Goal: Task Accomplishment & Management: Use online tool/utility

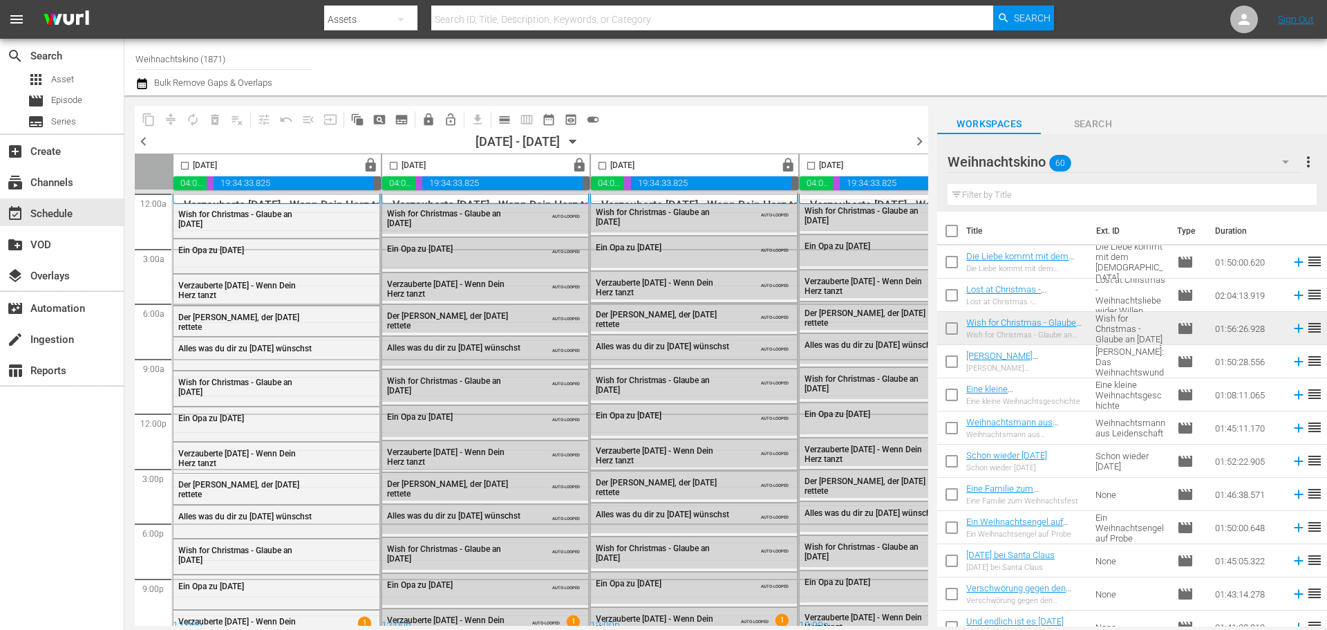
scroll to position [0, 711]
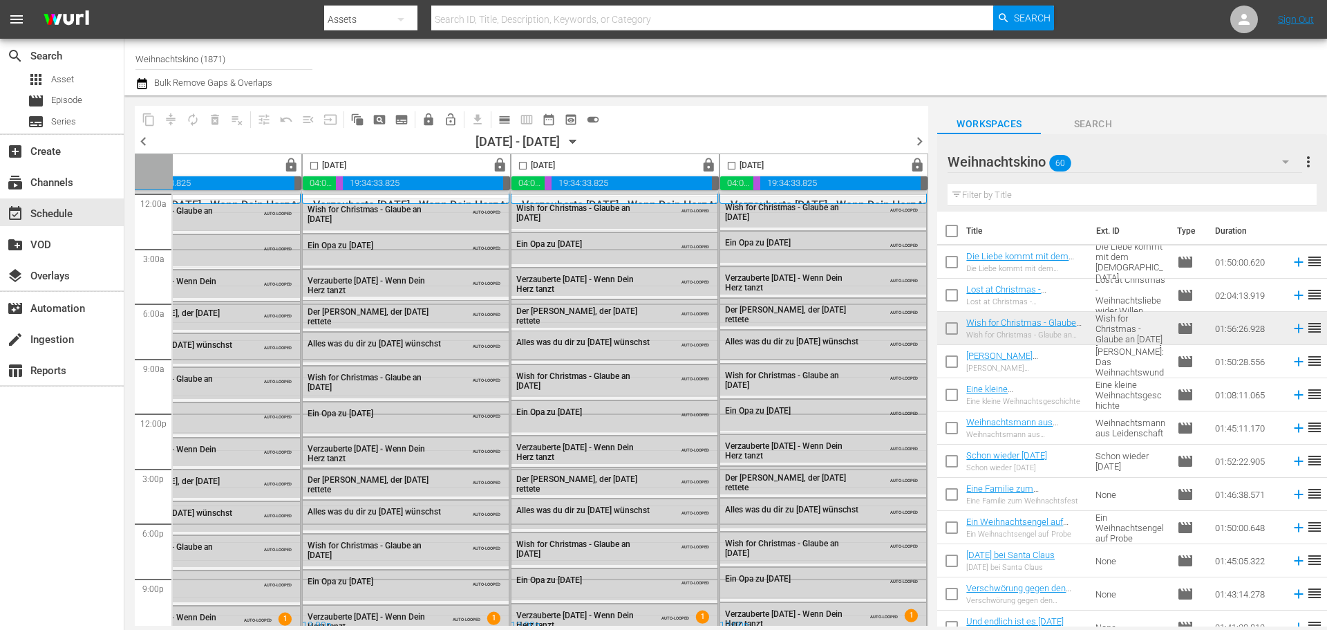
click at [252, 64] on input "Weihnachtskino (1871)" at bounding box center [223, 58] width 177 height 33
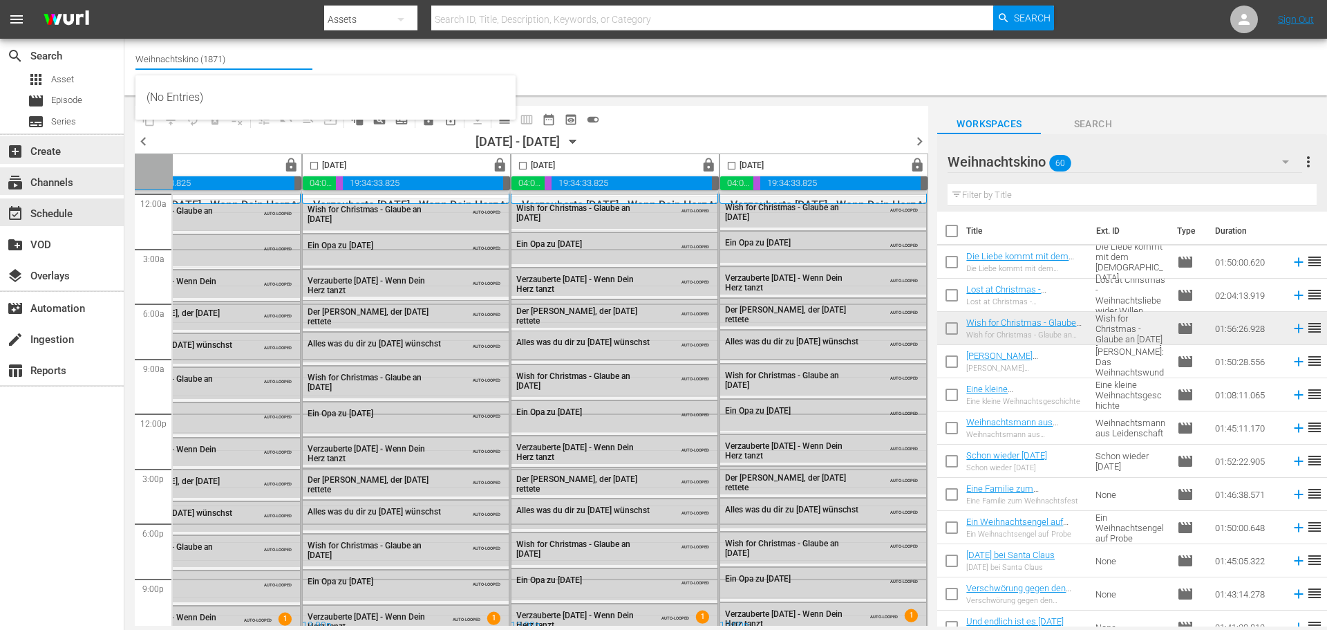
click at [64, 155] on div "add_box Create" at bounding box center [38, 149] width 77 height 12
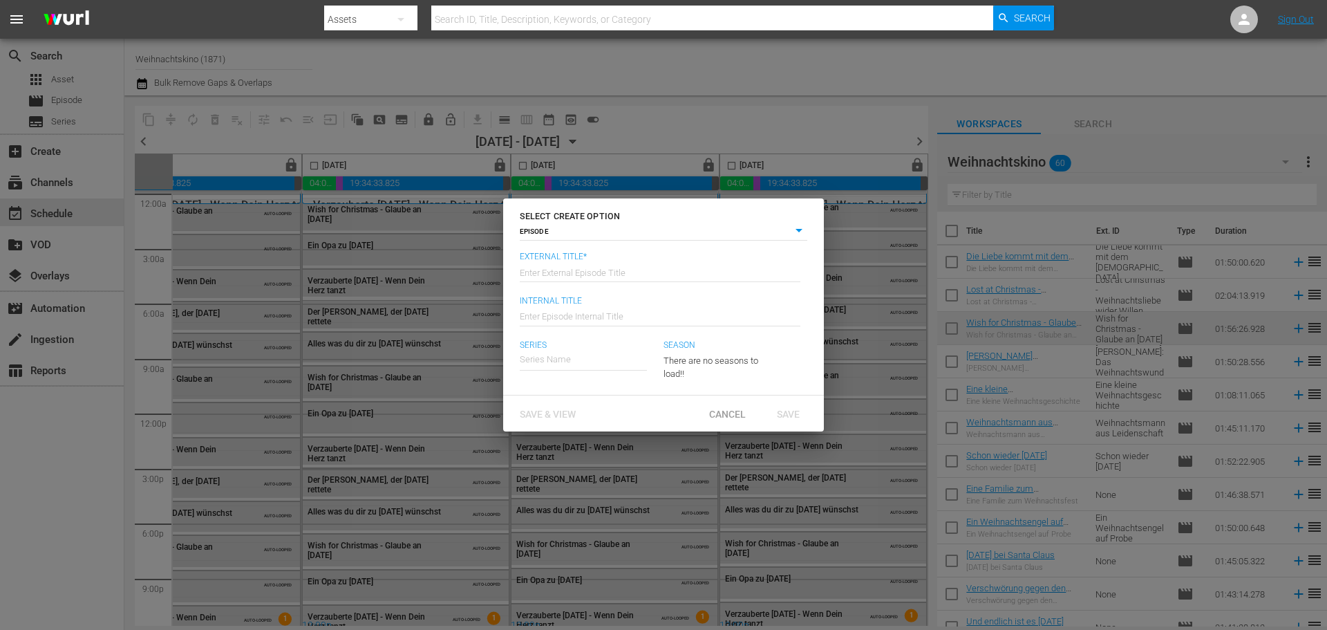
click at [48, 187] on div "SELECT CREATE OPTION EPISODE episode External Title* Enter External Episode Tit…" at bounding box center [663, 315] width 1327 height 630
drag, startPoint x: 724, startPoint y: 415, endPoint x: 640, endPoint y: 402, distance: 84.8
click at [723, 415] on span "Cancel" at bounding box center [727, 413] width 59 height 11
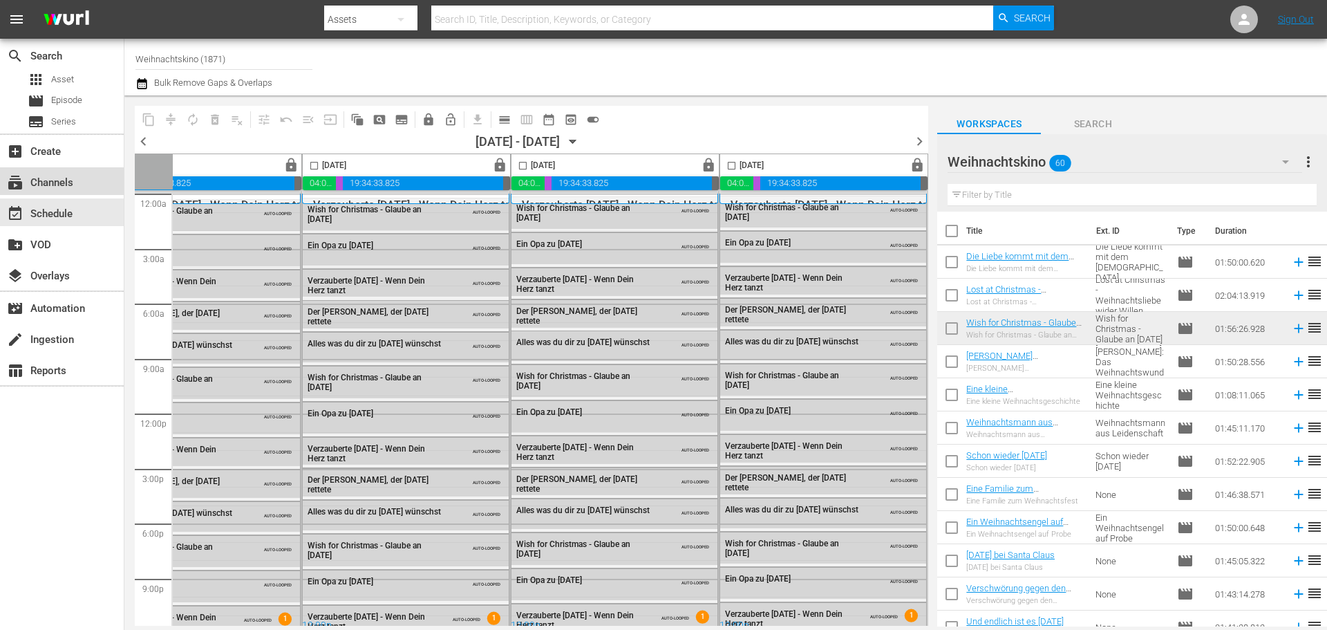
click at [38, 186] on div "subscriptions Channels" at bounding box center [38, 180] width 77 height 12
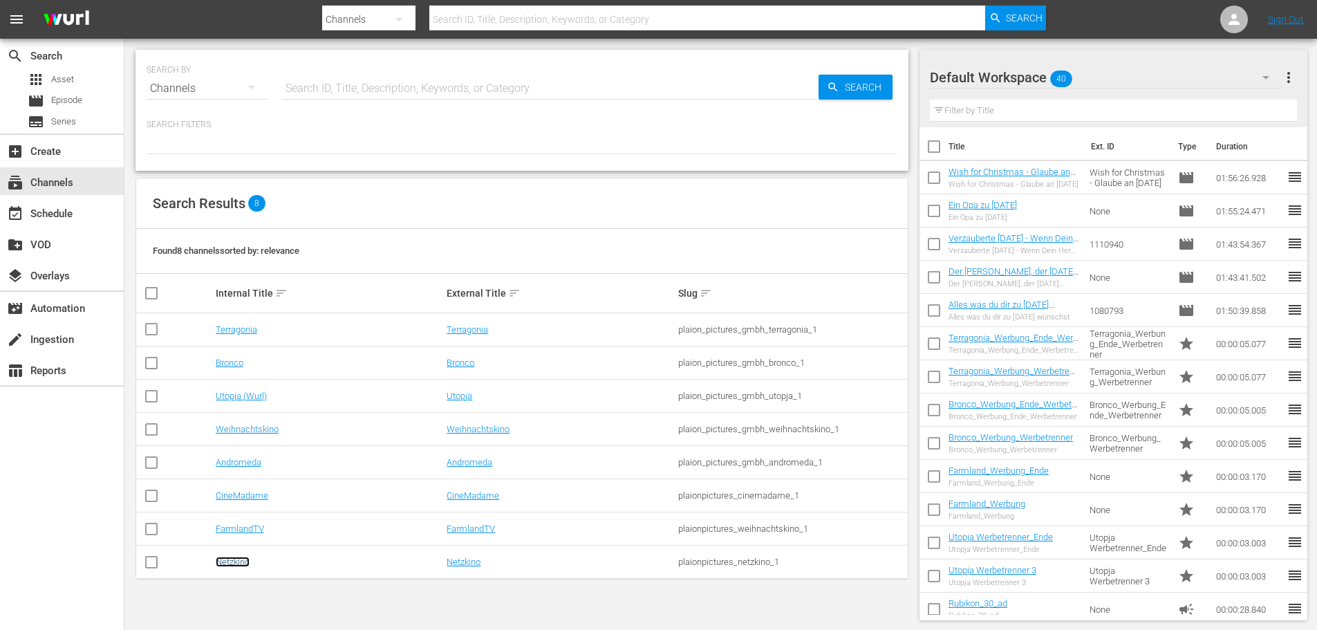
click at [226, 565] on link "Netzkino" at bounding box center [233, 561] width 34 height 10
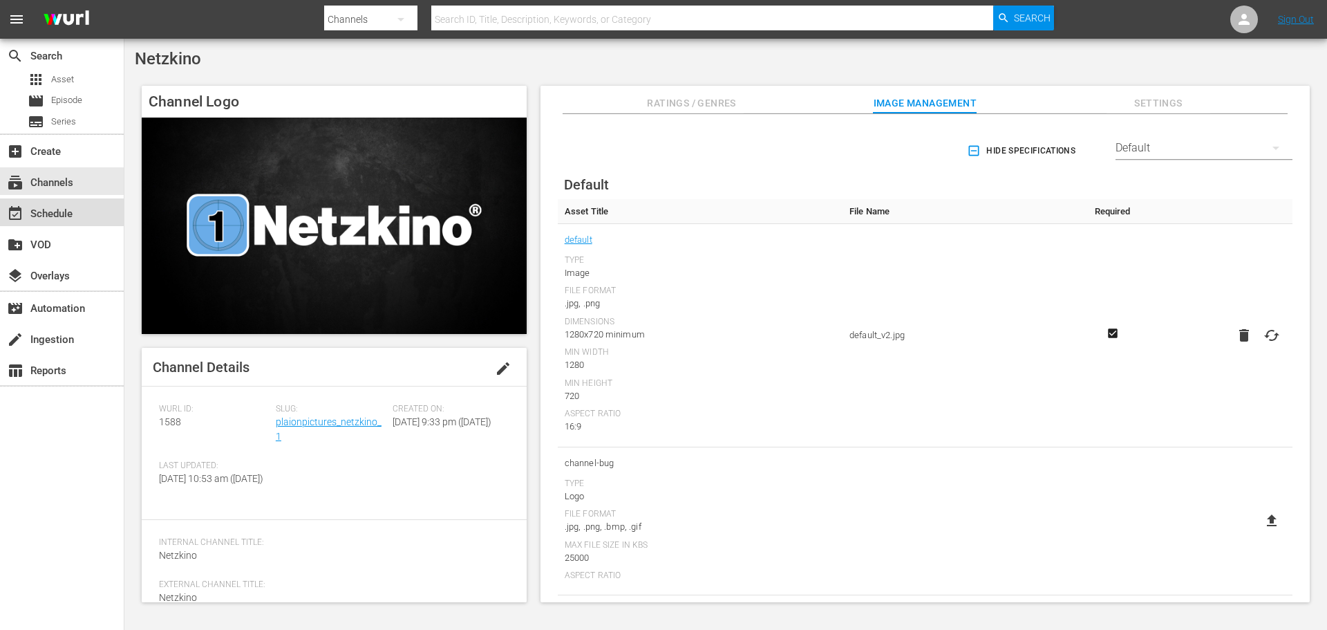
click at [79, 218] on div "event_available Schedule" at bounding box center [62, 212] width 124 height 28
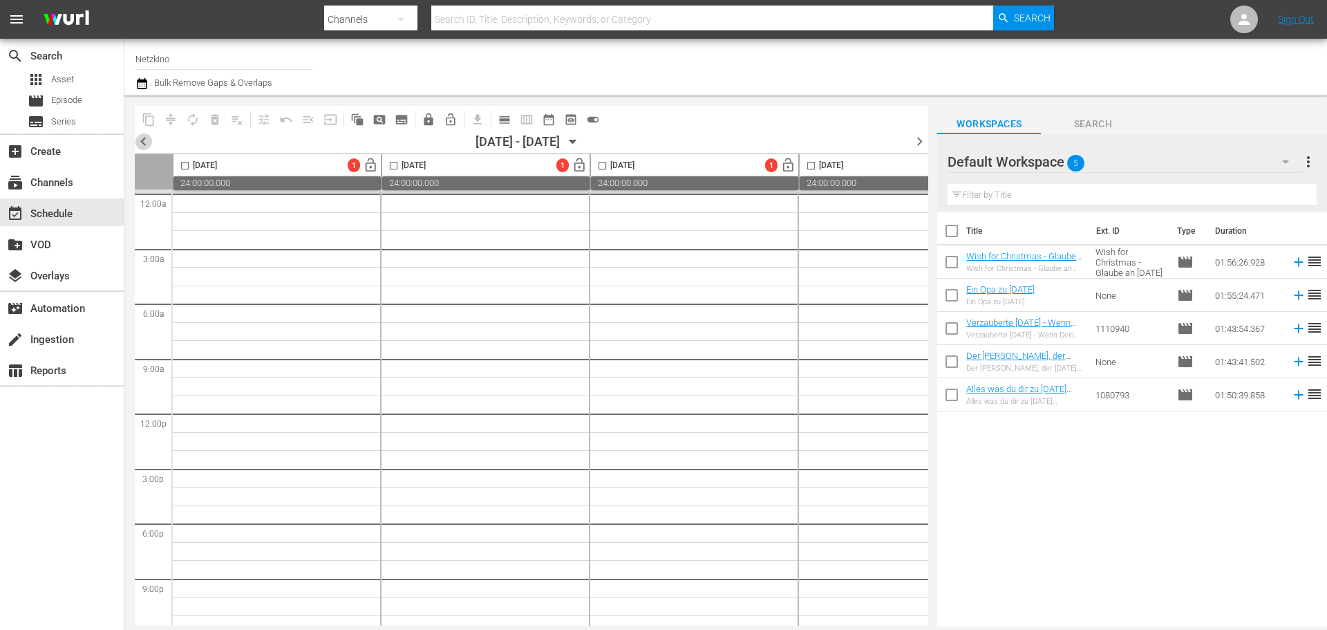
click at [138, 145] on span "chevron_left" at bounding box center [143, 141] width 17 height 17
click at [142, 138] on span "chevron_left" at bounding box center [143, 141] width 17 height 17
click at [152, 143] on div "chevron_left [DATE] - 09/30/[DATE] chevron_right" at bounding box center [531, 143] width 793 height 21
click at [145, 144] on span "chevron_left" at bounding box center [143, 141] width 17 height 17
click at [149, 145] on span "chevron_left" at bounding box center [143, 141] width 17 height 17
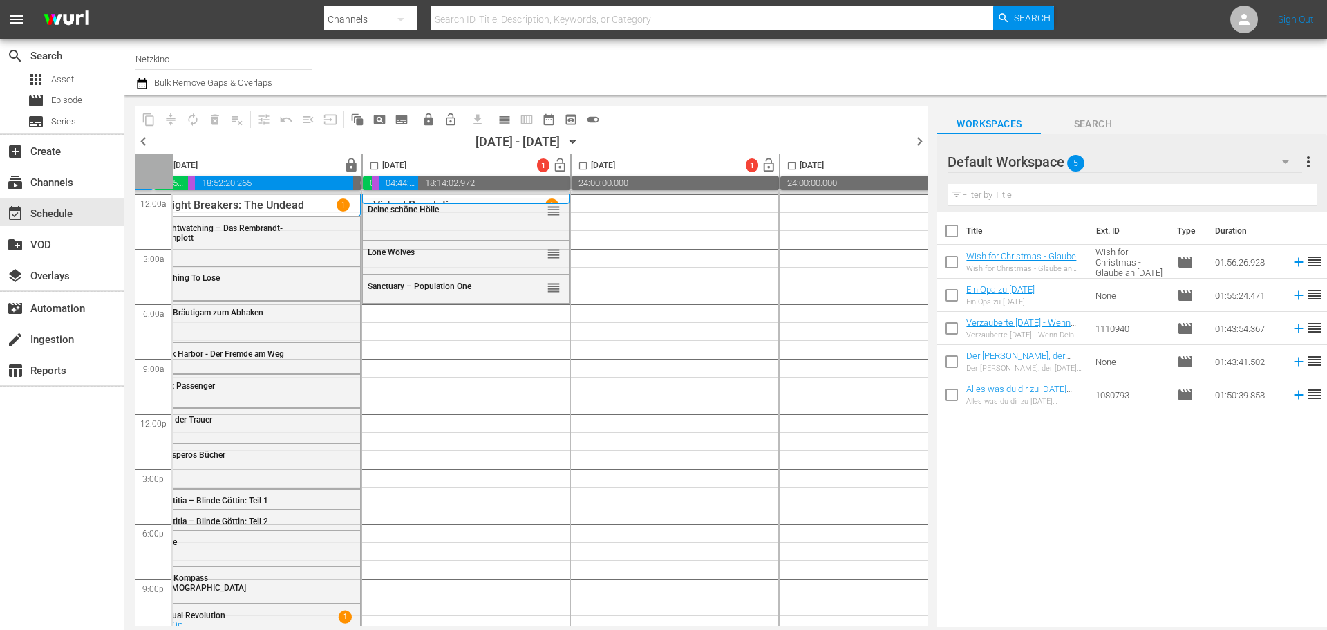
scroll to position [0, 652]
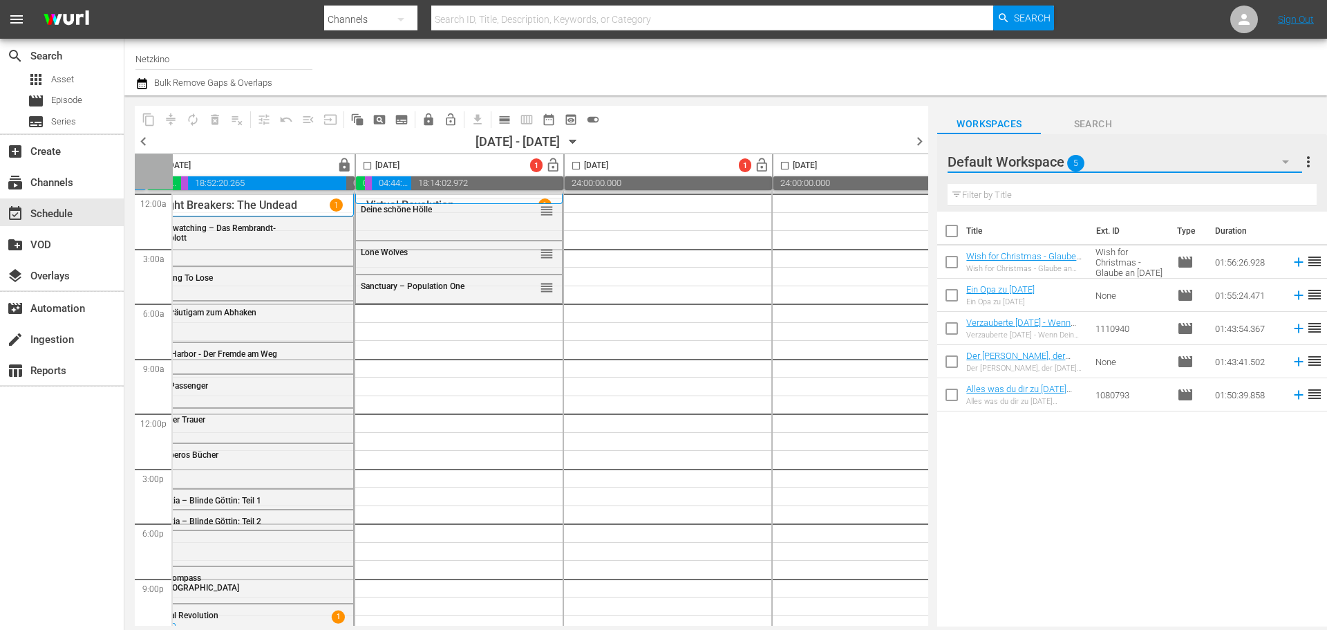
click at [1276, 165] on button "button" at bounding box center [1285, 161] width 33 height 33
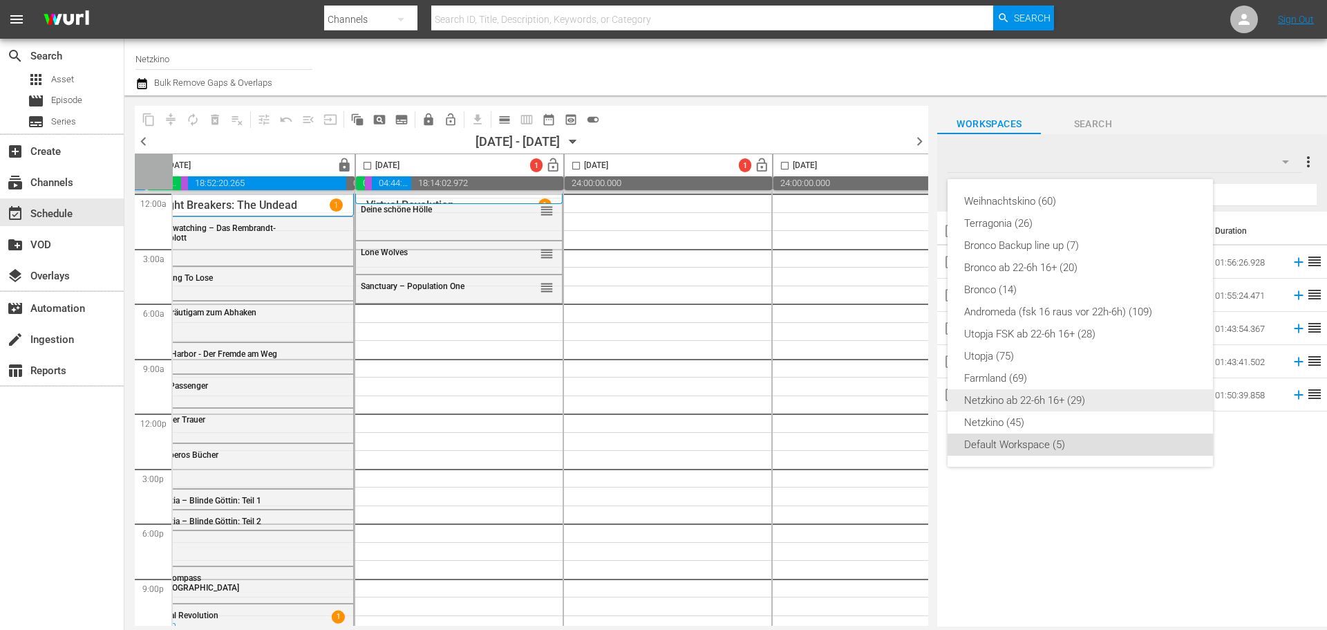
click at [1037, 405] on div "Netzkino ab 22-6h 16+ (29)" at bounding box center [1080, 400] width 232 height 22
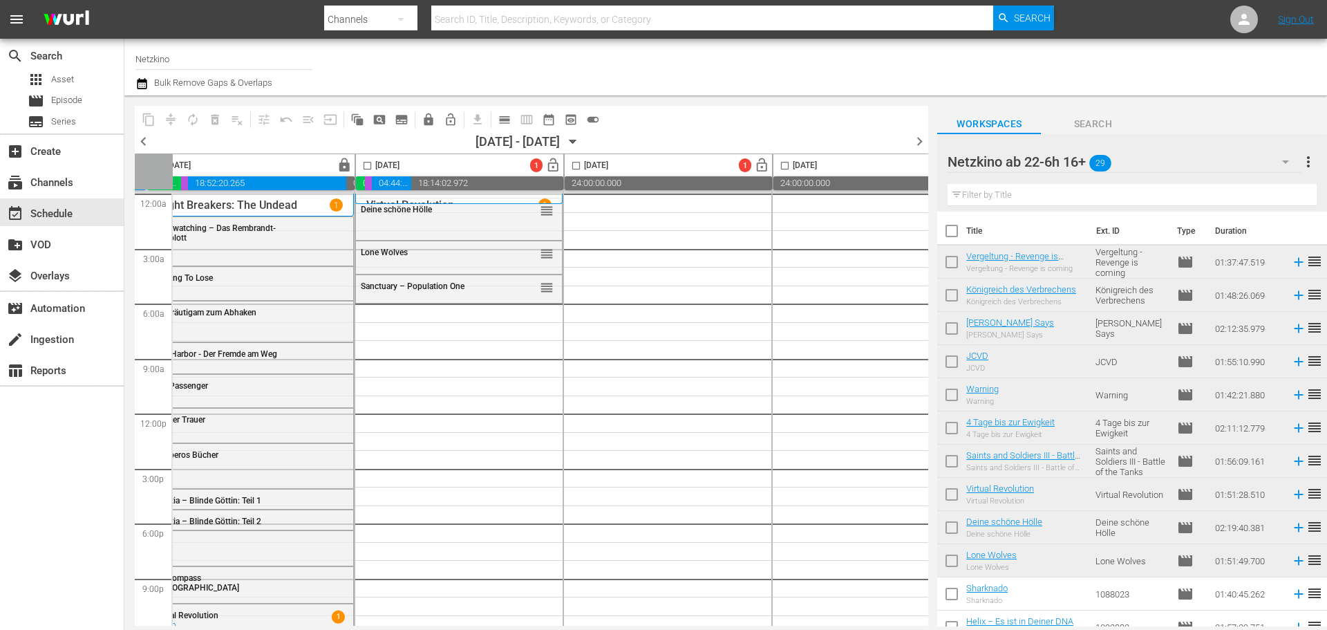
click at [1270, 167] on button "button" at bounding box center [1285, 161] width 33 height 33
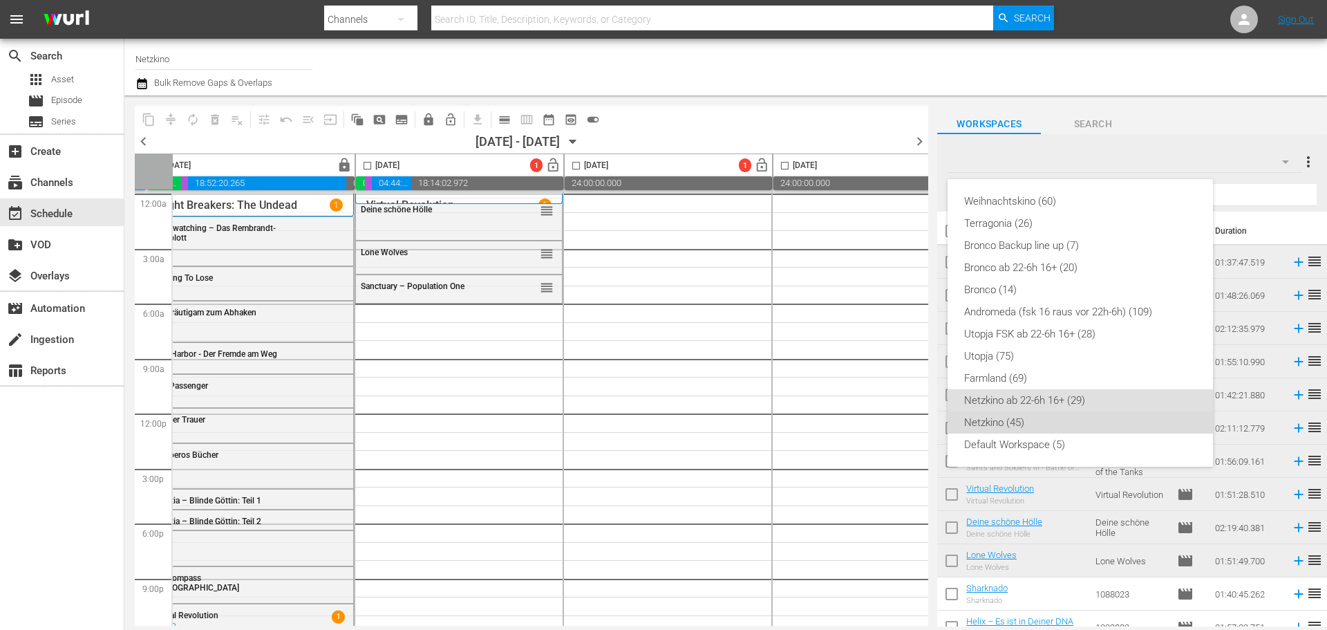
click at [1000, 427] on div "Netzkino (45)" at bounding box center [1080, 422] width 232 height 22
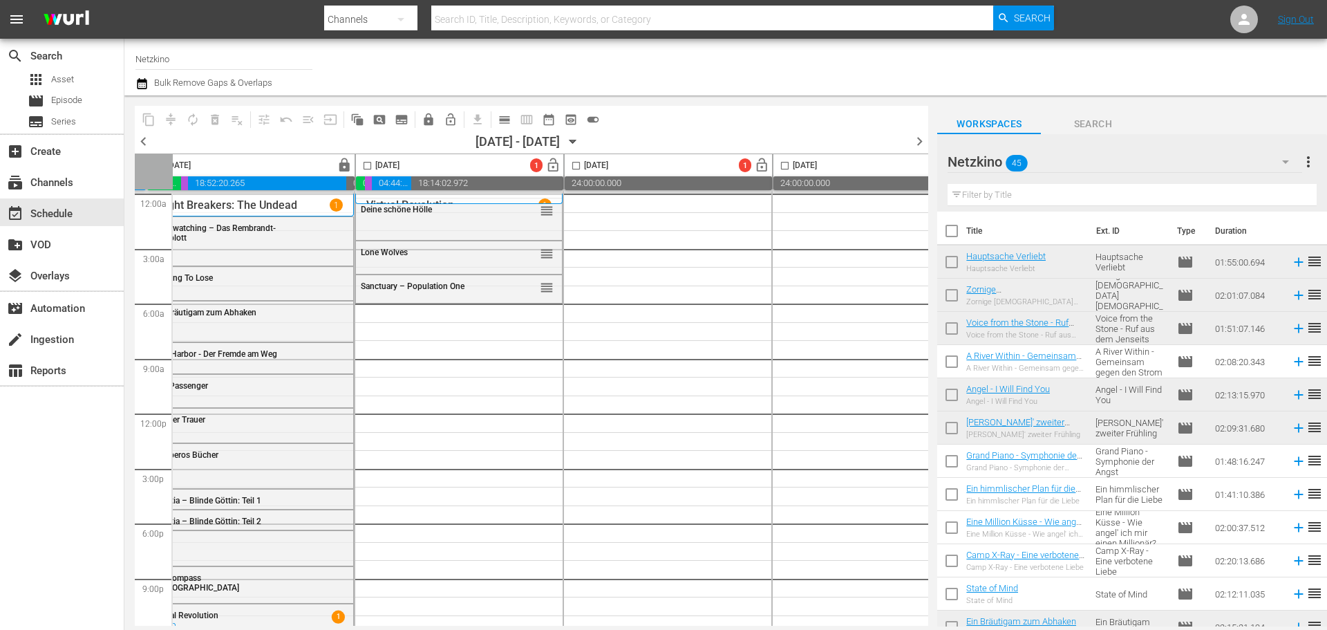
click at [952, 366] on input "checkbox" at bounding box center [951, 364] width 29 height 29
checkbox input "true"
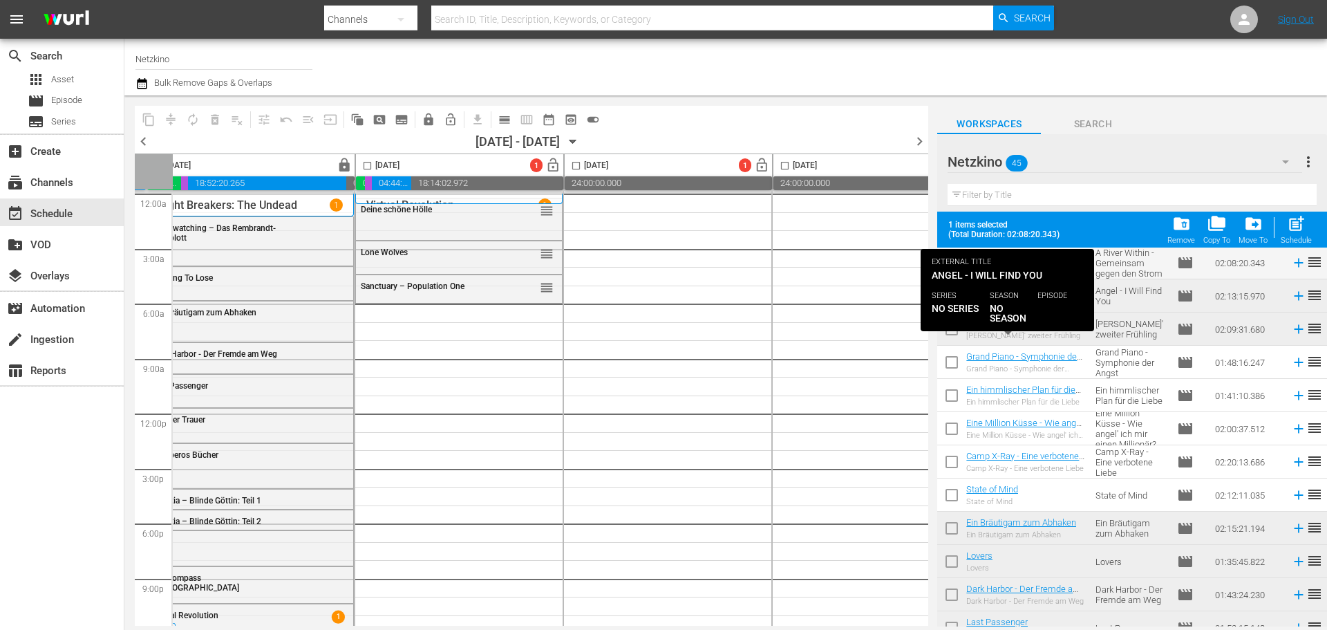
scroll to position [138, 0]
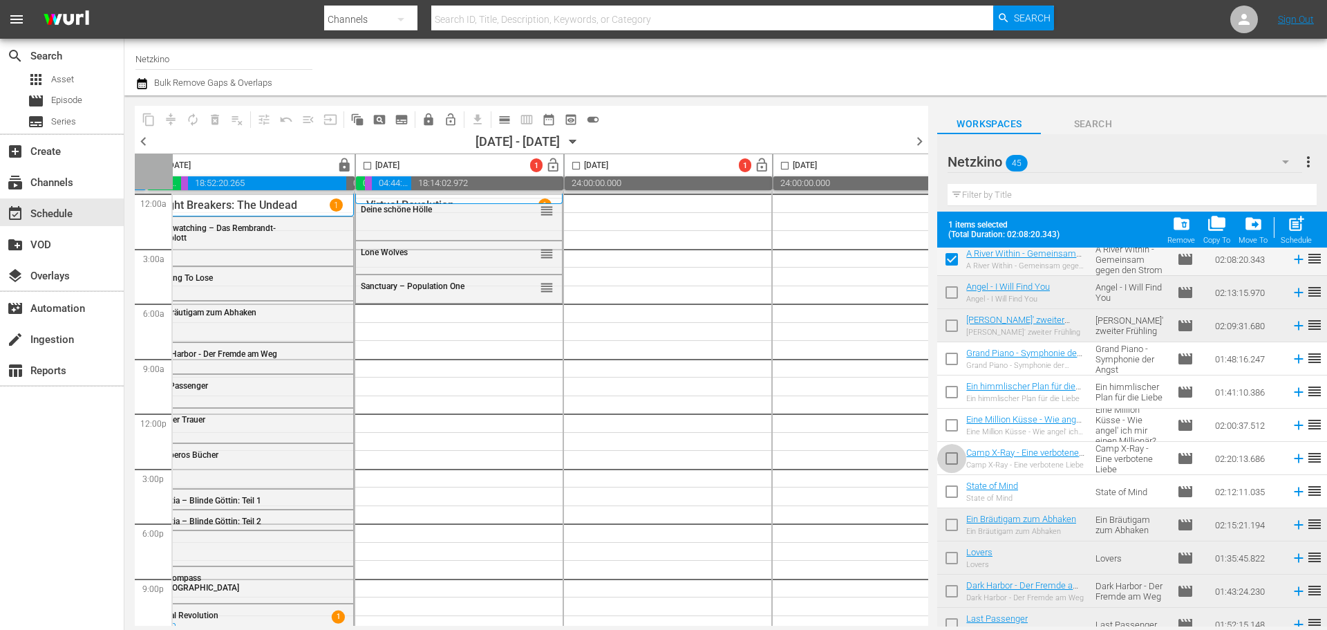
click at [945, 460] on input "checkbox" at bounding box center [951, 460] width 29 height 29
click at [946, 462] on input "checkbox" at bounding box center [951, 460] width 29 height 29
checkbox input "false"
click at [954, 483] on input "checkbox" at bounding box center [951, 494] width 29 height 29
checkbox input "true"
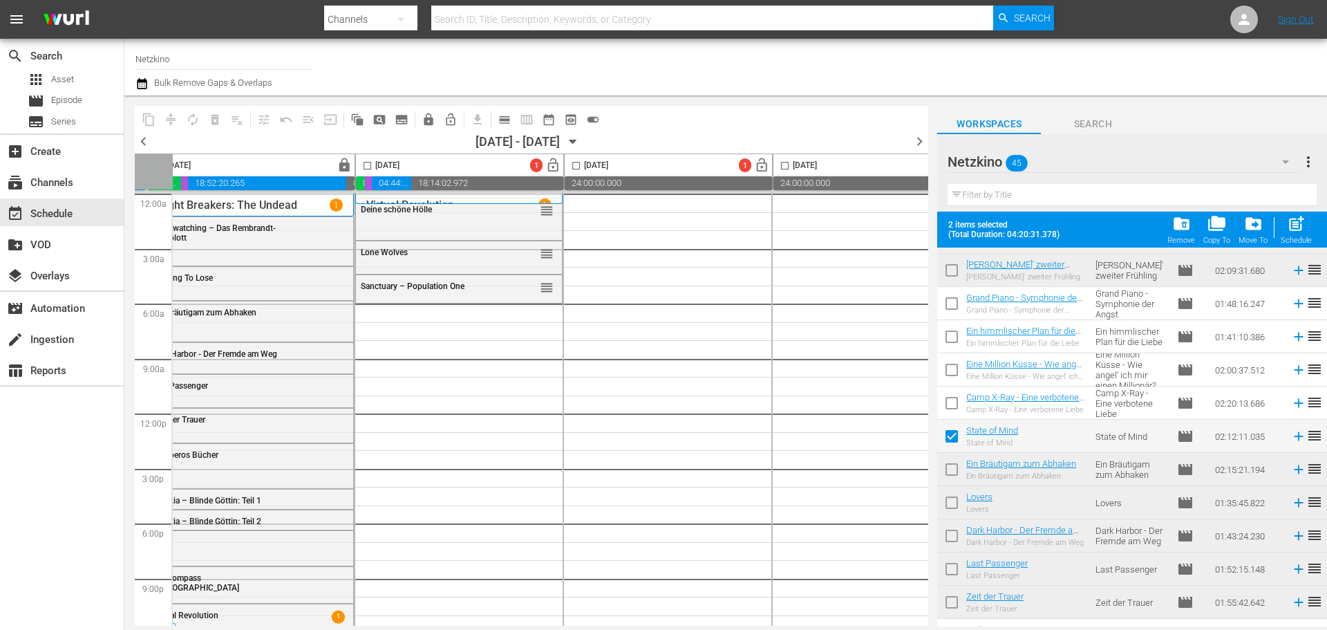
scroll to position [346, 0]
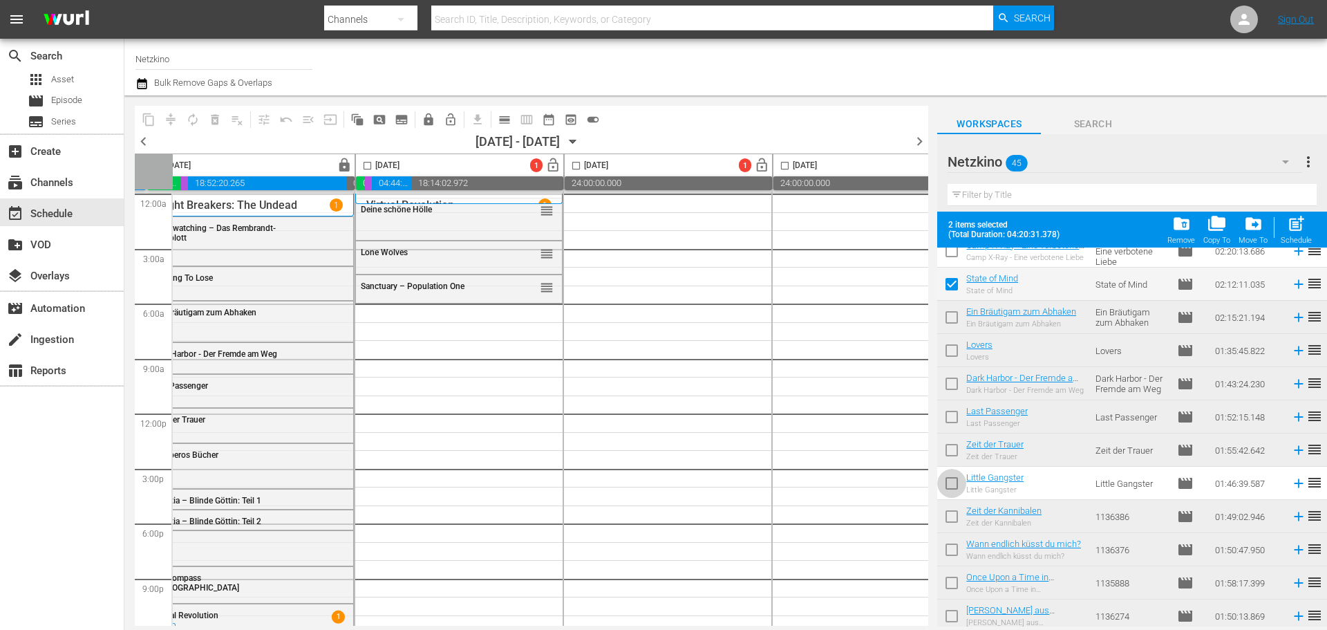
click at [959, 489] on input "checkbox" at bounding box center [951, 485] width 29 height 29
checkbox input "true"
click at [365, 168] on input "checkbox" at bounding box center [367, 168] width 16 height 16
checkbox input "true"
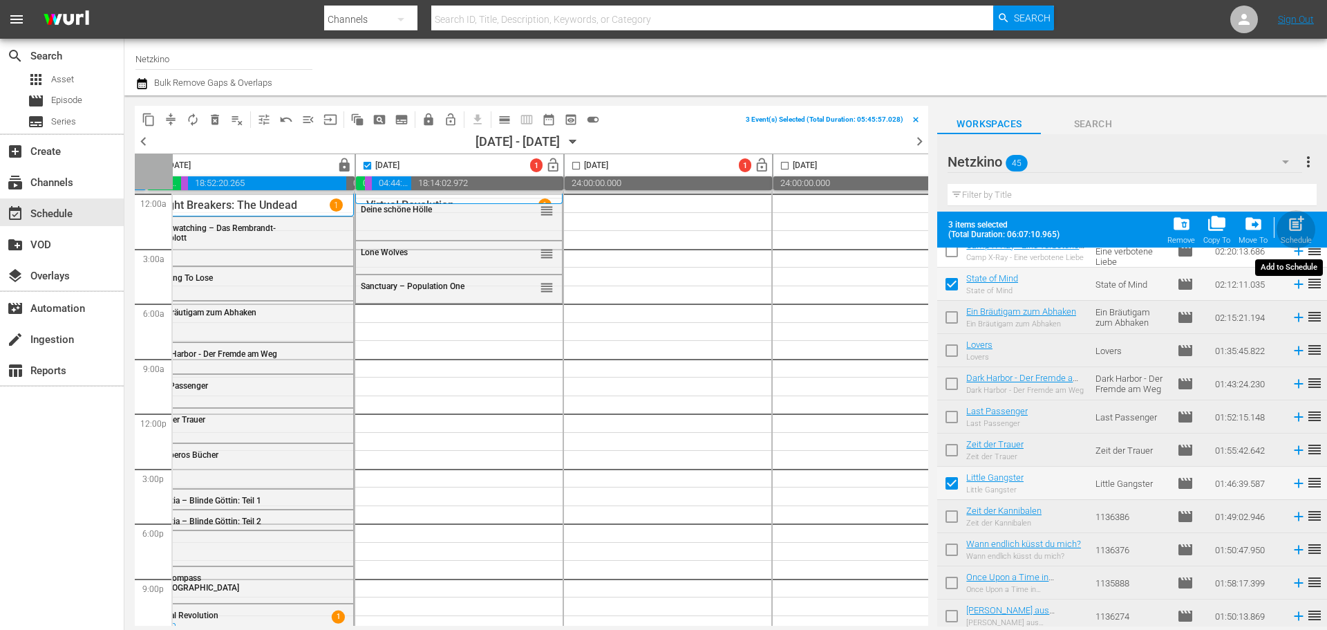
click at [1297, 223] on span "post_add" at bounding box center [1296, 223] width 19 height 19
checkbox input "false"
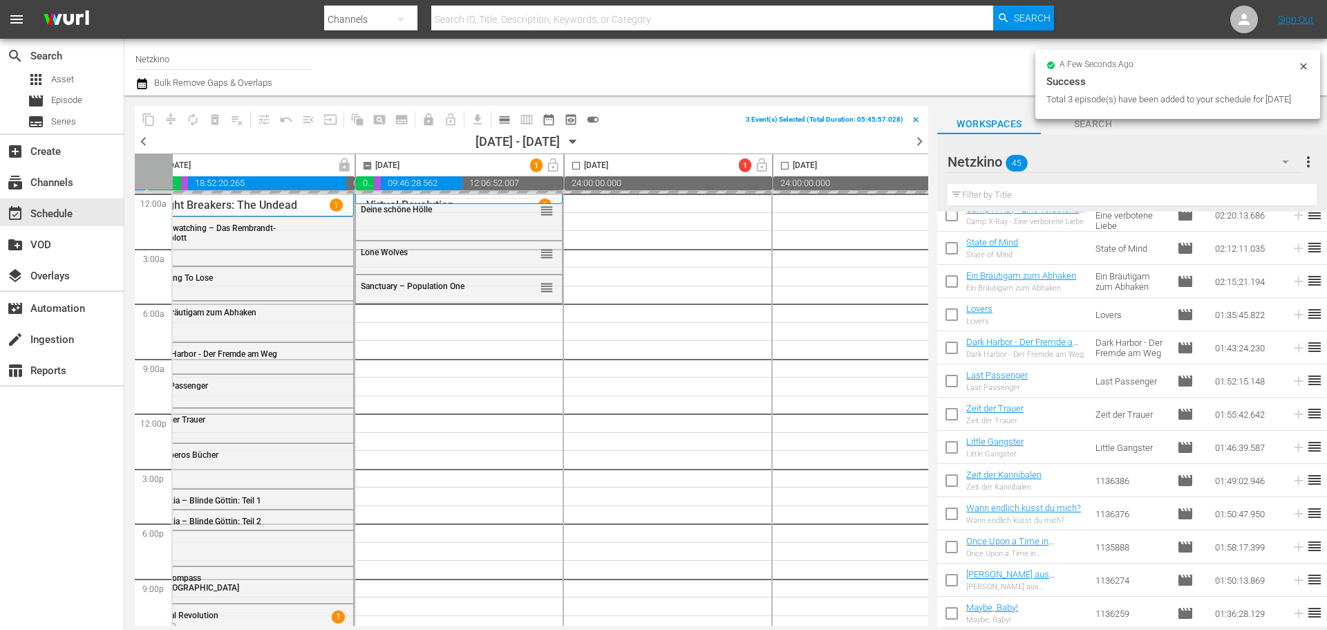
checkbox input "false"
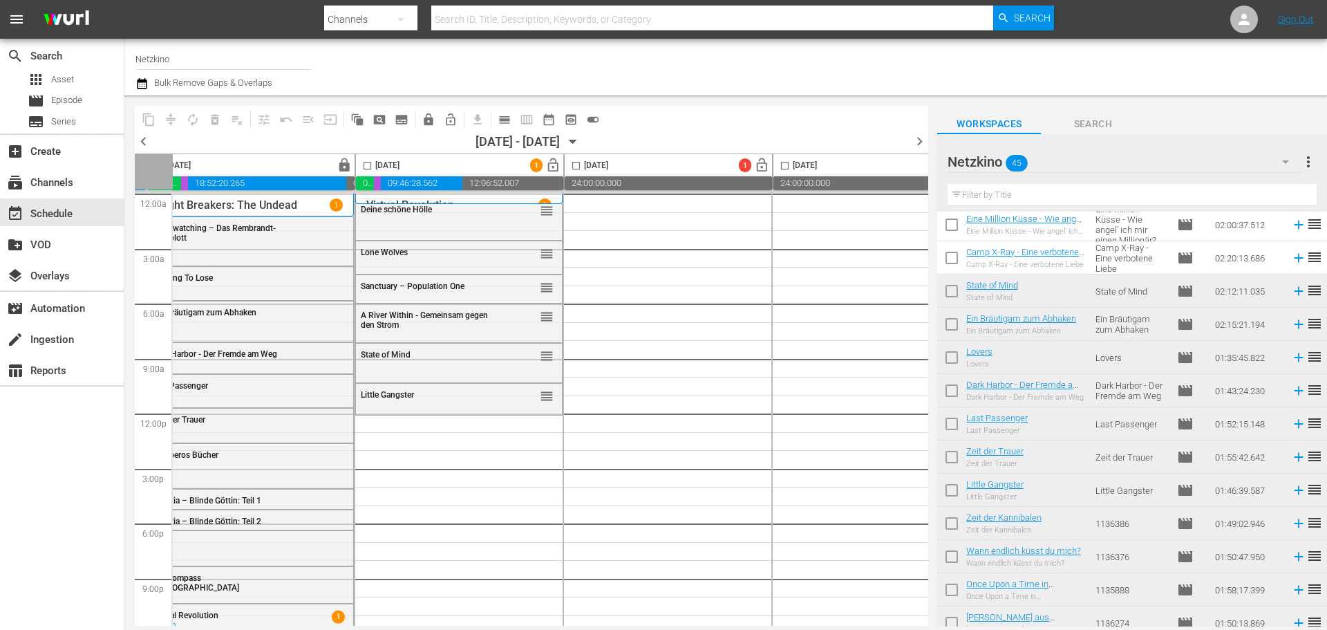
scroll to position [276, 0]
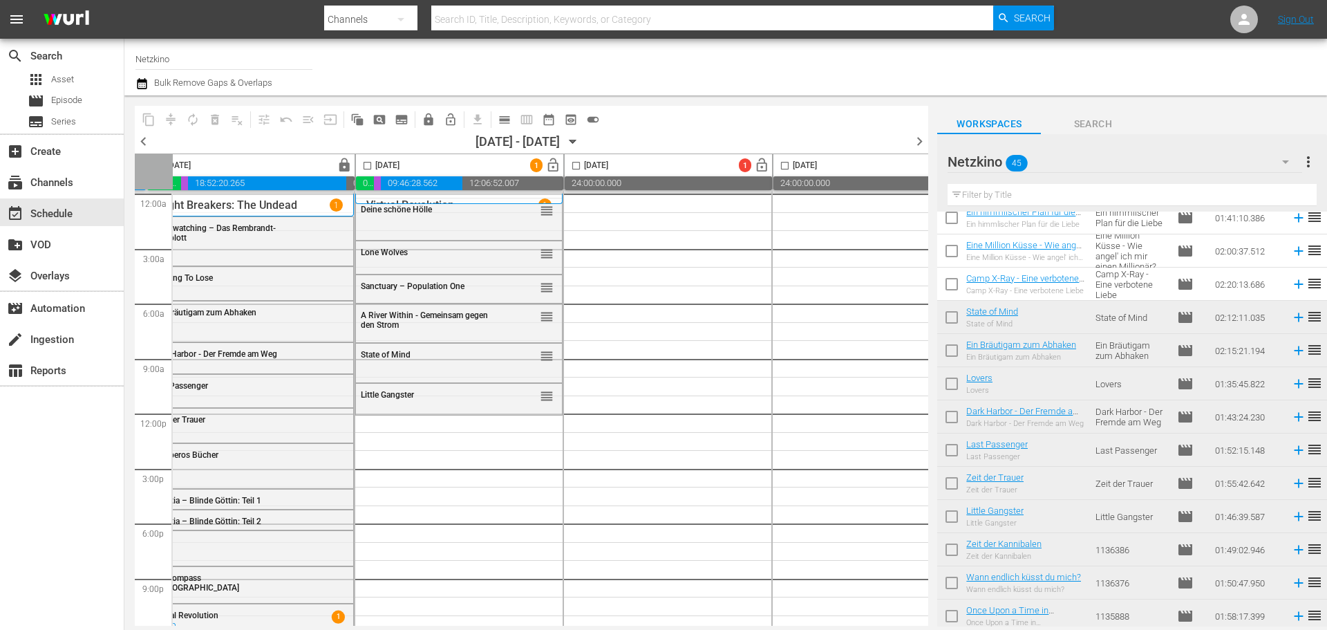
click at [952, 292] on input "checkbox" at bounding box center [951, 286] width 29 height 29
checkbox input "true"
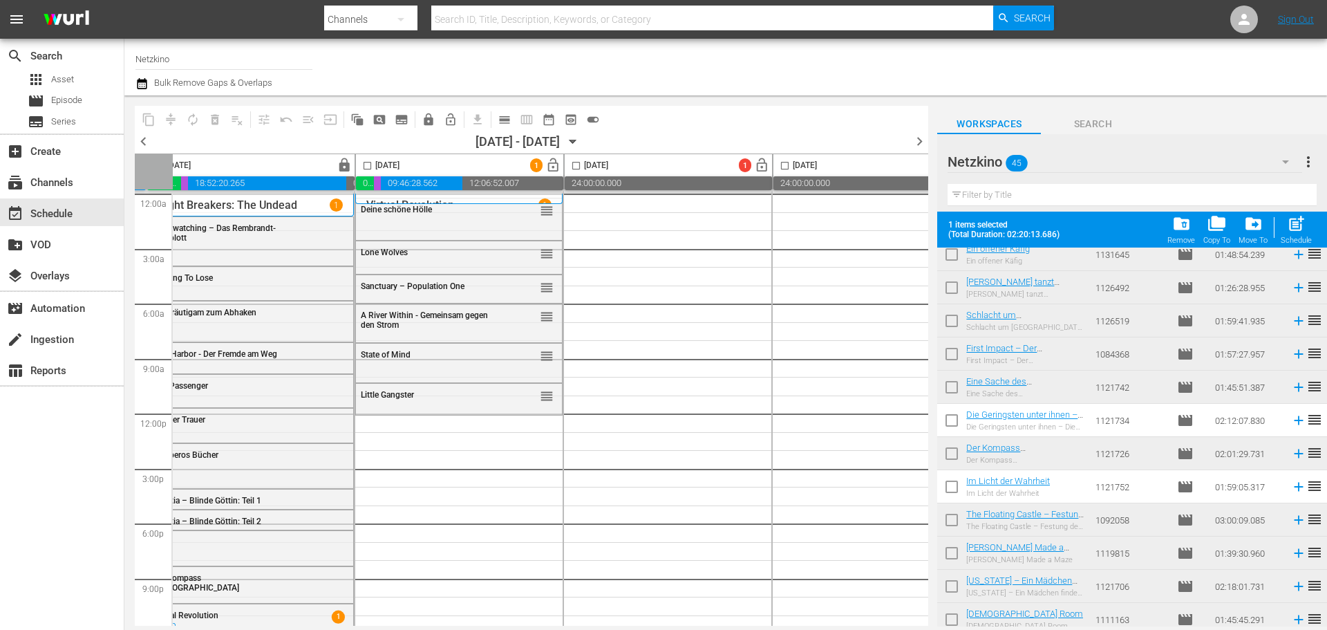
scroll to position [938, 0]
click at [950, 424] on input "checkbox" at bounding box center [951, 423] width 29 height 29
checkbox input "true"
click at [950, 488] on input "checkbox" at bounding box center [951, 489] width 29 height 29
checkbox input "true"
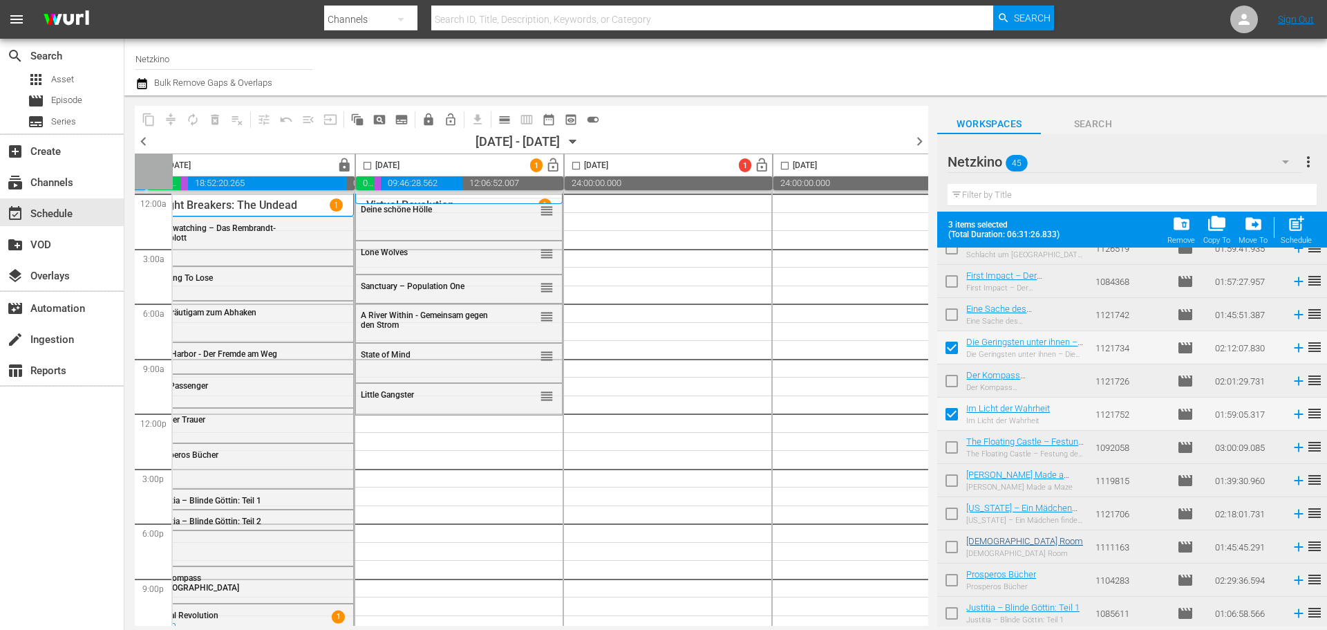
scroll to position [1146, 0]
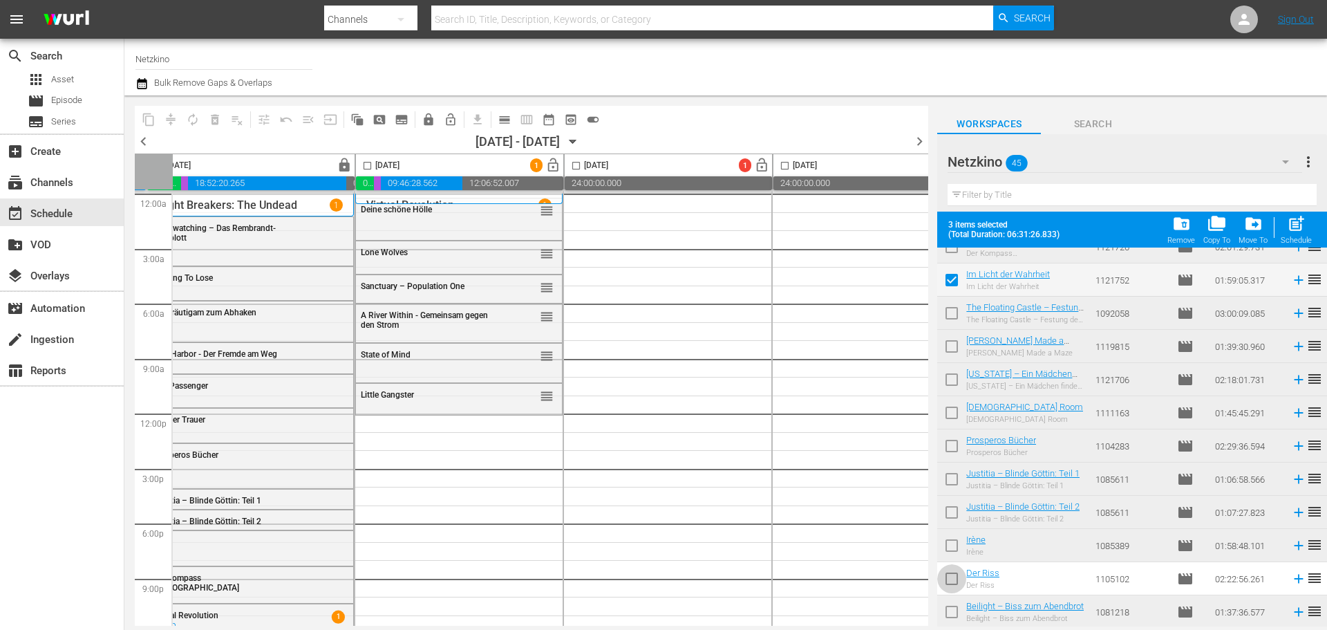
click at [959, 585] on input "checkbox" at bounding box center [951, 581] width 29 height 29
checkbox input "true"
click at [366, 167] on input "checkbox" at bounding box center [367, 168] width 16 height 16
checkbox input "true"
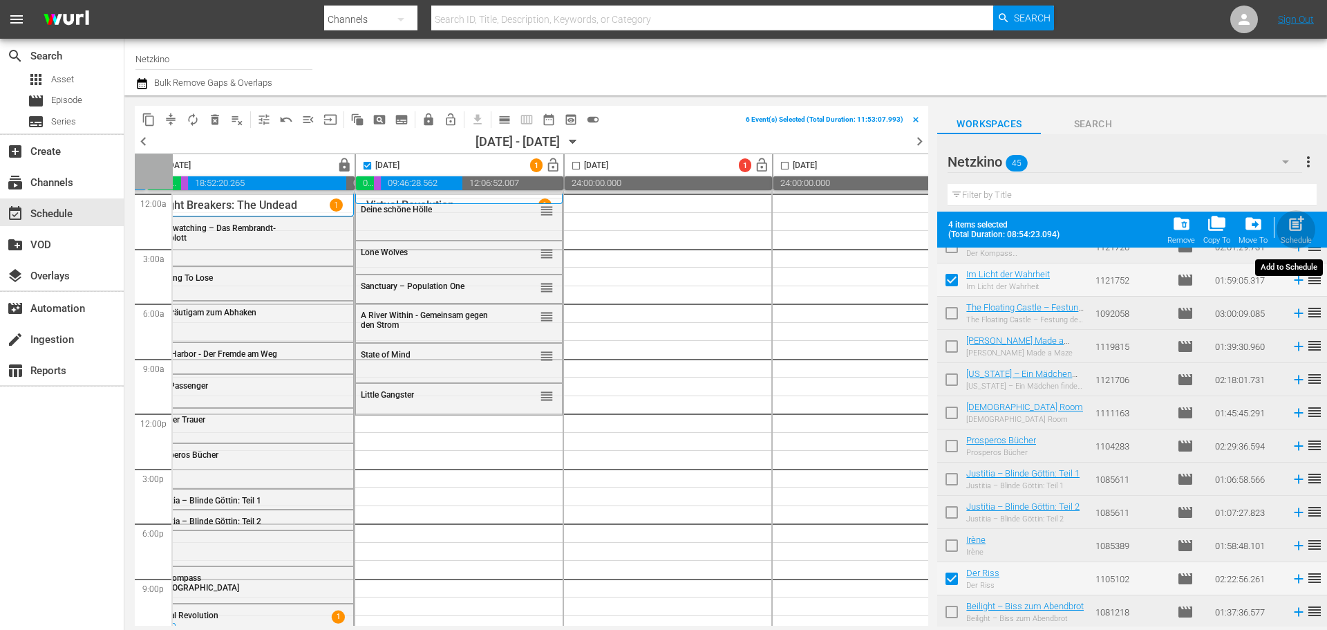
click at [1301, 226] on span "post_add" at bounding box center [1296, 223] width 19 height 19
checkbox input "false"
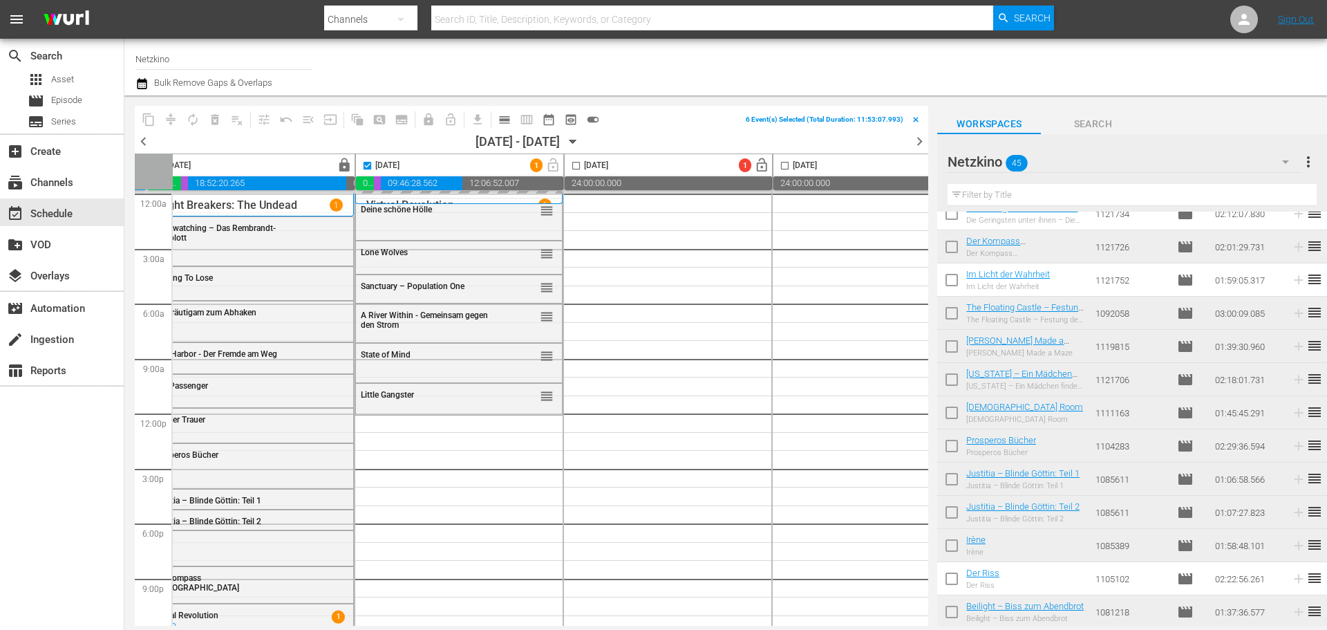
scroll to position [1110, 0]
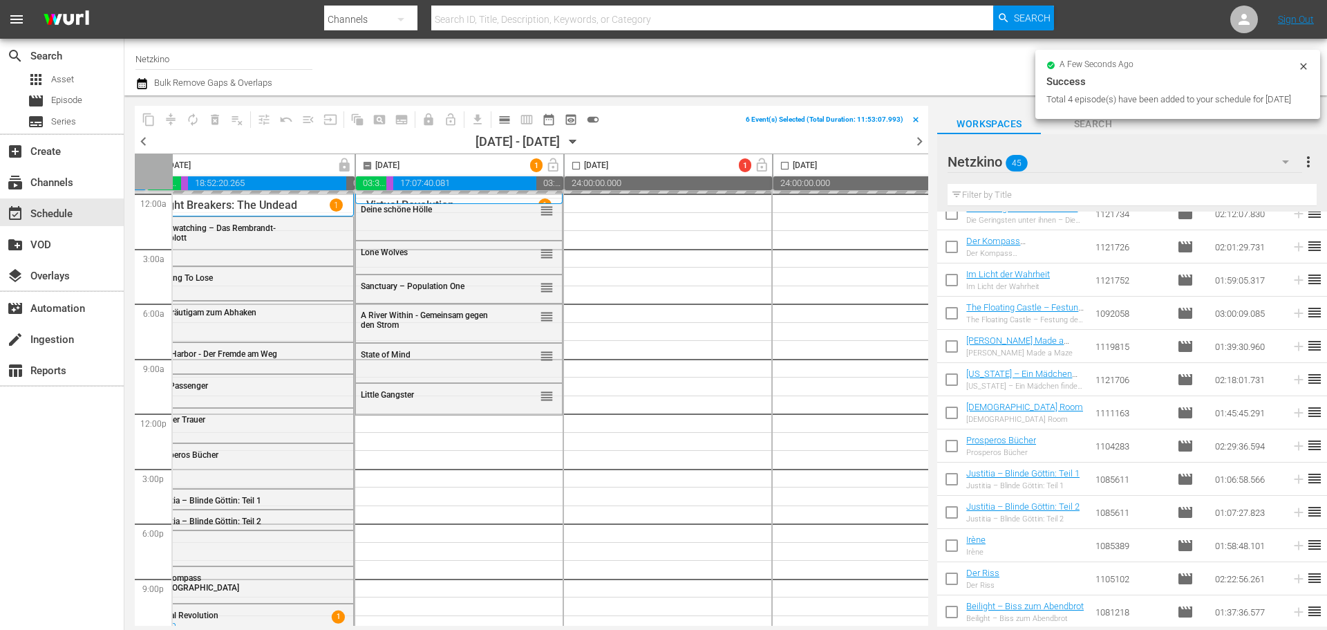
checkbox input "false"
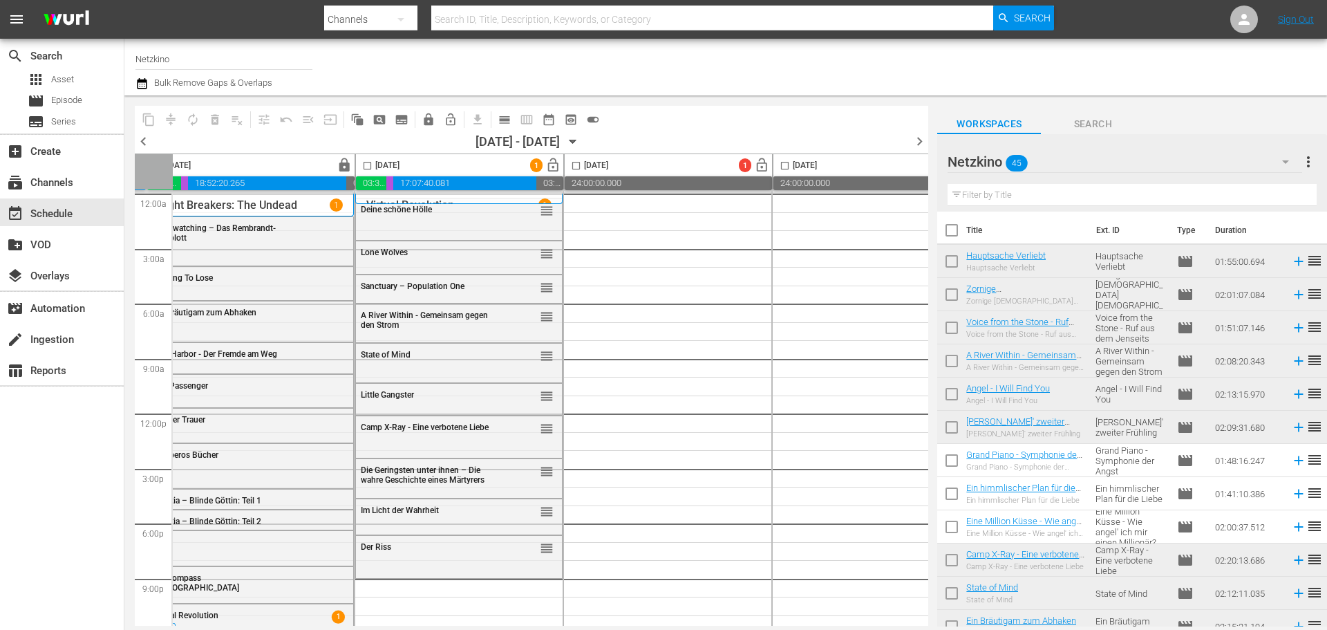
scroll to position [0, 0]
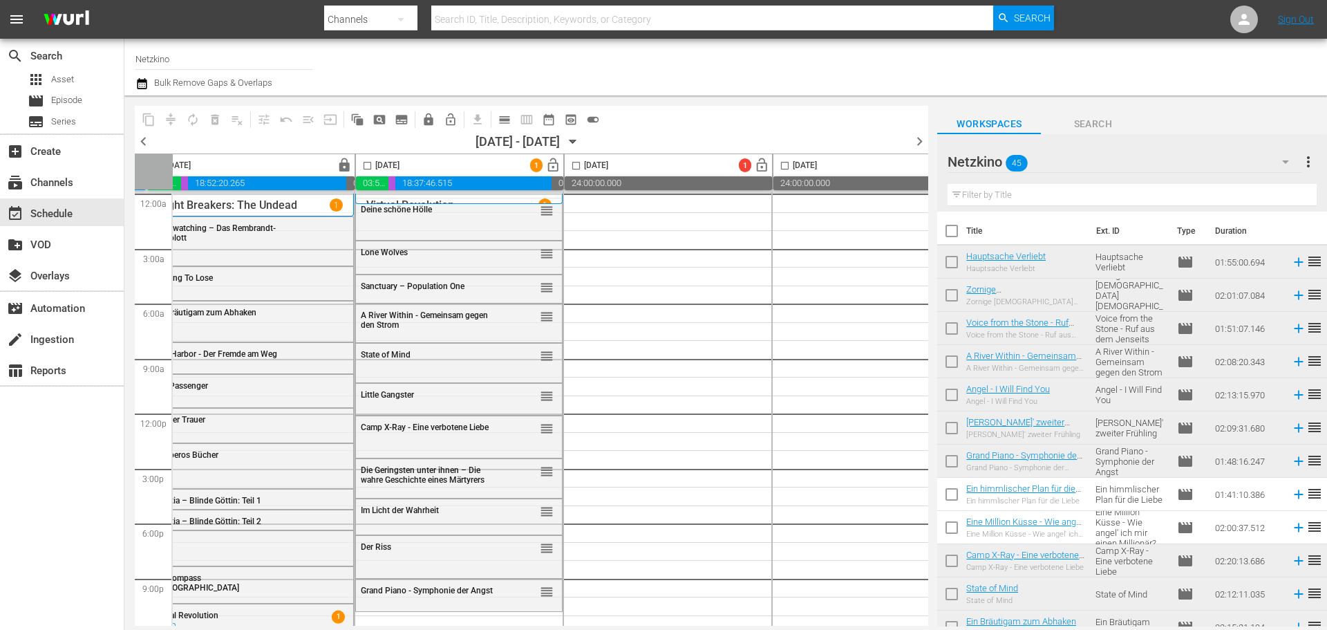
click at [1255, 165] on div "Netzkino 45" at bounding box center [1124, 161] width 354 height 39
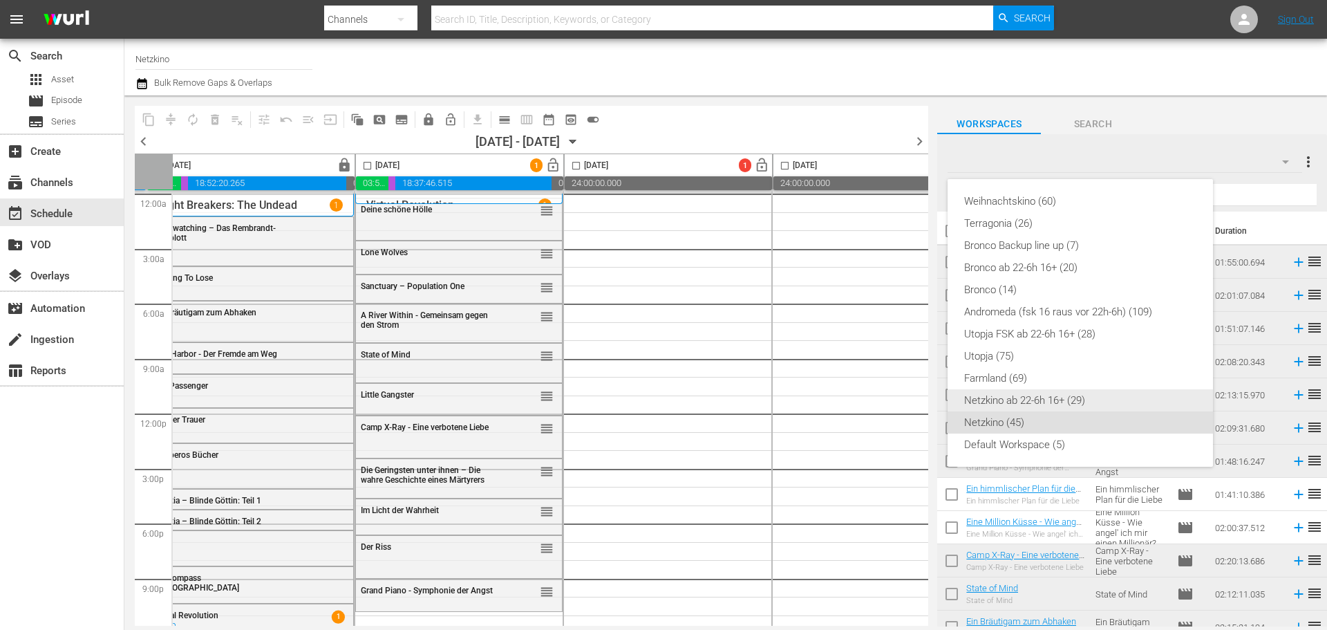
click at [1039, 397] on div "Netzkino ab 22-6h 16+ (29)" at bounding box center [1080, 400] width 232 height 22
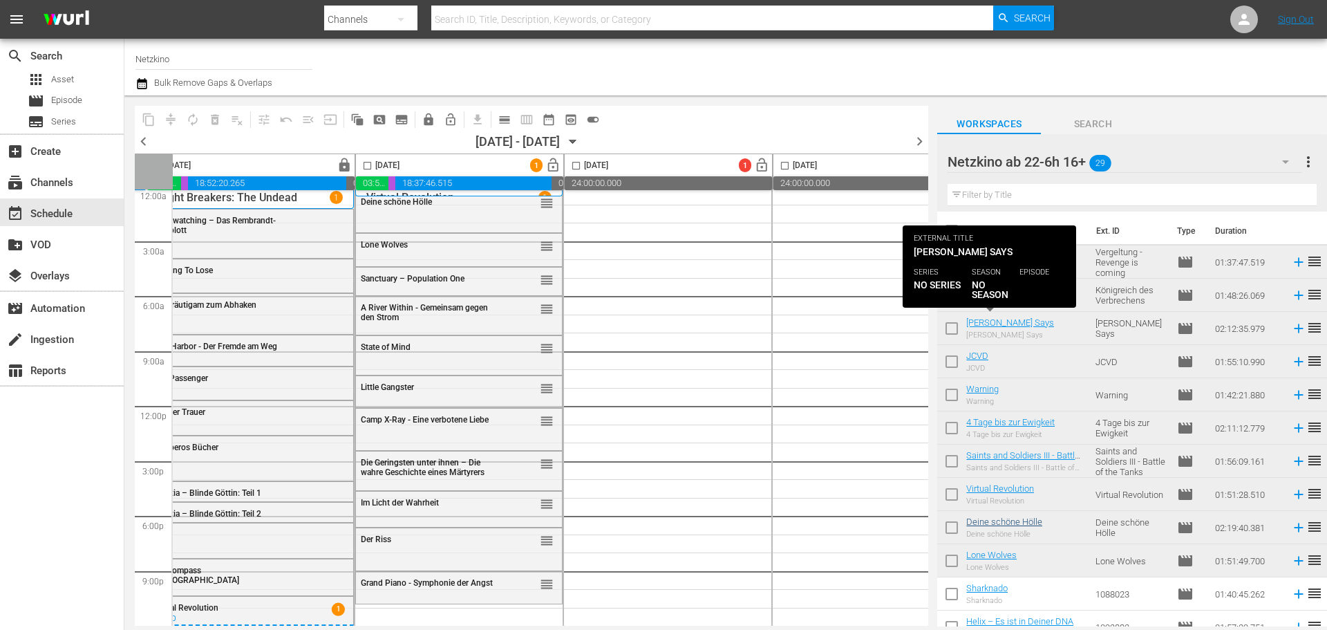
scroll to position [207, 0]
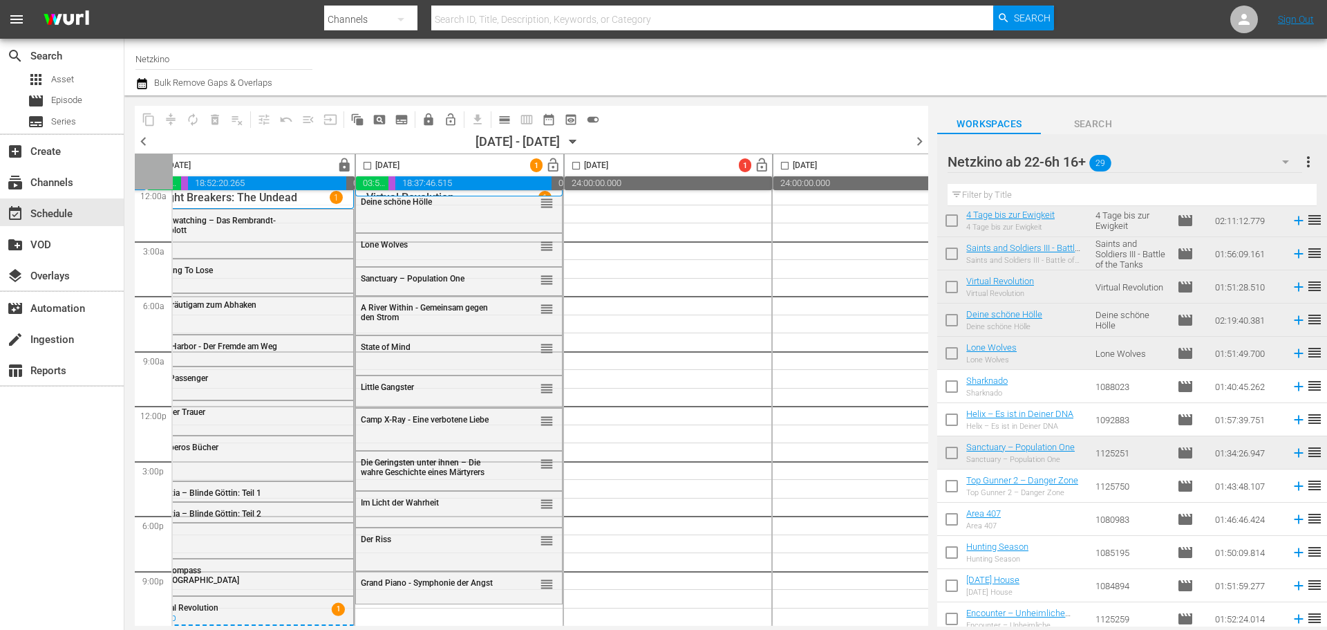
click at [946, 415] on input "checkbox" at bounding box center [951, 422] width 29 height 29
checkbox input "true"
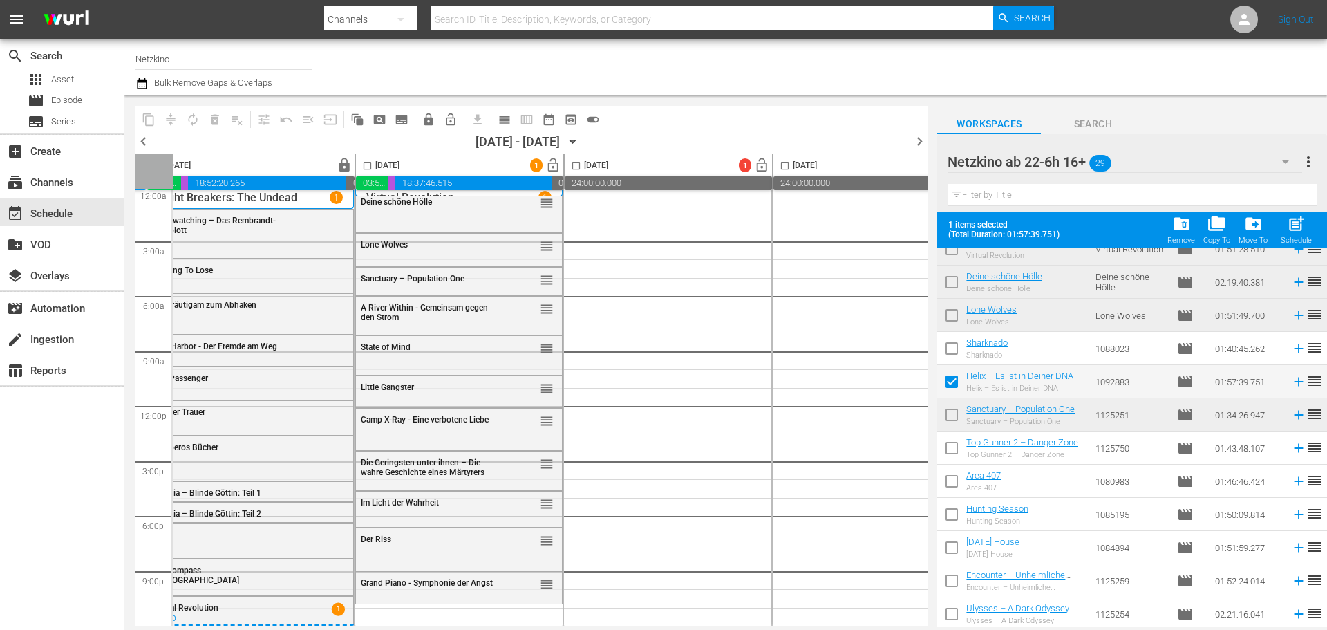
scroll to position [415, 0]
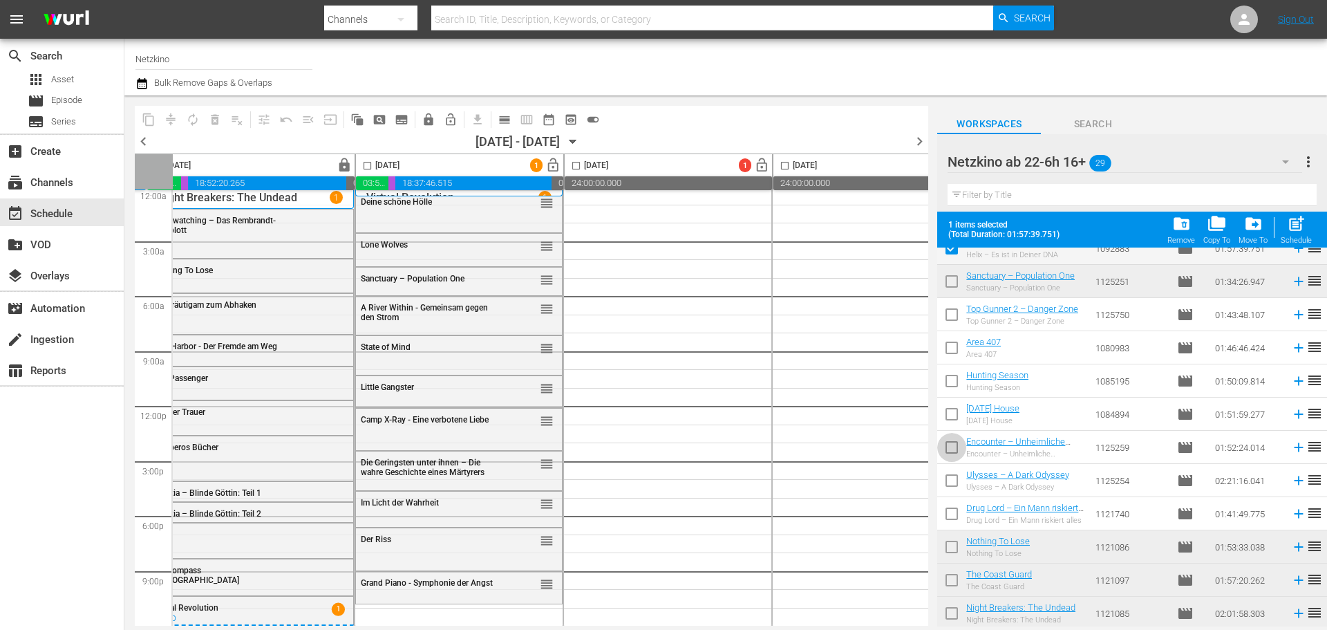
click at [954, 449] on input "checkbox" at bounding box center [951, 449] width 29 height 29
checkbox input "true"
click at [956, 487] on input "checkbox" at bounding box center [951, 483] width 29 height 29
checkbox input "true"
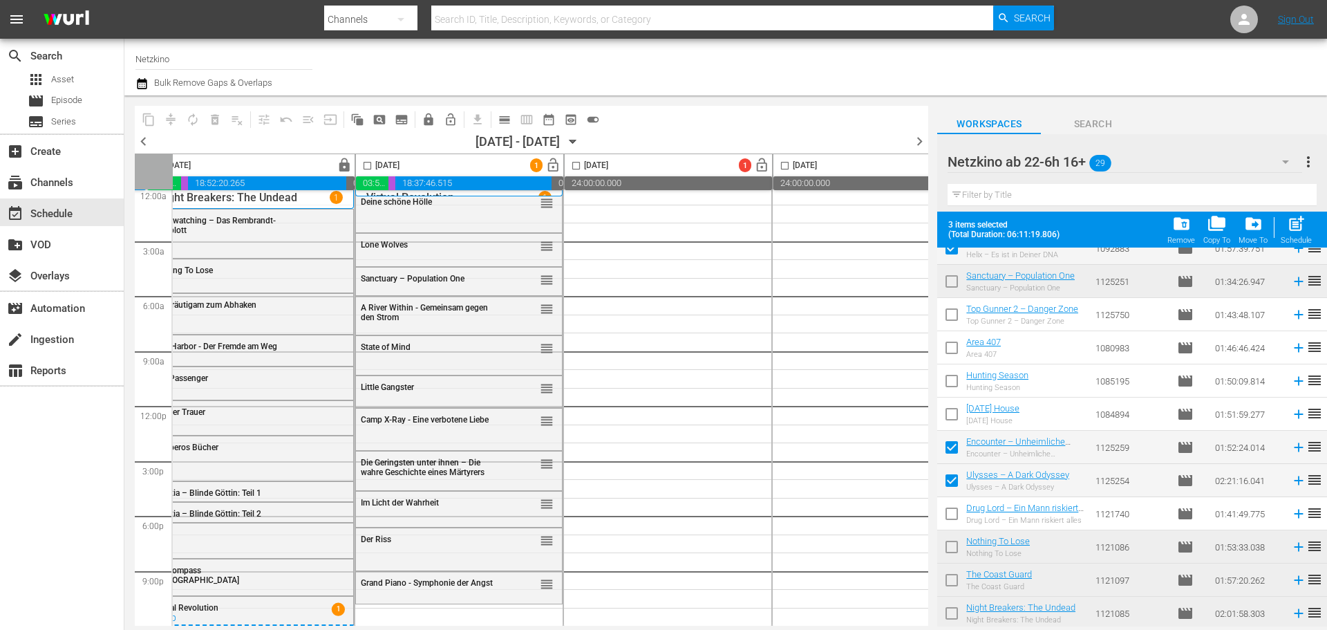
click at [945, 524] on input "checkbox" at bounding box center [951, 516] width 29 height 29
checkbox input "true"
click at [376, 167] on div "[DATE]" at bounding box center [378, 166] width 44 height 16
click at [365, 164] on input "checkbox" at bounding box center [367, 168] width 16 height 16
checkbox input "true"
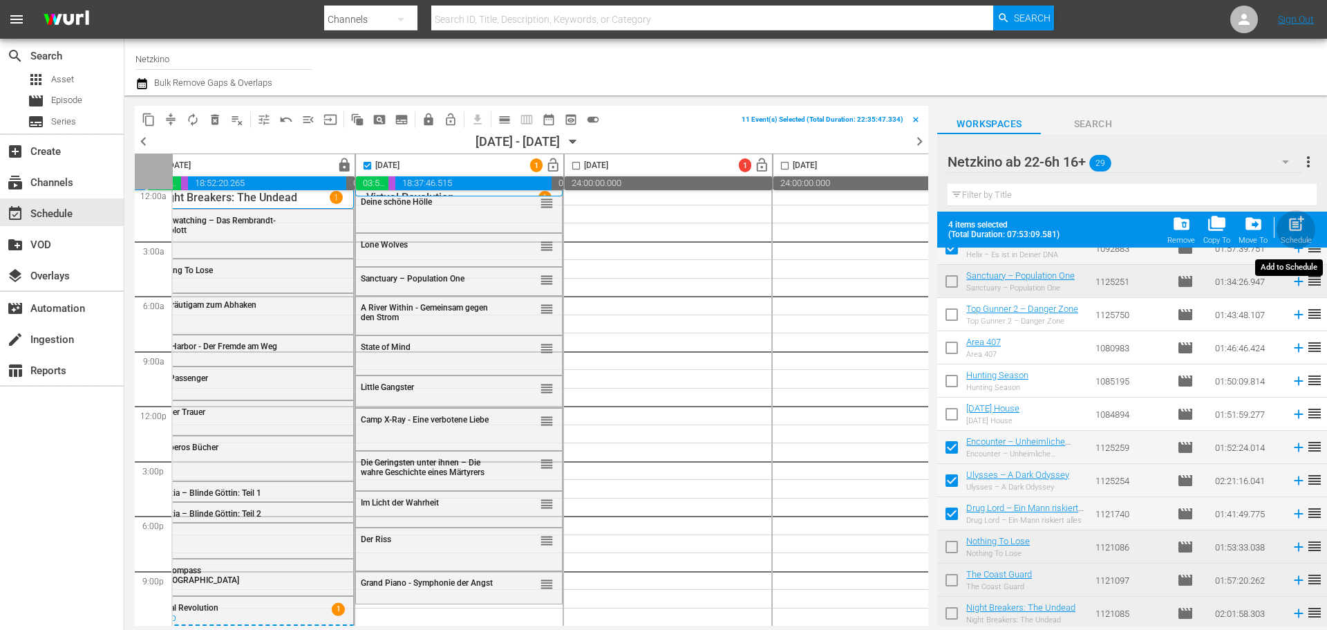
click at [1291, 233] on span "post_add" at bounding box center [1296, 223] width 19 height 19
checkbox input "false"
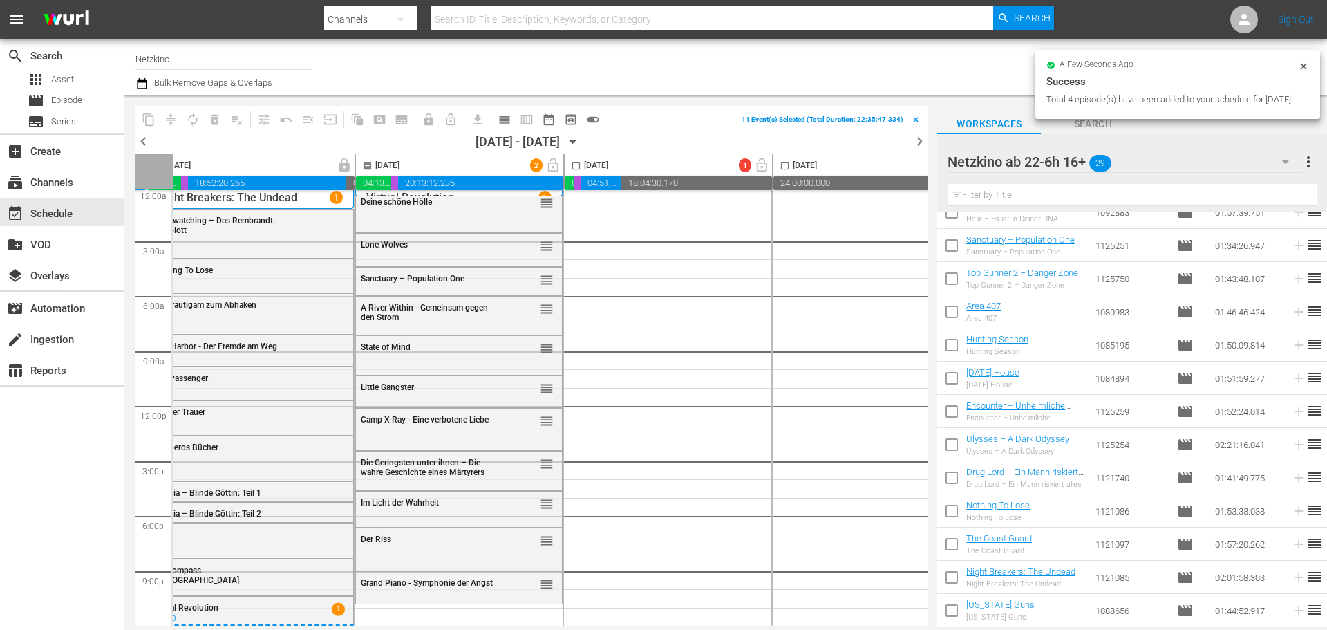
checkbox input "false"
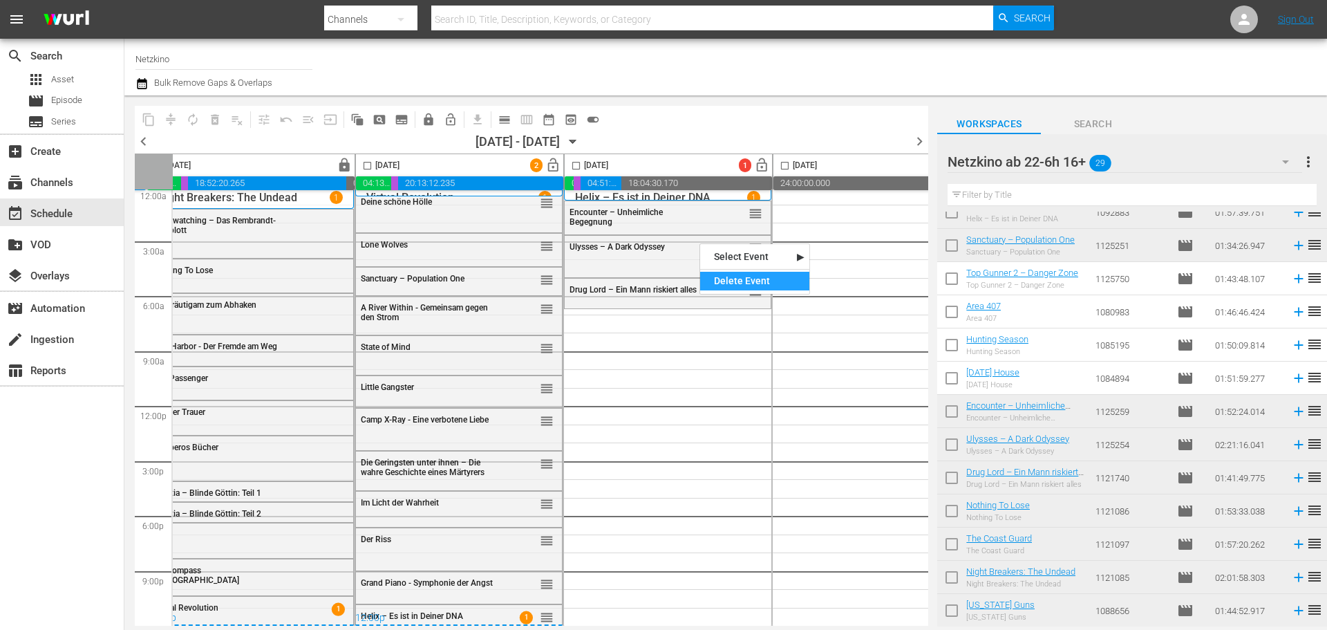
click at [751, 285] on div "Delete Event" at bounding box center [754, 281] width 109 height 19
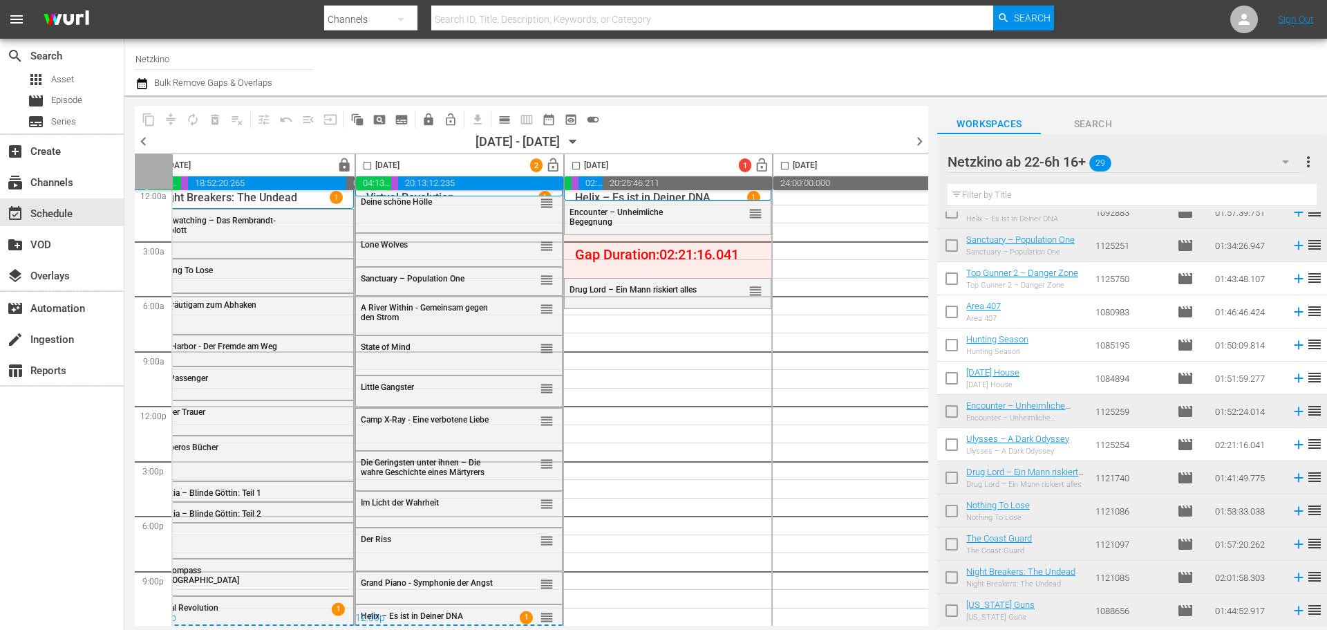
click at [952, 346] on input "checkbox" at bounding box center [951, 347] width 29 height 29
checkbox input "true"
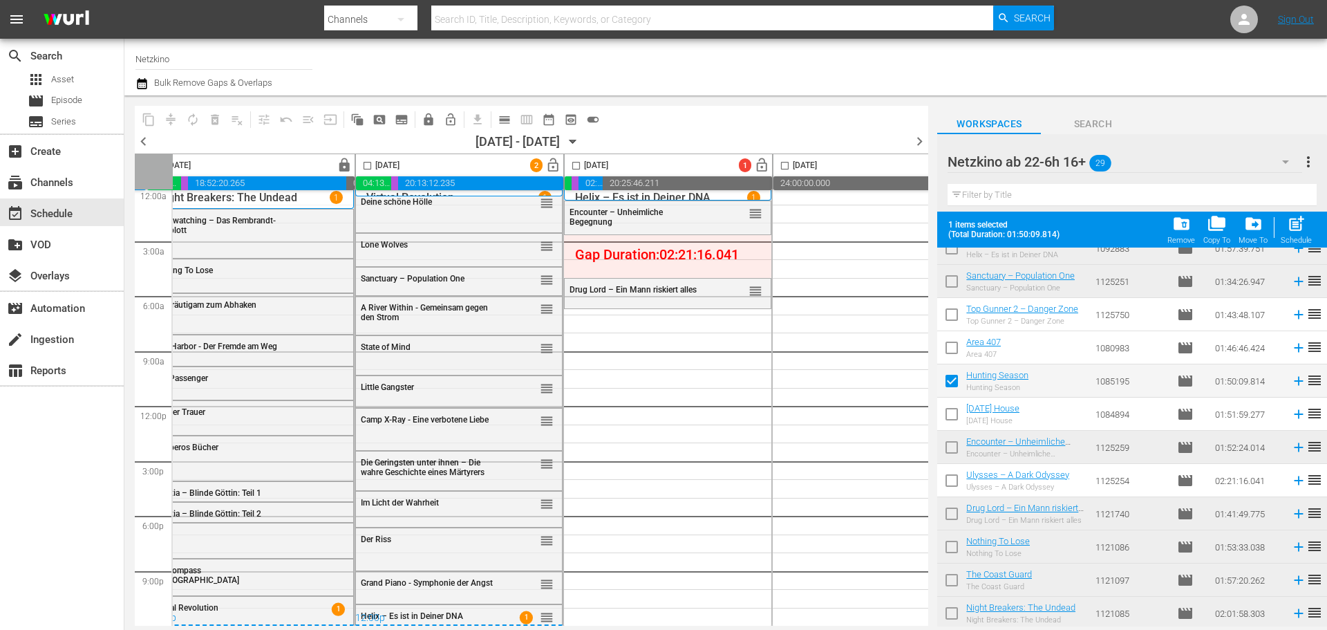
click at [583, 158] on div "[DATE]" at bounding box center [587, 166] width 44 height 16
click at [578, 167] on input "checkbox" at bounding box center [576, 168] width 16 height 16
checkbox input "true"
click at [1295, 227] on span "post_add" at bounding box center [1296, 223] width 19 height 19
checkbox input "false"
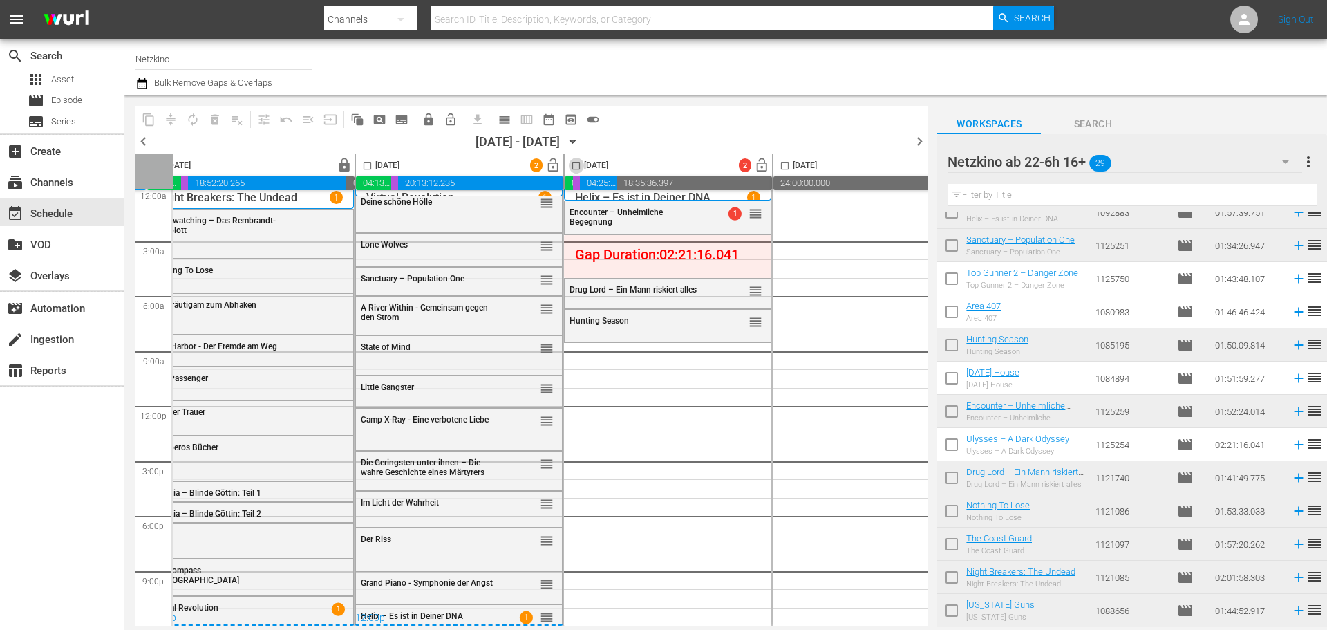
click at [580, 160] on input "checkbox" at bounding box center [576, 168] width 16 height 16
click at [162, 126] on button "compress" at bounding box center [171, 119] width 22 height 22
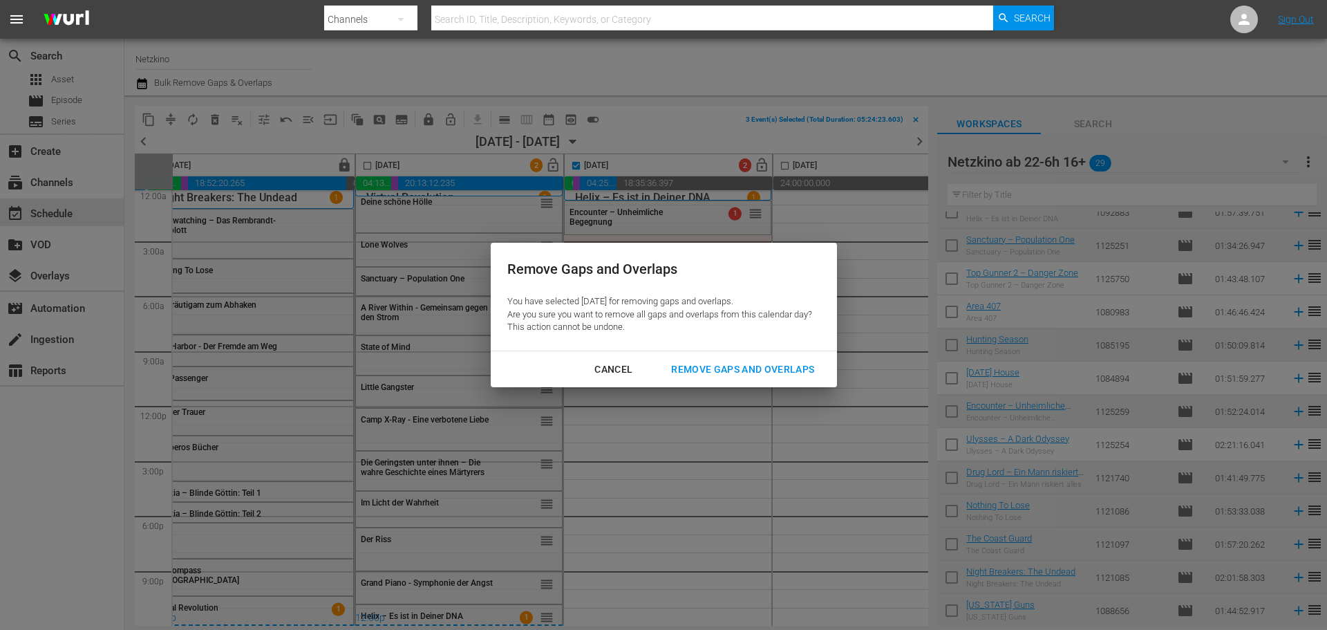
click at [736, 368] on div "Remove Gaps and Overlaps" at bounding box center [742, 369] width 165 height 17
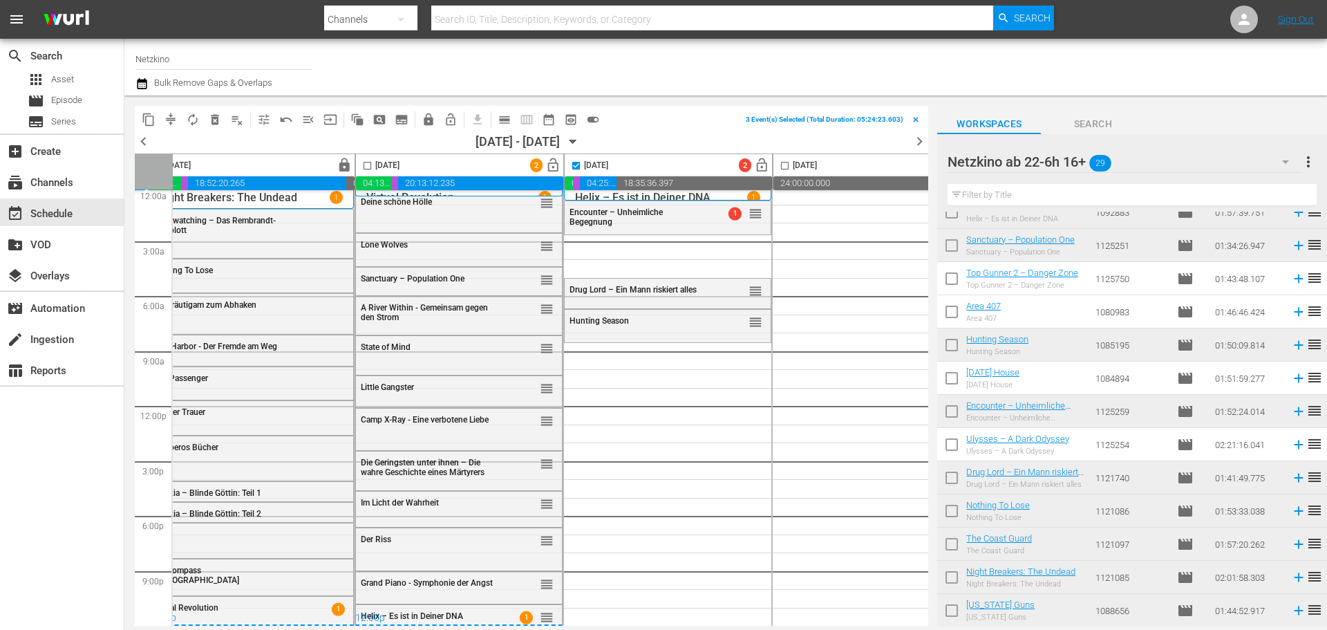
checkbox input "false"
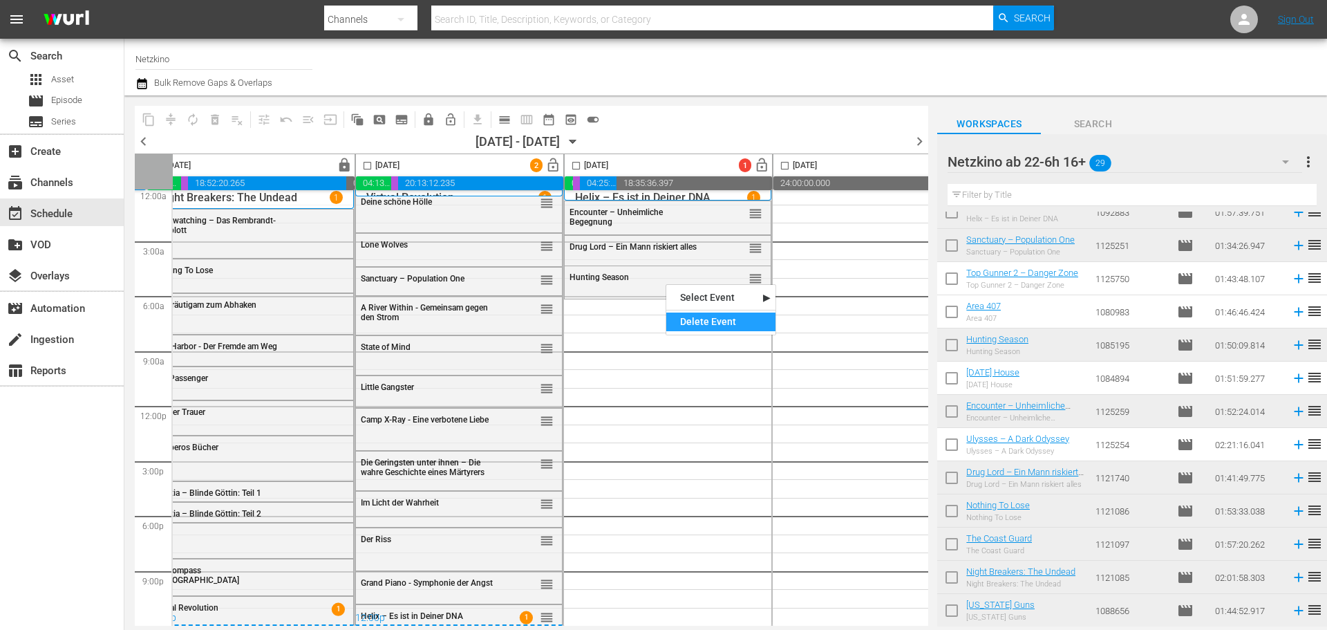
click at [705, 321] on div "Delete Event" at bounding box center [720, 321] width 109 height 19
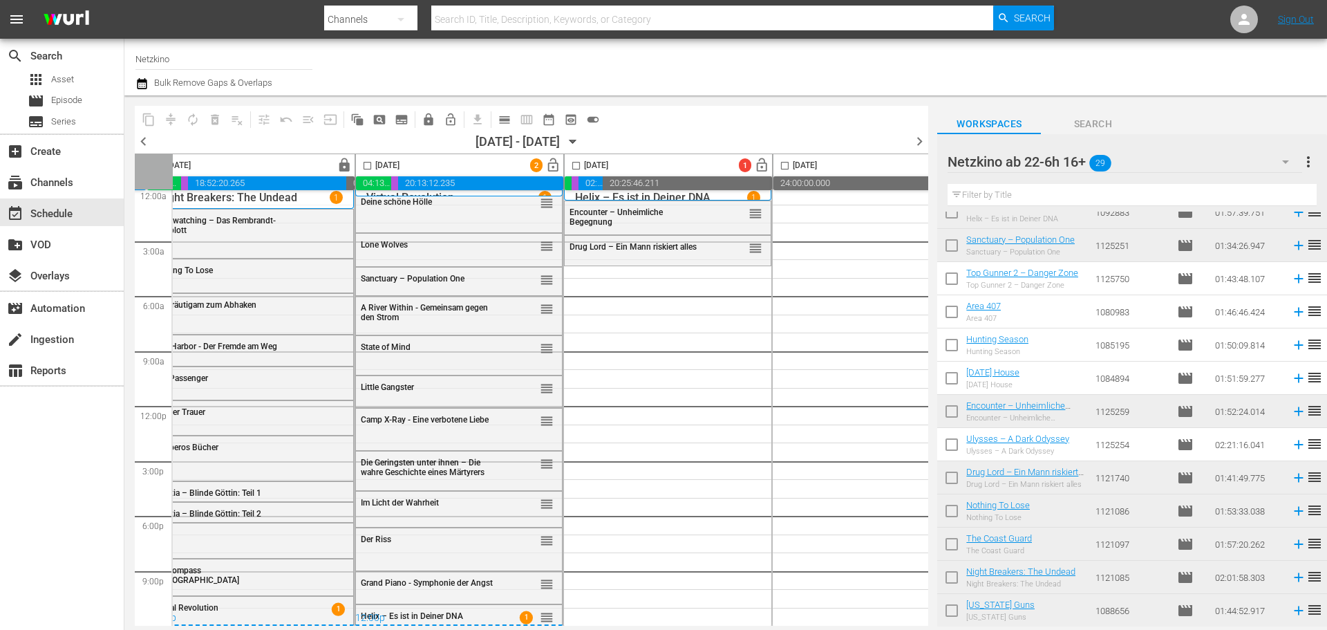
click at [943, 318] on input "checkbox" at bounding box center [951, 314] width 29 height 29
checkbox input "true"
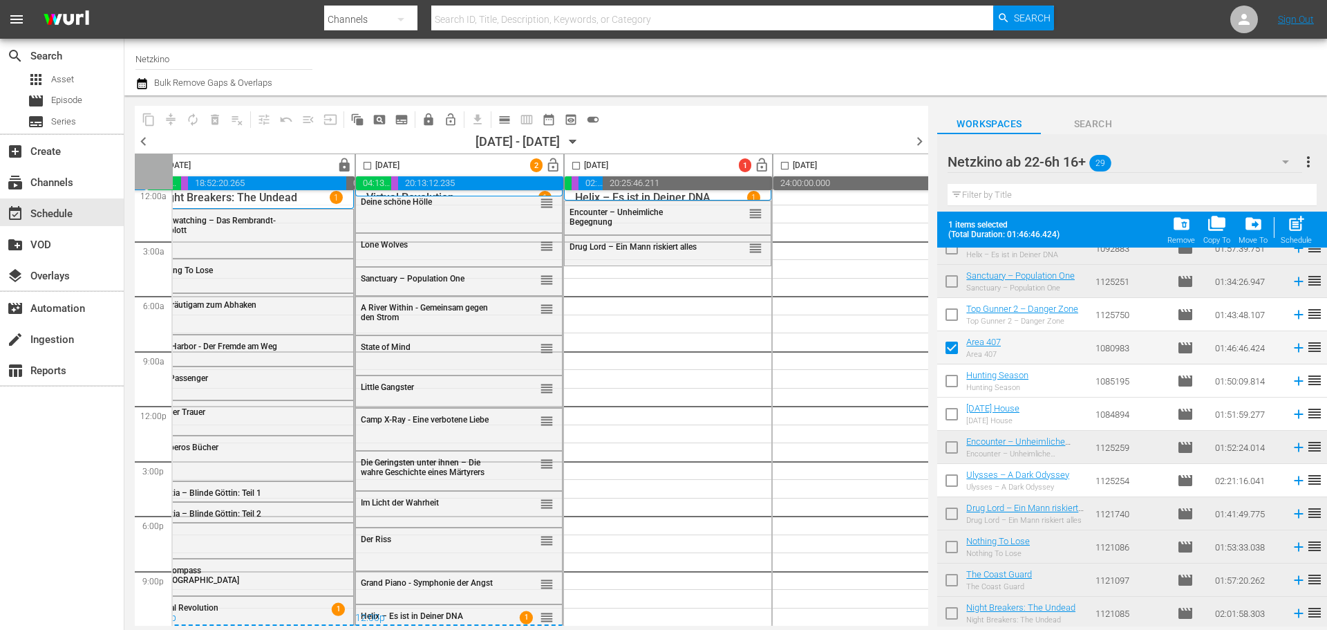
click at [576, 166] on input "checkbox" at bounding box center [576, 168] width 16 height 16
checkbox input "true"
click at [1288, 237] on div "Schedule" at bounding box center [1296, 240] width 31 height 9
checkbox input "false"
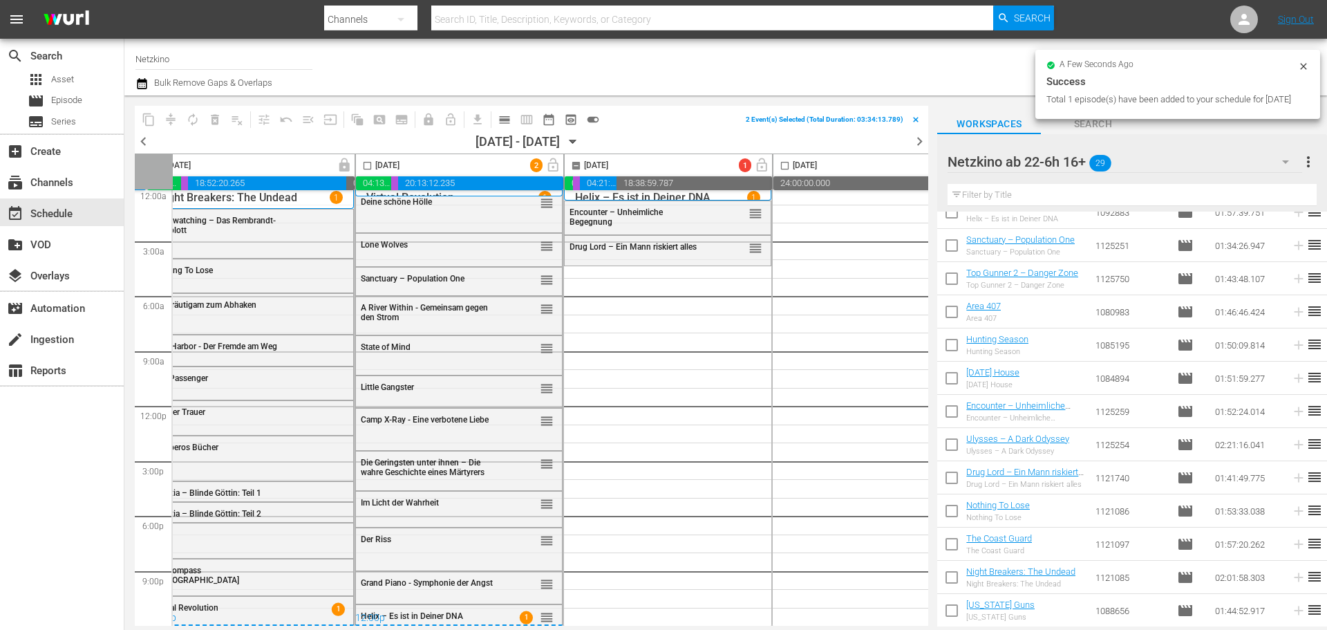
checkbox input "false"
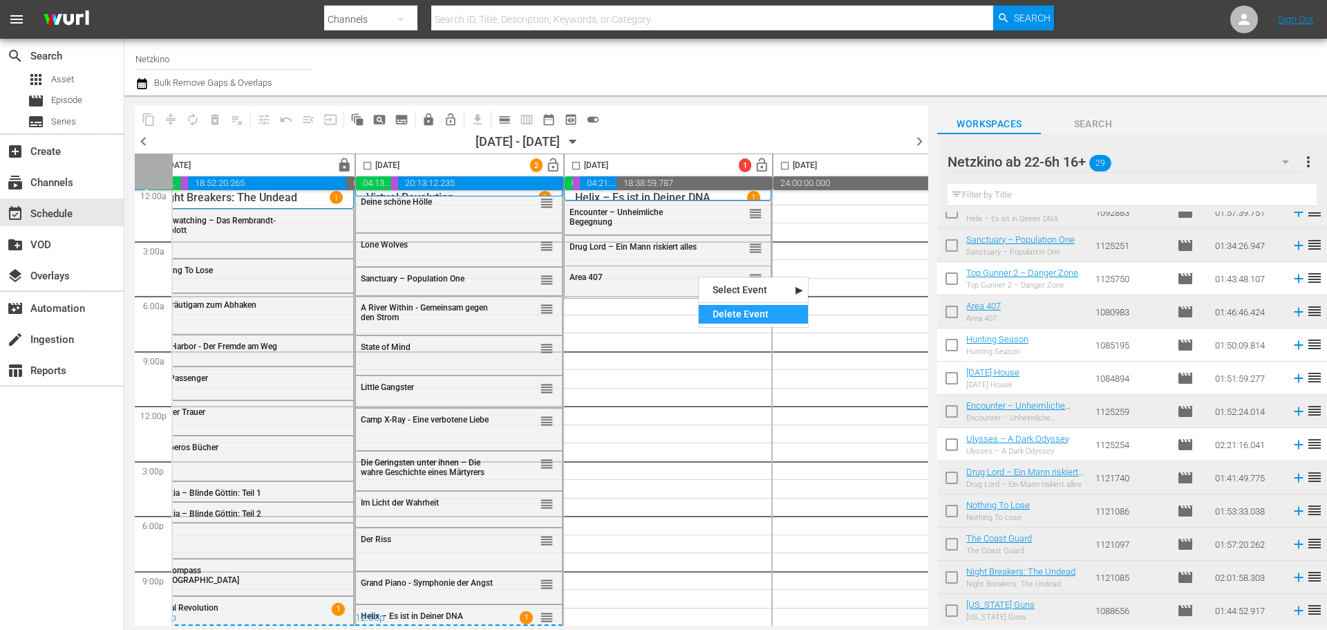
click at [726, 314] on div "Delete Event" at bounding box center [753, 314] width 109 height 19
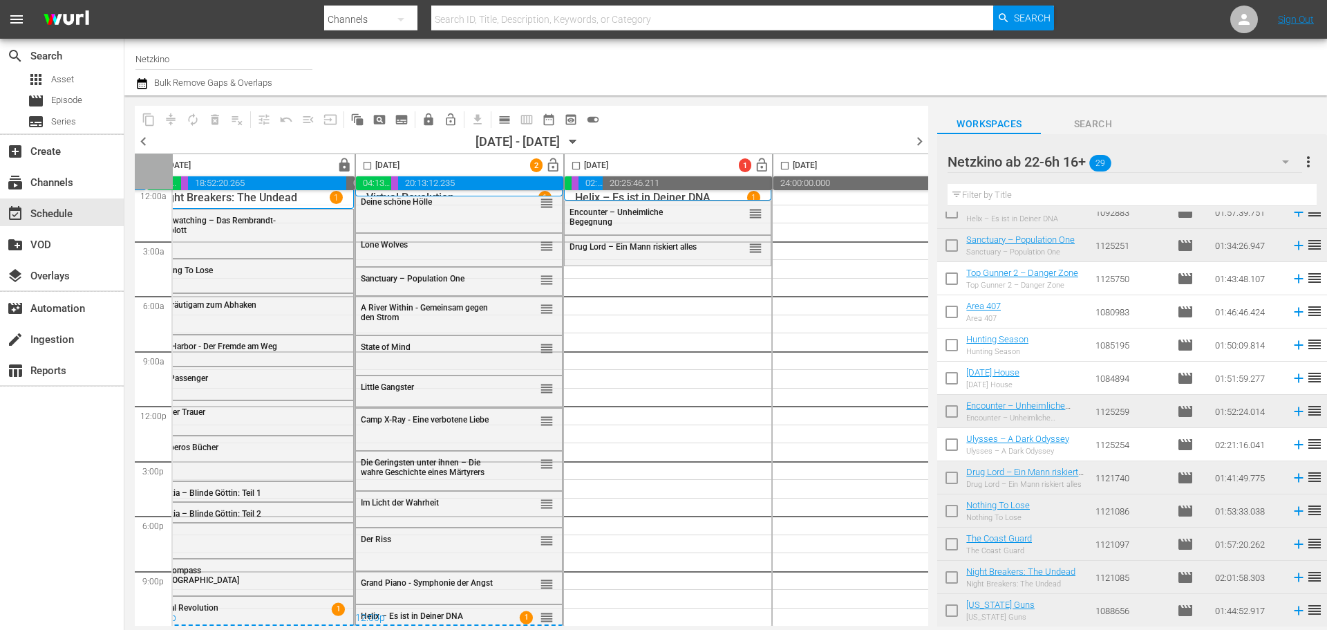
click at [952, 281] on input "checkbox" at bounding box center [951, 281] width 29 height 29
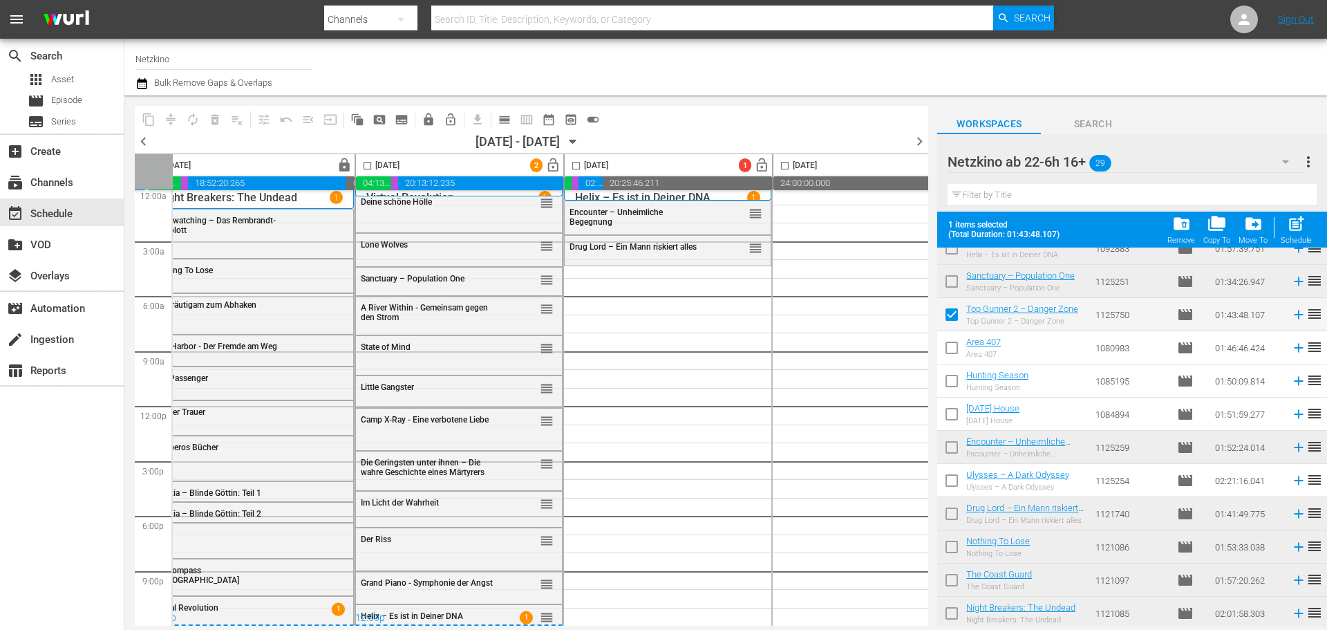
click at [941, 299] on td at bounding box center [951, 314] width 29 height 33
click at [947, 309] on input "checkbox" at bounding box center [951, 317] width 29 height 29
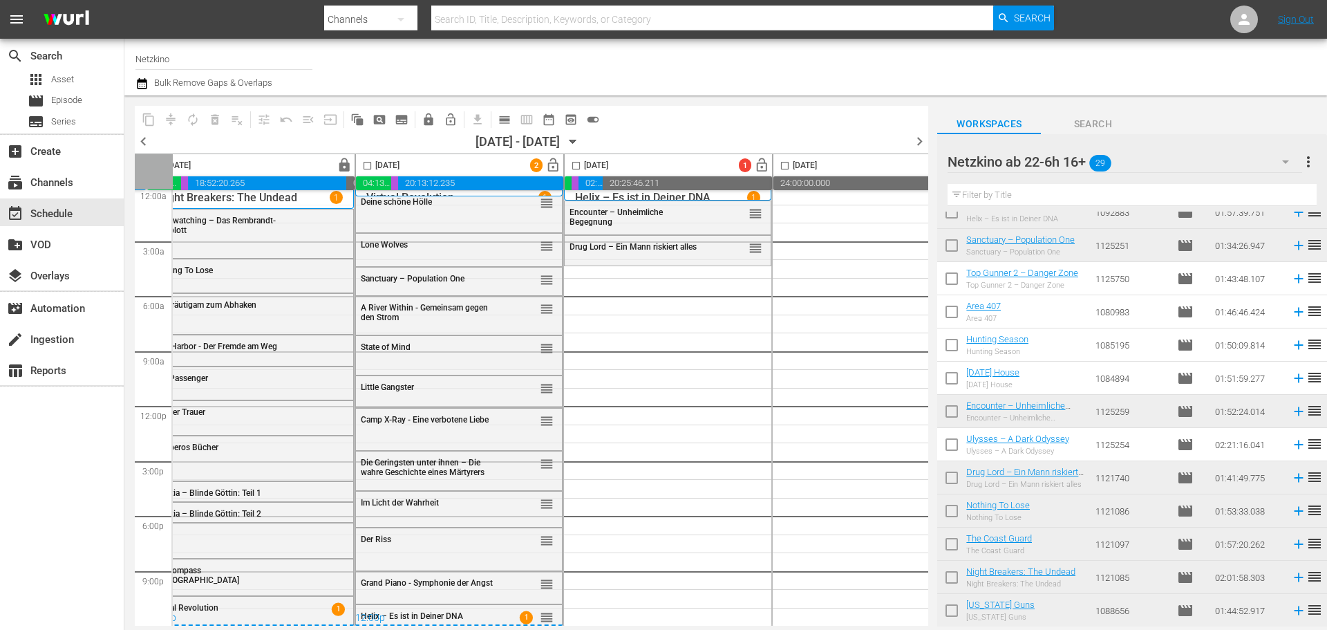
click at [954, 286] on input "checkbox" at bounding box center [951, 281] width 29 height 29
checkbox input "true"
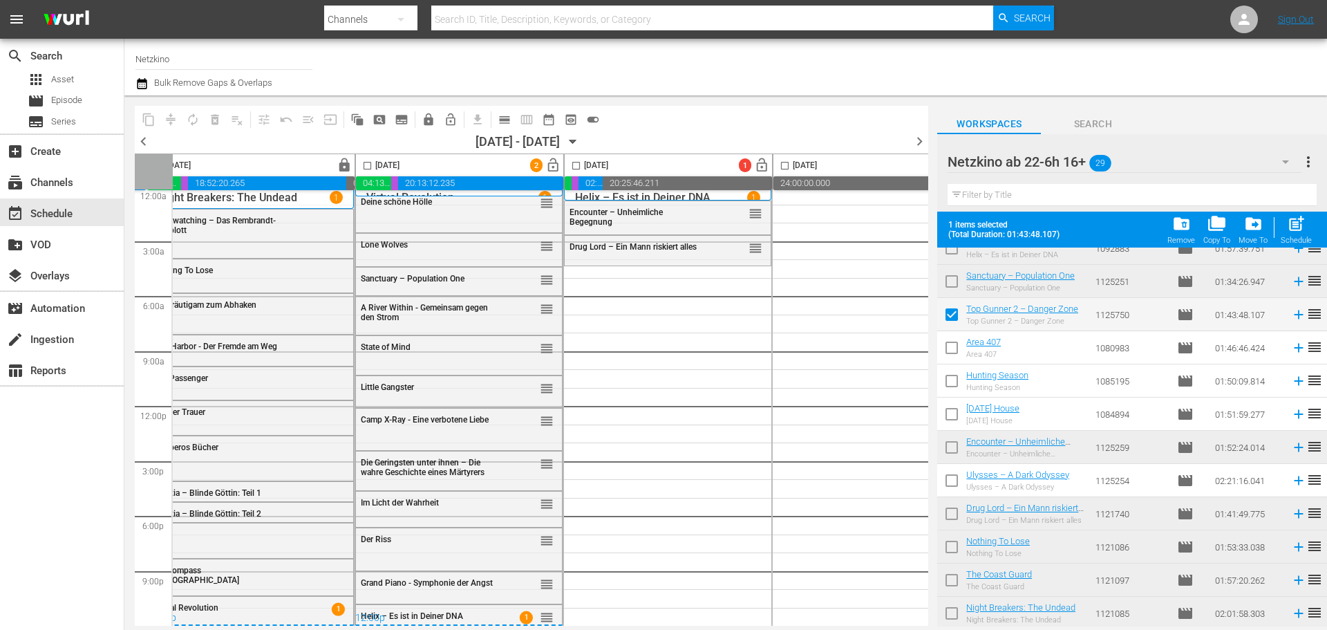
click at [578, 169] on input "checkbox" at bounding box center [576, 168] width 16 height 16
checkbox input "true"
click at [1287, 234] on div "post_add Schedule" at bounding box center [1296, 229] width 31 height 30
checkbox input "false"
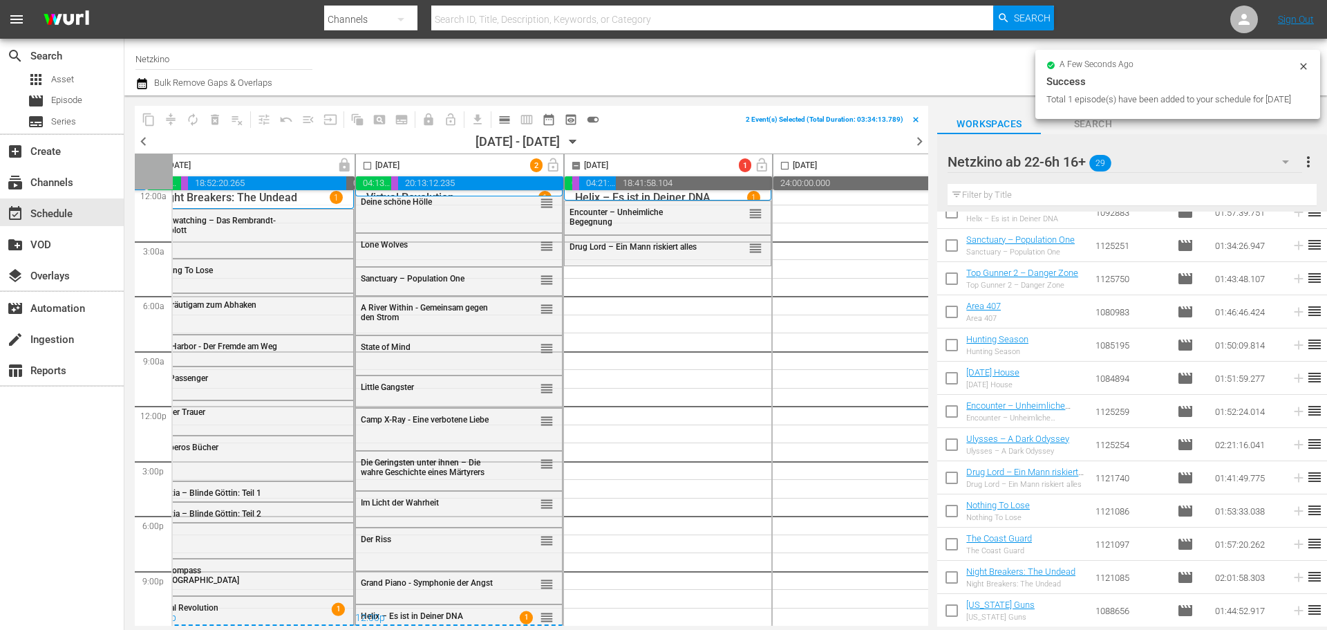
checkbox input "false"
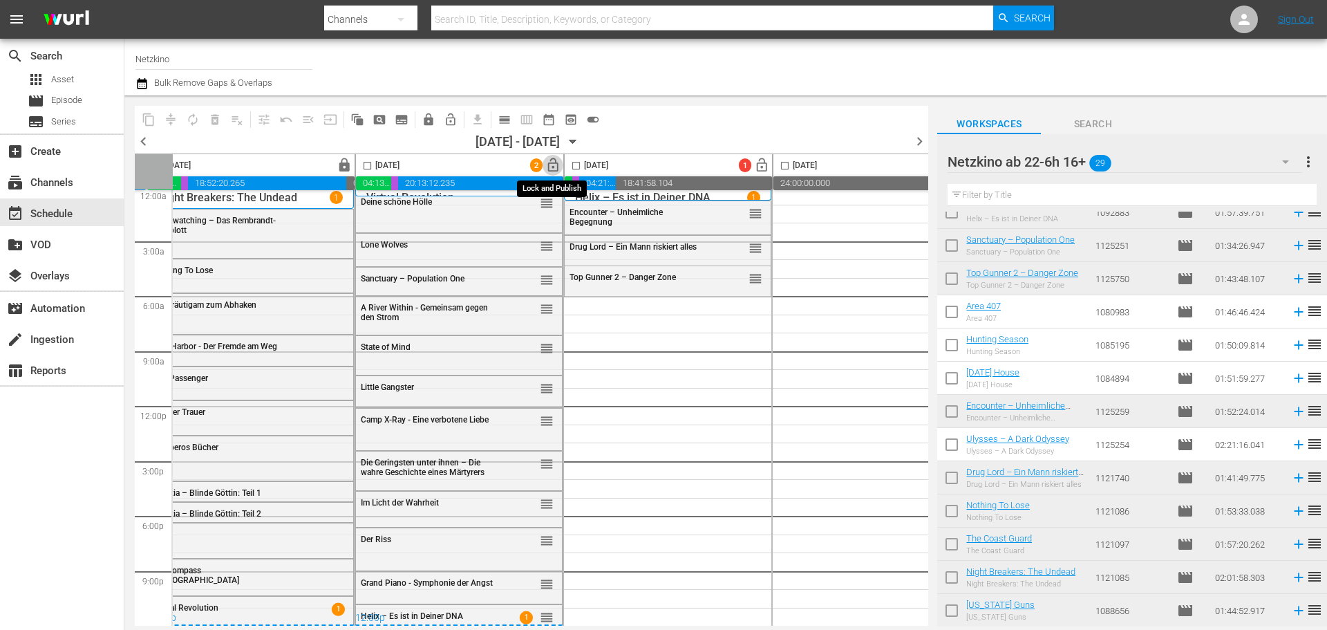
click at [553, 169] on span "lock_open" at bounding box center [553, 166] width 16 height 16
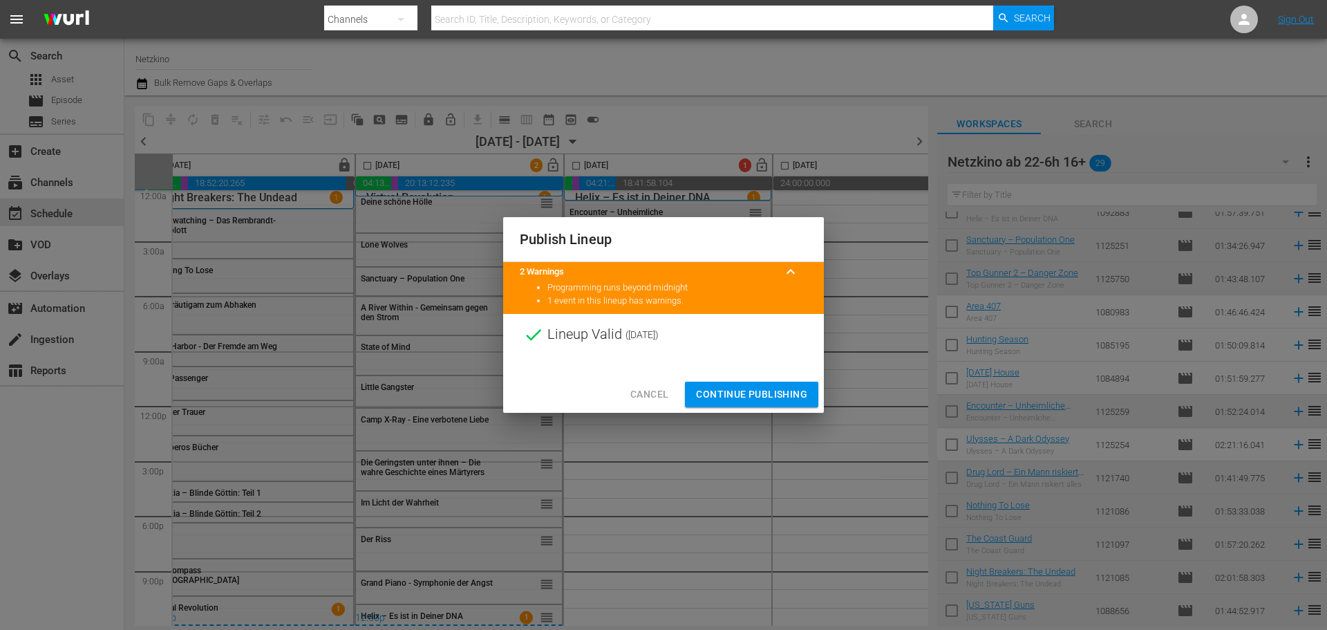
click at [752, 390] on span "Continue Publishing" at bounding box center [751, 394] width 111 height 17
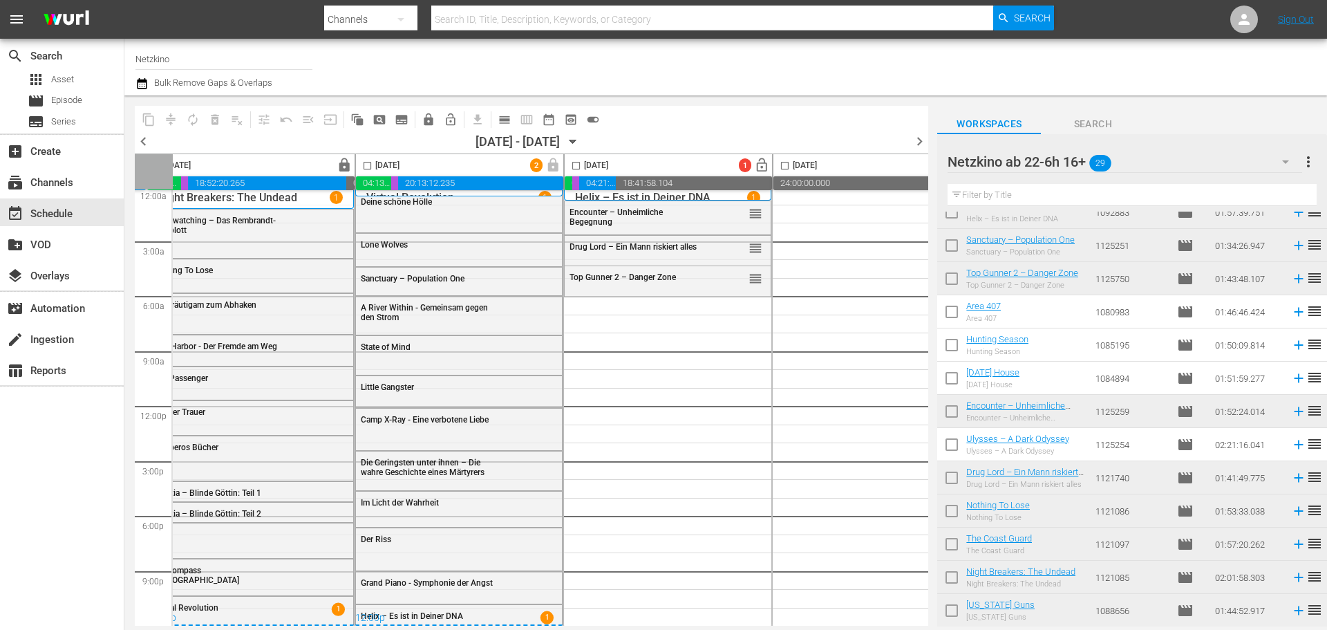
click at [1211, 167] on div "Netzkino ab 22-6h 16+ 29" at bounding box center [1124, 161] width 354 height 39
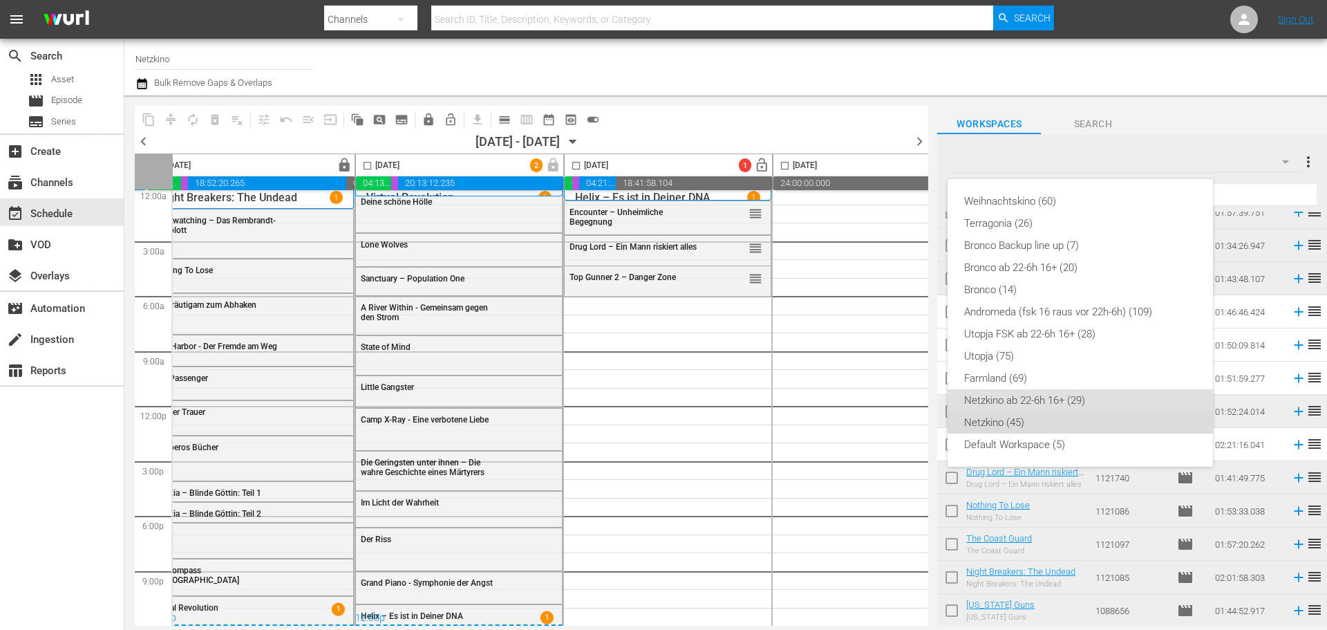
click at [1032, 422] on div "Netzkino (45)" at bounding box center [1080, 422] width 232 height 22
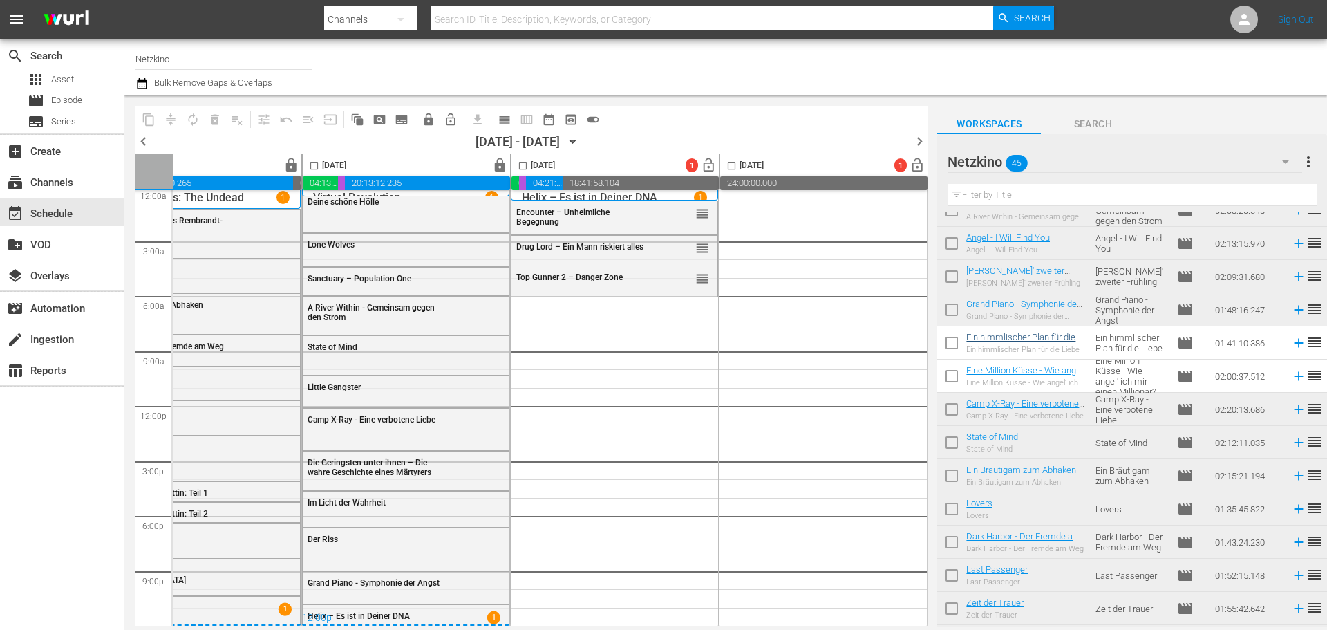
scroll to position [138, 0]
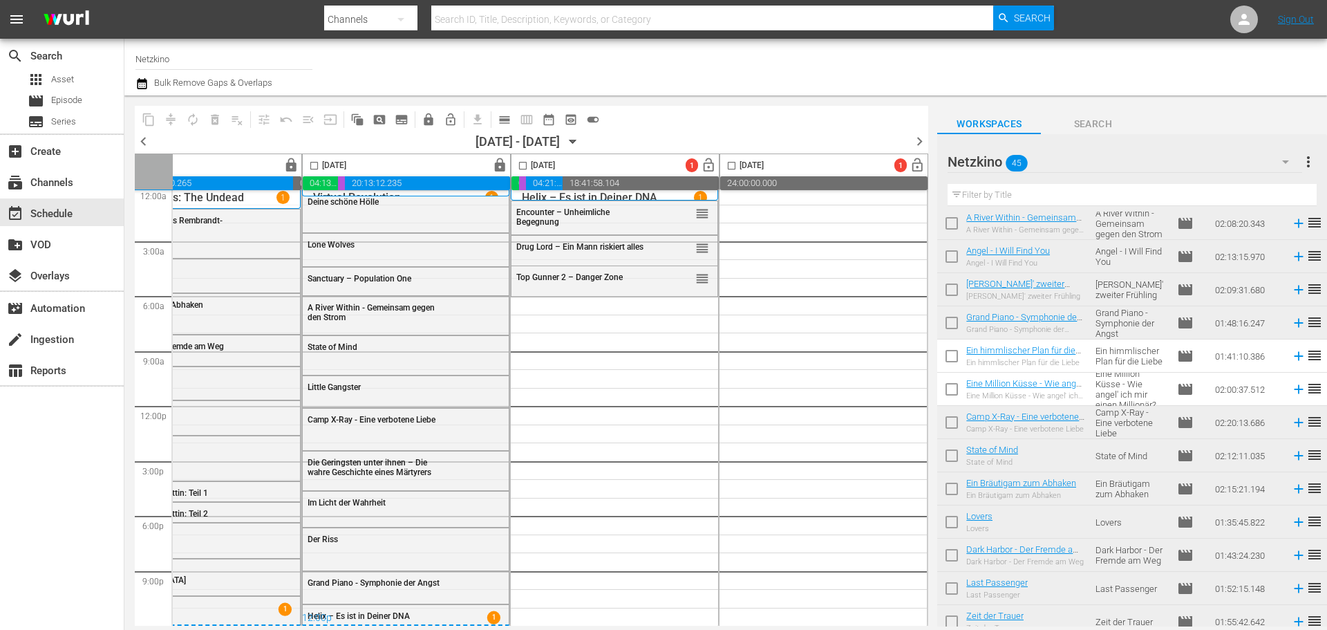
click at [956, 355] on input "checkbox" at bounding box center [951, 358] width 29 height 29
checkbox input "true"
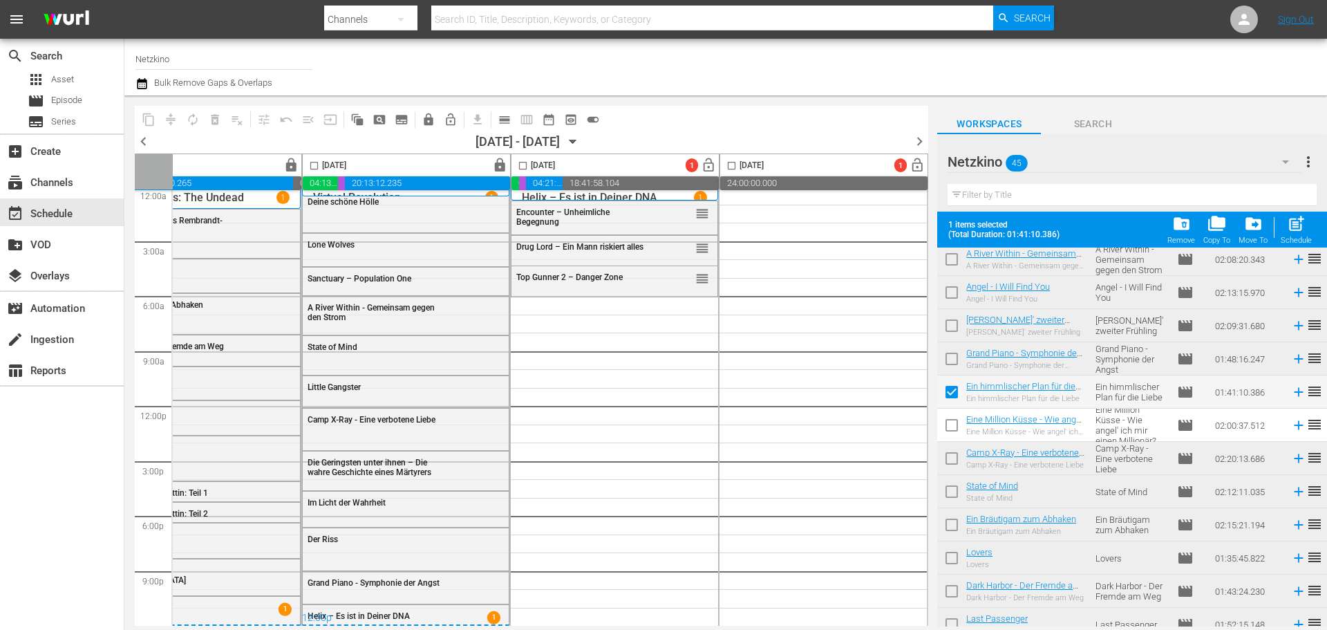
click at [955, 423] on input "checkbox" at bounding box center [951, 427] width 29 height 29
checkbox input "true"
click at [525, 170] on input "checkbox" at bounding box center [523, 168] width 16 height 16
checkbox input "true"
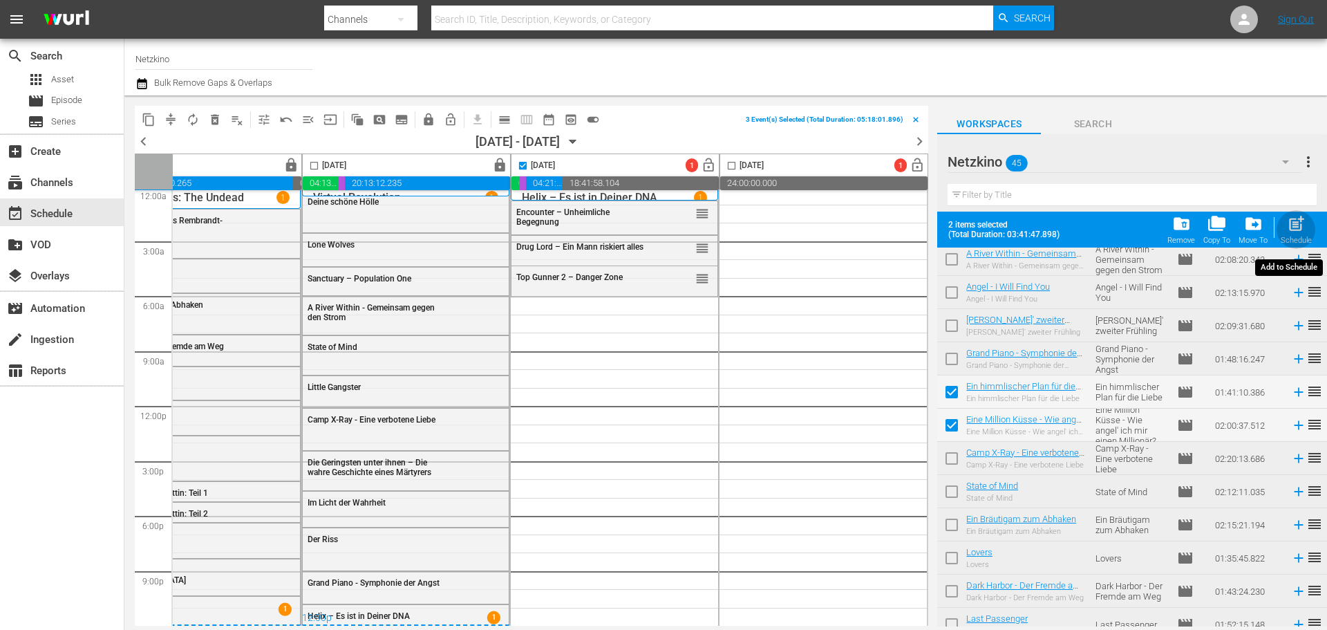
drag, startPoint x: 1280, startPoint y: 231, endPoint x: 1287, endPoint y: 231, distance: 7.6
click at [1280, 231] on button "post_add Schedule" at bounding box center [1295, 229] width 39 height 39
checkbox input "false"
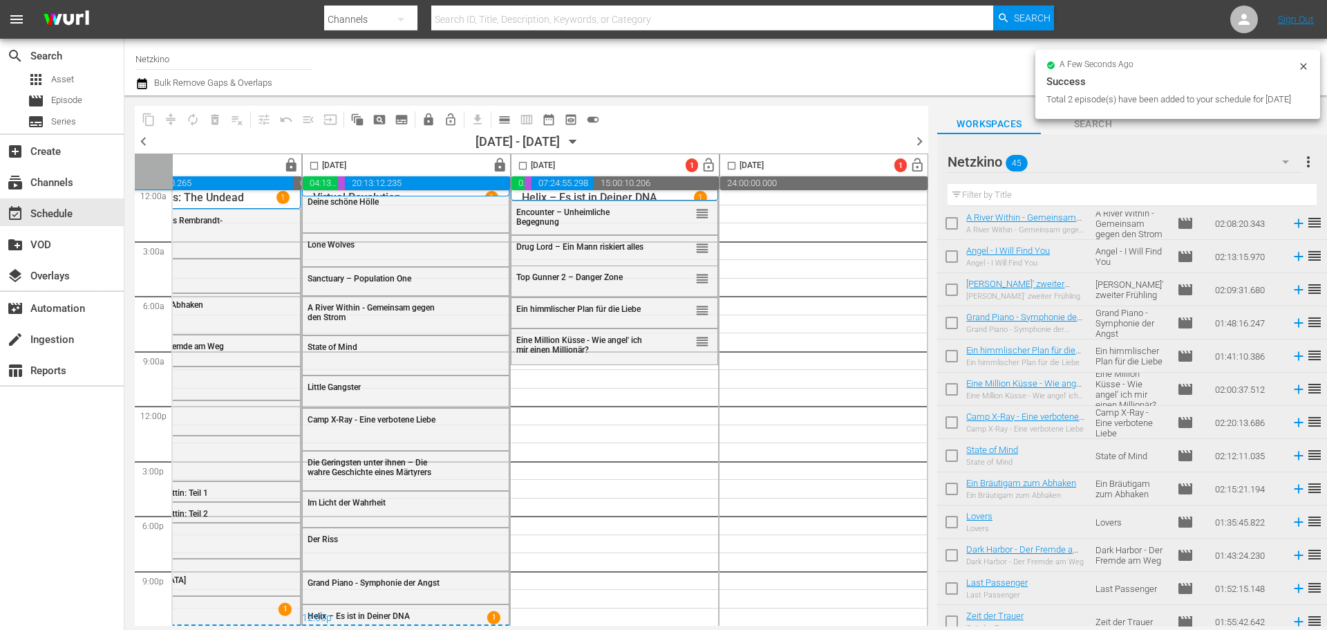
checkbox input "false"
click at [581, 140] on icon "button" at bounding box center [572, 141] width 15 height 15
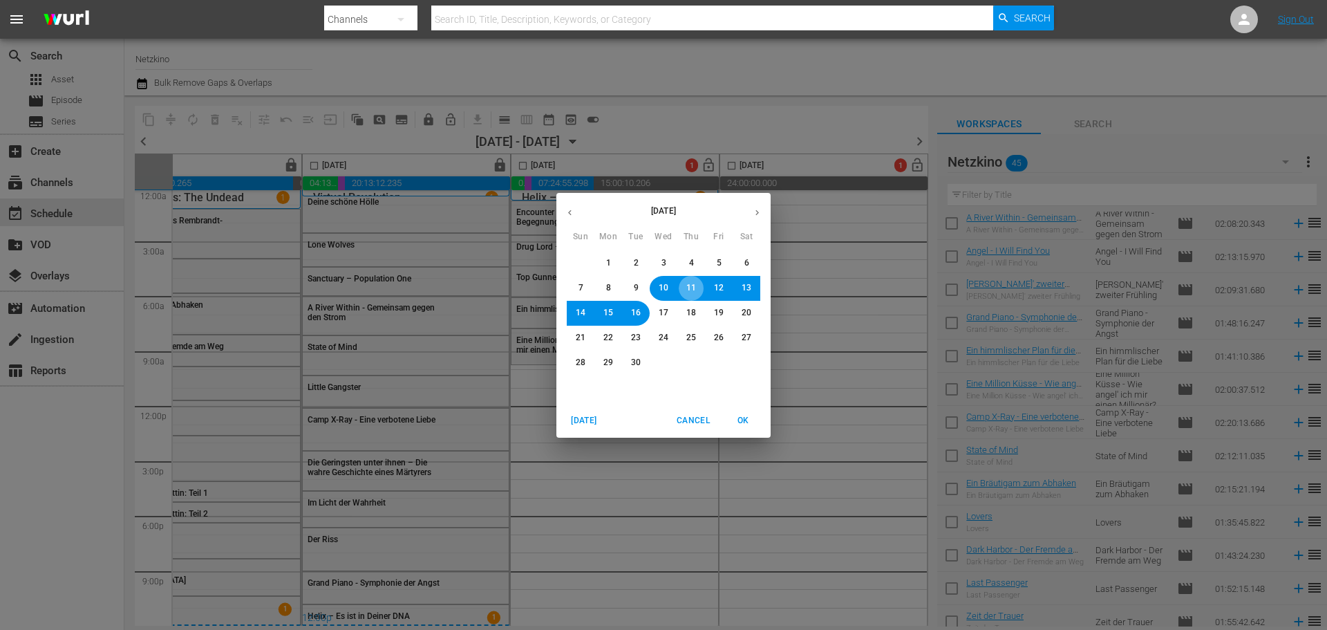
click at [695, 290] on span "11" at bounding box center [691, 288] width 10 height 12
click at [747, 422] on span "OK" at bounding box center [742, 420] width 33 height 15
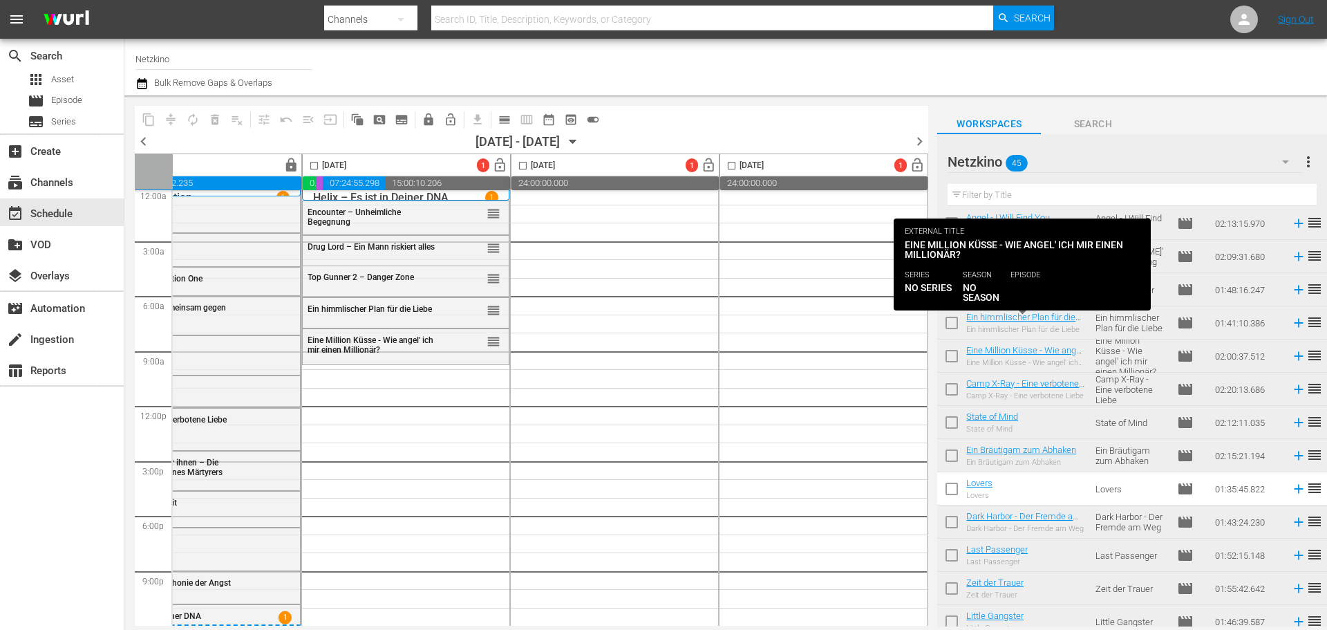
scroll to position [207, 0]
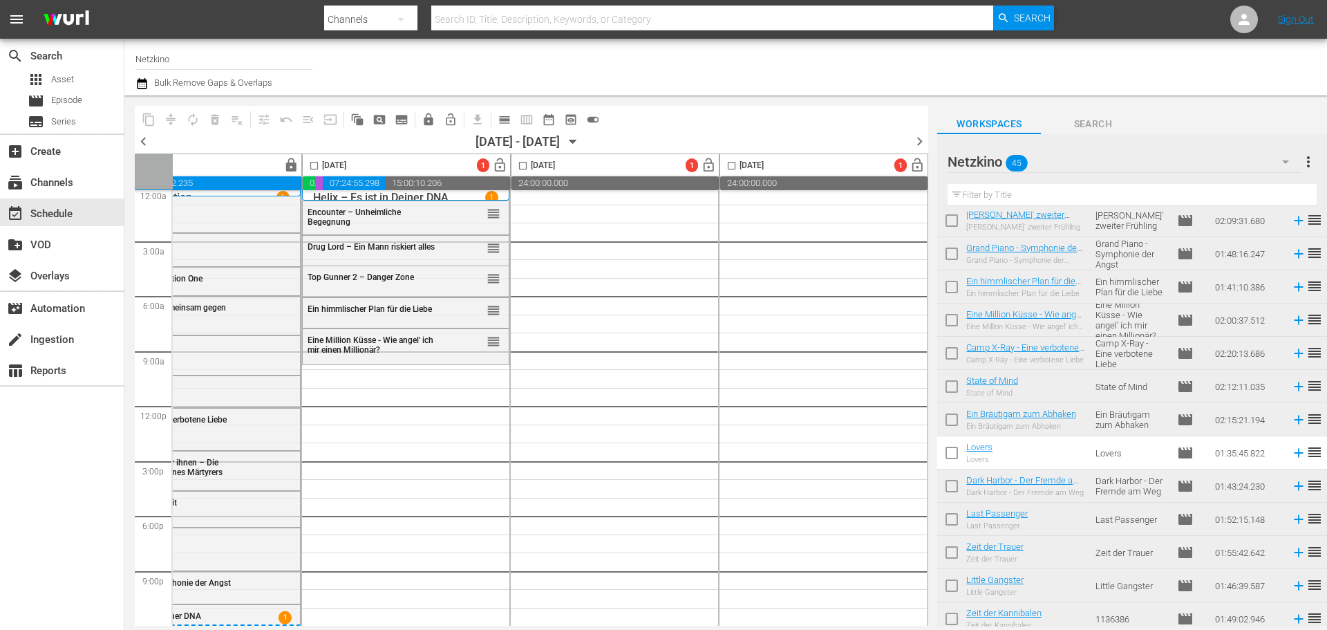
click at [954, 454] on input "checkbox" at bounding box center [951, 455] width 29 height 29
checkbox input "true"
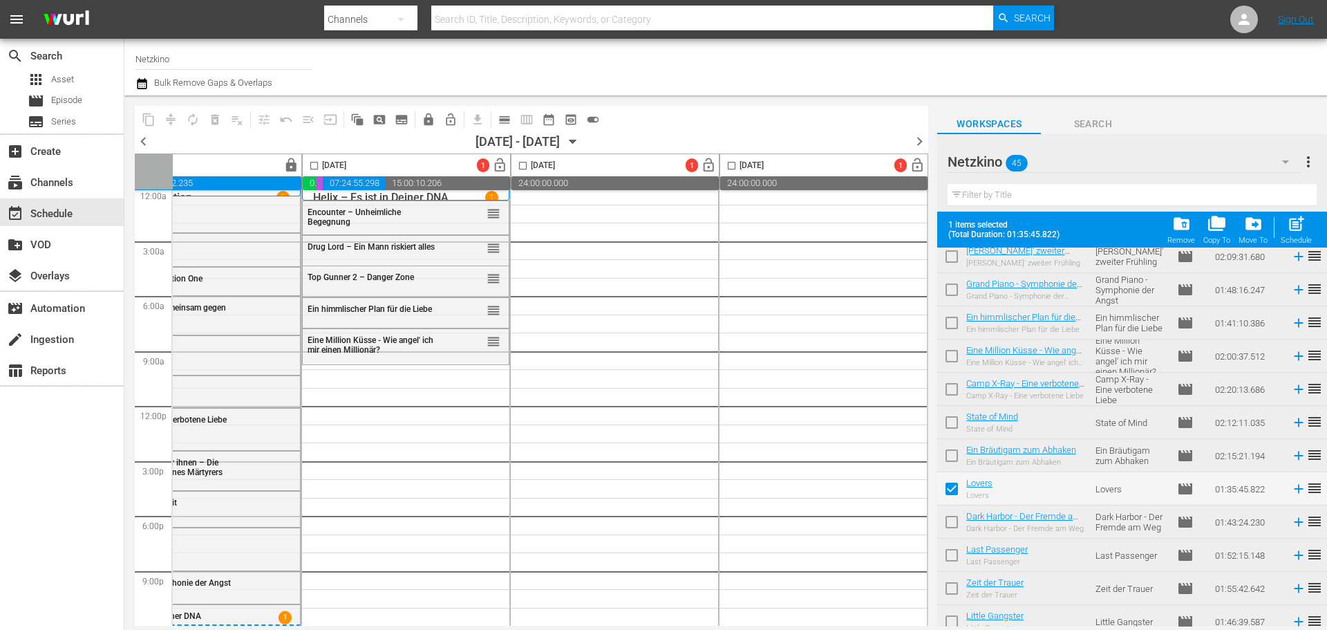
click at [311, 167] on input "checkbox" at bounding box center [314, 168] width 16 height 16
checkbox input "true"
click at [1301, 229] on span "post_add" at bounding box center [1296, 223] width 19 height 19
checkbox input "false"
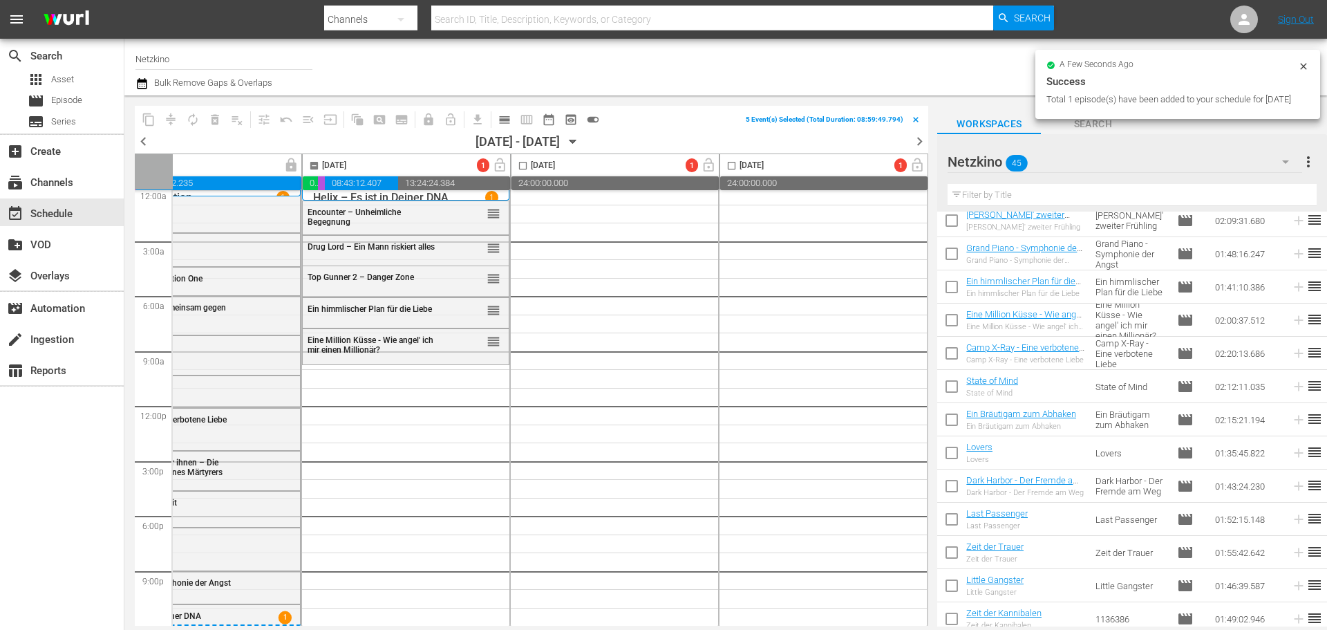
checkbox input "false"
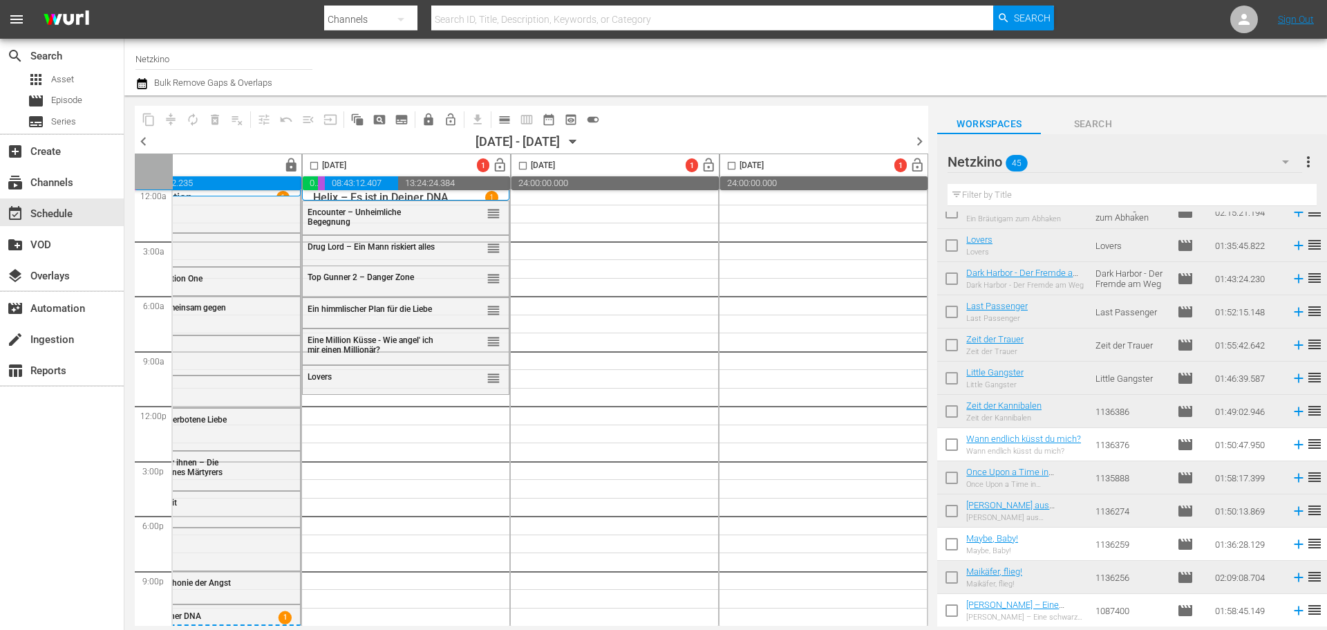
scroll to position [622, 0]
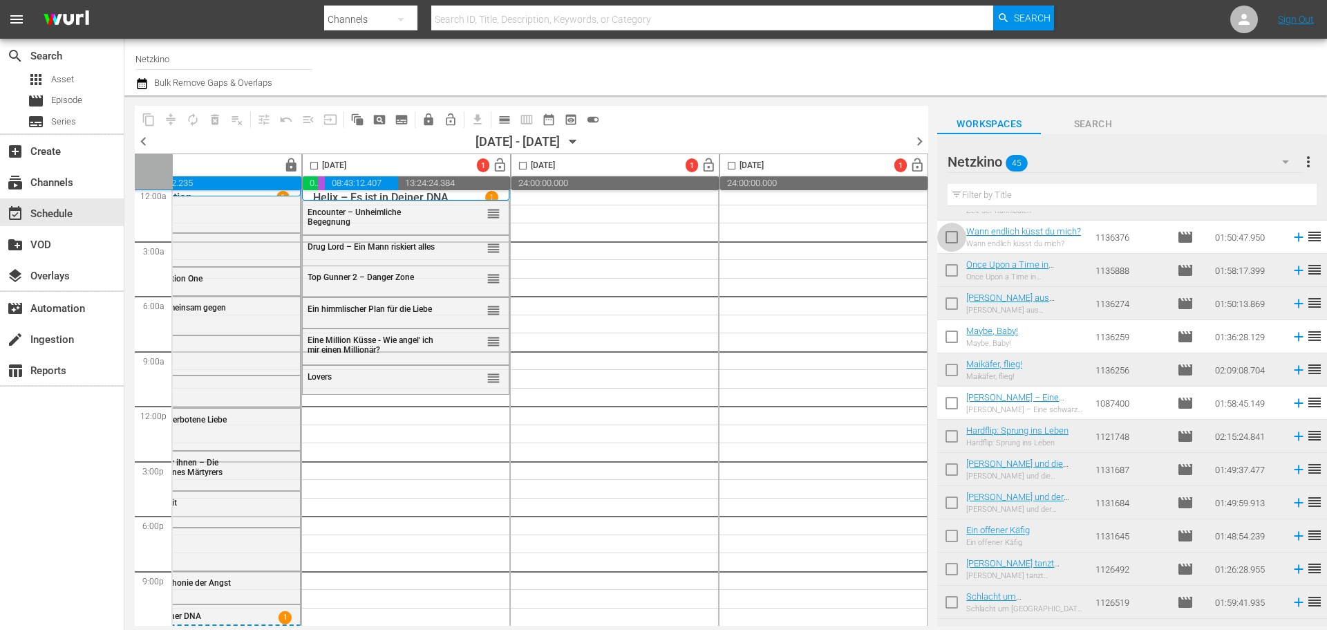
click at [950, 243] on input "checkbox" at bounding box center [951, 239] width 29 height 29
checkbox input "true"
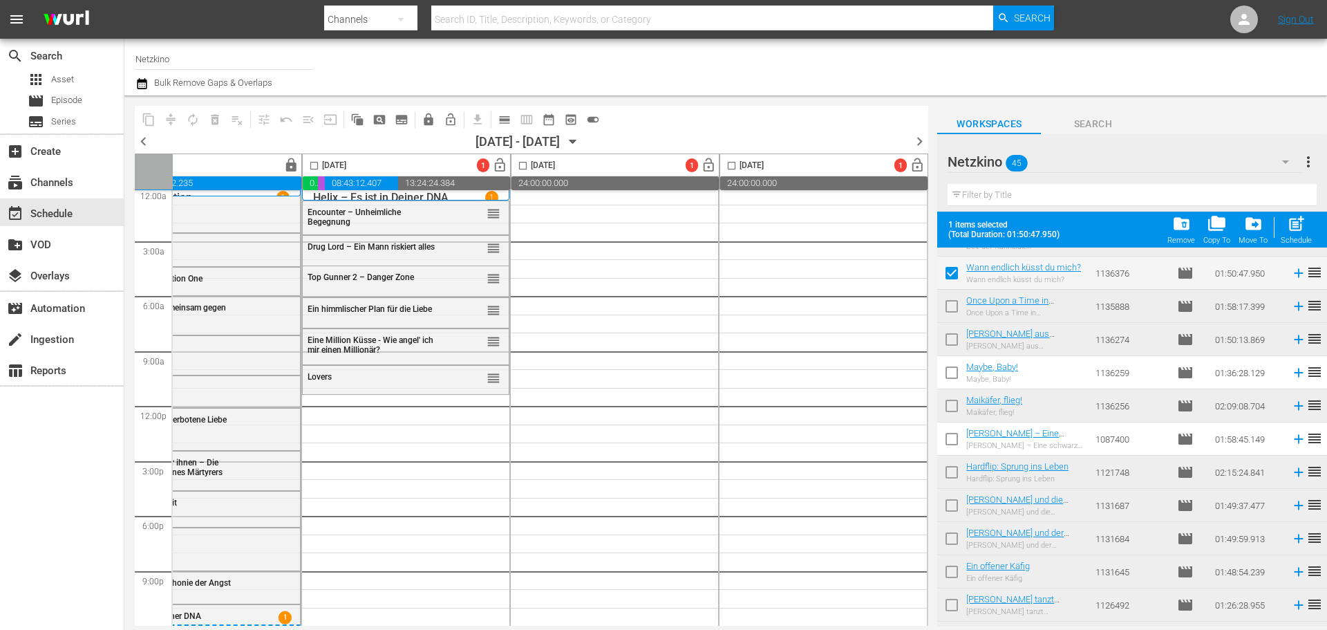
click at [957, 373] on input "checkbox" at bounding box center [951, 375] width 29 height 29
checkbox input "true"
click at [956, 437] on input "checkbox" at bounding box center [951, 441] width 29 height 29
checkbox input "true"
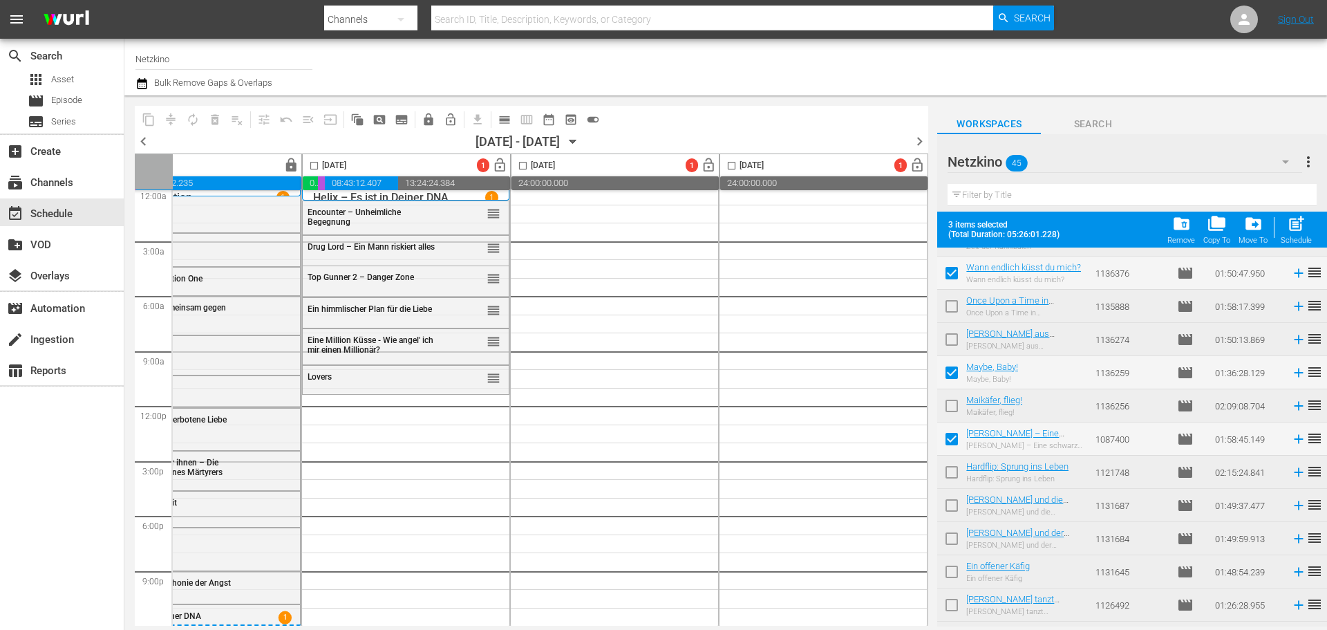
click at [315, 168] on input "checkbox" at bounding box center [314, 168] width 16 height 16
checkbox input "true"
click at [1294, 228] on span "post_add" at bounding box center [1296, 223] width 19 height 19
checkbox input "false"
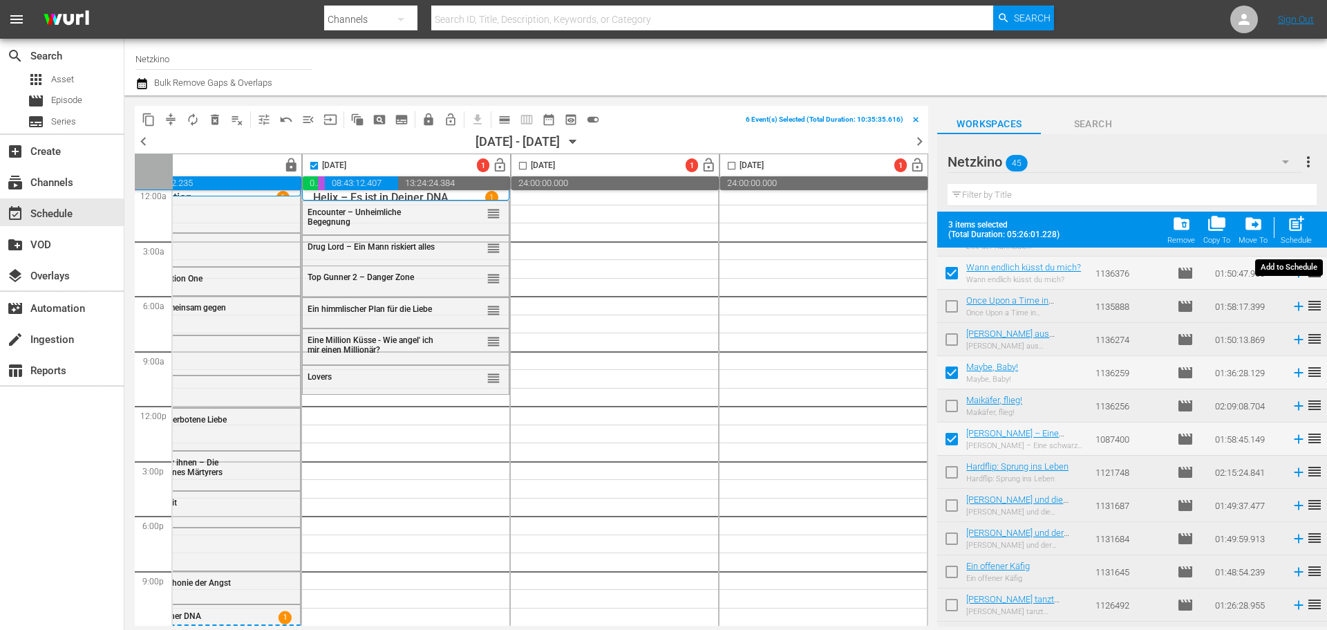
checkbox input "false"
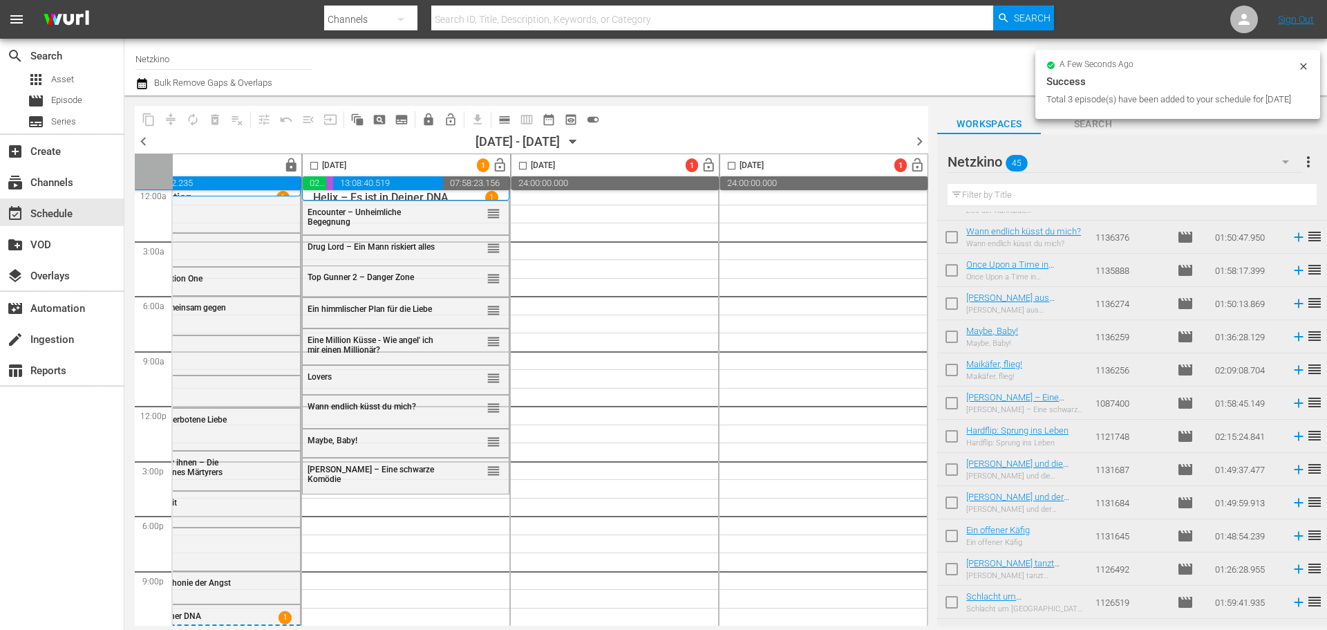
checkbox input "false"
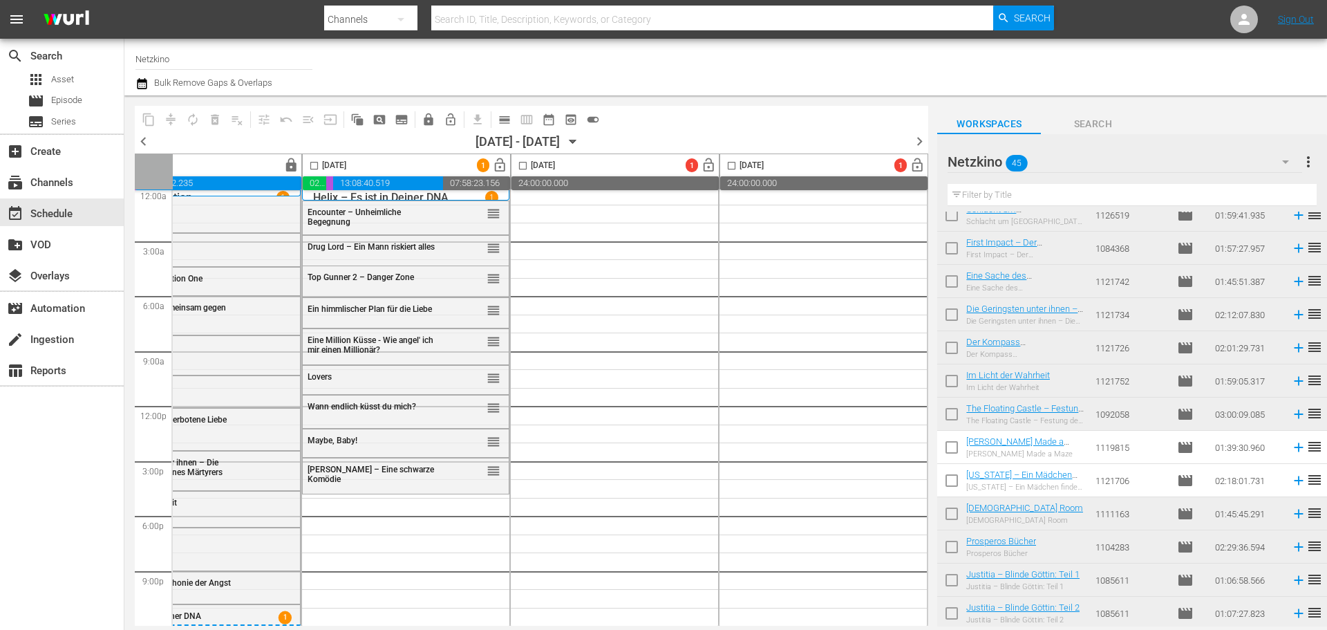
scroll to position [1037, 0]
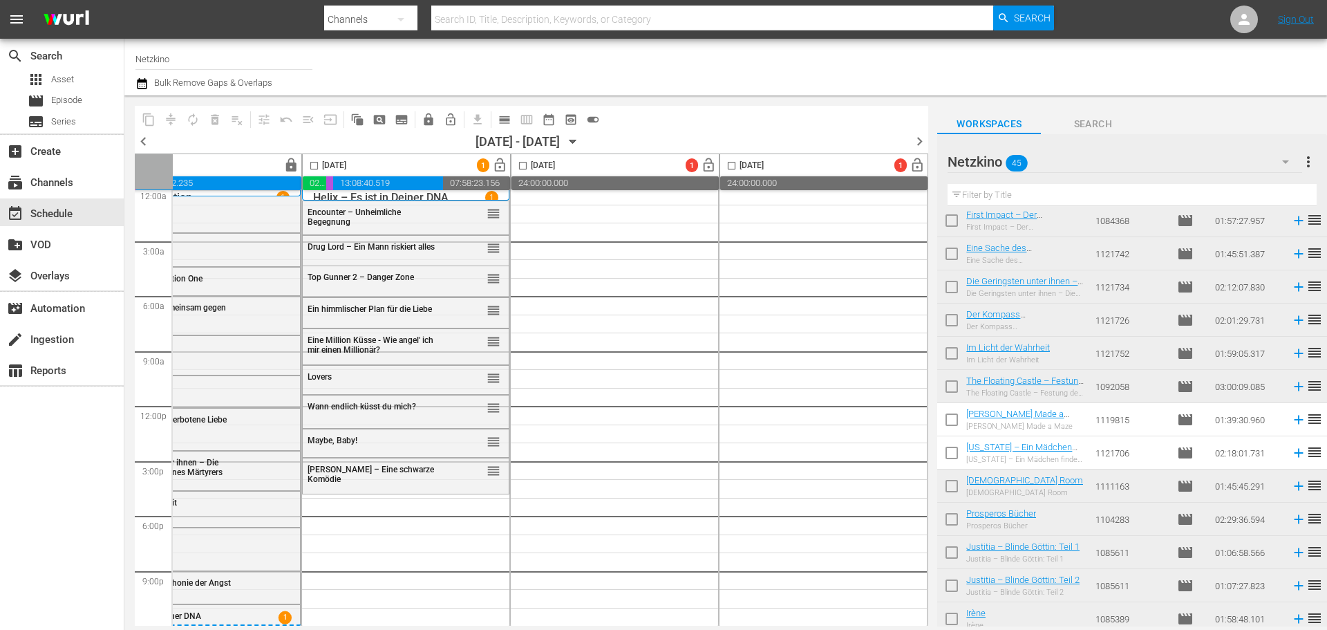
click at [955, 423] on input "checkbox" at bounding box center [951, 422] width 29 height 29
checkbox input "true"
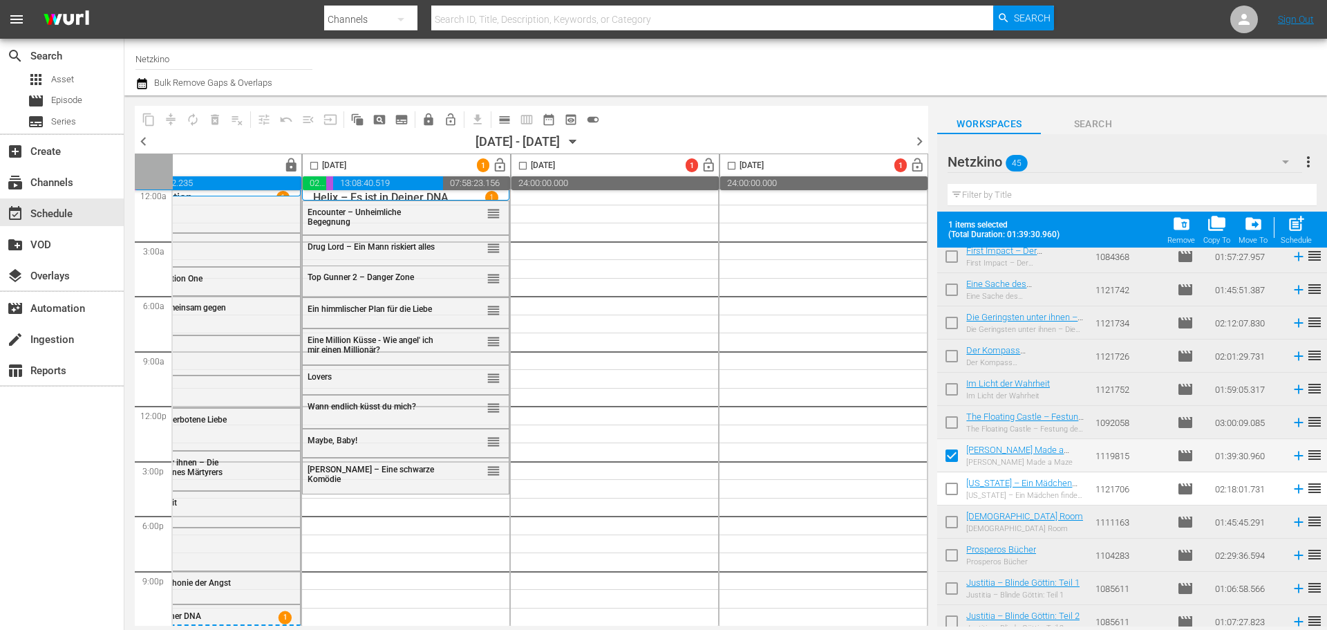
click at [947, 484] on input "checkbox" at bounding box center [951, 491] width 29 height 29
checkbox input "true"
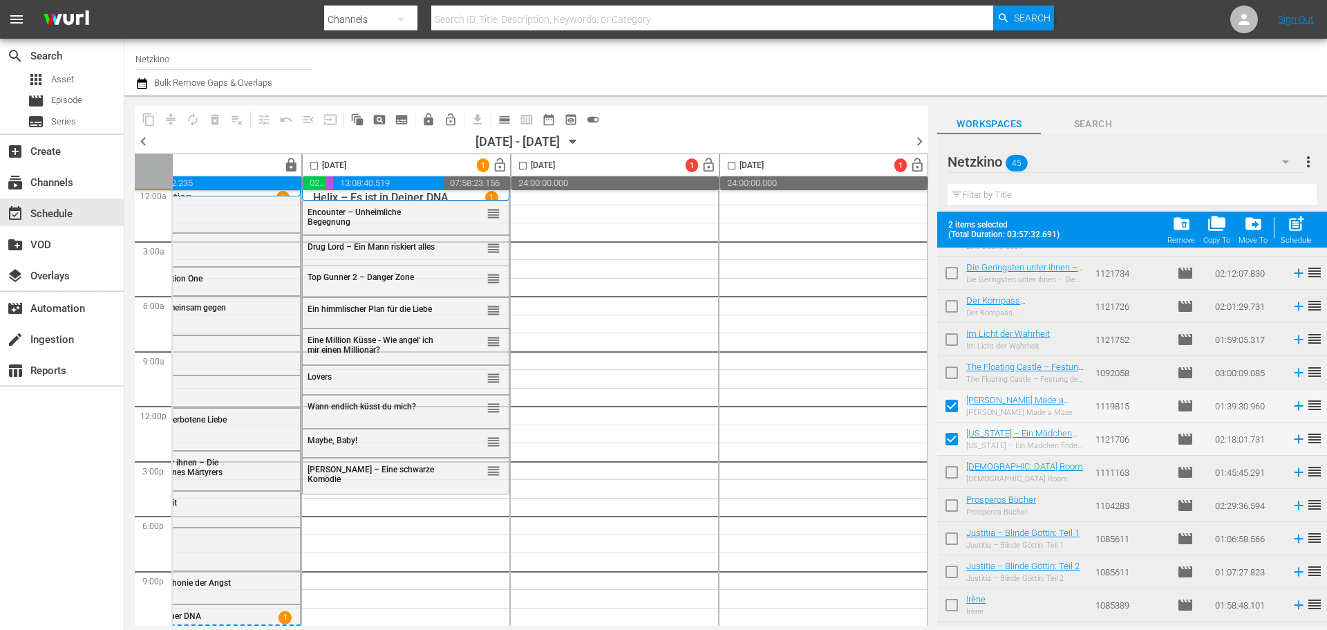
scroll to position [1146, 0]
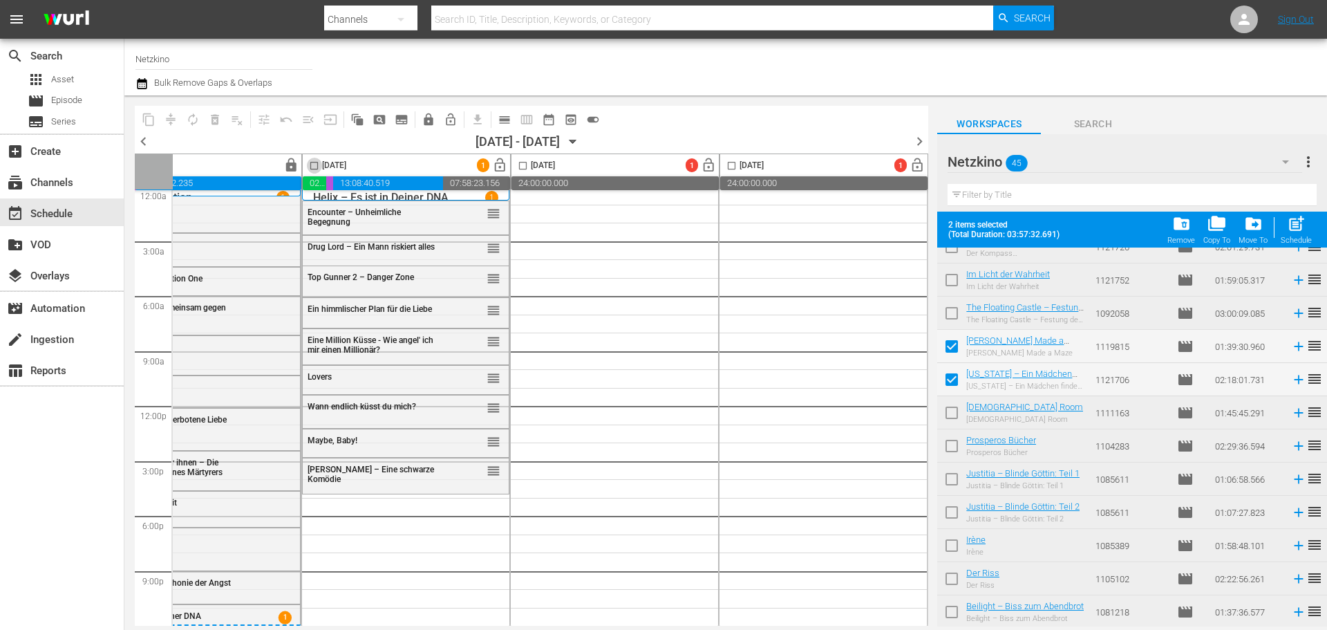
click at [309, 169] on input "checkbox" at bounding box center [314, 168] width 16 height 16
checkbox input "true"
click at [1291, 238] on div "Schedule" at bounding box center [1296, 240] width 31 height 9
checkbox input "false"
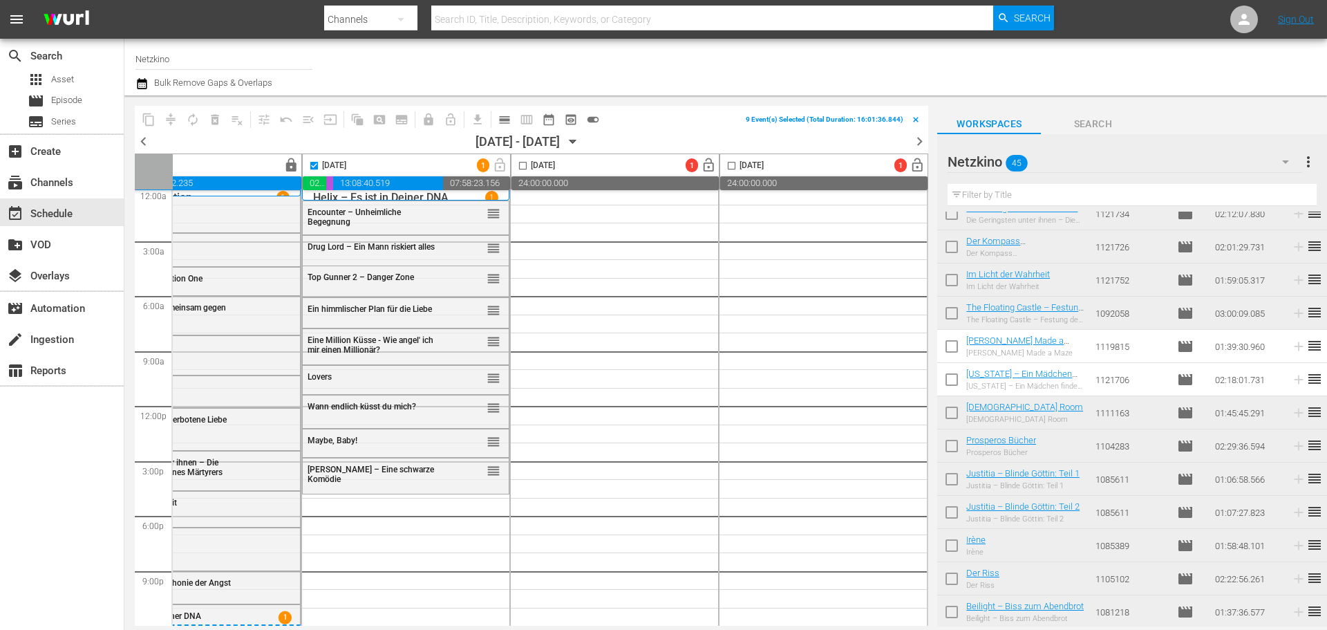
scroll to position [1110, 0]
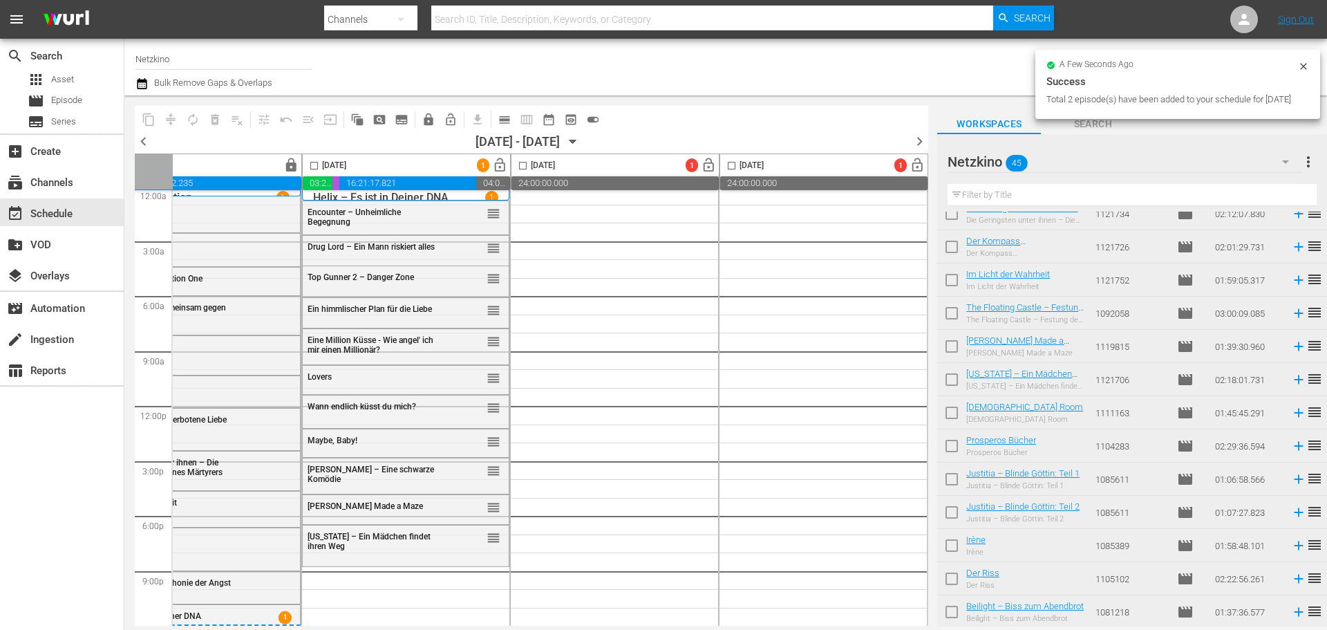
checkbox input "false"
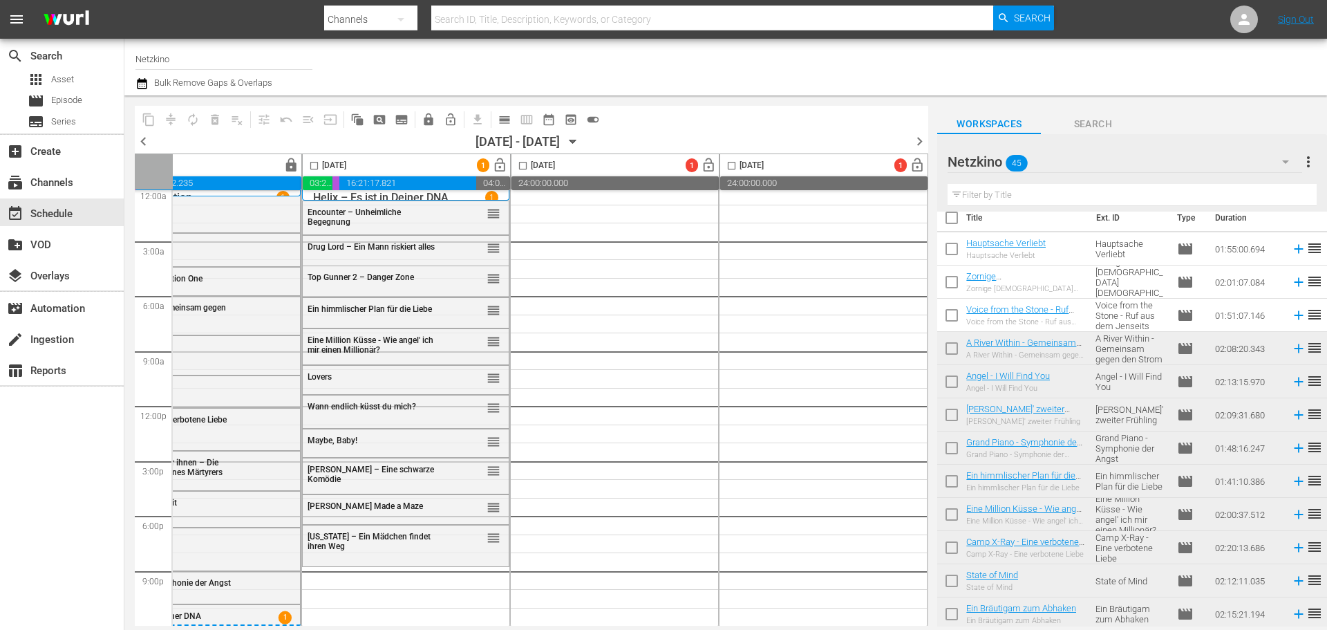
scroll to position [0, 0]
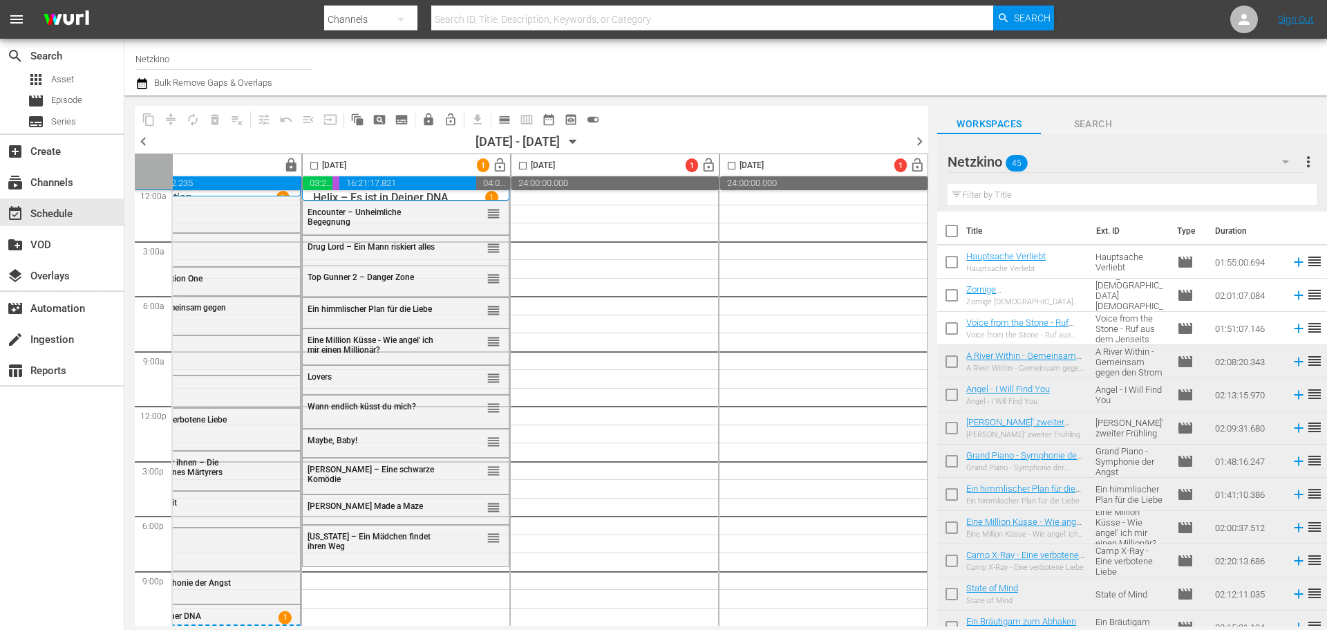
click at [950, 325] on input "checkbox" at bounding box center [951, 331] width 29 height 29
checkbox input "true"
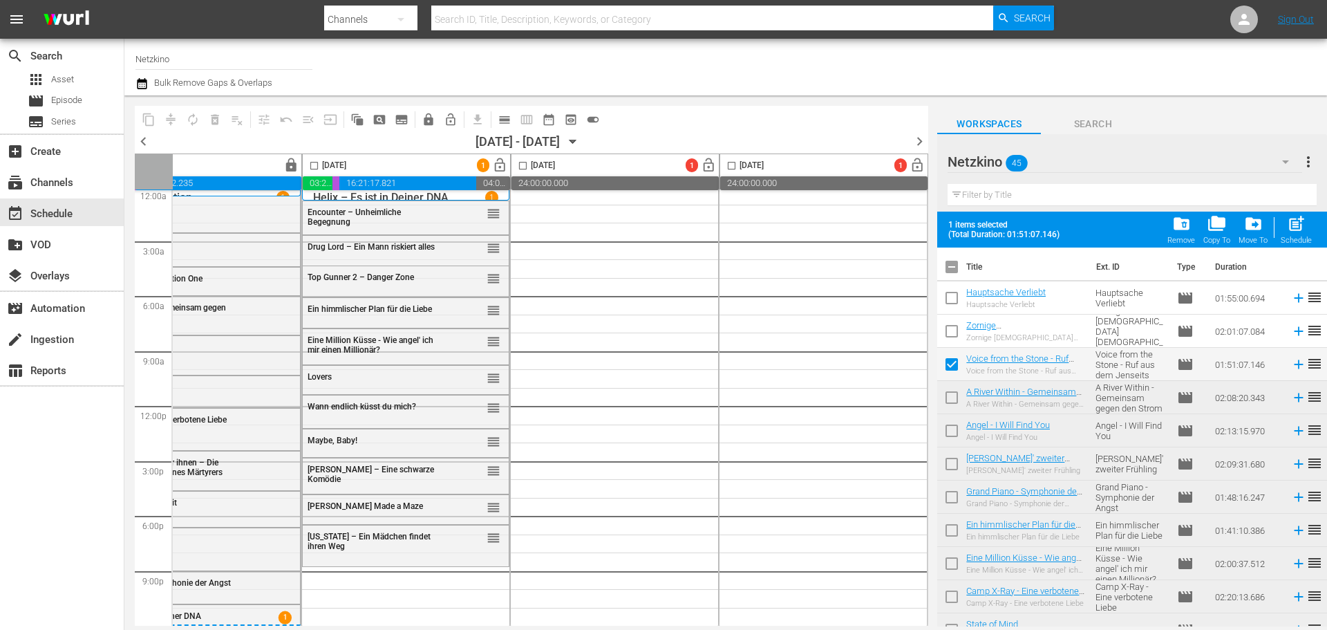
click at [318, 165] on div "[DATE]" at bounding box center [325, 166] width 44 height 16
drag, startPoint x: 305, startPoint y: 167, endPoint x: 410, endPoint y: 193, distance: 107.4
click at [306, 167] on input "checkbox" at bounding box center [314, 168] width 16 height 16
checkbox input "true"
click at [1308, 225] on div "post_add Schedule" at bounding box center [1296, 229] width 31 height 30
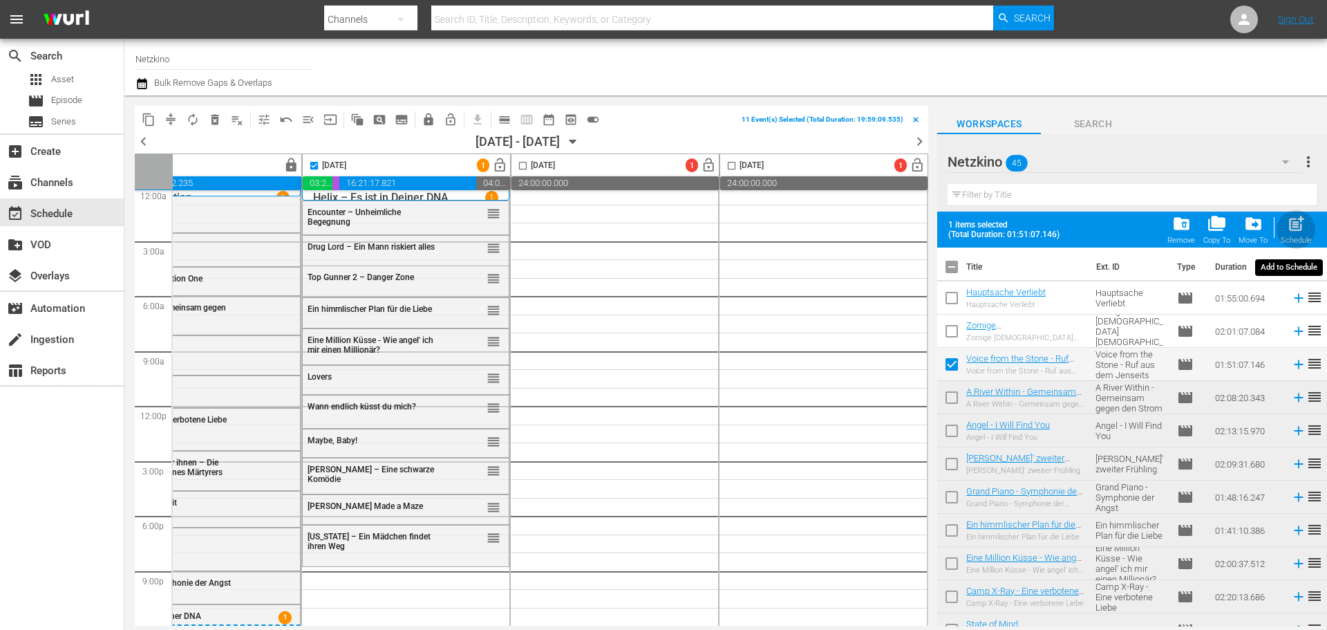
checkbox input "false"
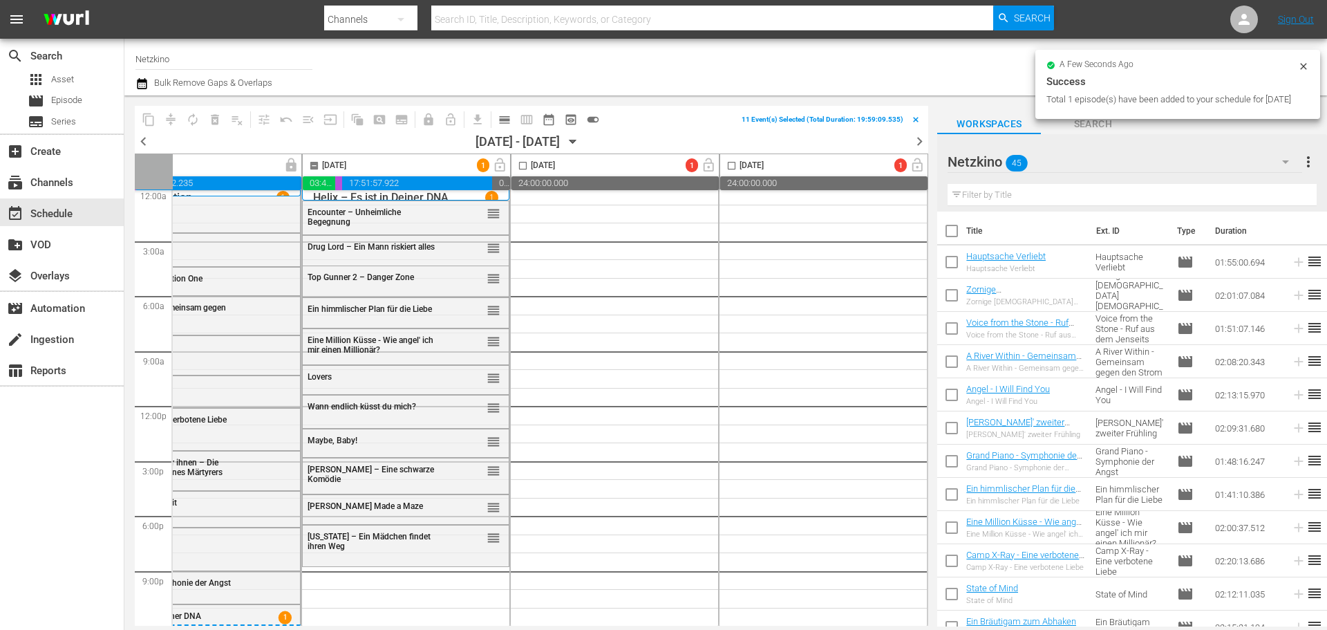
checkbox input "false"
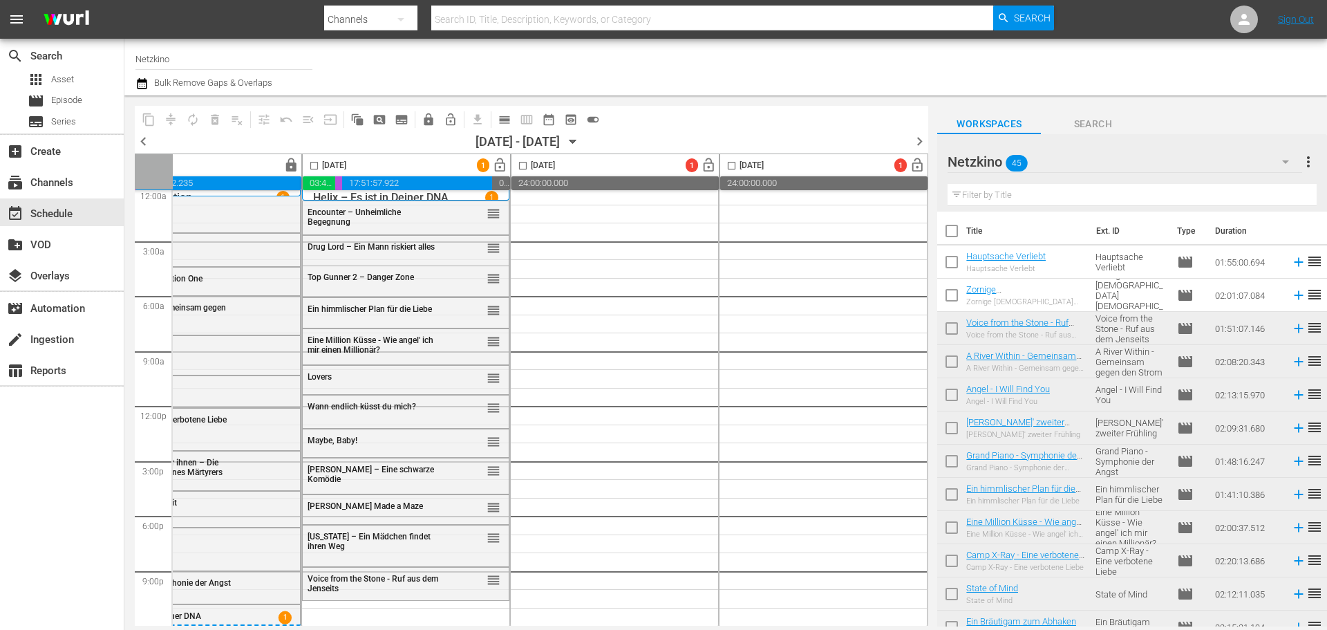
click at [1283, 160] on icon "button" at bounding box center [1285, 161] width 17 height 17
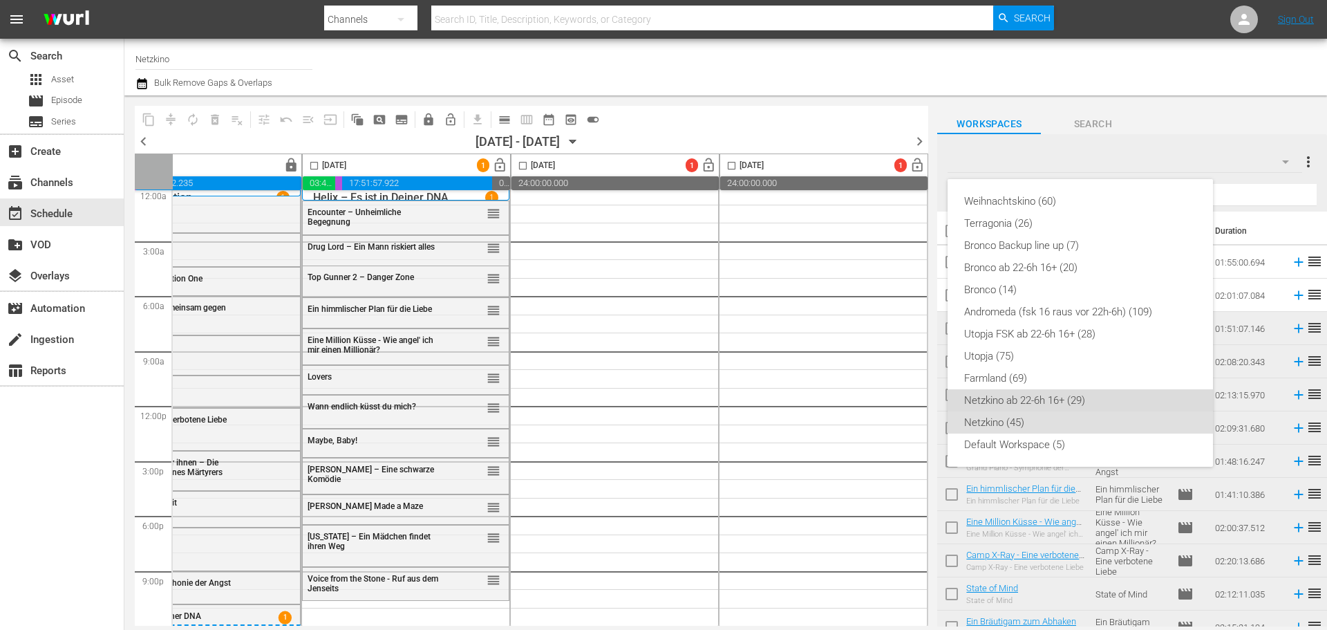
click at [1043, 406] on div "Netzkino ab 22-6h 16+ (29)" at bounding box center [1080, 400] width 232 height 22
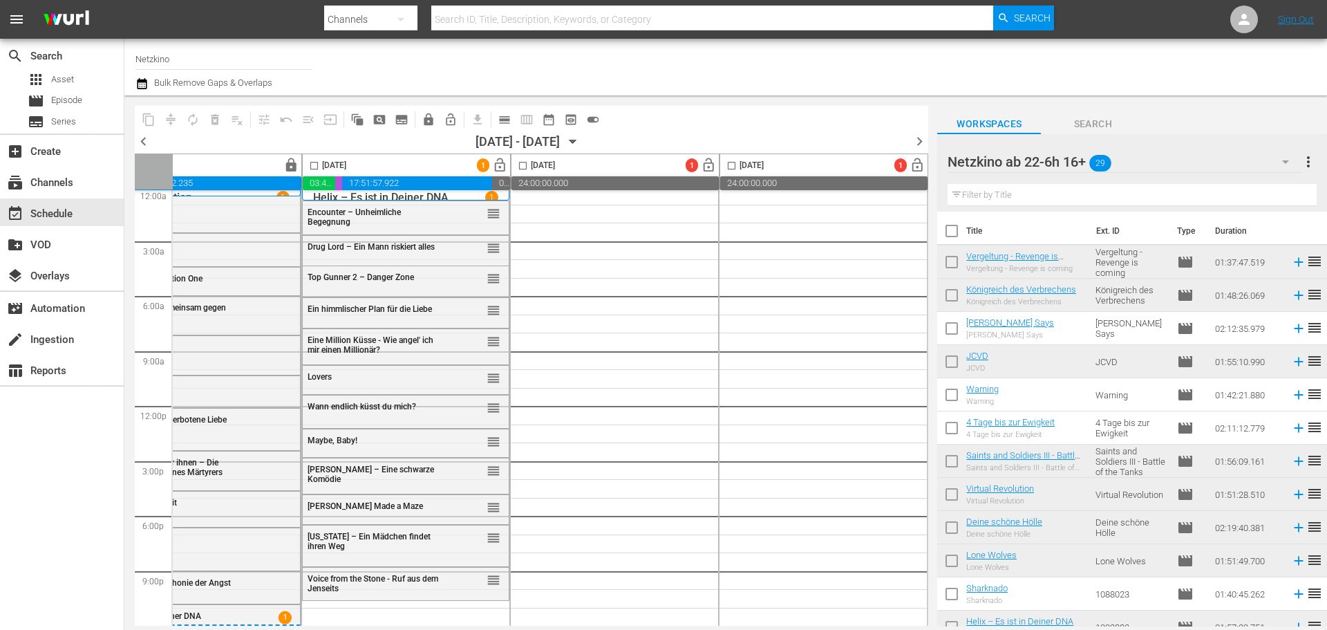
click at [793, 87] on div at bounding box center [1048, 67] width 536 height 50
click at [947, 328] on input "checkbox" at bounding box center [951, 331] width 29 height 29
checkbox input "true"
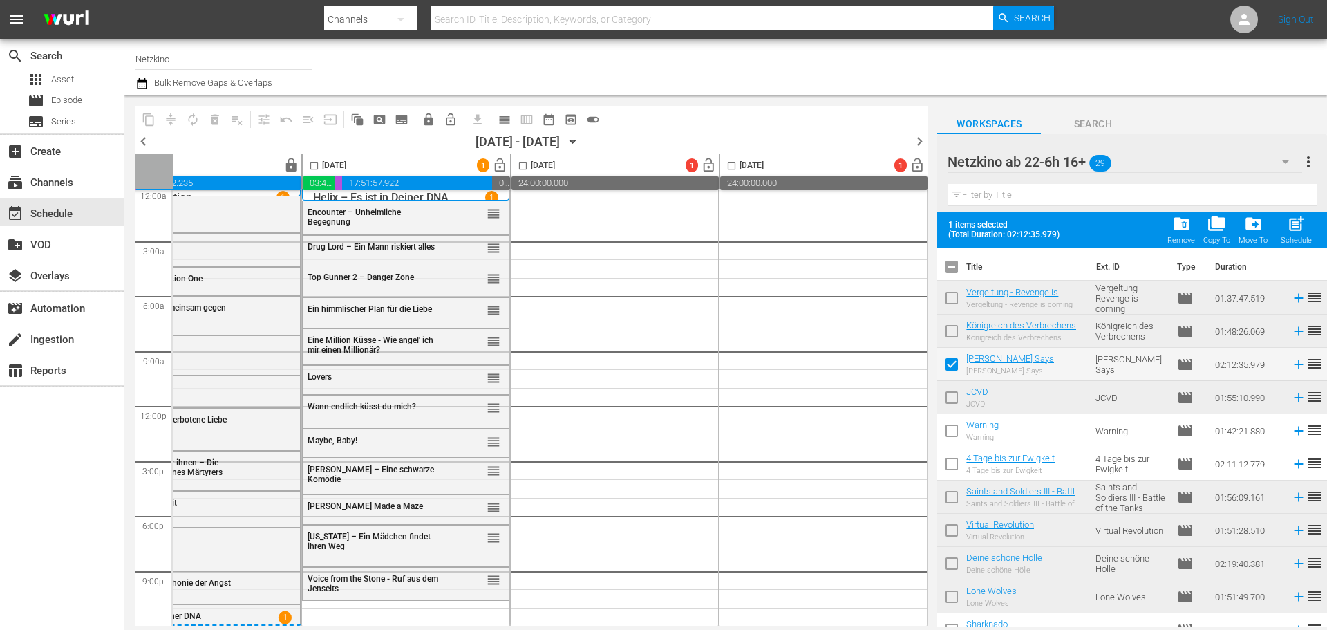
click at [945, 443] on input "checkbox" at bounding box center [951, 433] width 29 height 29
checkbox input "true"
click at [952, 460] on input "checkbox" at bounding box center [951, 466] width 29 height 29
checkbox input "true"
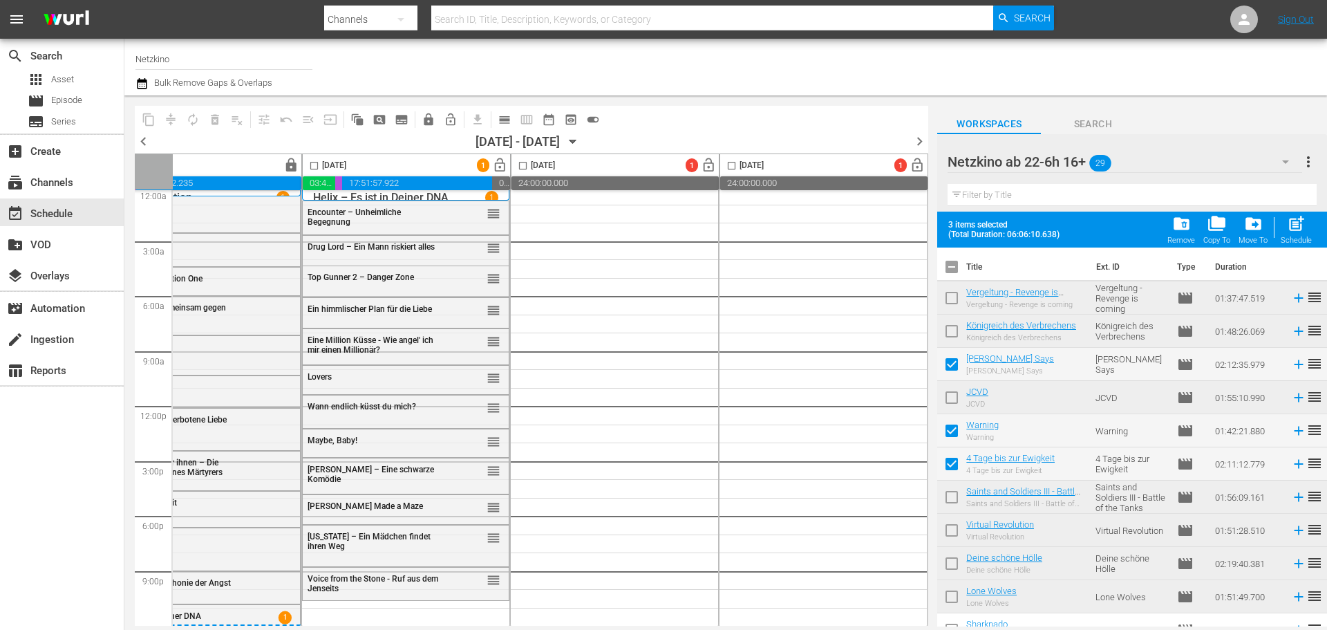
click at [307, 164] on input "checkbox" at bounding box center [314, 168] width 16 height 16
checkbox input "true"
click at [1297, 225] on span "post_add" at bounding box center [1296, 223] width 19 height 19
checkbox input "false"
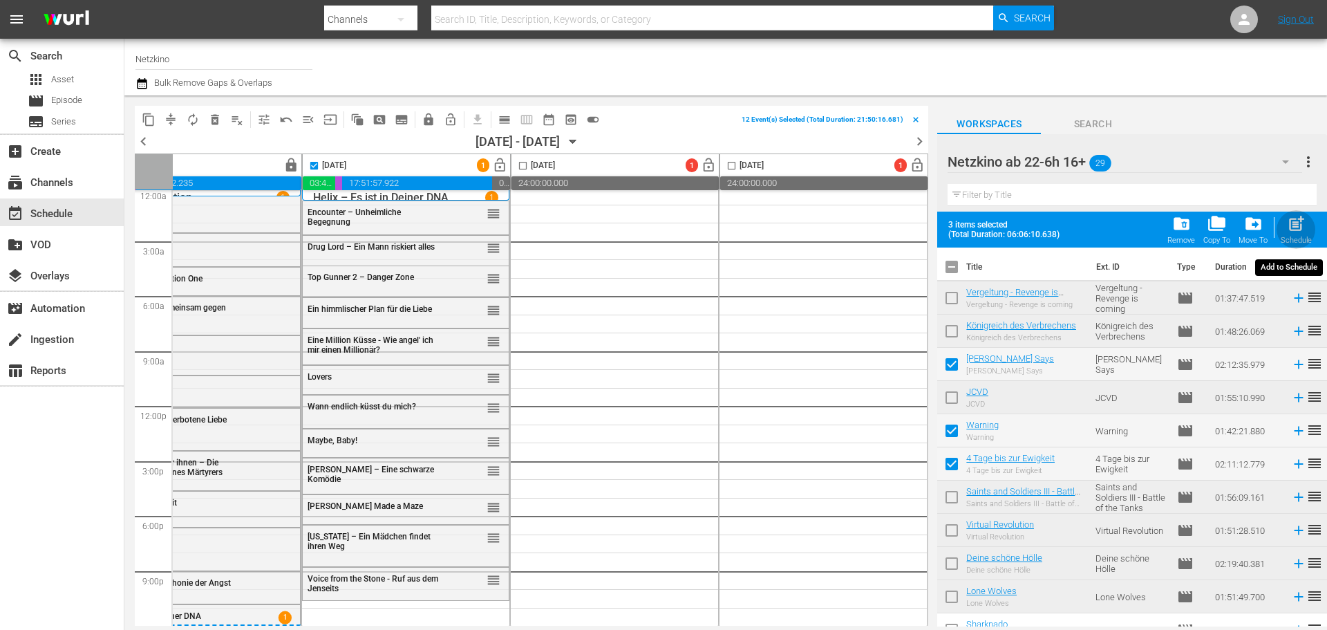
checkbox input "false"
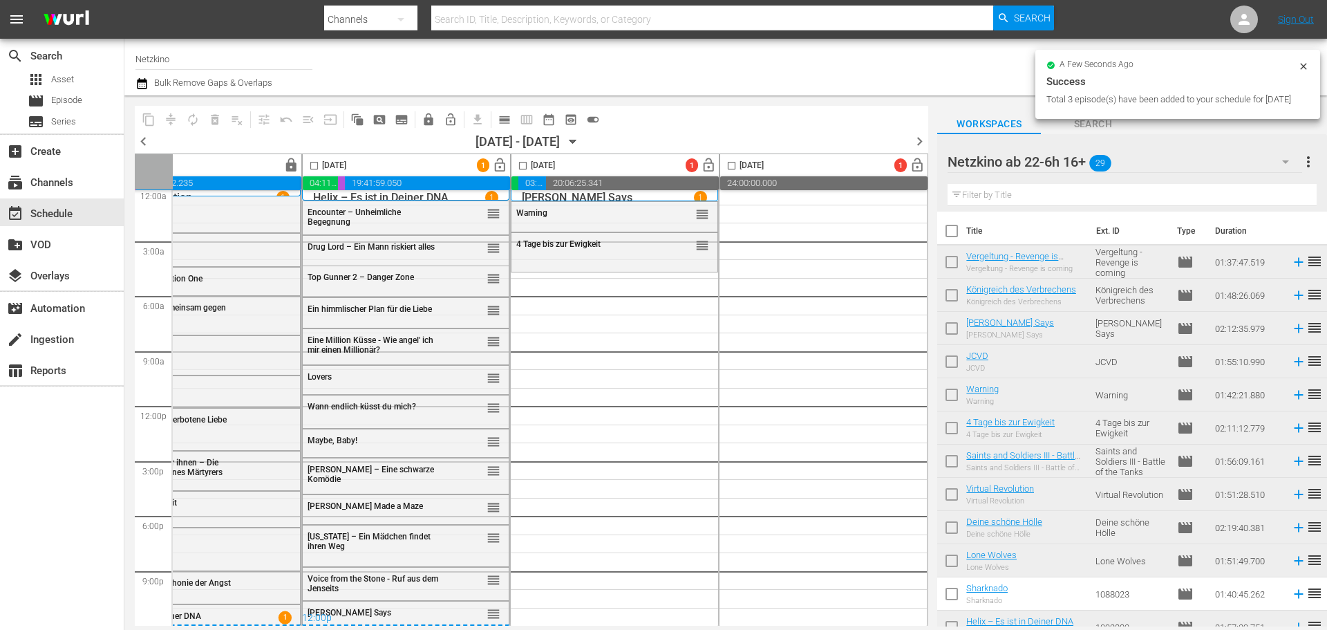
checkbox input "false"
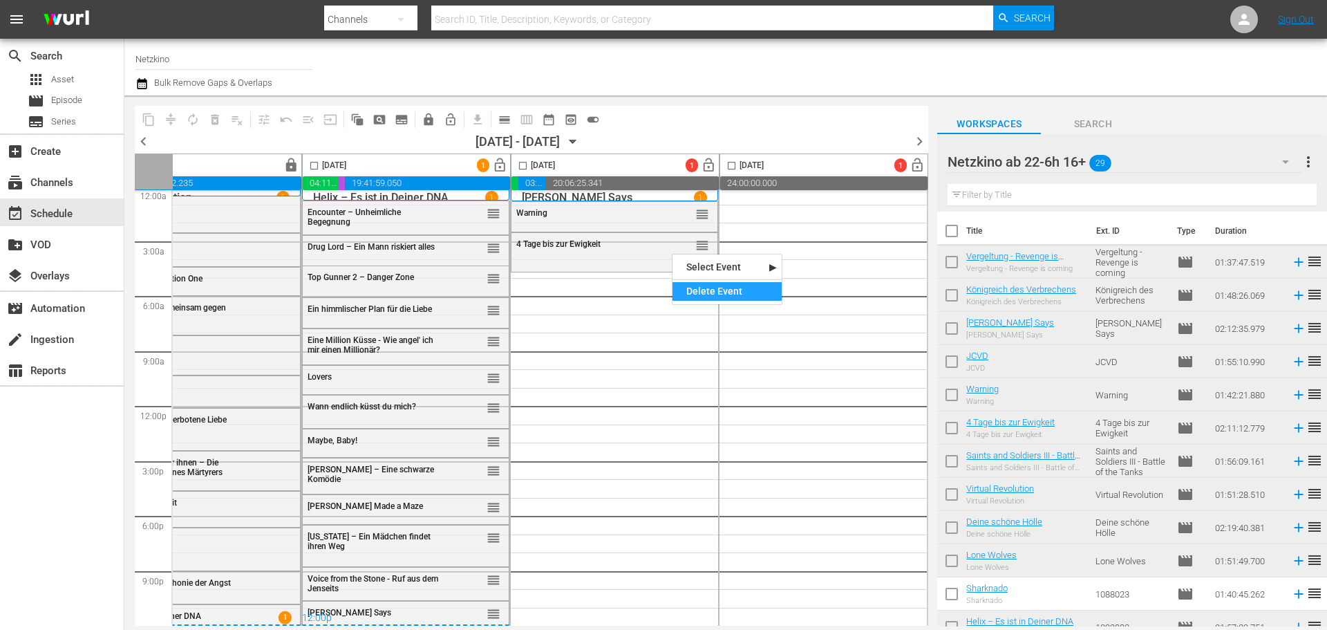
click at [697, 285] on div "Delete Event" at bounding box center [726, 291] width 109 height 19
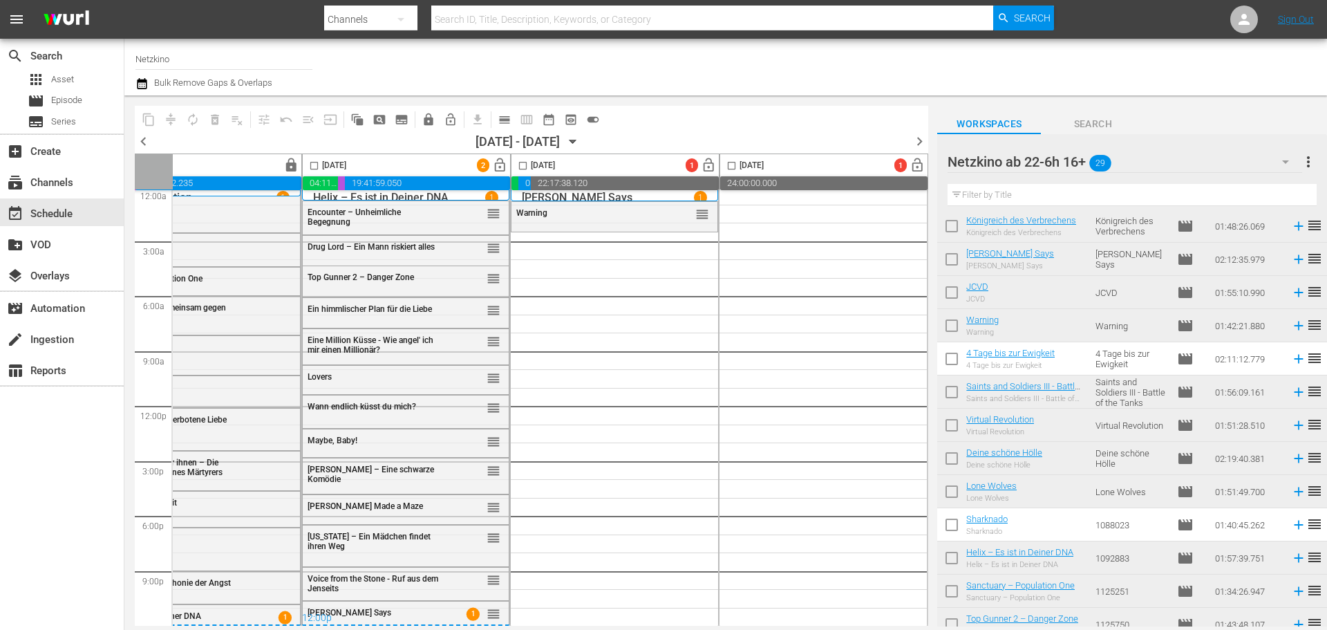
scroll to position [138, 0]
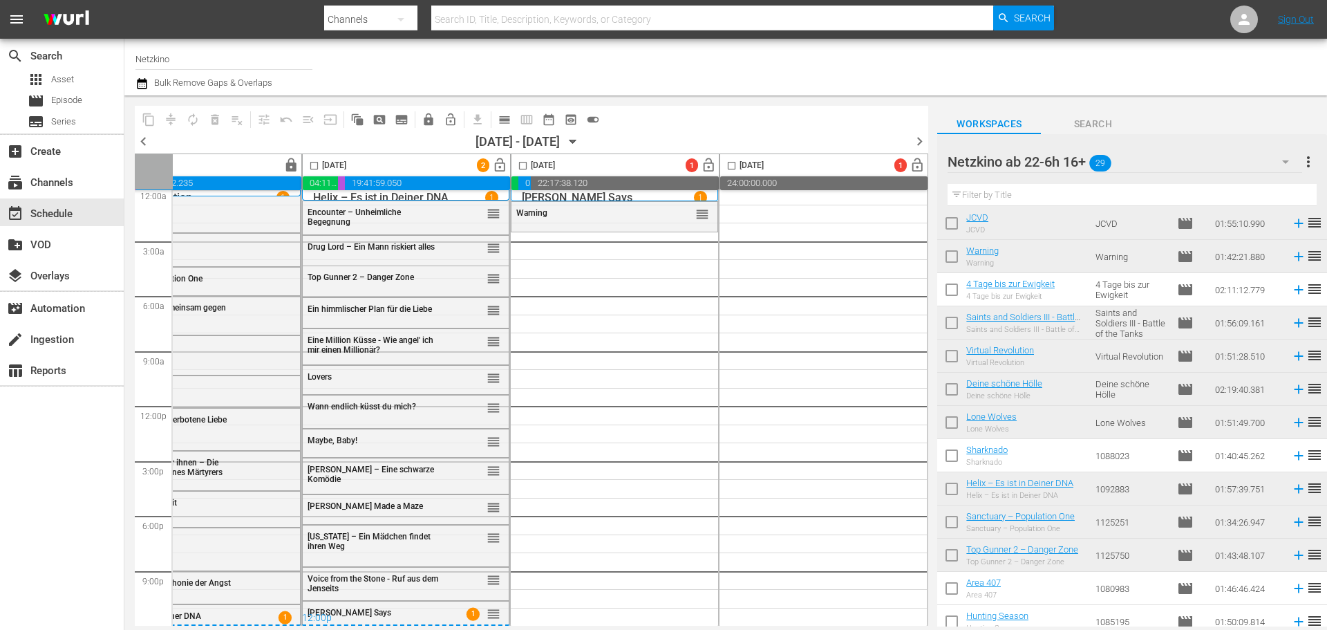
click at [947, 466] on input "checkbox" at bounding box center [951, 458] width 29 height 29
checkbox input "true"
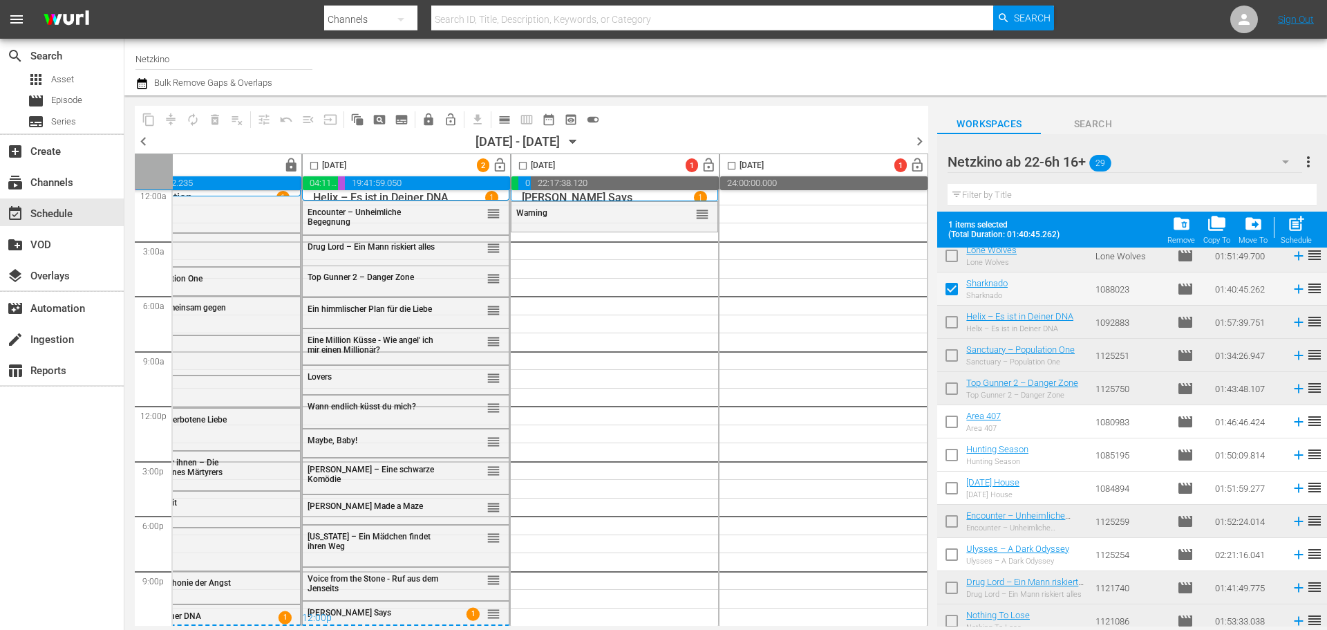
scroll to position [415, 0]
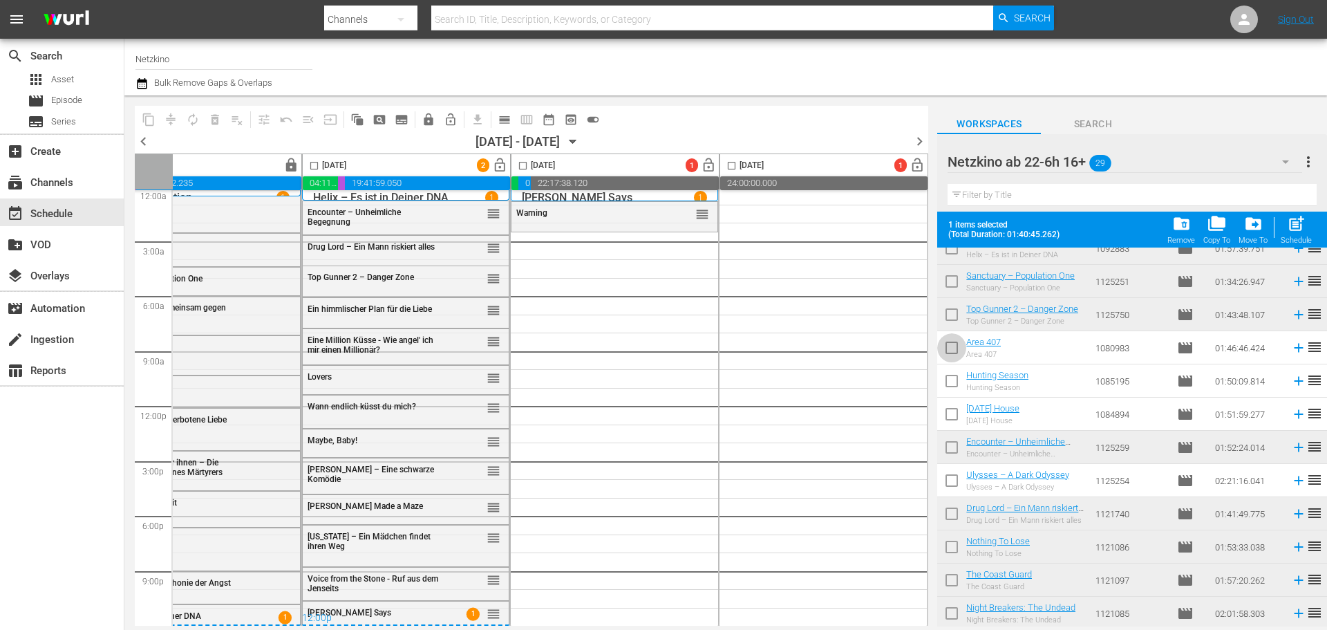
click at [954, 348] on input "checkbox" at bounding box center [951, 350] width 29 height 29
checkbox input "true"
click at [518, 164] on input "checkbox" at bounding box center [523, 168] width 16 height 16
checkbox input "true"
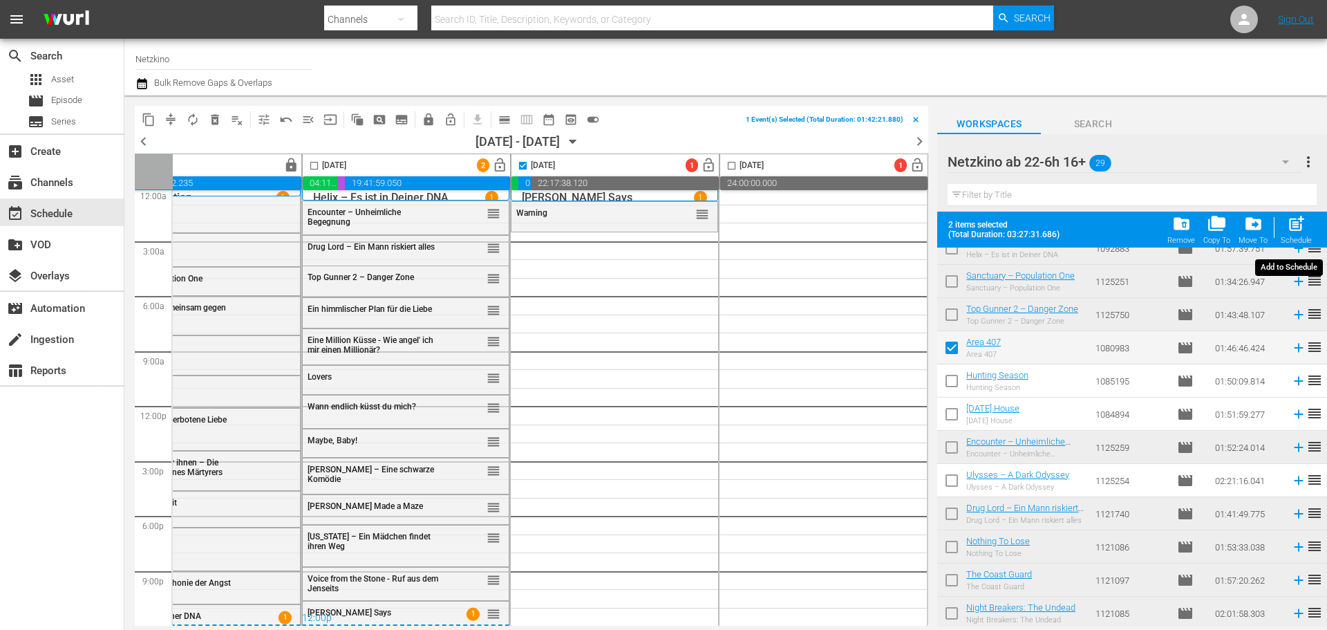
click at [1299, 228] on span "post_add" at bounding box center [1296, 223] width 19 height 19
checkbox input "false"
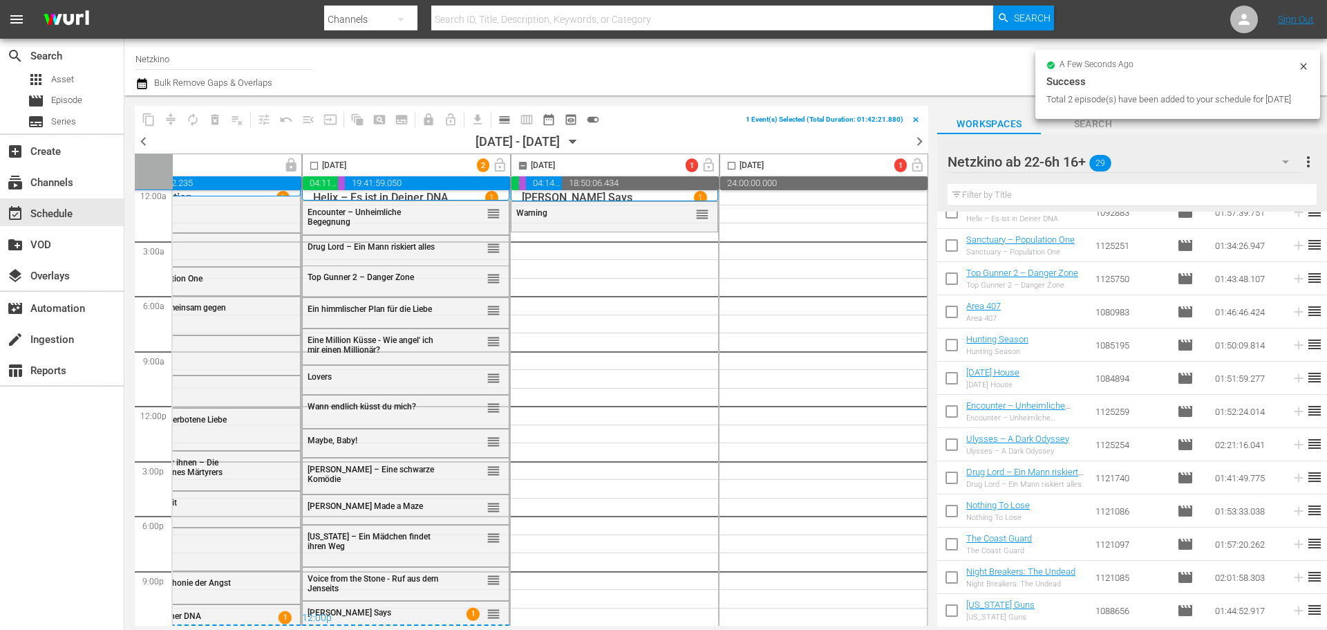
checkbox input "false"
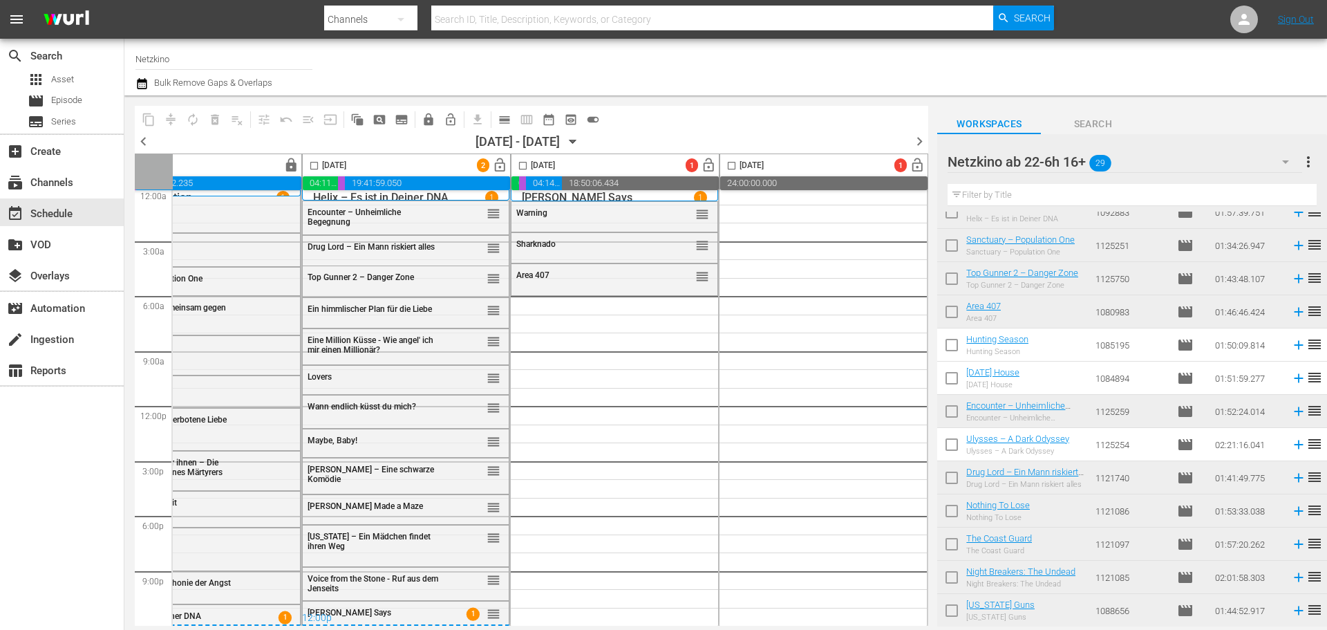
click at [498, 163] on span "lock_open" at bounding box center [500, 166] width 16 height 16
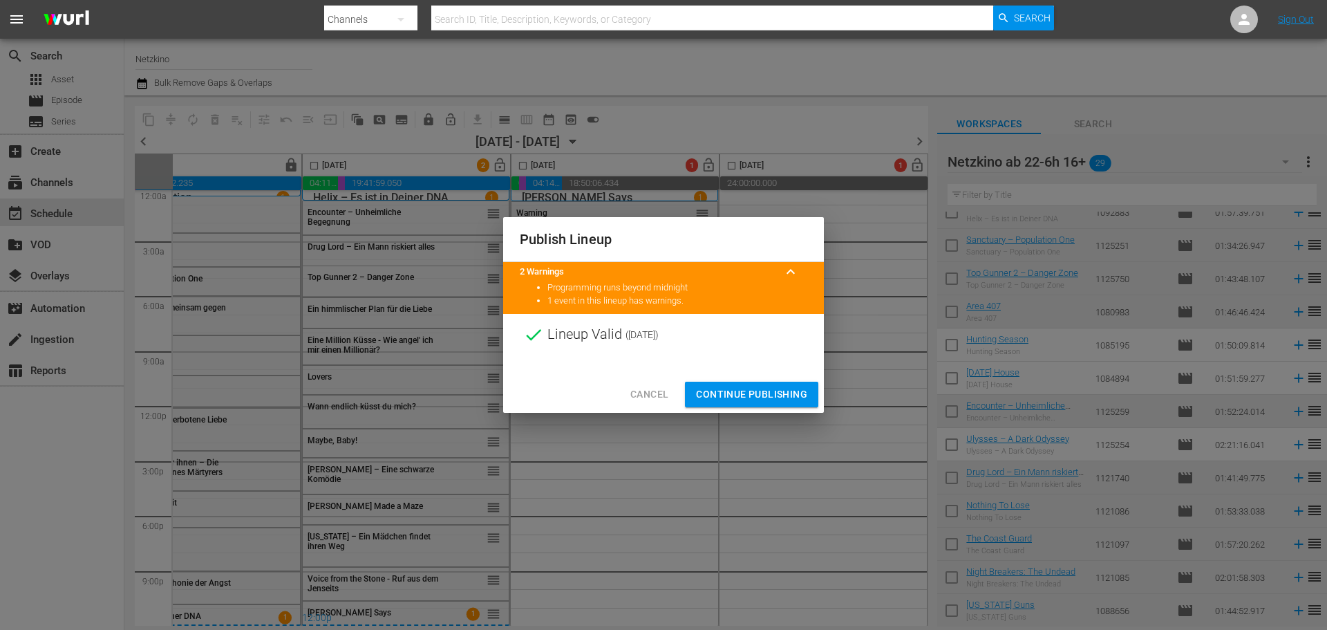
click at [761, 399] on span "Continue Publishing" at bounding box center [751, 394] width 111 height 17
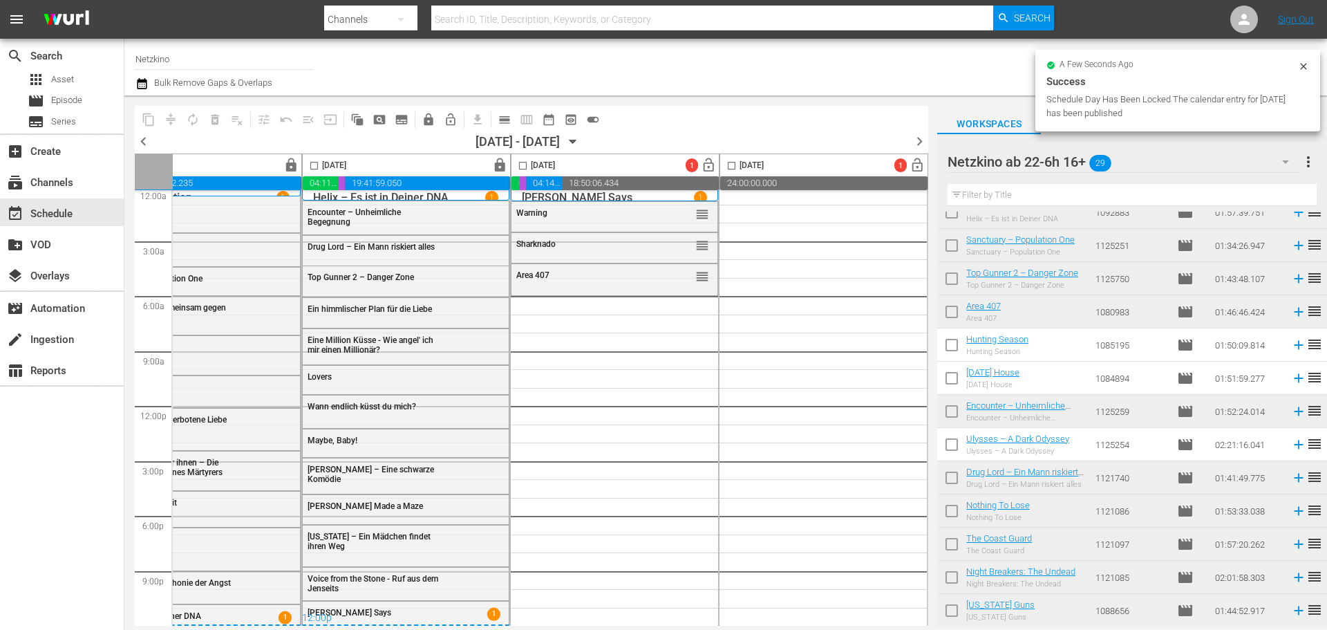
click at [1176, 169] on div "Netzkino ab 22-6h 16+ 29" at bounding box center [1124, 161] width 354 height 39
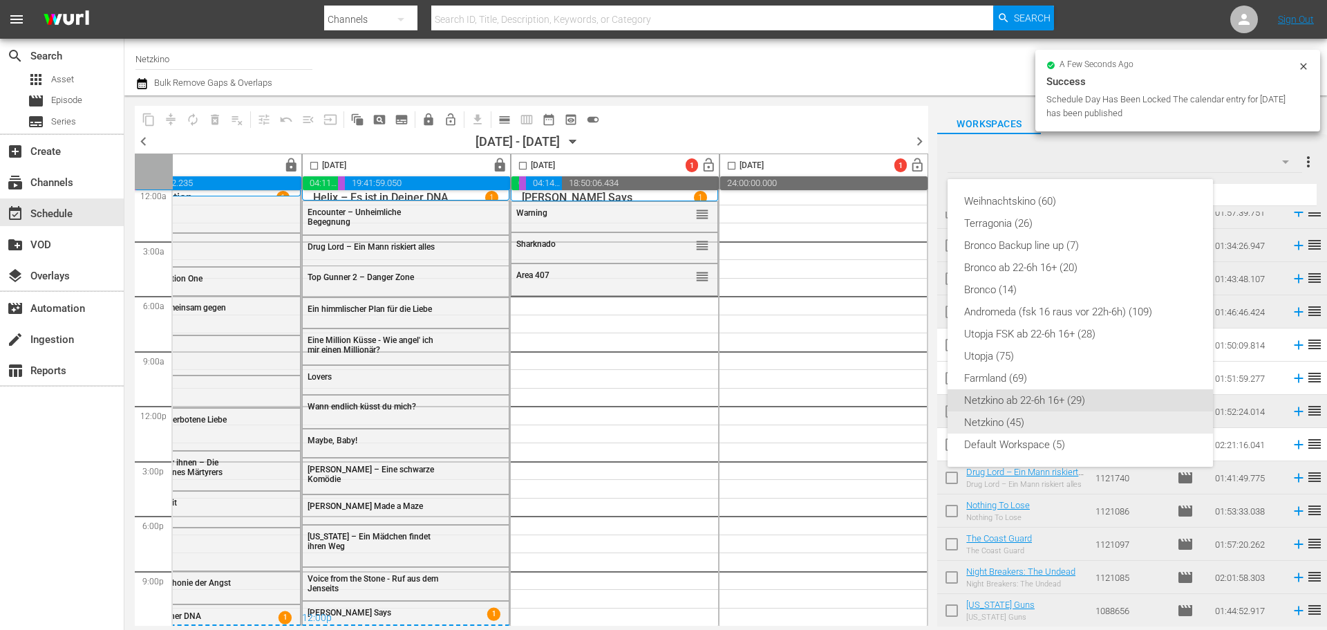
click at [1005, 427] on div "Netzkino (45)" at bounding box center [1080, 422] width 232 height 22
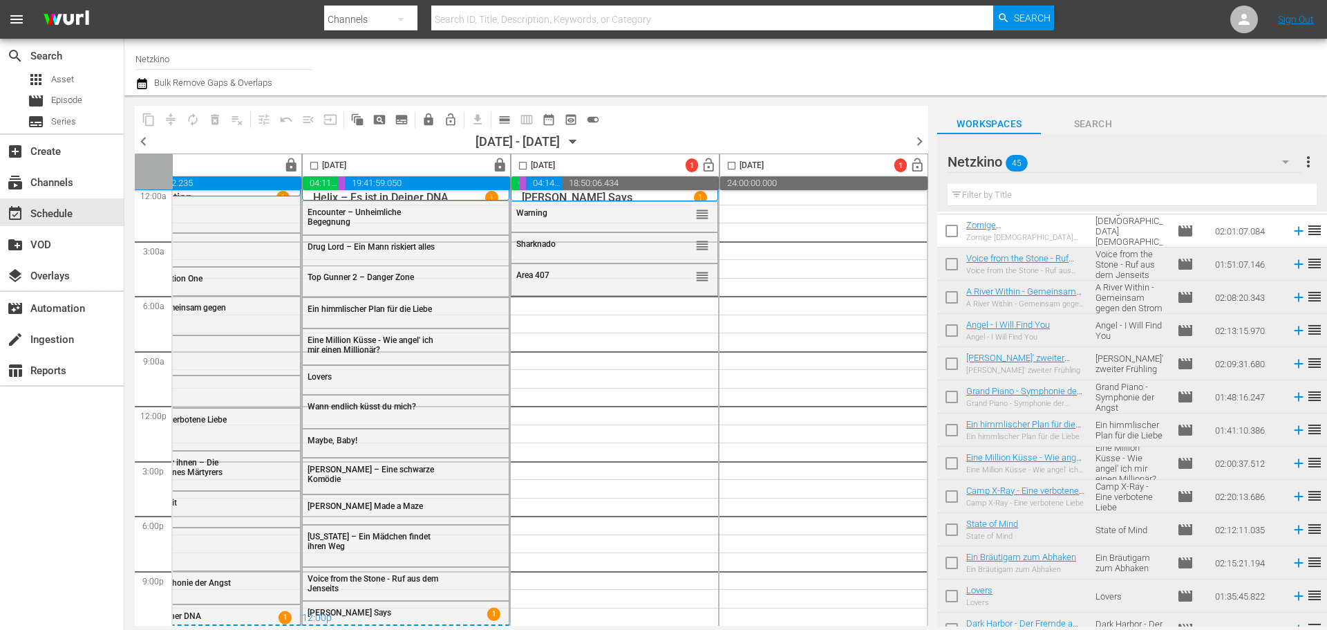
scroll to position [0, 0]
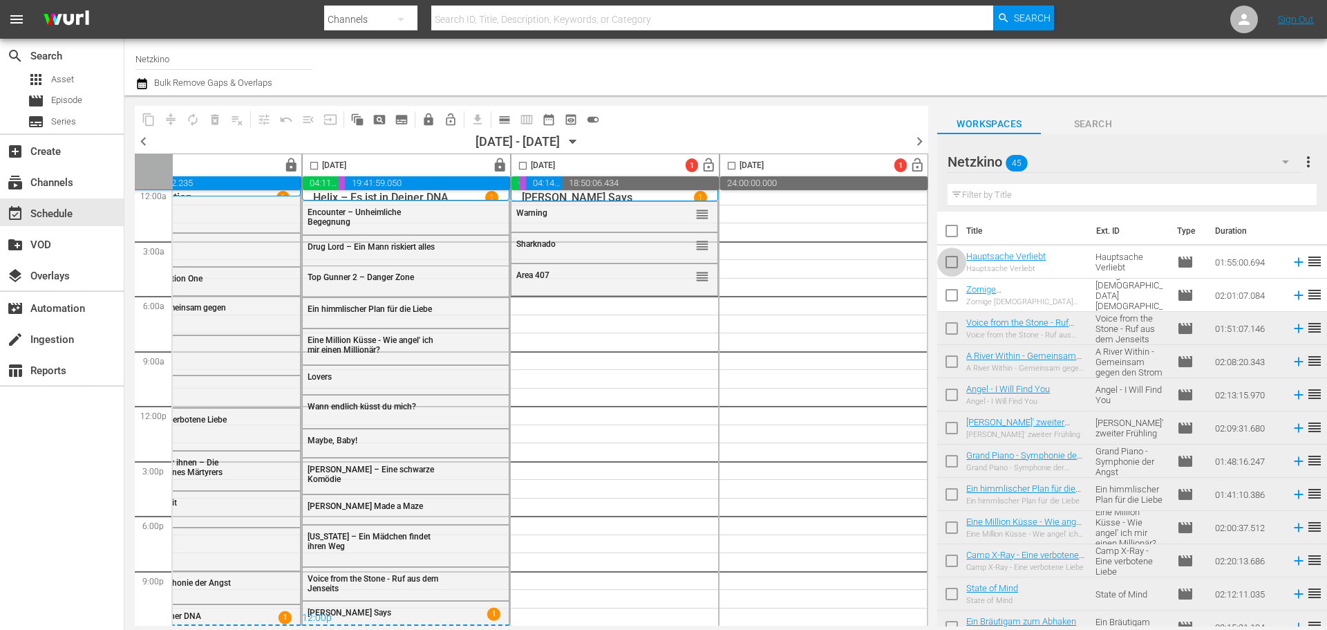
click at [961, 266] on input "checkbox" at bounding box center [951, 264] width 29 height 29
checkbox input "true"
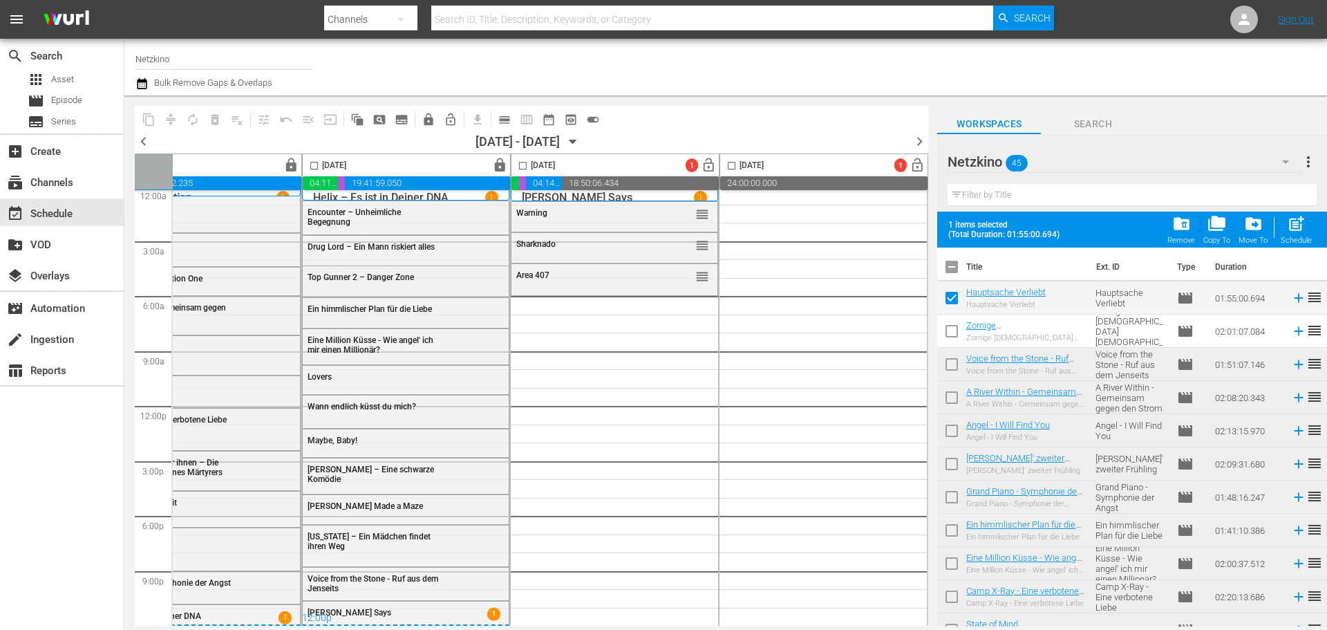
click at [952, 335] on input "checkbox" at bounding box center [951, 333] width 29 height 29
checkbox input "true"
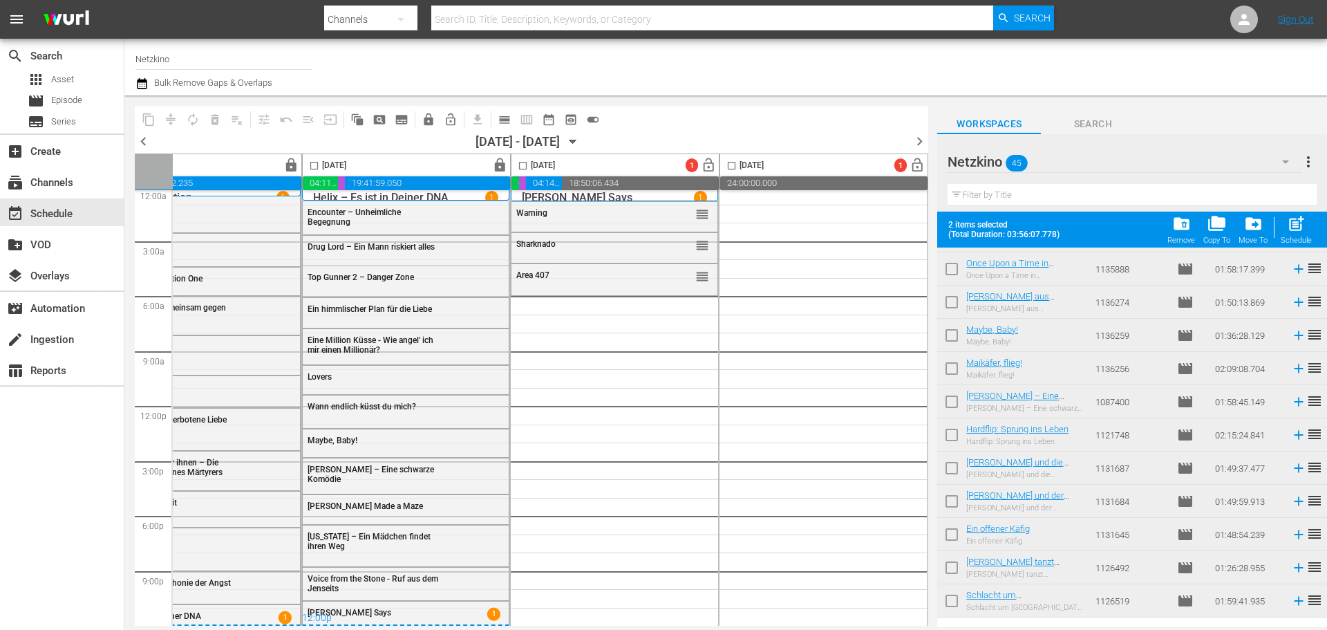
scroll to position [681, 0]
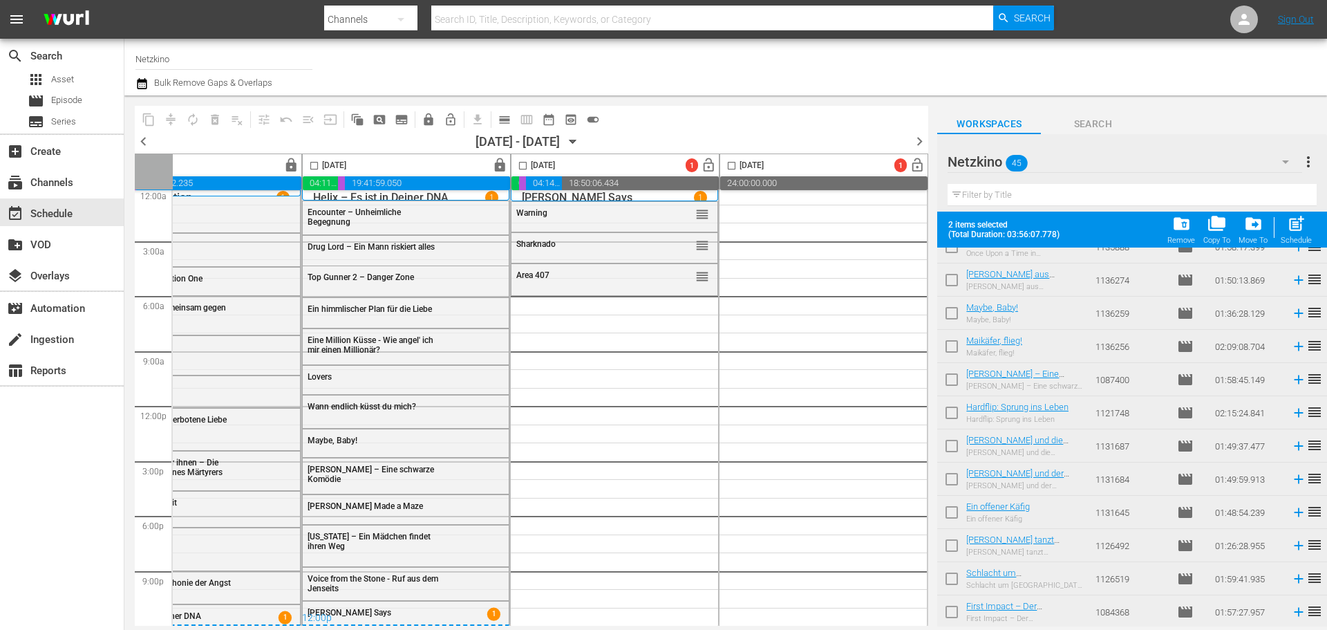
click at [511, 170] on div "[DATE]" at bounding box center [533, 166] width 44 height 16
click at [523, 167] on input "checkbox" at bounding box center [523, 168] width 16 height 16
checkbox input "true"
click at [1301, 228] on span "post_add" at bounding box center [1296, 223] width 19 height 19
checkbox input "false"
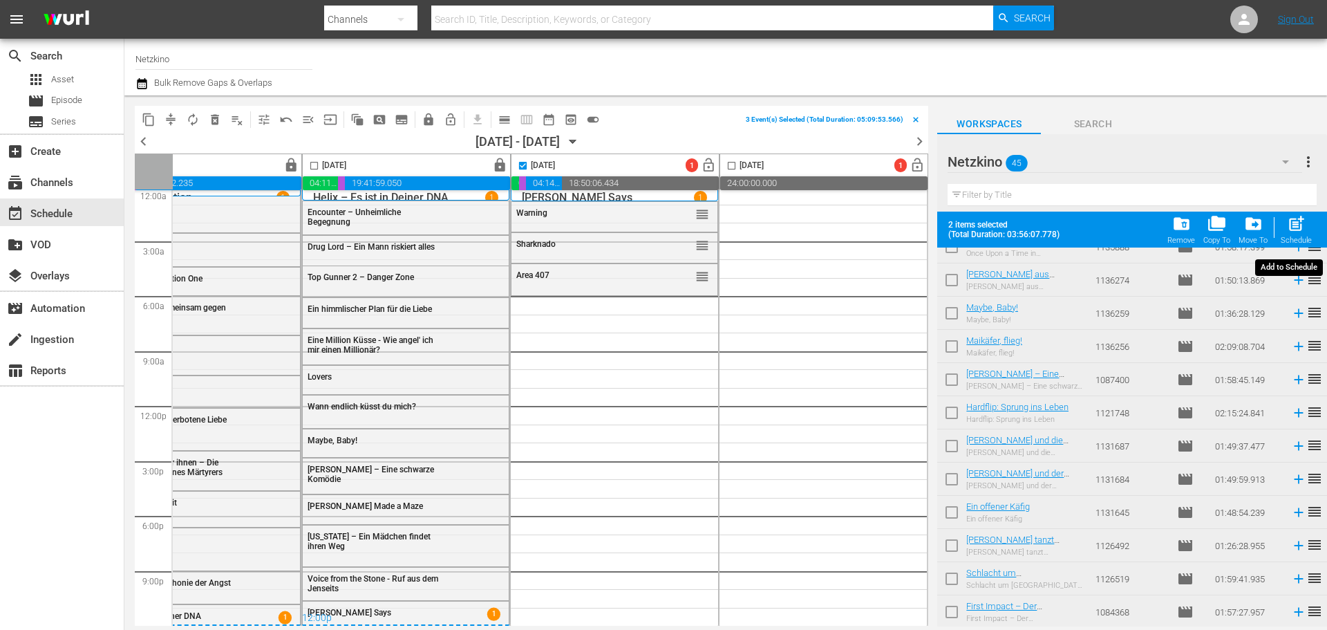
checkbox input "false"
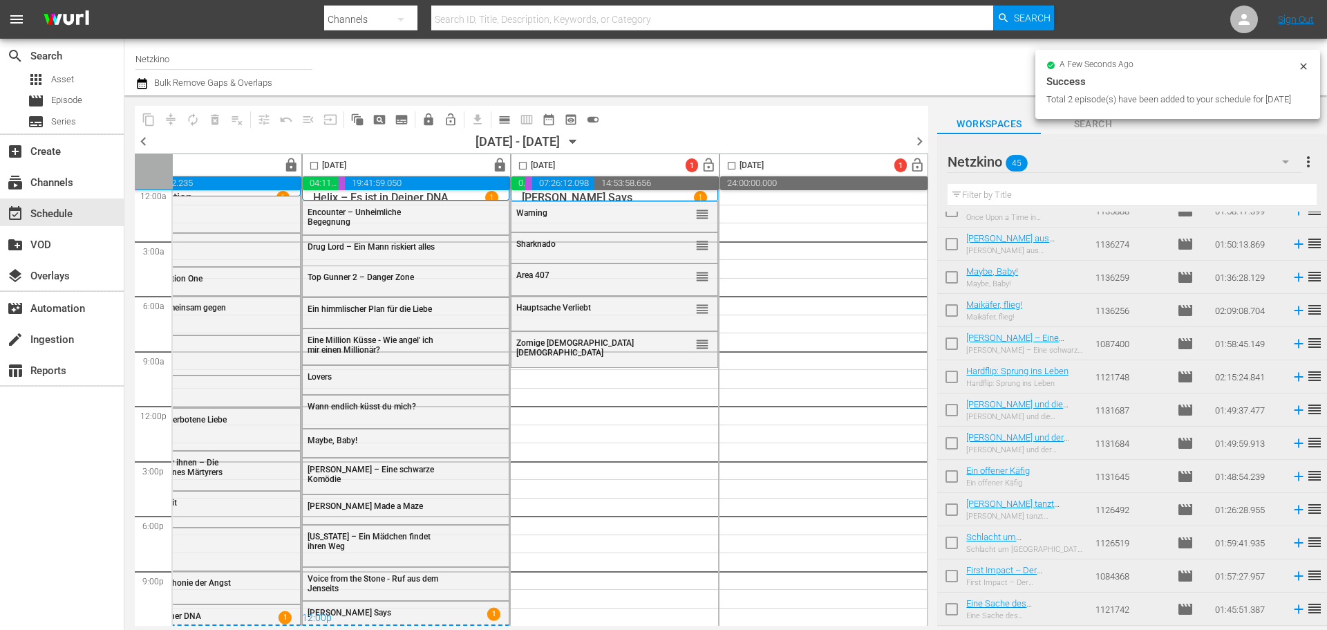
checkbox input "false"
click at [581, 145] on icon "button" at bounding box center [572, 141] width 15 height 15
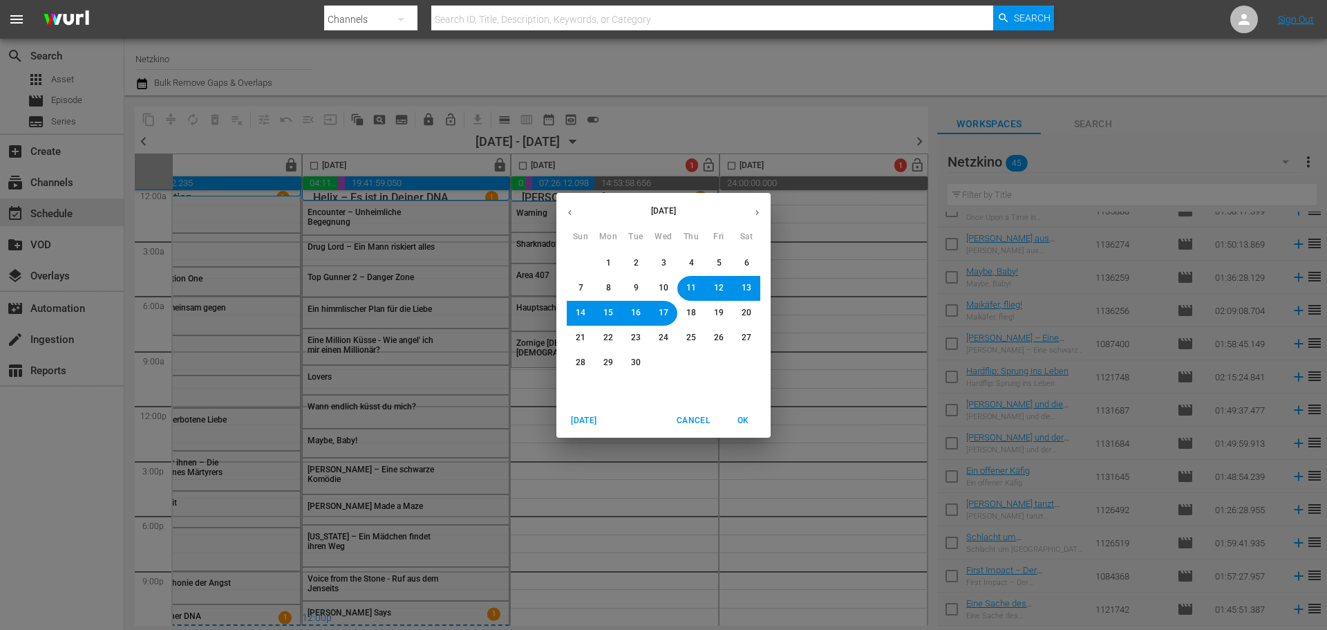
click at [724, 288] on button "12" at bounding box center [718, 288] width 25 height 25
click at [755, 424] on span "OK" at bounding box center [742, 420] width 33 height 15
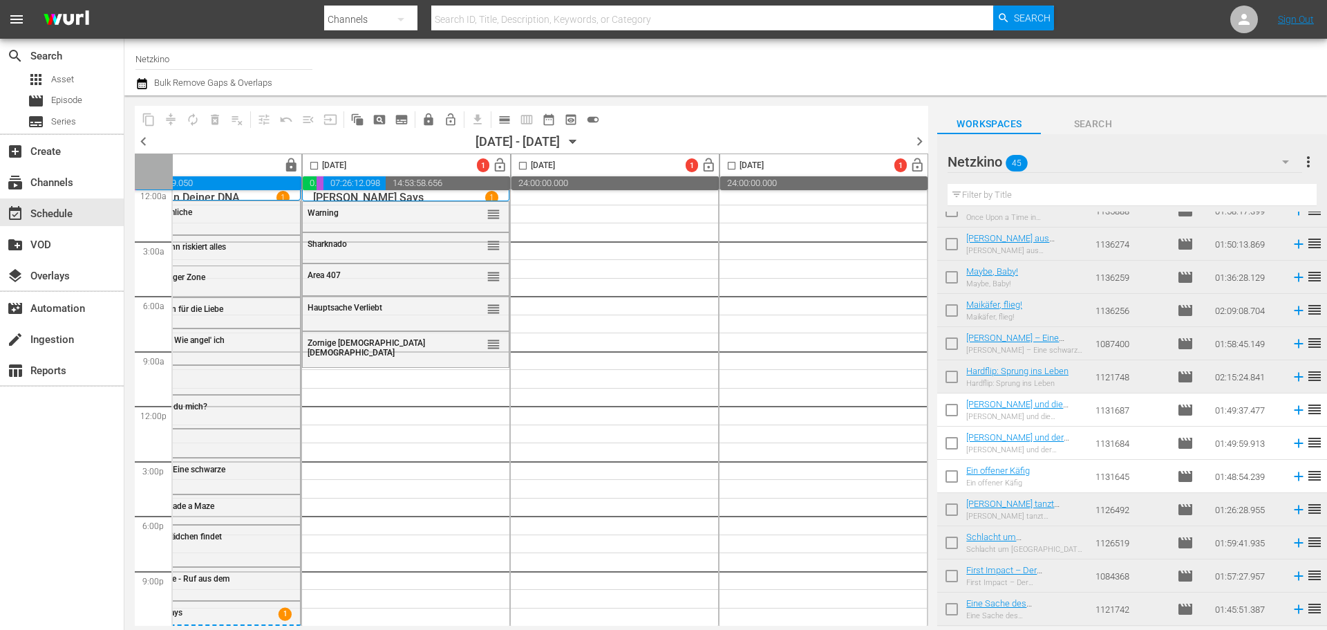
click at [941, 414] on input "checkbox" at bounding box center [951, 412] width 29 height 29
checkbox input "true"
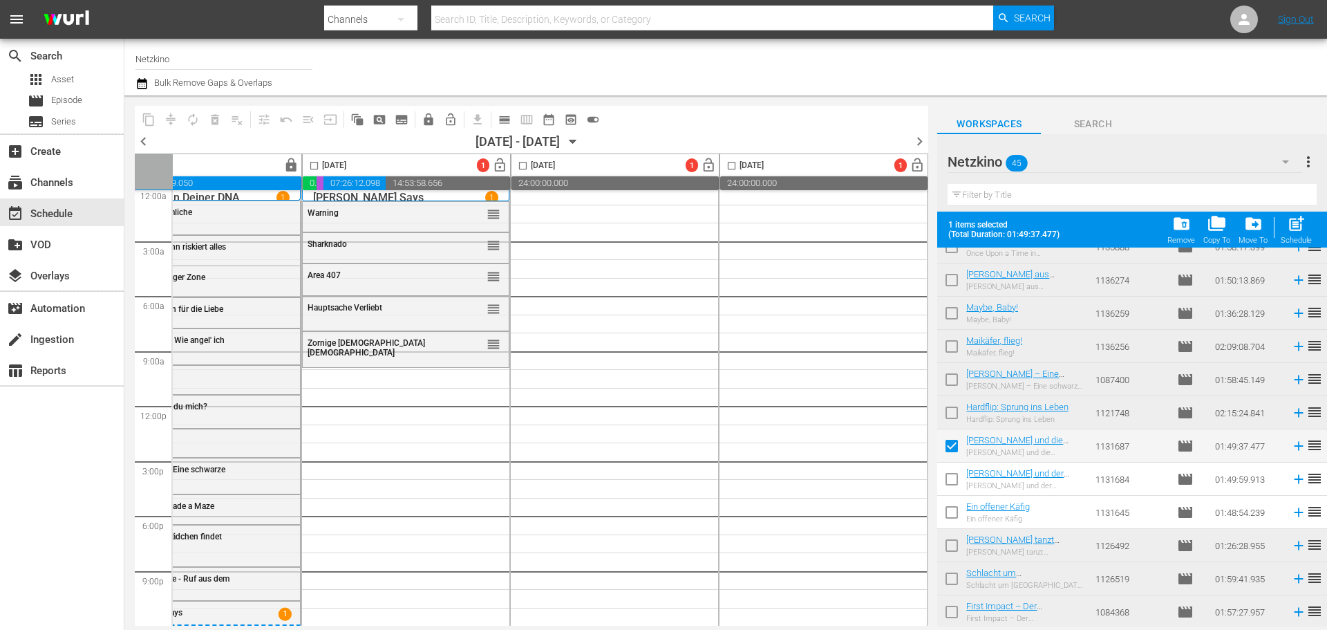
click at [947, 484] on input "checkbox" at bounding box center [951, 481] width 29 height 29
checkbox input "true"
click at [952, 511] on input "checkbox" at bounding box center [951, 514] width 29 height 29
checkbox input "true"
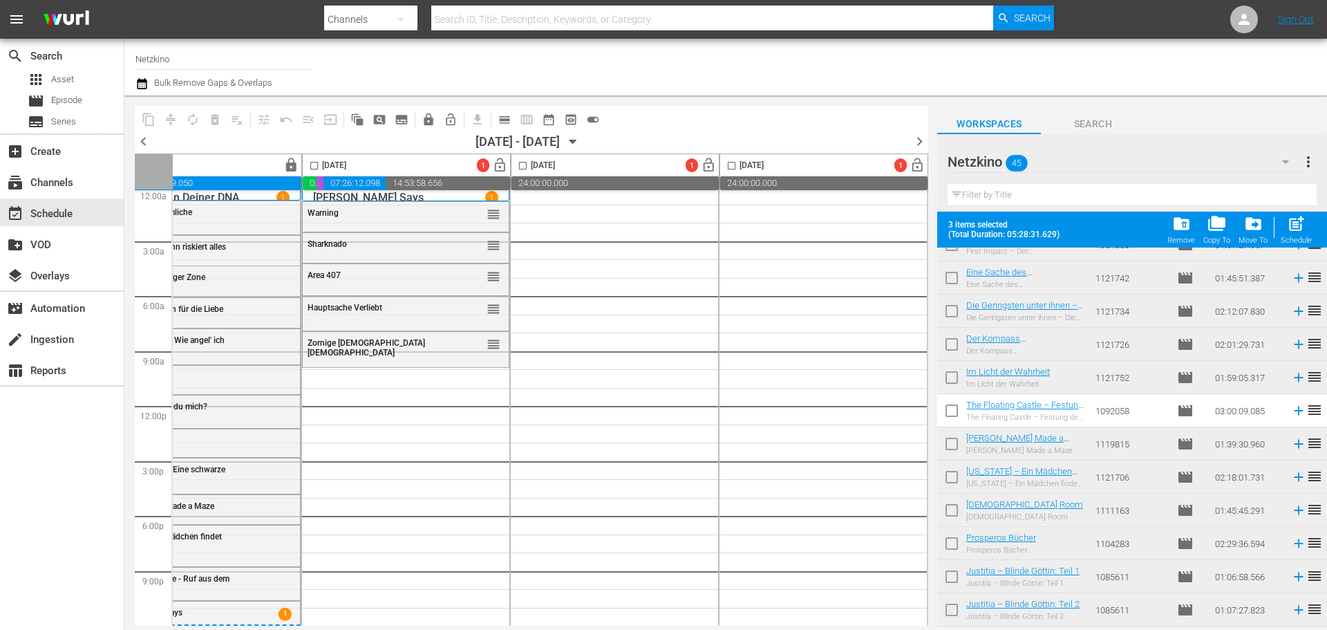
scroll to position [1146, 0]
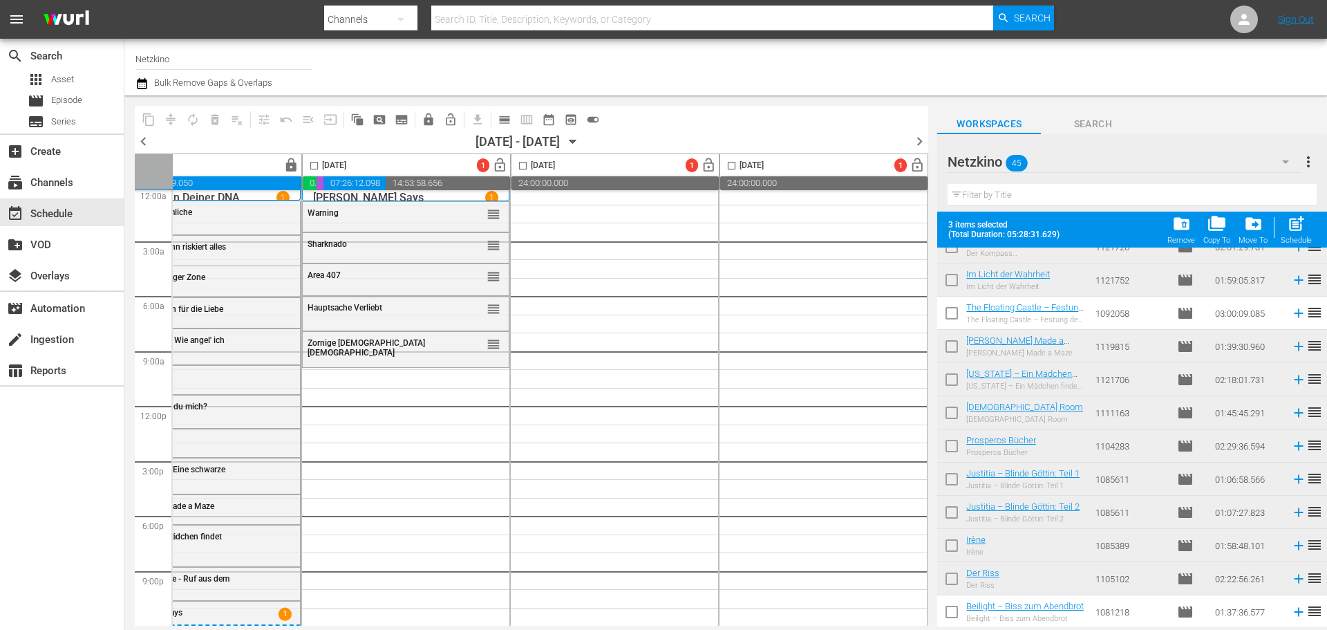
click at [956, 323] on input "checkbox" at bounding box center [951, 315] width 29 height 29
checkbox input "true"
click at [945, 609] on input "checkbox" at bounding box center [951, 614] width 29 height 29
checkbox input "true"
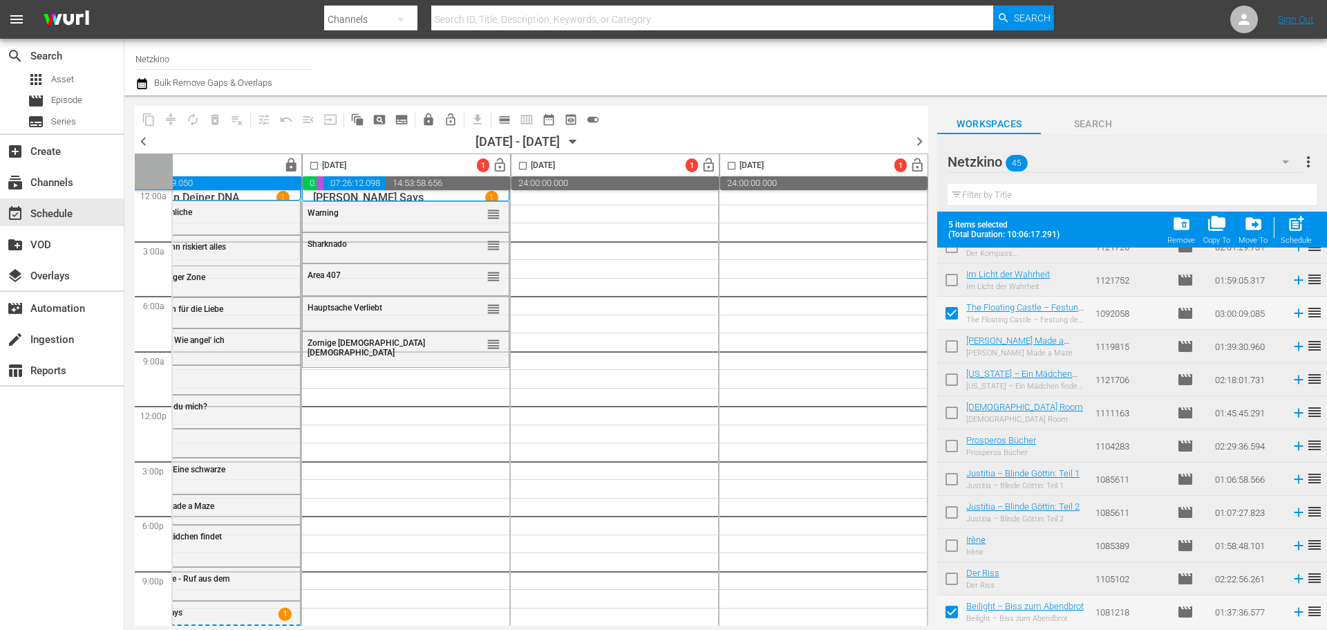
click at [315, 168] on input "checkbox" at bounding box center [314, 168] width 16 height 16
checkbox input "true"
click at [1300, 230] on span "post_add" at bounding box center [1296, 223] width 19 height 19
checkbox input "false"
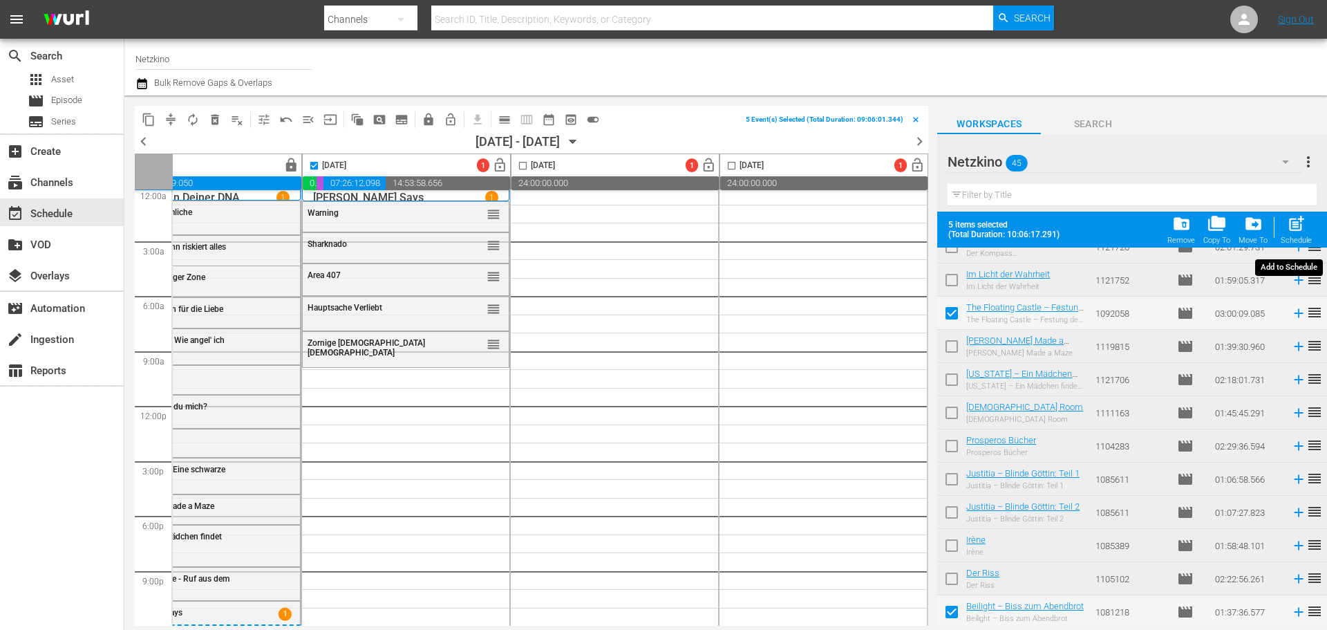
checkbox input "false"
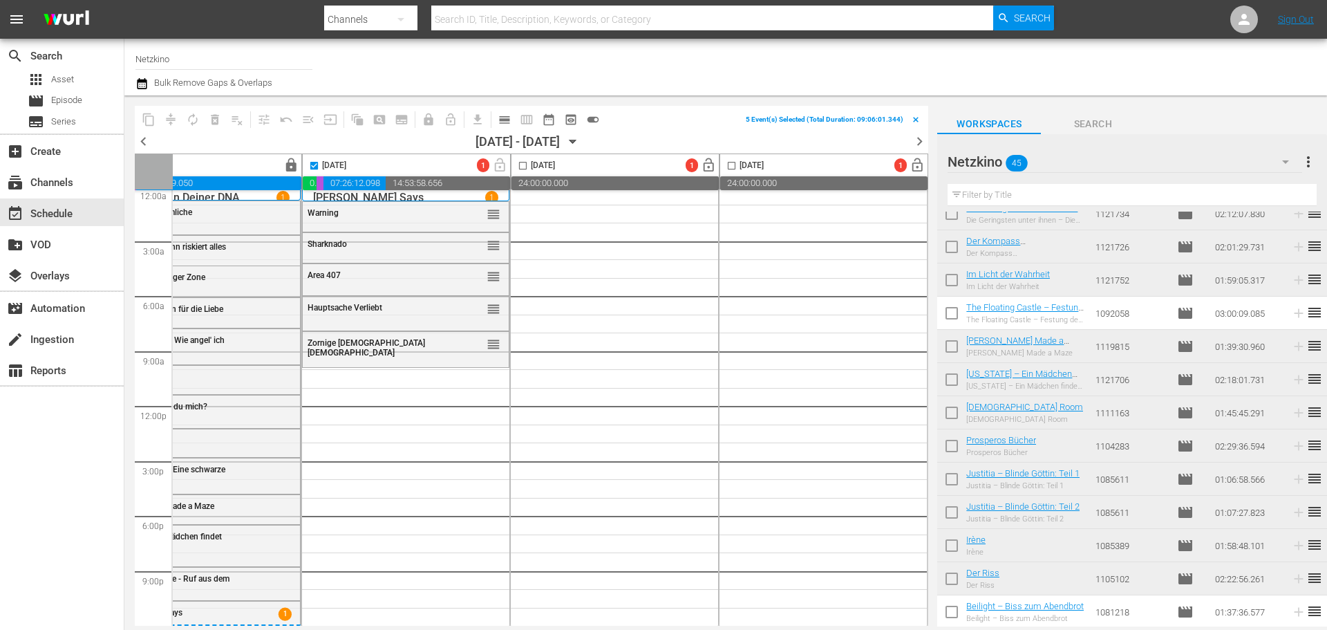
scroll to position [1110, 0]
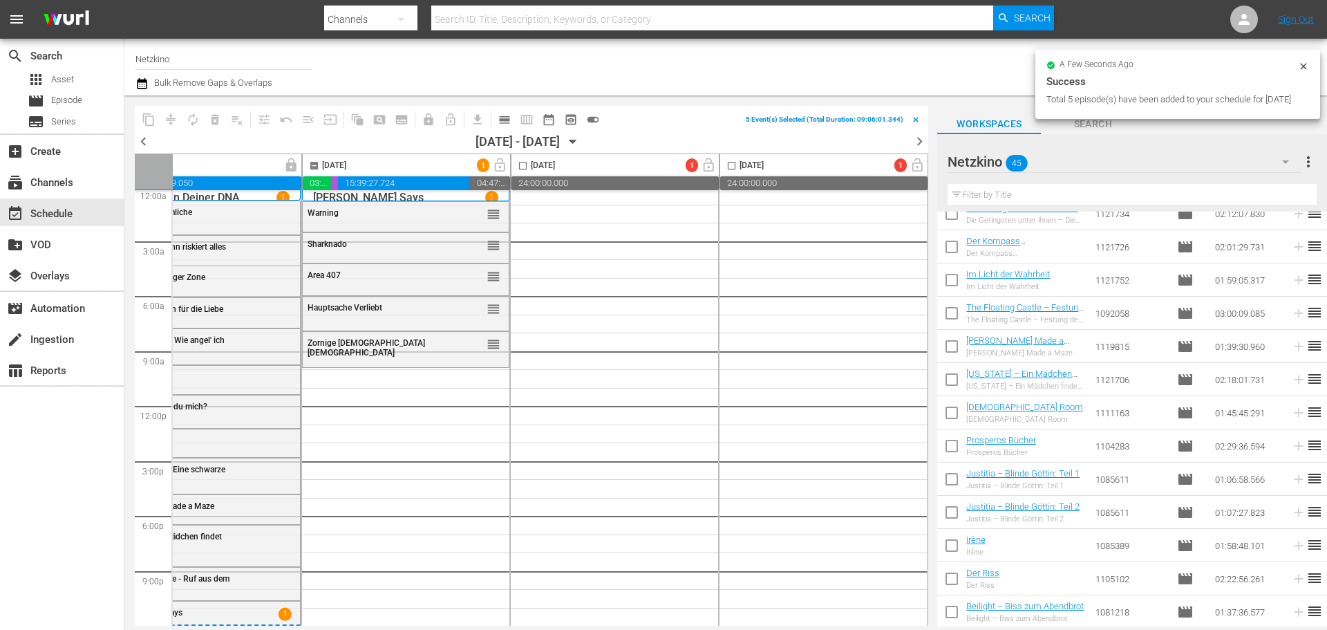
checkbox input "false"
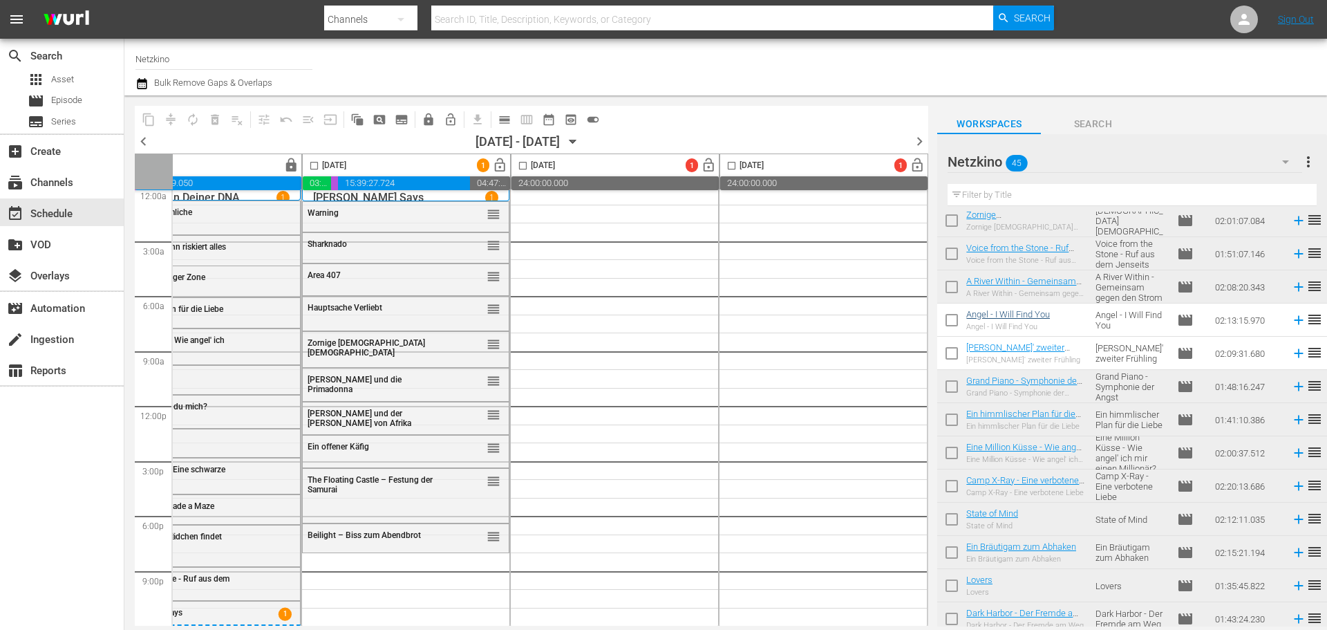
scroll to position [73, 0]
click at [943, 357] on input "checkbox" at bounding box center [951, 357] width 29 height 29
checkbox input "true"
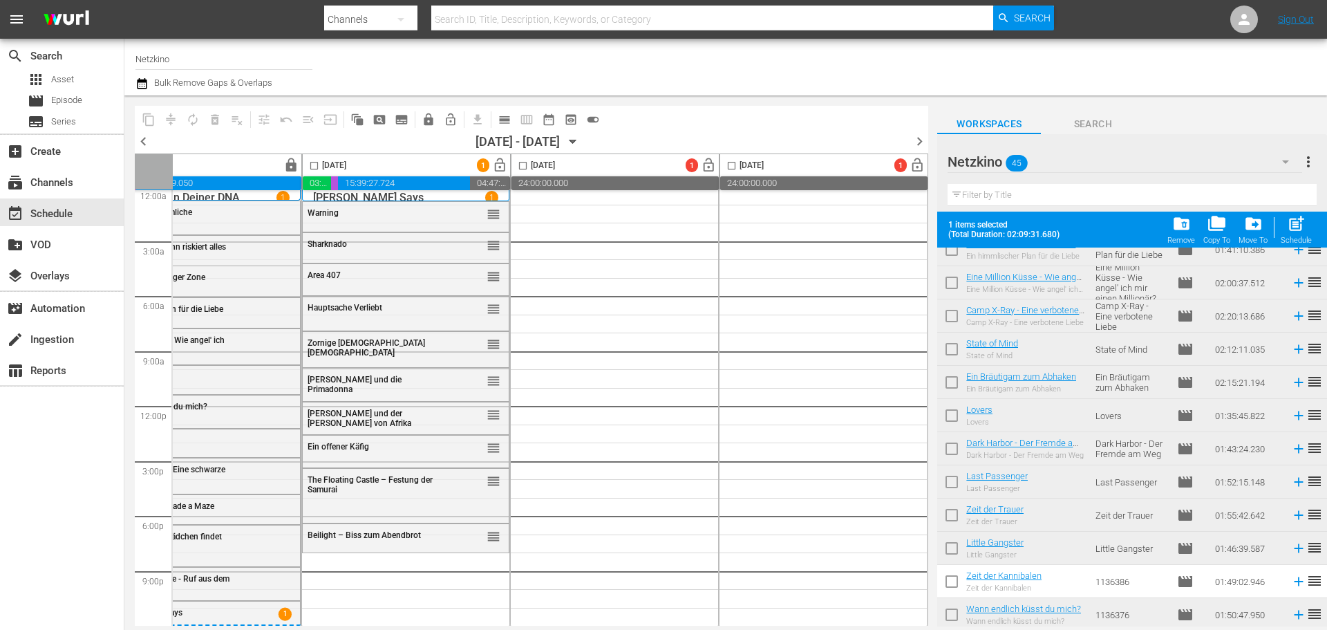
scroll to position [350, 0]
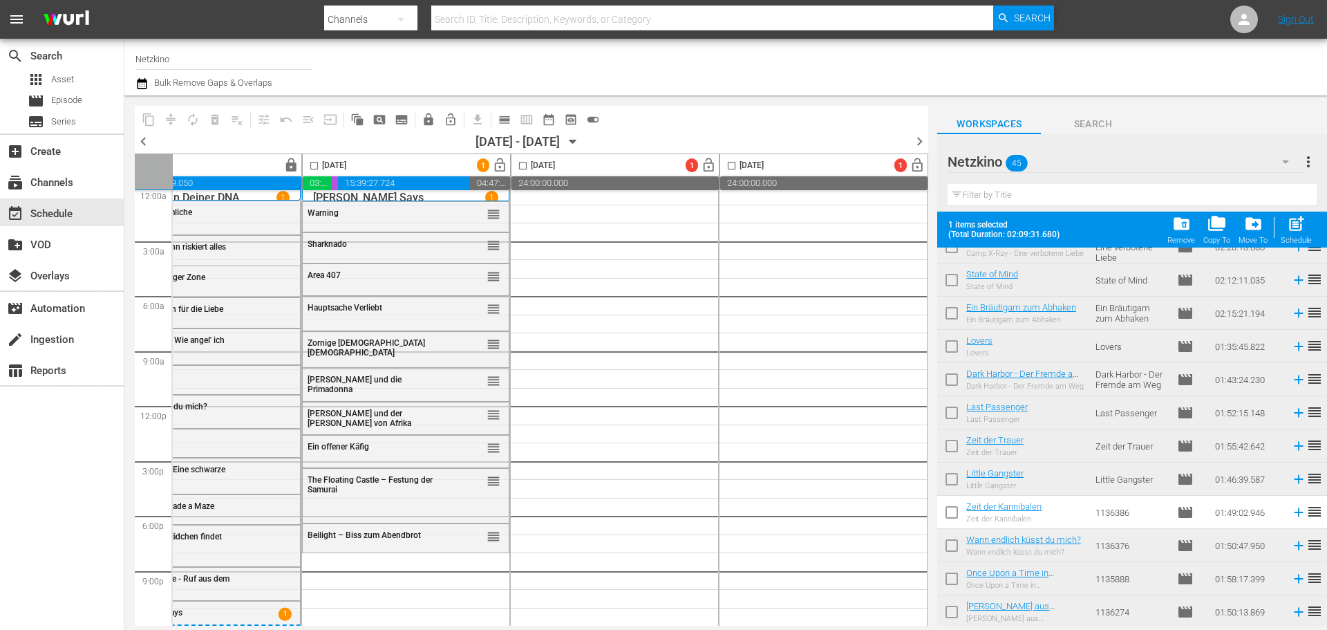
click at [306, 170] on input "checkbox" at bounding box center [314, 168] width 16 height 16
checkbox input "true"
click at [1306, 233] on div "post_add Schedule" at bounding box center [1296, 229] width 31 height 30
checkbox input "false"
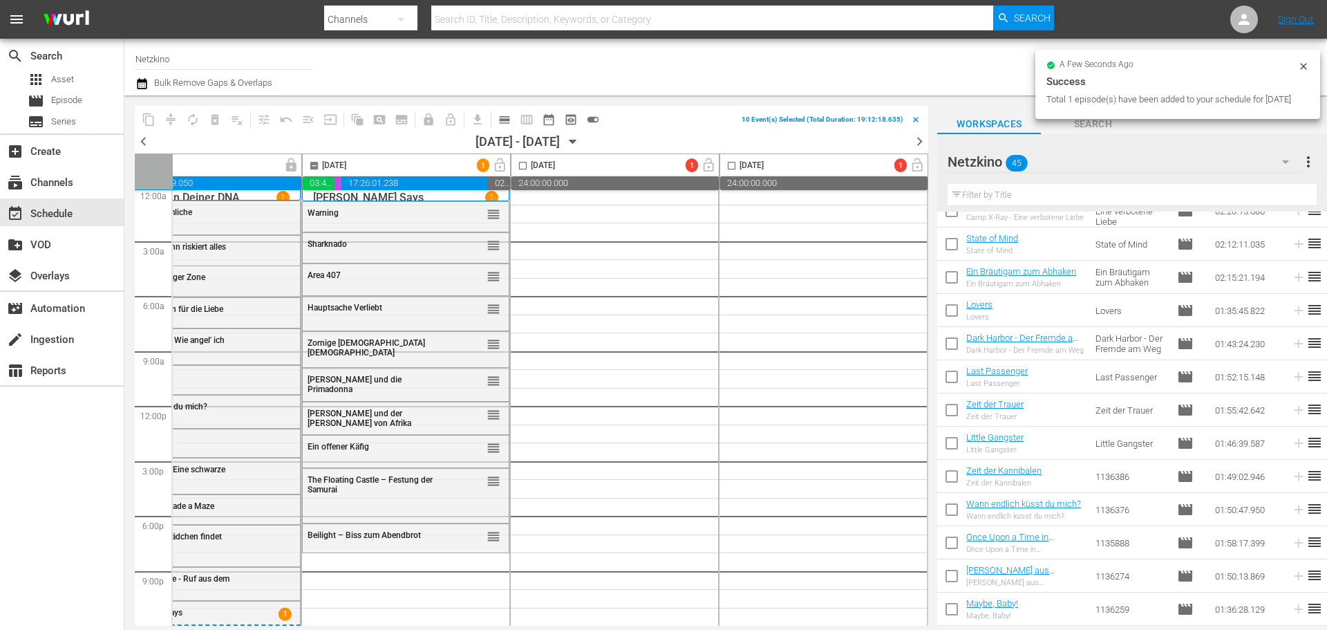
checkbox input "false"
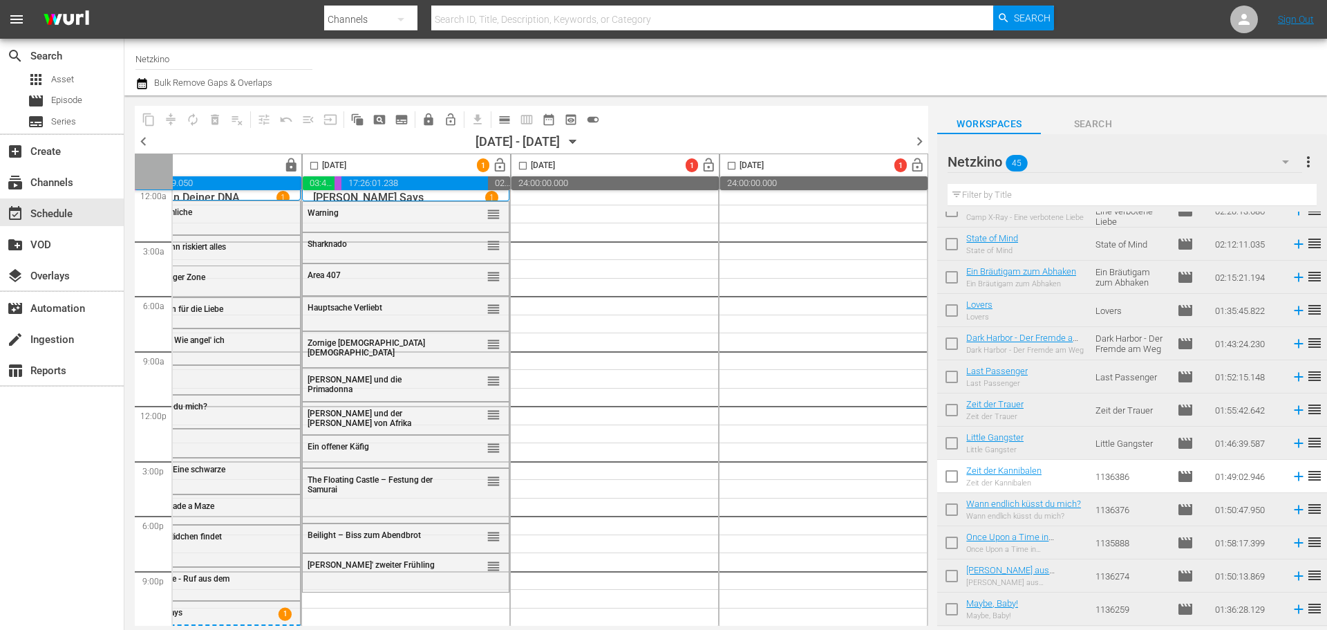
click at [1286, 163] on icon "button" at bounding box center [1285, 161] width 7 height 3
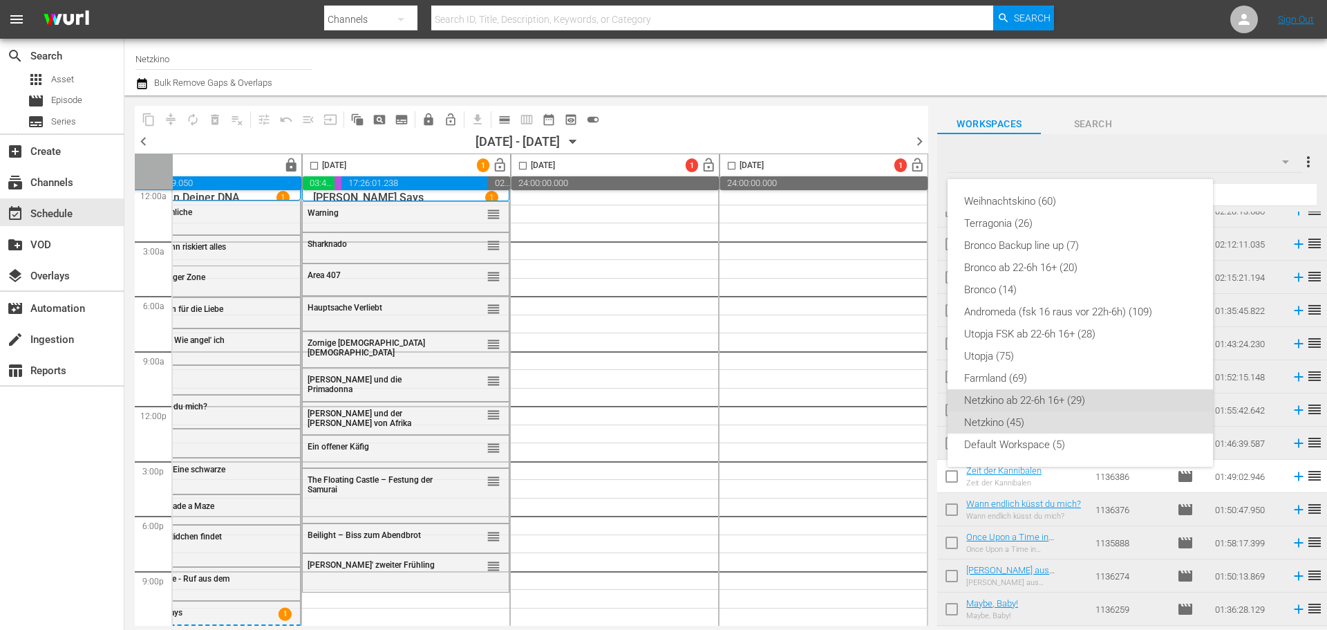
click at [1037, 401] on div "Netzkino ab 22-6h 16+ (29)" at bounding box center [1080, 400] width 232 height 22
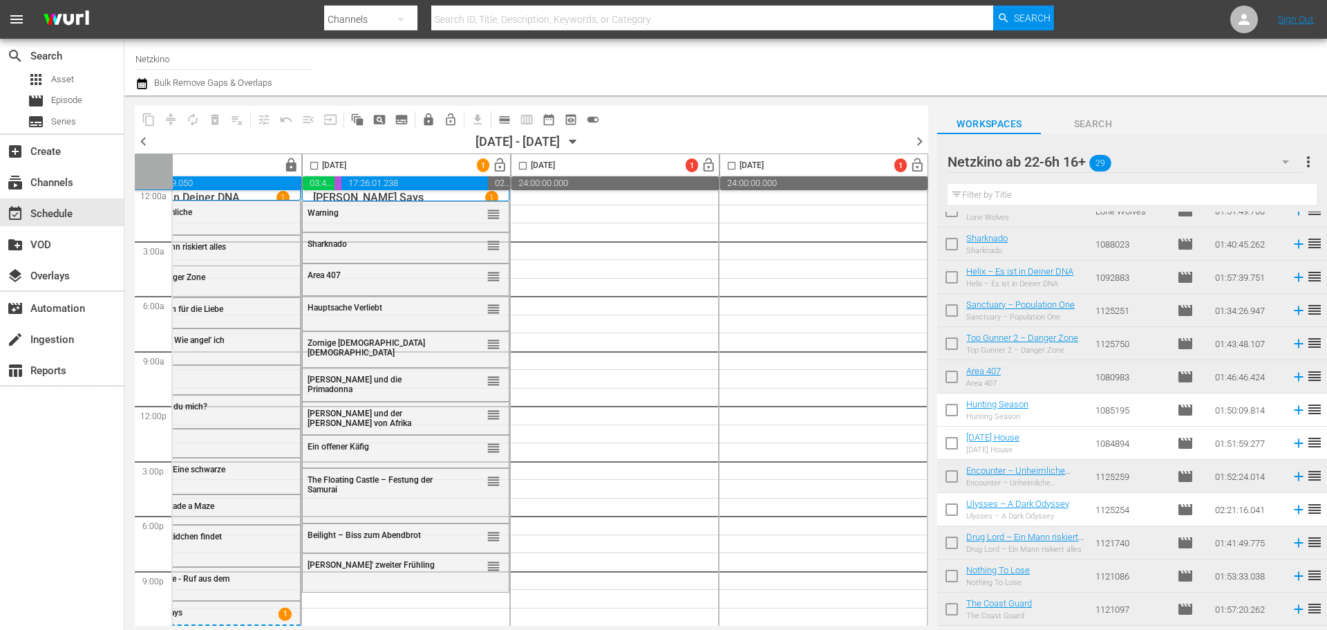
click at [933, 68] on div at bounding box center [1048, 67] width 536 height 50
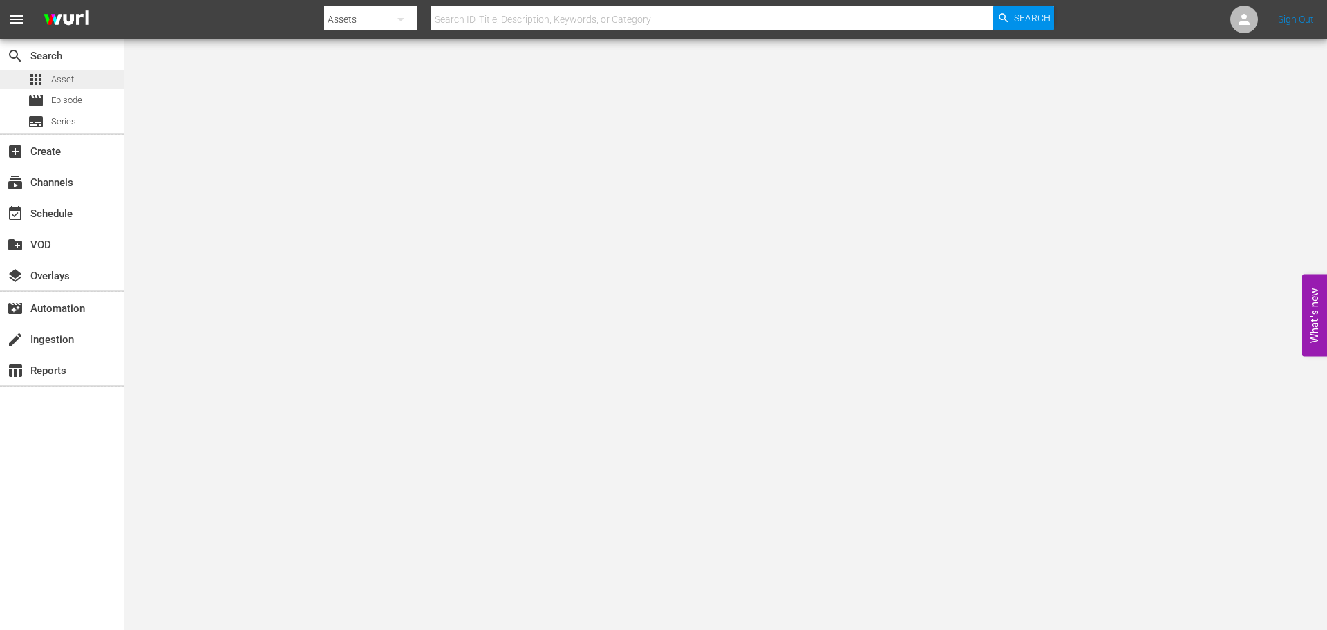
click at [64, 79] on span "Asset" at bounding box center [62, 80] width 23 height 14
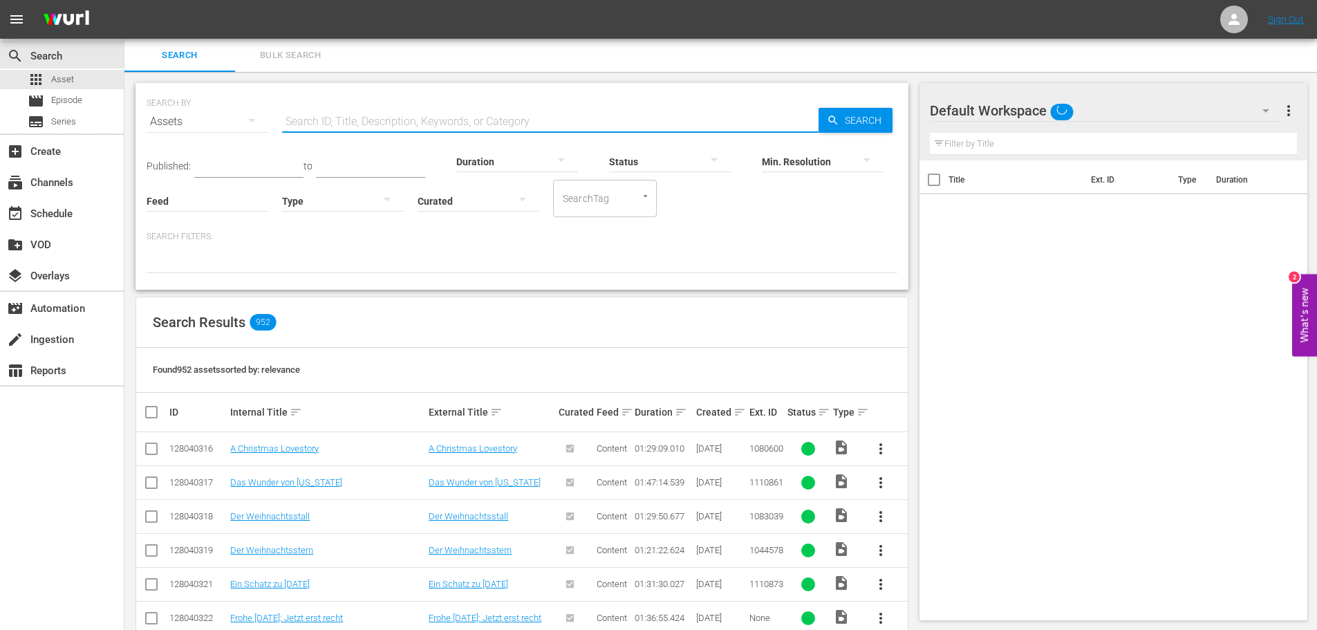
click at [533, 122] on input "text" at bounding box center [550, 121] width 536 height 33
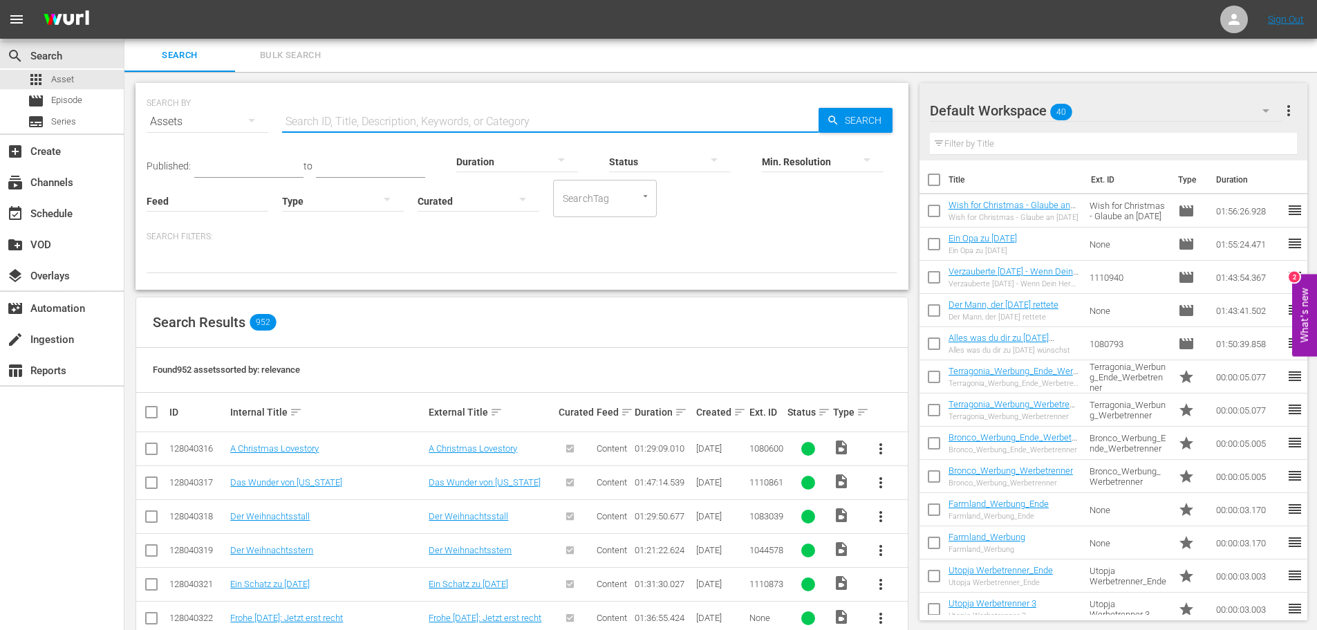
paste input "Aliens - E.T.s gefährliche Brüder"
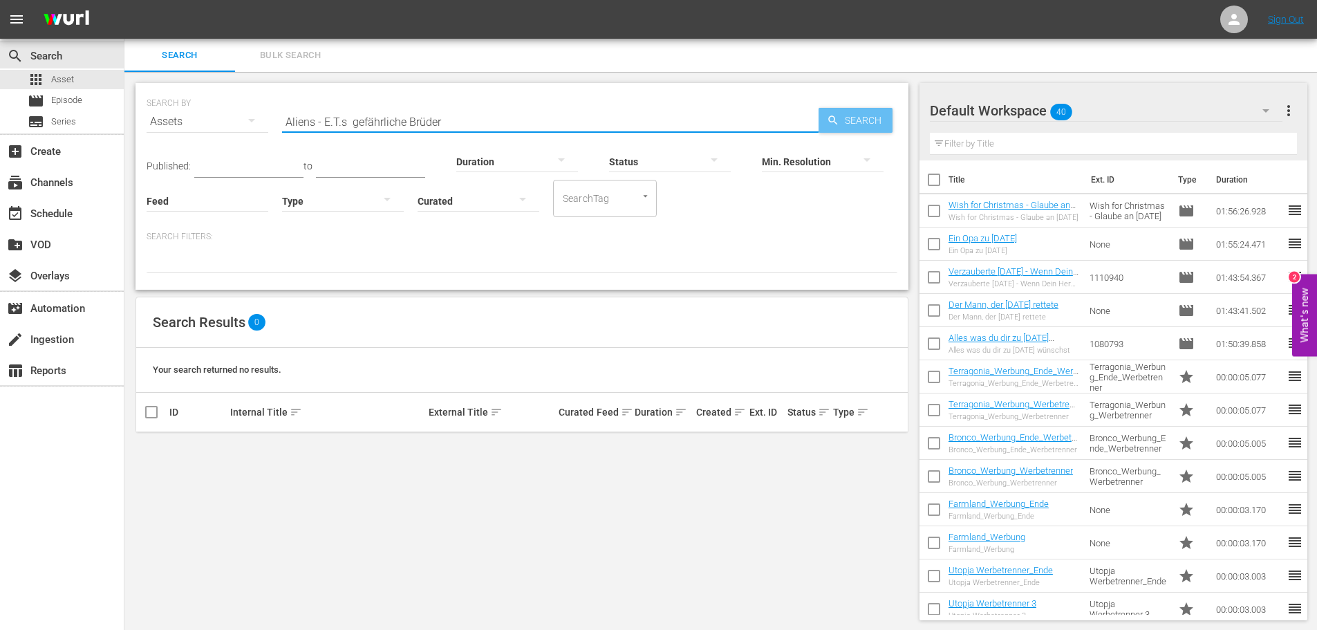
click at [849, 116] on span "Search" at bounding box center [865, 120] width 53 height 25
drag, startPoint x: 498, startPoint y: 124, endPoint x: 318, endPoint y: 125, distance: 180.4
click at [318, 125] on input "Aliens - E.T.s gefährliche Brüder" at bounding box center [550, 121] width 536 height 33
type input "Aliens"
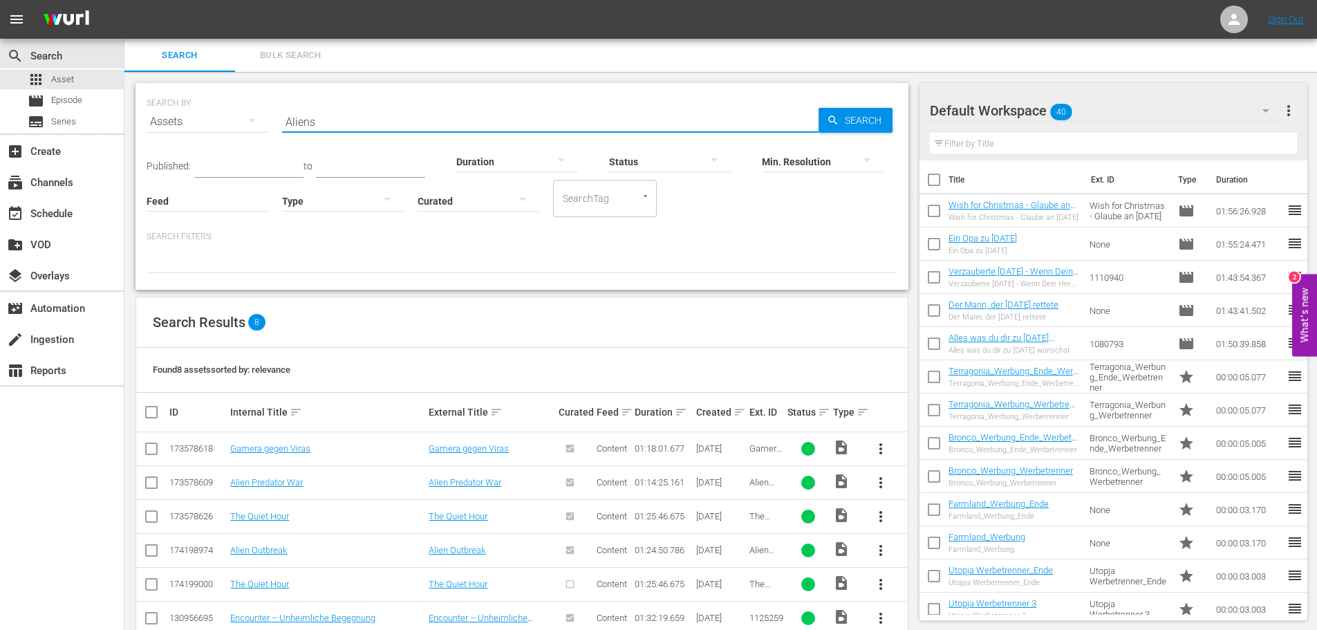
click at [775, 126] on input "Aliens" at bounding box center [550, 121] width 536 height 33
click at [384, 119] on input "text" at bounding box center [550, 121] width 536 height 33
paste input "Der Kampf der Brüder"
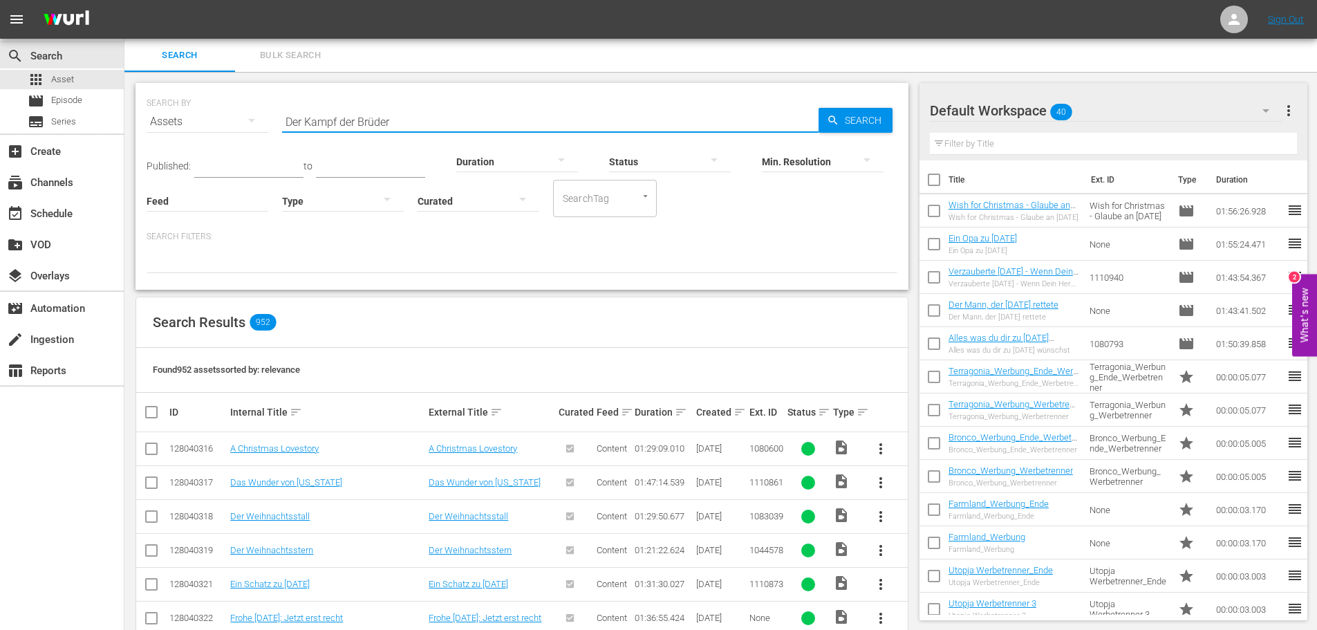
type input "Der Kampf der Brüder"
click at [862, 113] on span "Search" at bounding box center [865, 120] width 53 height 25
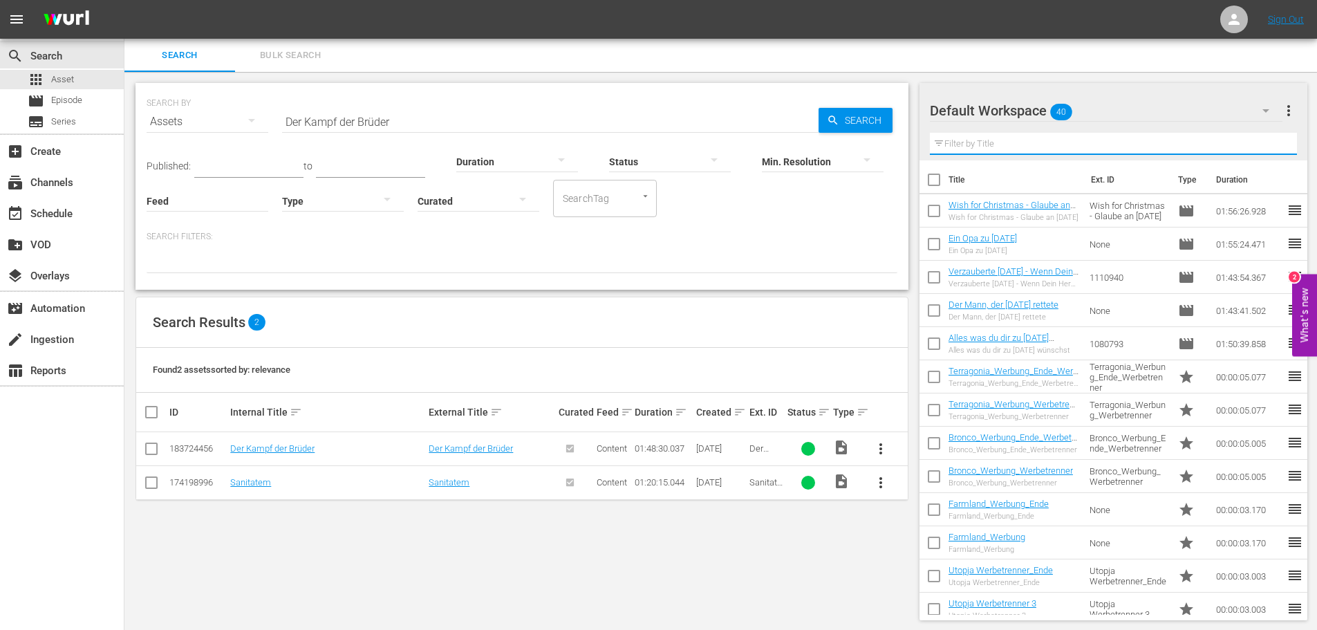
click at [1049, 150] on input "text" at bounding box center [1114, 144] width 368 height 22
paste input "Der Kampf der Brüder"
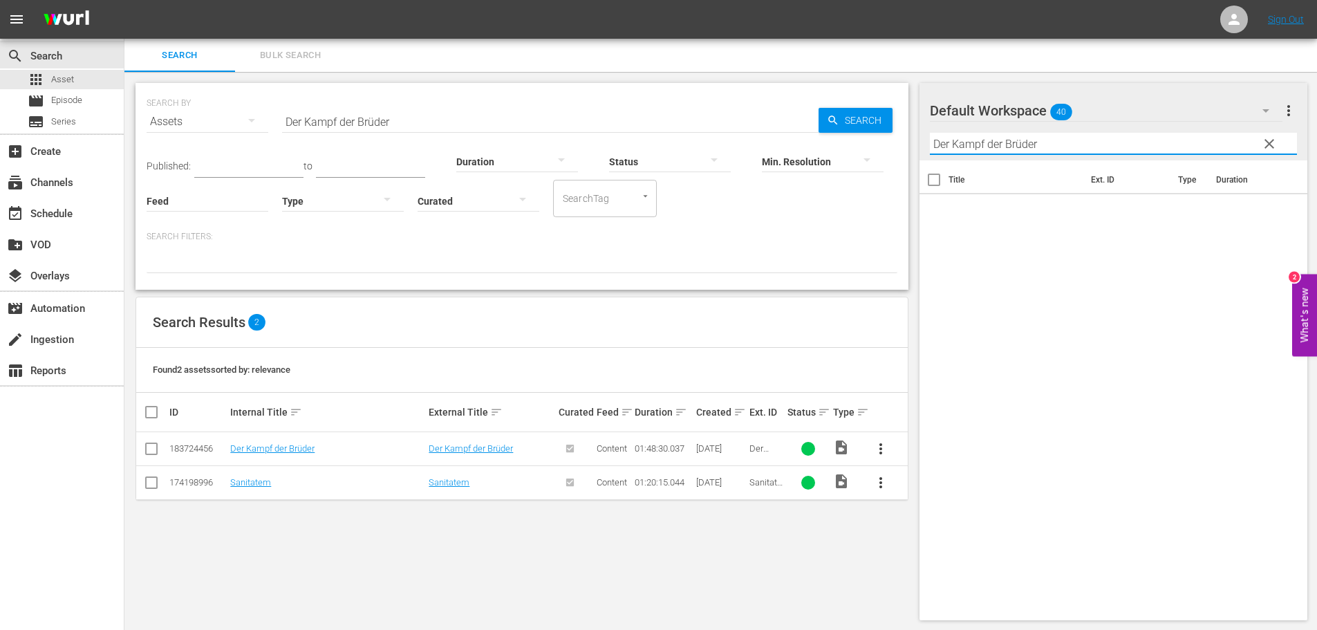
type input "Der Kampf der Brüder"
click at [1256, 111] on button "button" at bounding box center [1265, 110] width 33 height 33
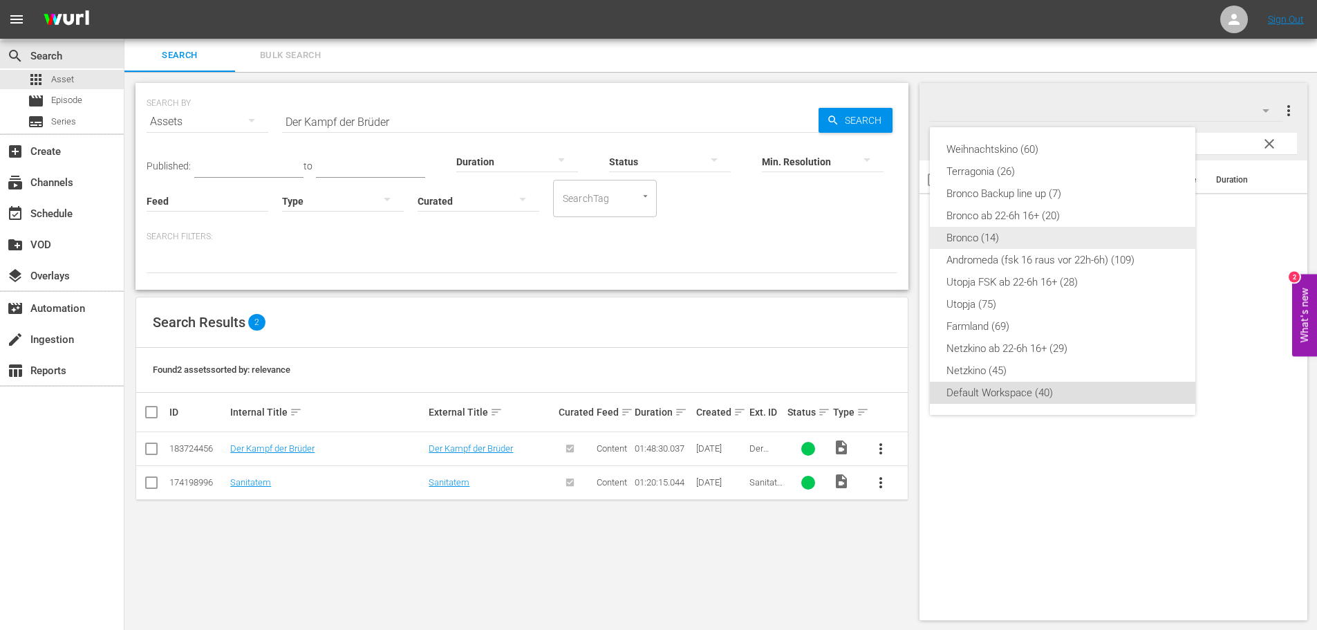
click at [1008, 234] on div "Bronco (14)" at bounding box center [1062, 238] width 232 height 22
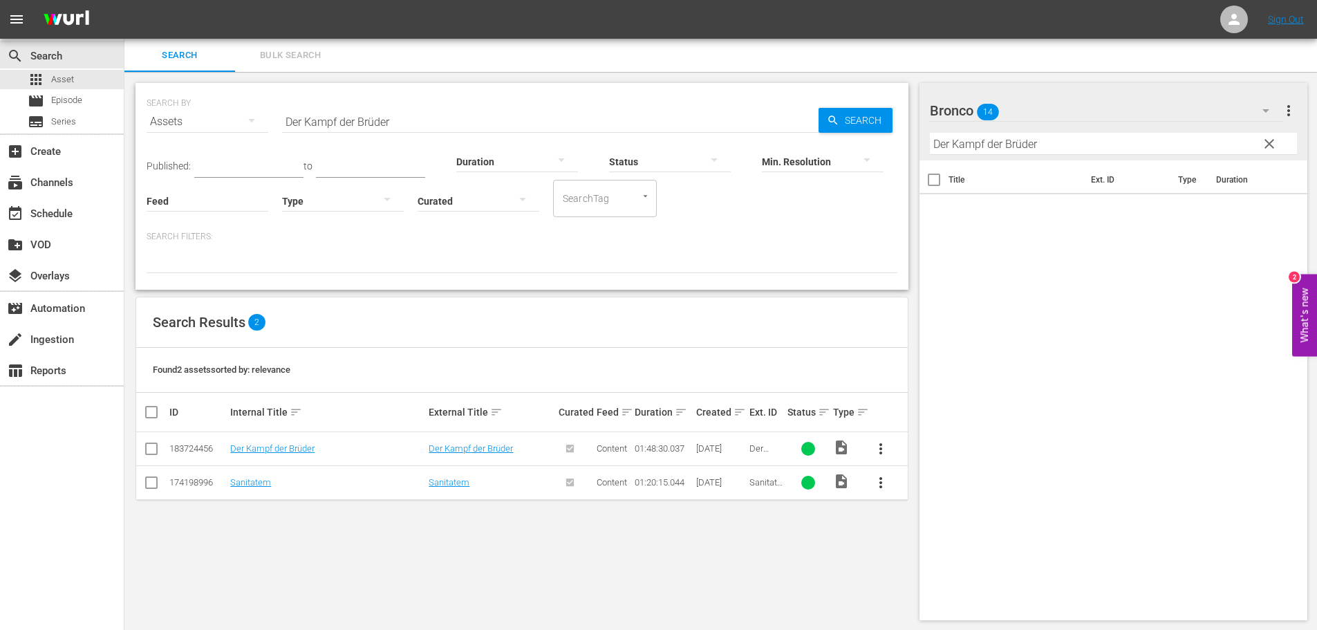
click at [1232, 114] on div "Bronco 14" at bounding box center [1106, 110] width 352 height 39
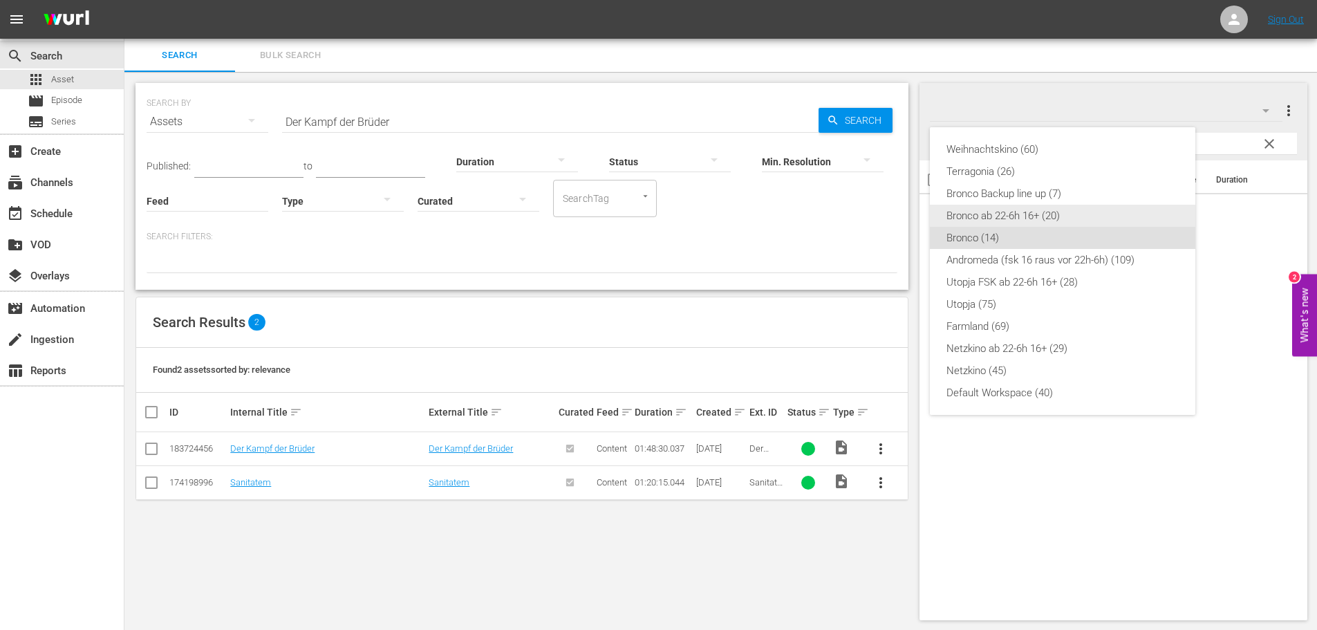
click at [1003, 221] on div "Bronco ab 22-6h 16+ (20)" at bounding box center [1062, 216] width 232 height 22
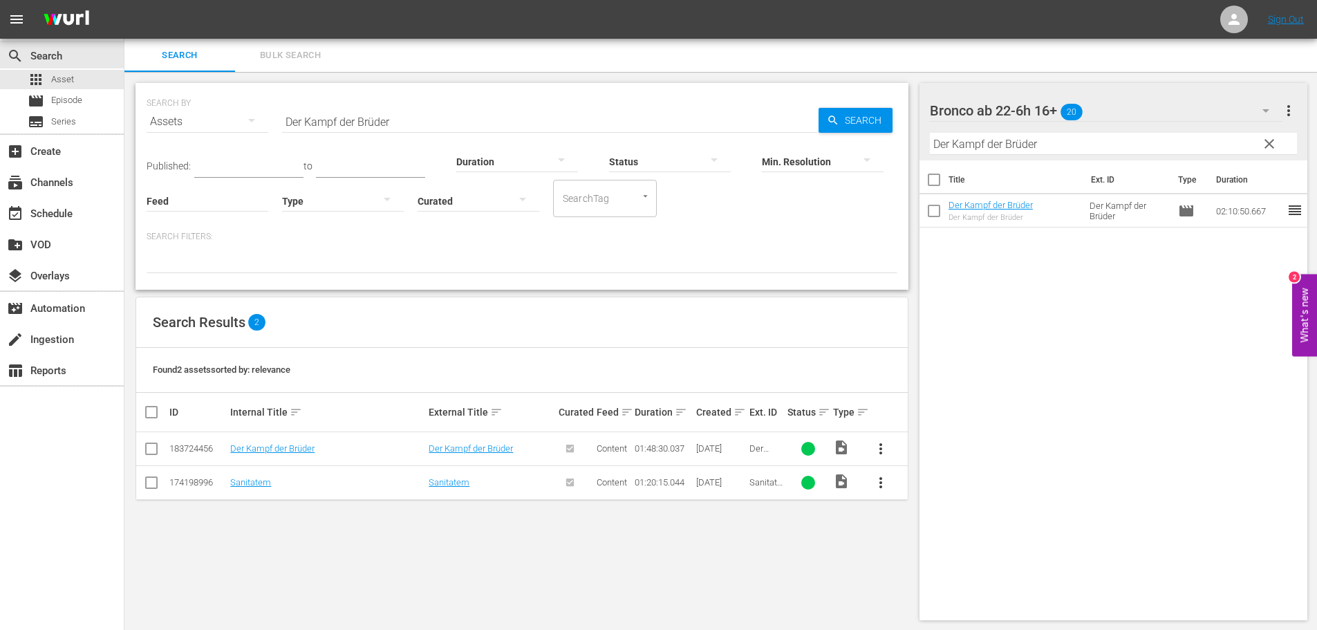
click at [1263, 147] on span "clear" at bounding box center [1269, 143] width 17 height 17
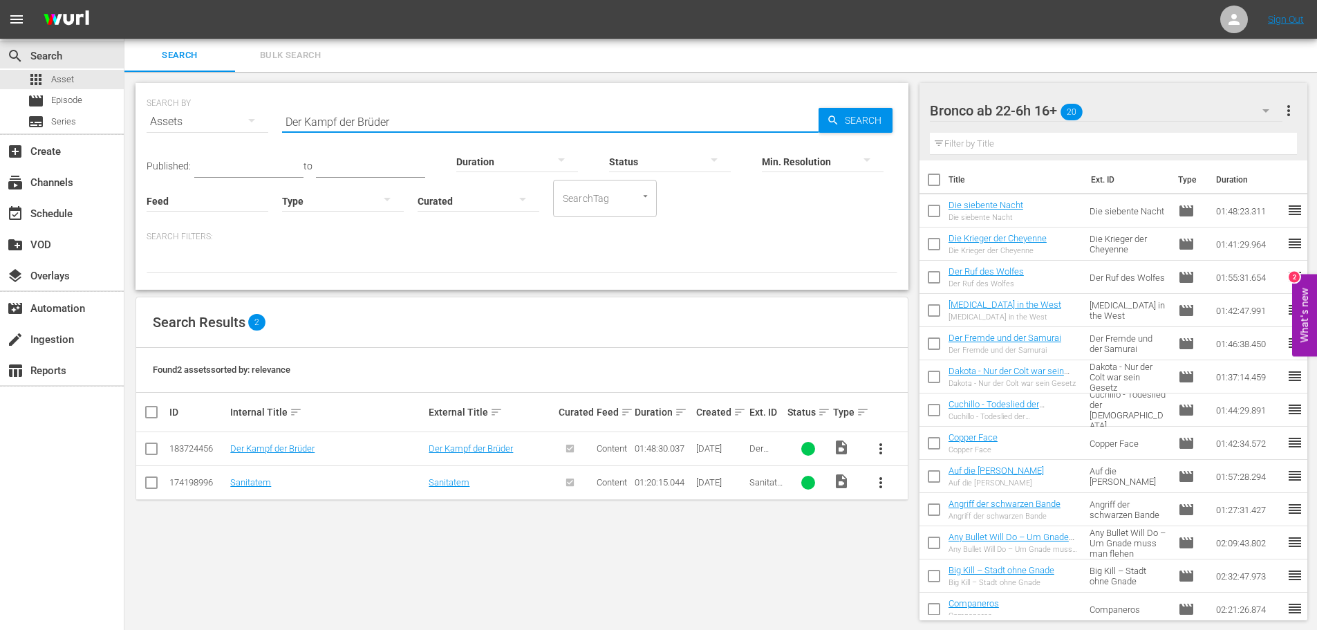
click at [419, 126] on input "Der Kampf der Brüder" at bounding box center [550, 121] width 536 height 33
click at [433, 120] on input "Der Kampf der Brüder" at bounding box center [550, 121] width 536 height 33
paste input "blutrote Adl"
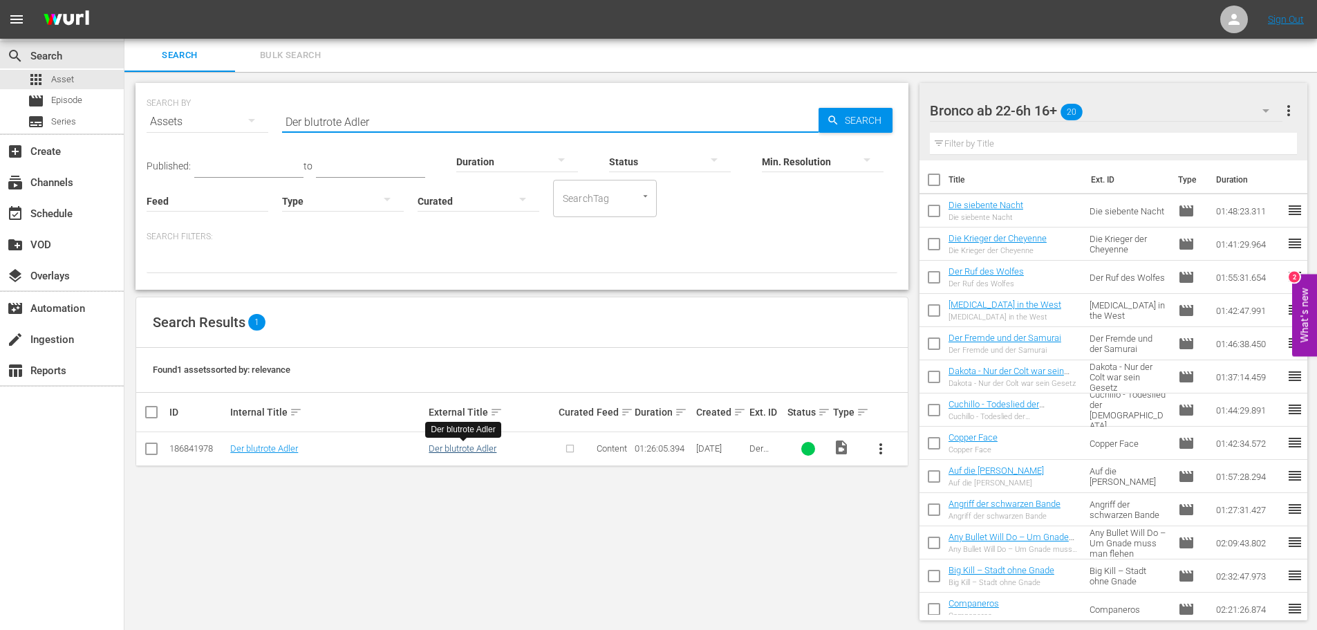
type input "Der blutrote Adler"
click at [458, 451] on link "Der blutrote Adler" at bounding box center [462, 448] width 68 height 10
click at [1082, 142] on input "text" at bounding box center [1114, 144] width 368 height 22
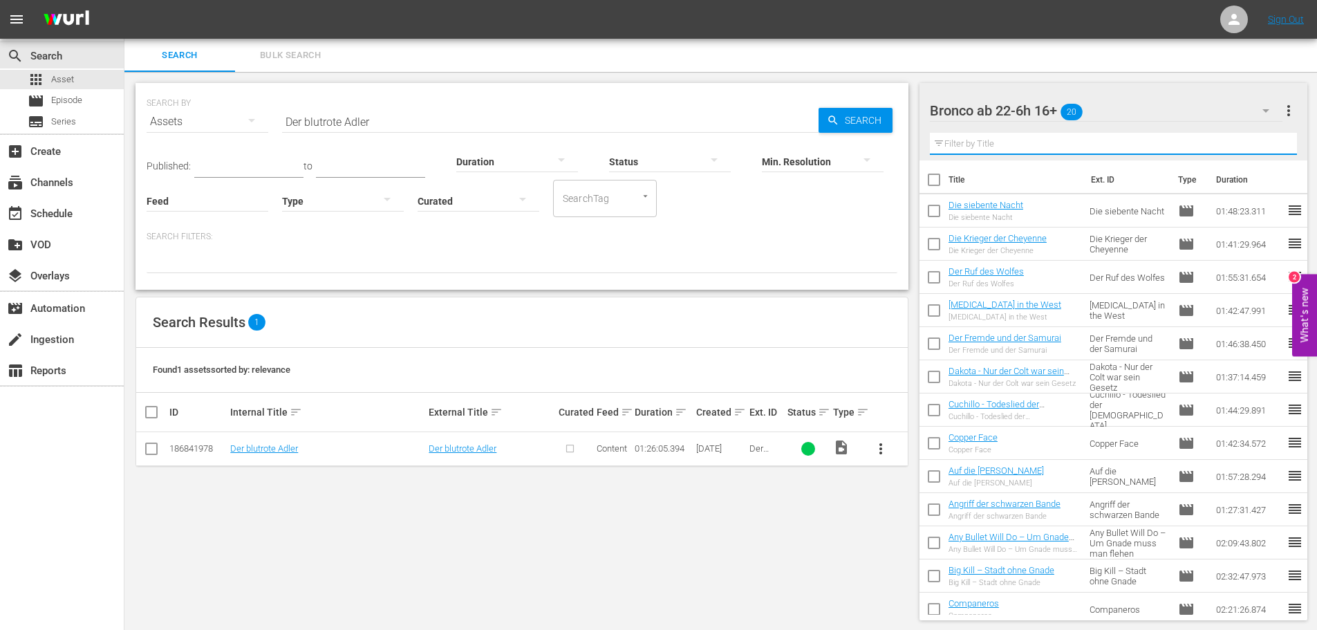
paste input "Der blutrote Adler"
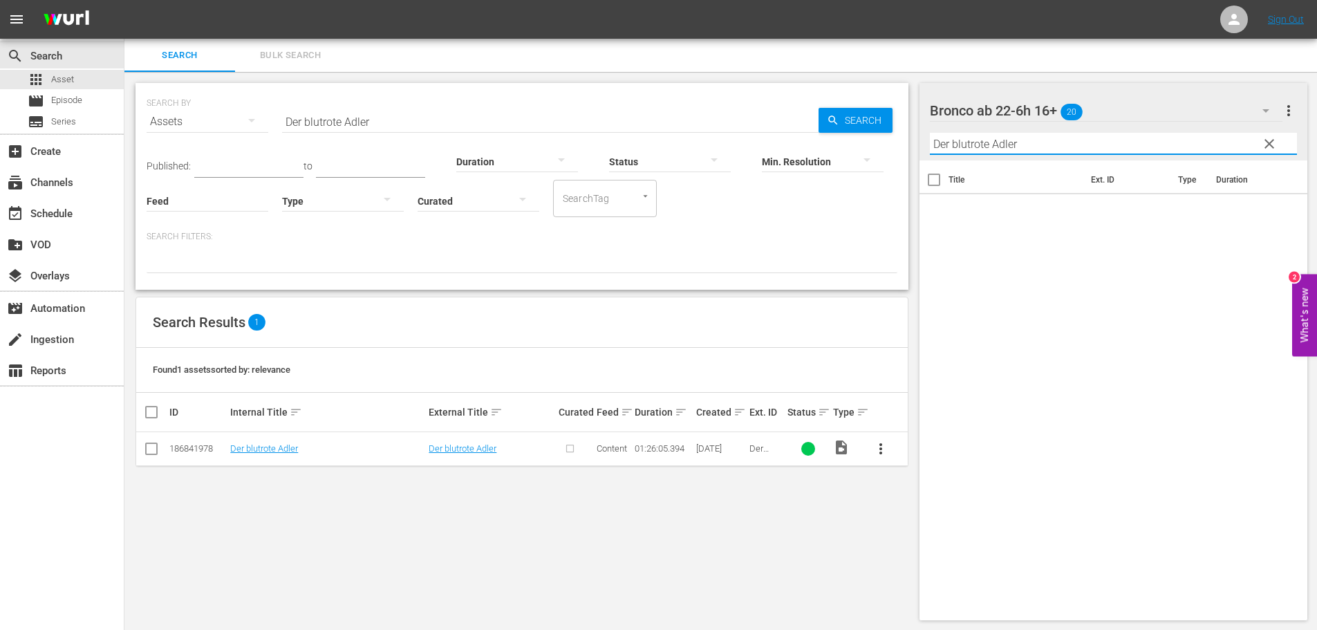
type input "Der blutrote Adler"
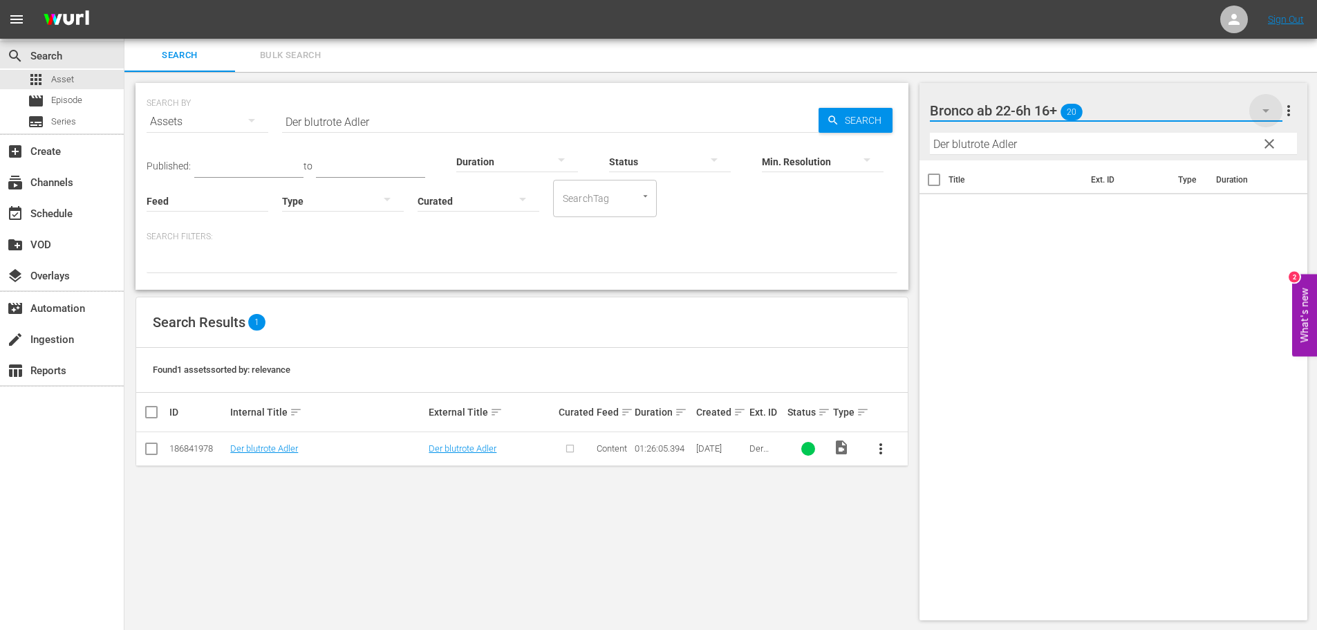
click at [1258, 115] on icon "button" at bounding box center [1265, 110] width 17 height 17
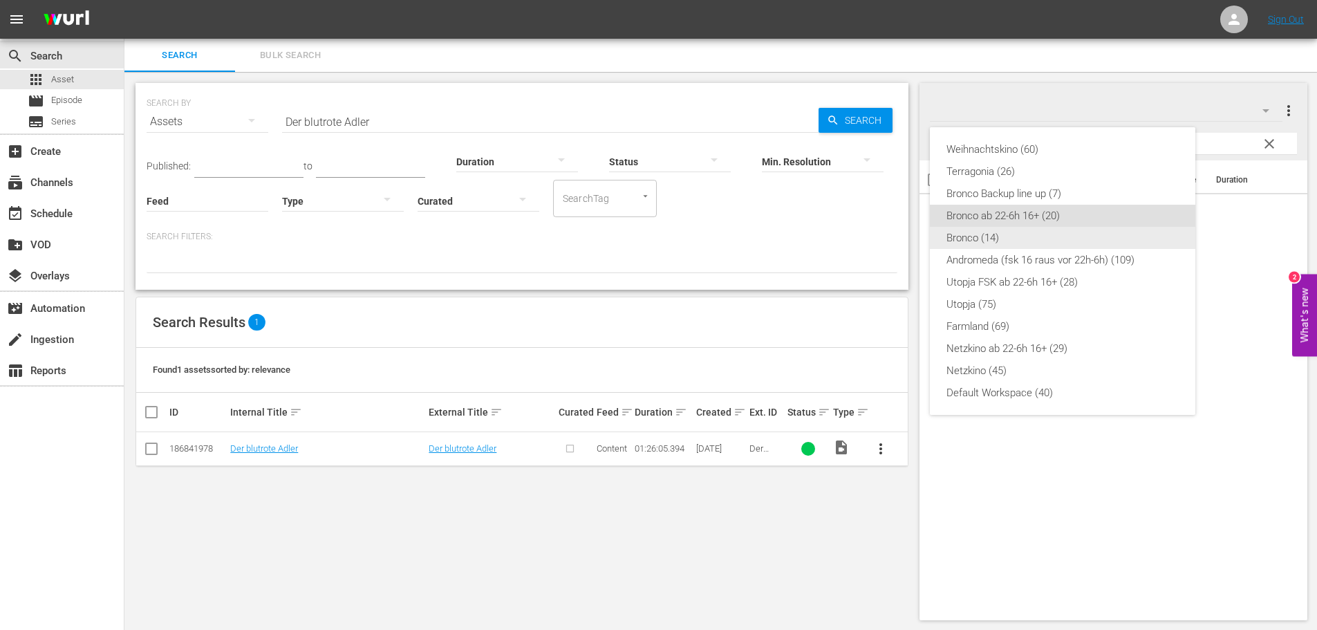
click at [1017, 238] on div "Bronco (14)" at bounding box center [1062, 238] width 232 height 22
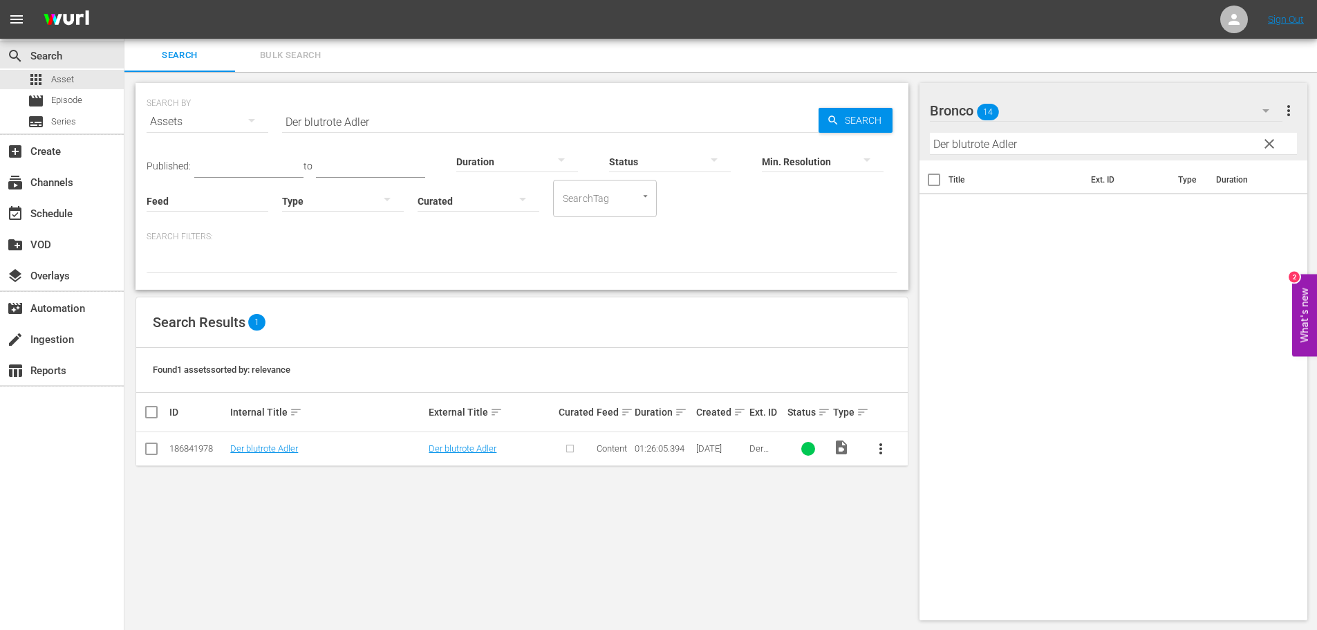
click at [1255, 108] on button "button" at bounding box center [1265, 110] width 33 height 33
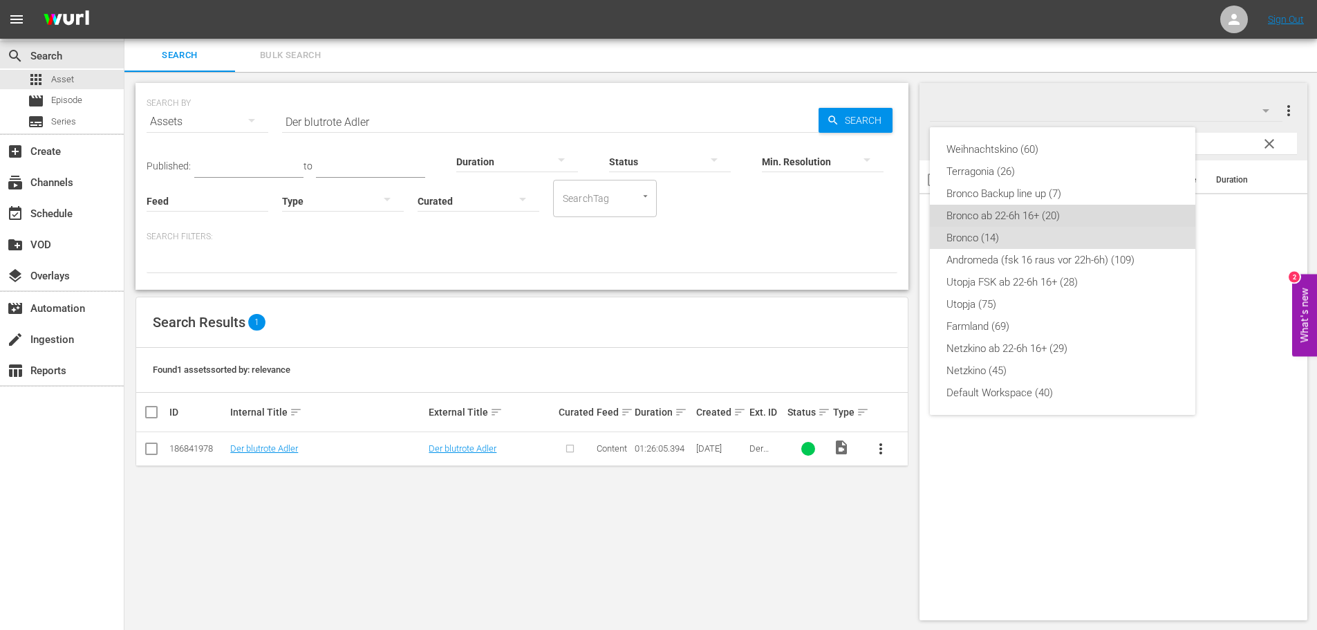
click at [1031, 212] on div "Bronco ab 22-6h 16+ (20)" at bounding box center [1062, 216] width 232 height 22
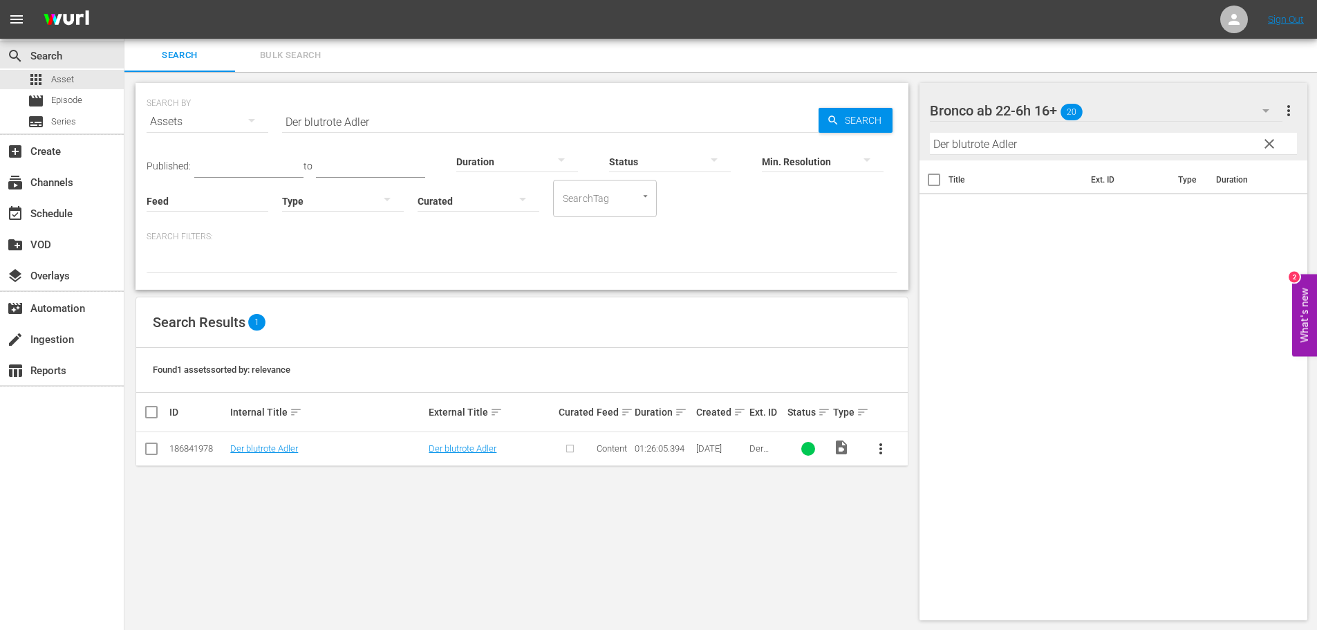
click at [1265, 116] on icon "button" at bounding box center [1265, 110] width 17 height 17
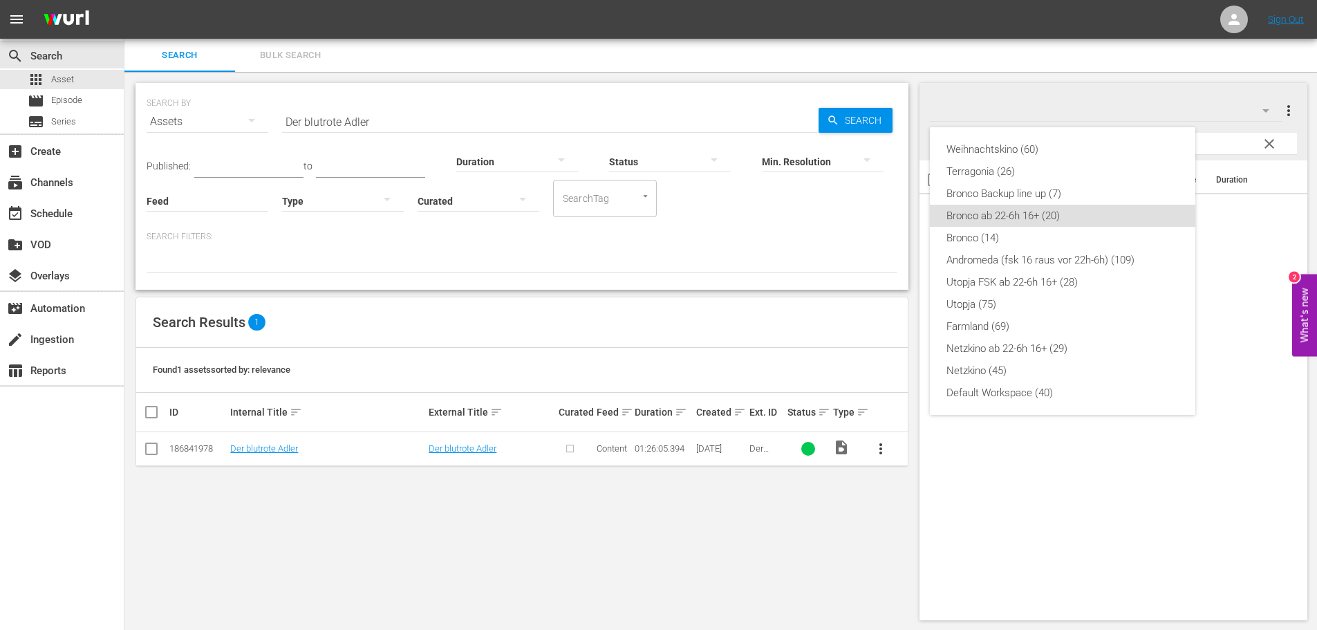
click at [1270, 75] on div "Weihnachtskino (60) Terragonia (26) Bronco Backup line up (7) Bronco ab 22-6h 1…" at bounding box center [658, 315] width 1317 height 630
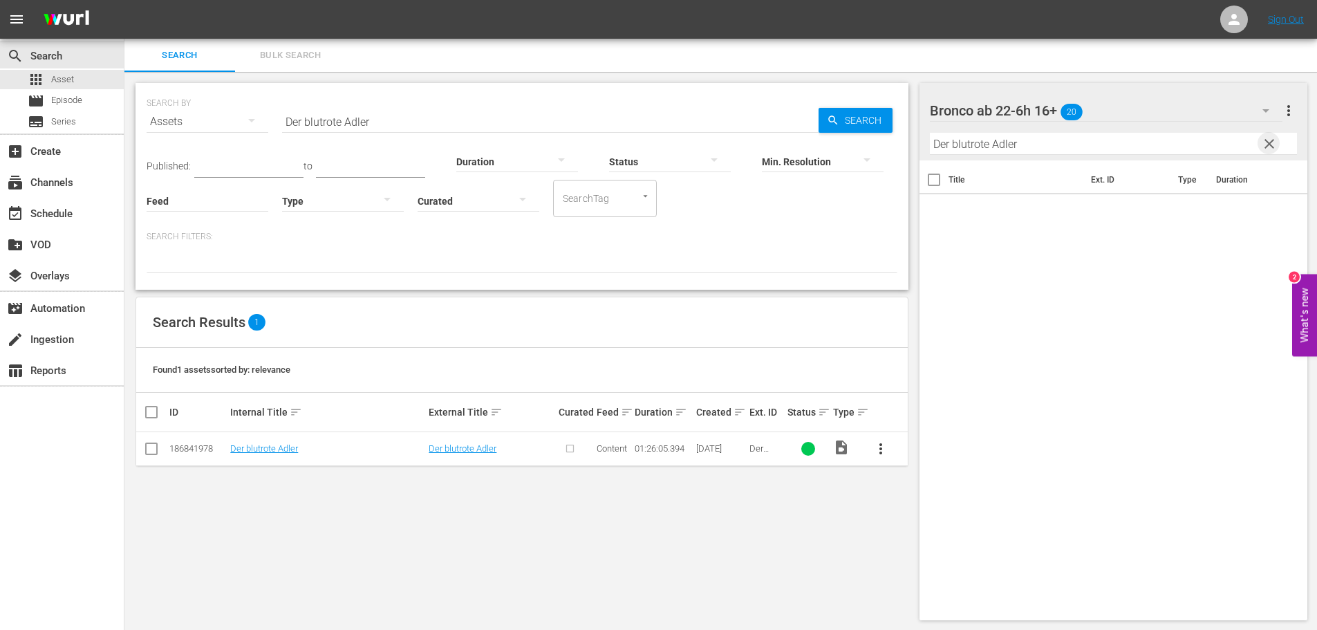
click at [1264, 149] on span "clear" at bounding box center [1269, 143] width 17 height 17
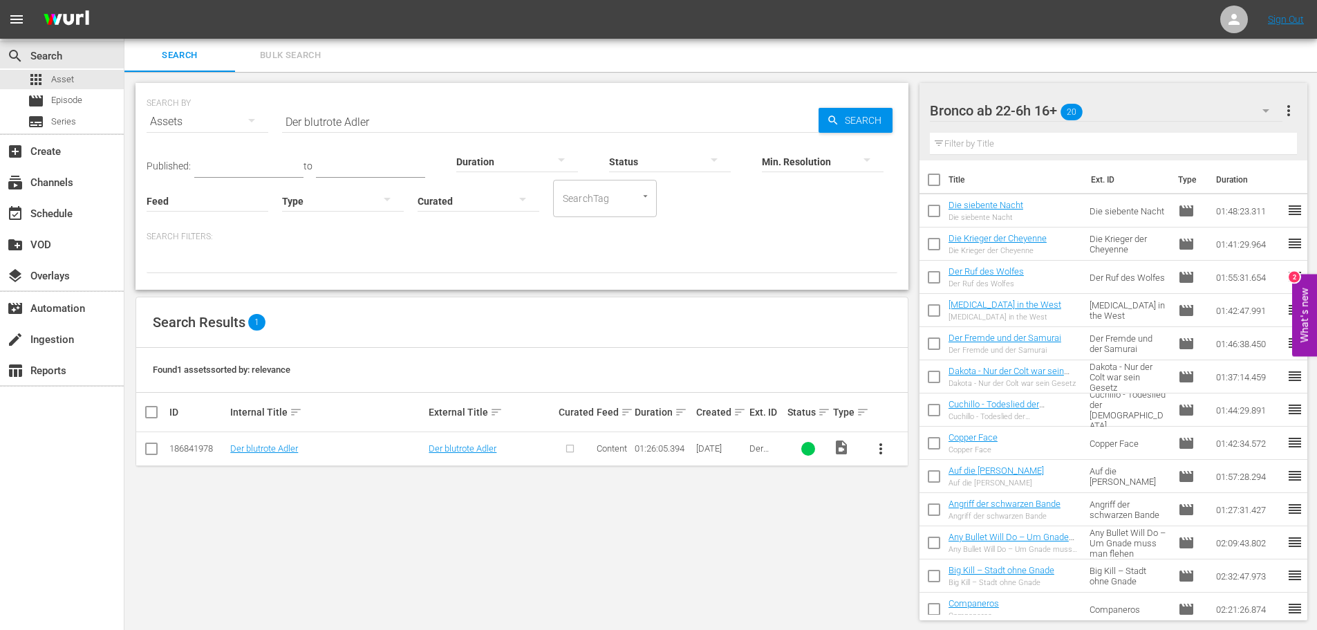
click at [880, 449] on span "more_vert" at bounding box center [880, 448] width 17 height 17
click at [144, 451] on input "checkbox" at bounding box center [151, 451] width 17 height 17
checkbox input "true"
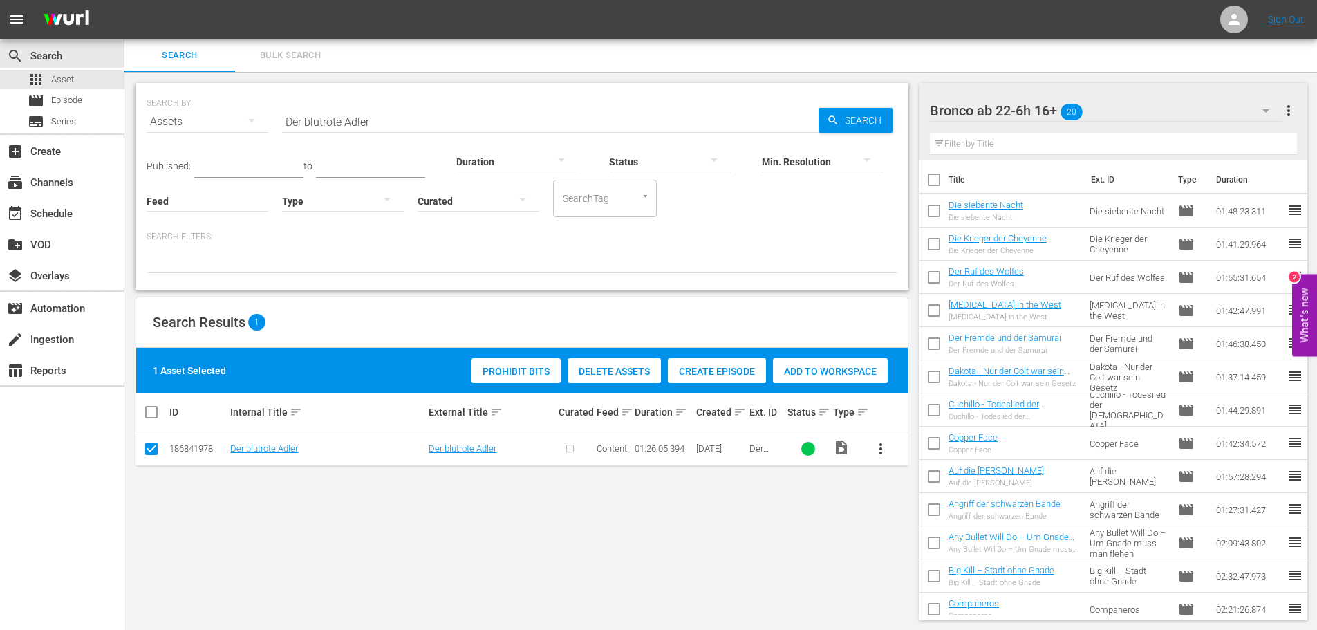
click at [625, 370] on span "Delete Assets" at bounding box center [613, 371] width 93 height 11
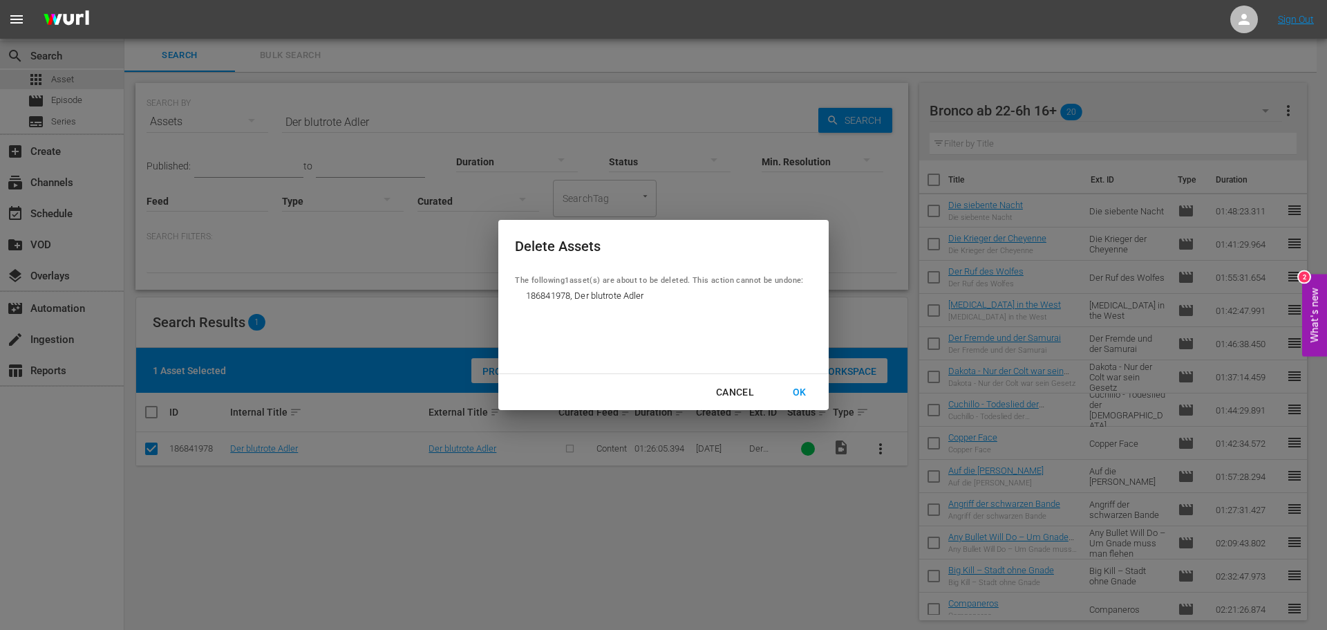
click at [798, 391] on div "OK" at bounding box center [800, 392] width 36 height 17
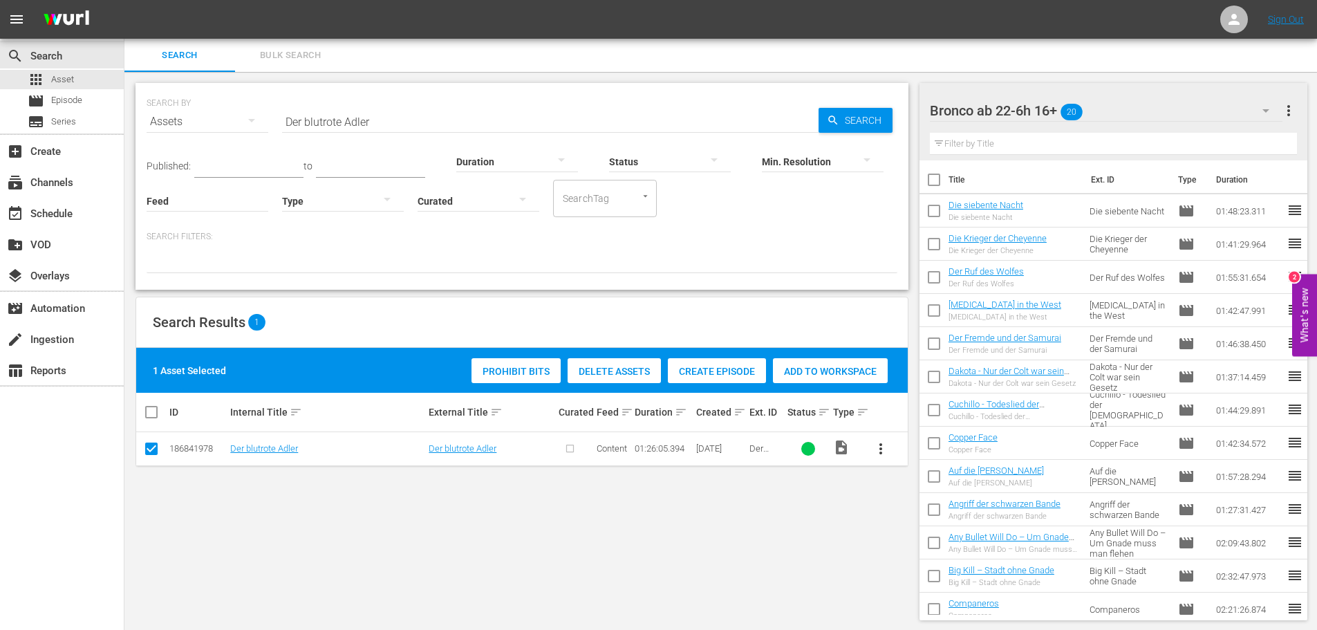
click at [456, 123] on input "Der blutrote Adler" at bounding box center [550, 121] width 536 height 33
paste input "n Geiern zum Fraß"
click at [456, 123] on input "Den Geiern zum Fraß" at bounding box center [550, 121] width 536 height 33
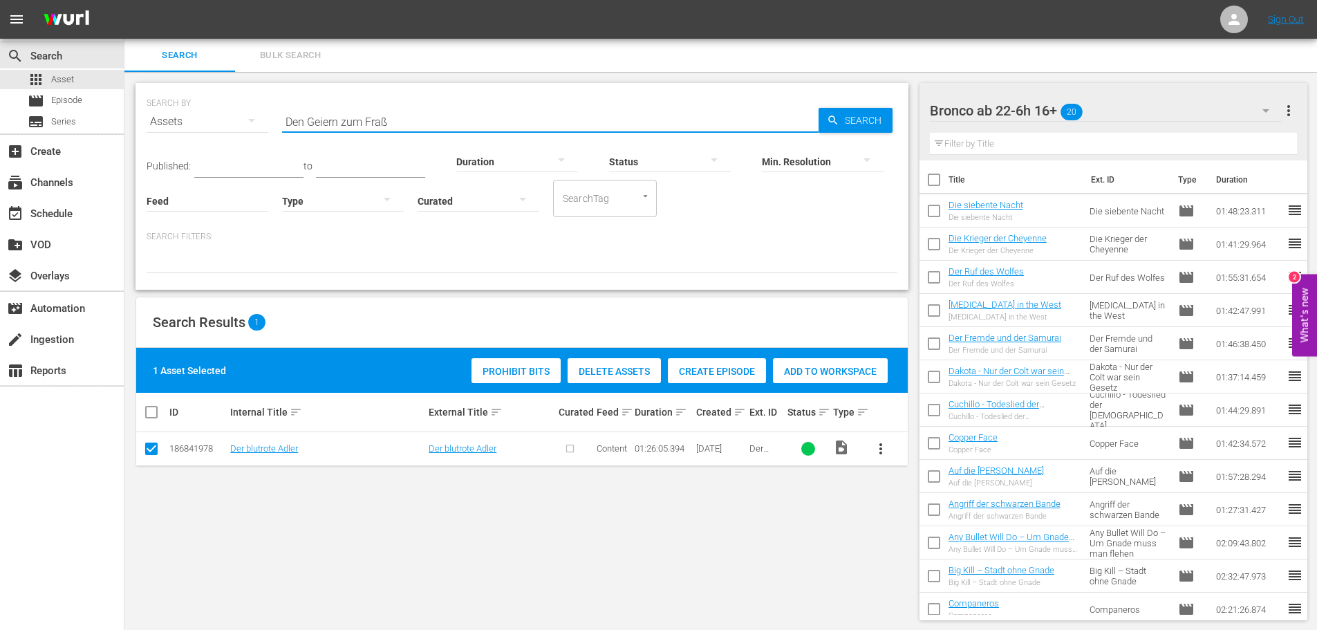
click at [456, 123] on input "Den Geiern zum Fraß" at bounding box center [550, 121] width 536 height 33
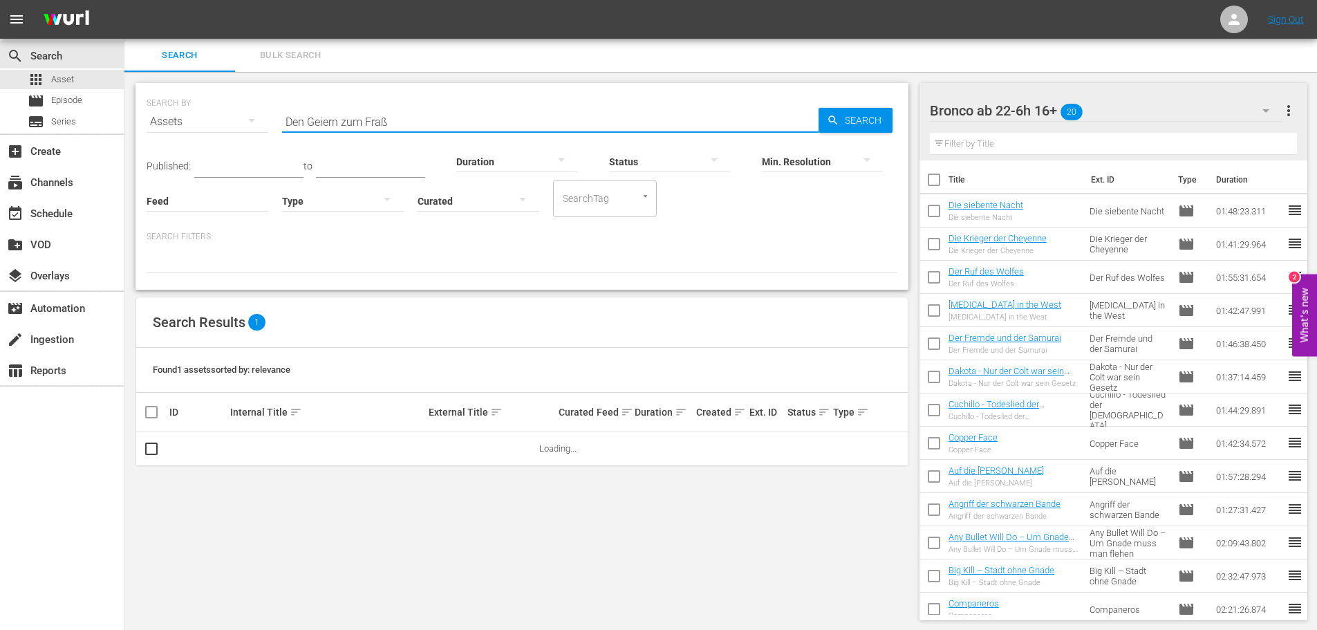
paste input "text"
type input "Den Geiern zum Fraß"
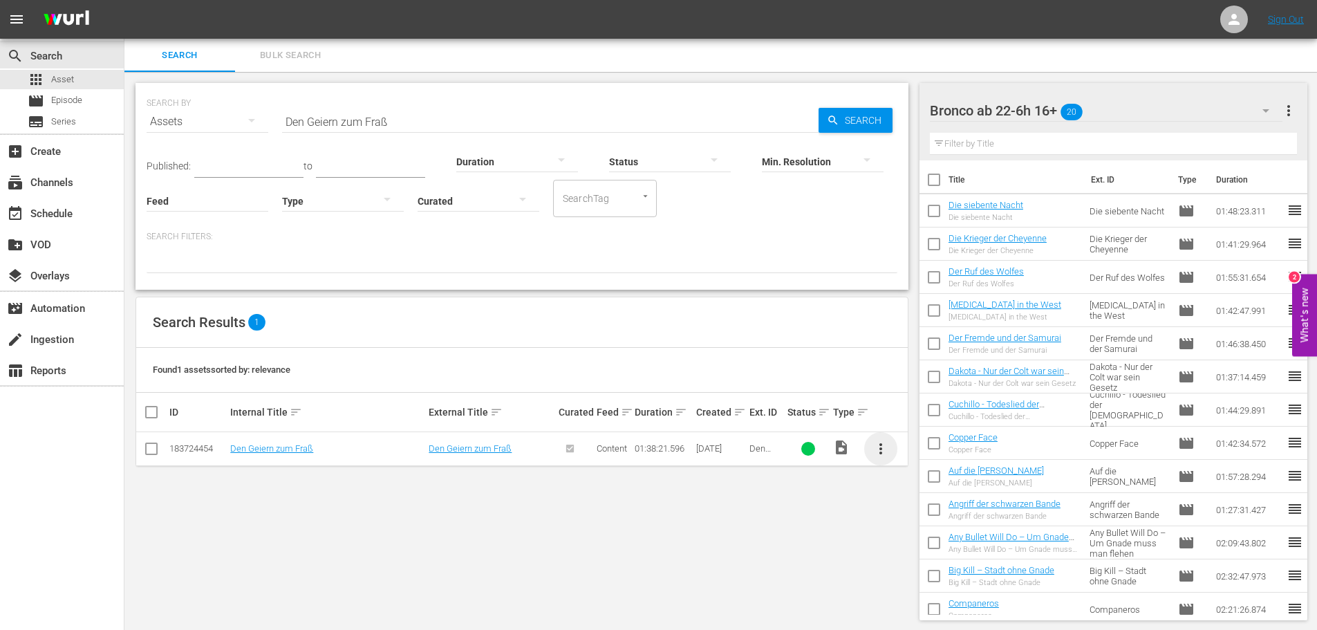
click at [881, 448] on span "more_vert" at bounding box center [880, 448] width 17 height 17
click at [818, 512] on div "SEARCH BY Search By Assets Search ID, Title, Description, Keywords, or Category…" at bounding box center [521, 351] width 795 height 559
click at [1123, 142] on input "text" at bounding box center [1114, 144] width 368 height 22
paste input "Den Geiern zum Fraß"
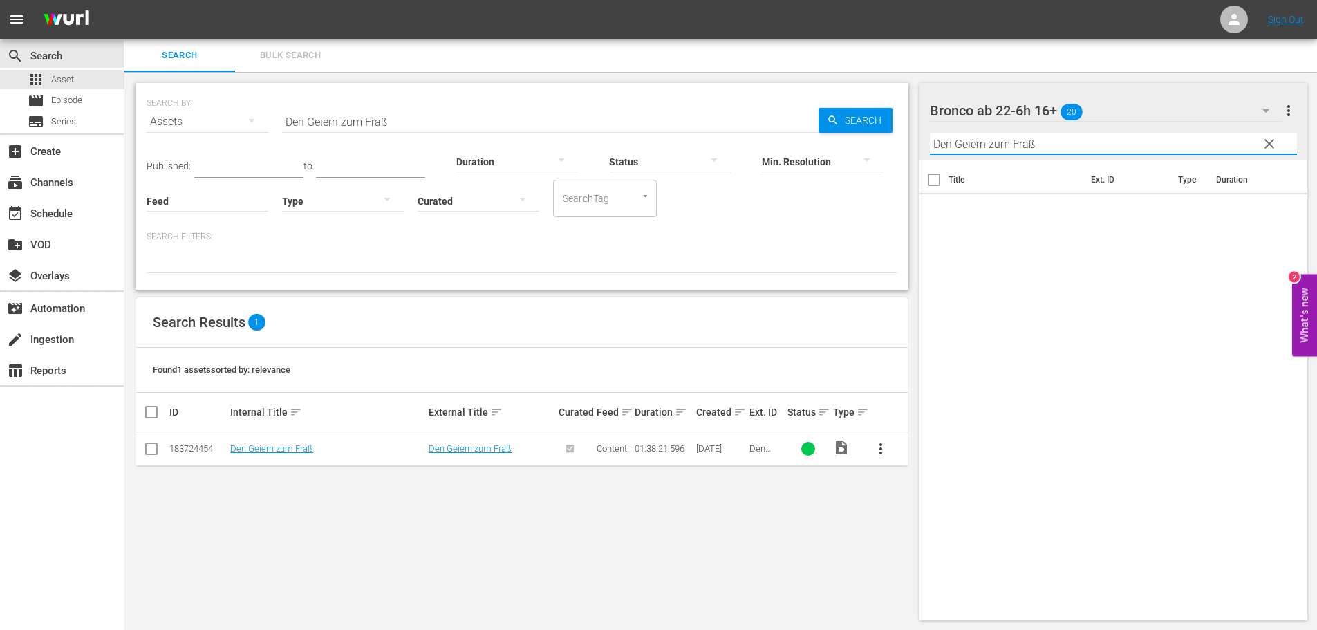
type input "Den Geiern zum Fraß"
click at [1207, 113] on div "Bronco ab 22-6h 16+ 20" at bounding box center [1106, 110] width 352 height 39
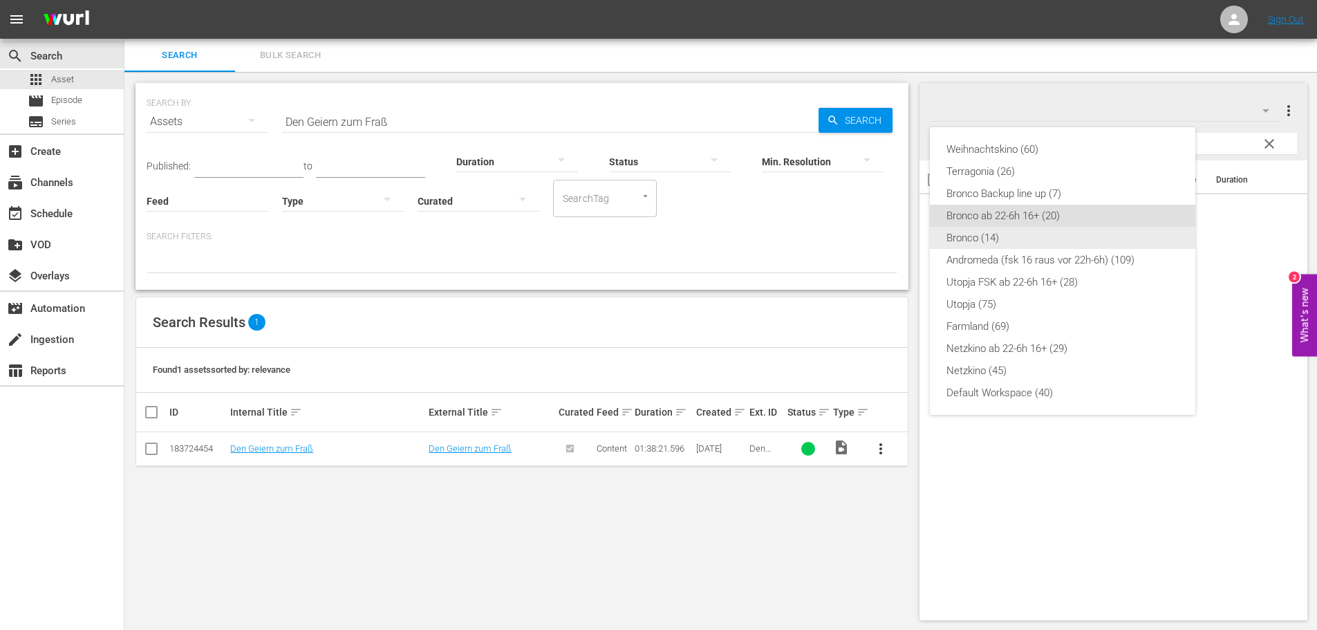
click at [1017, 236] on div "Bronco (14)" at bounding box center [1062, 238] width 232 height 22
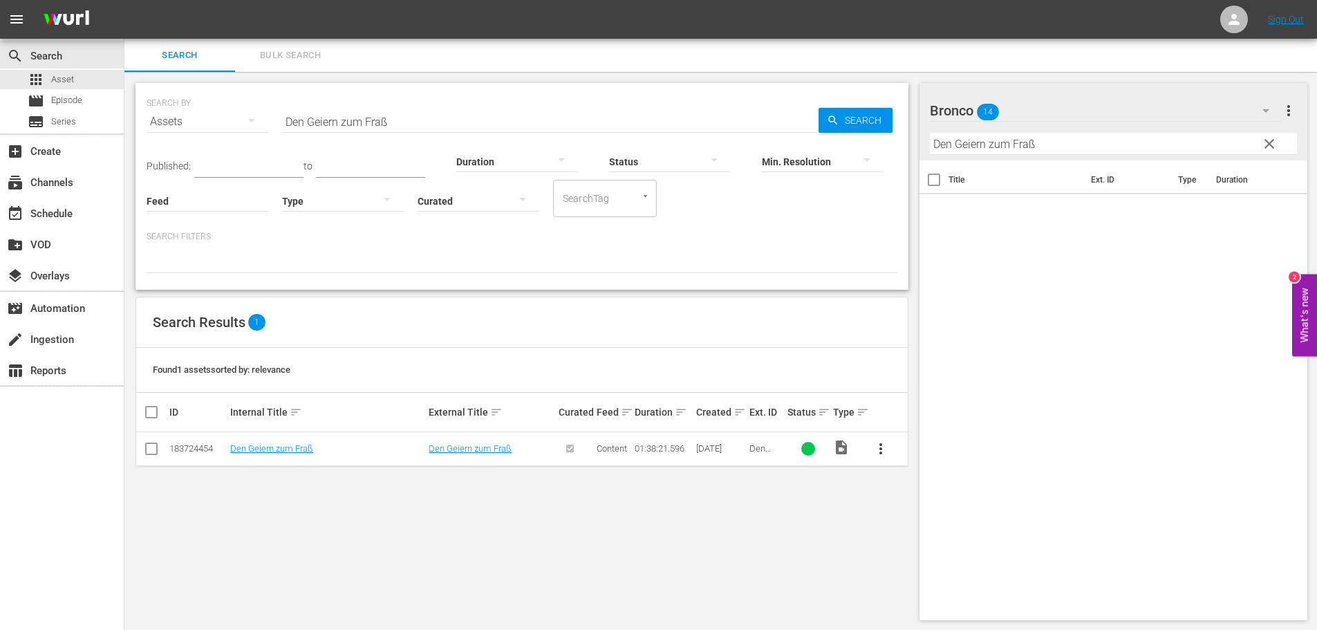
click at [1191, 108] on div "Bronco 14" at bounding box center [1106, 110] width 352 height 39
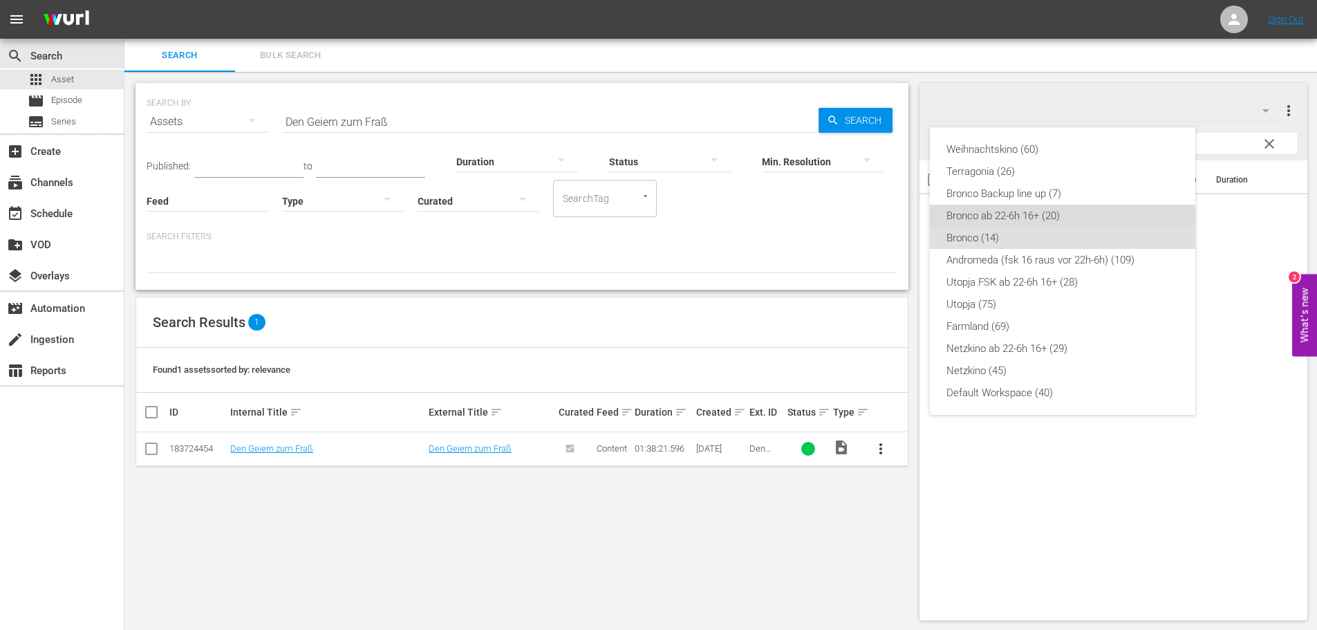
click at [1050, 215] on div "Bronco ab 22-6h 16+ (20)" at bounding box center [1062, 216] width 232 height 22
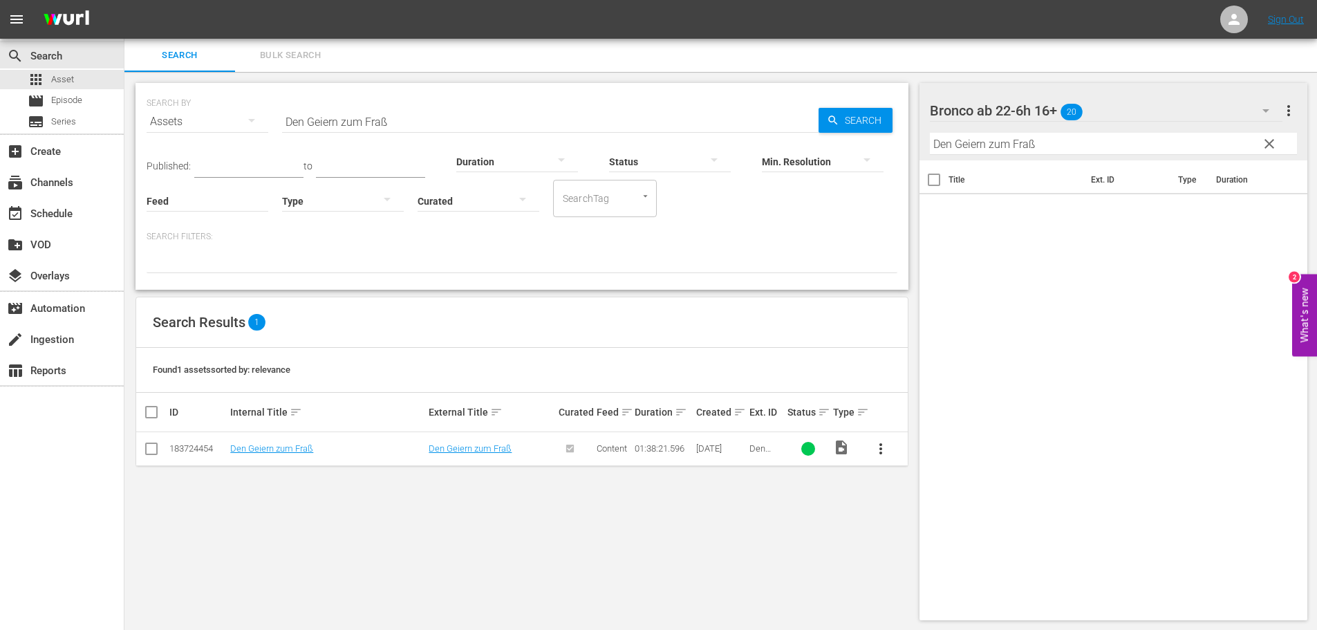
click at [1191, 106] on div "Bronco ab 22-6h 16+ 20" at bounding box center [1106, 110] width 352 height 39
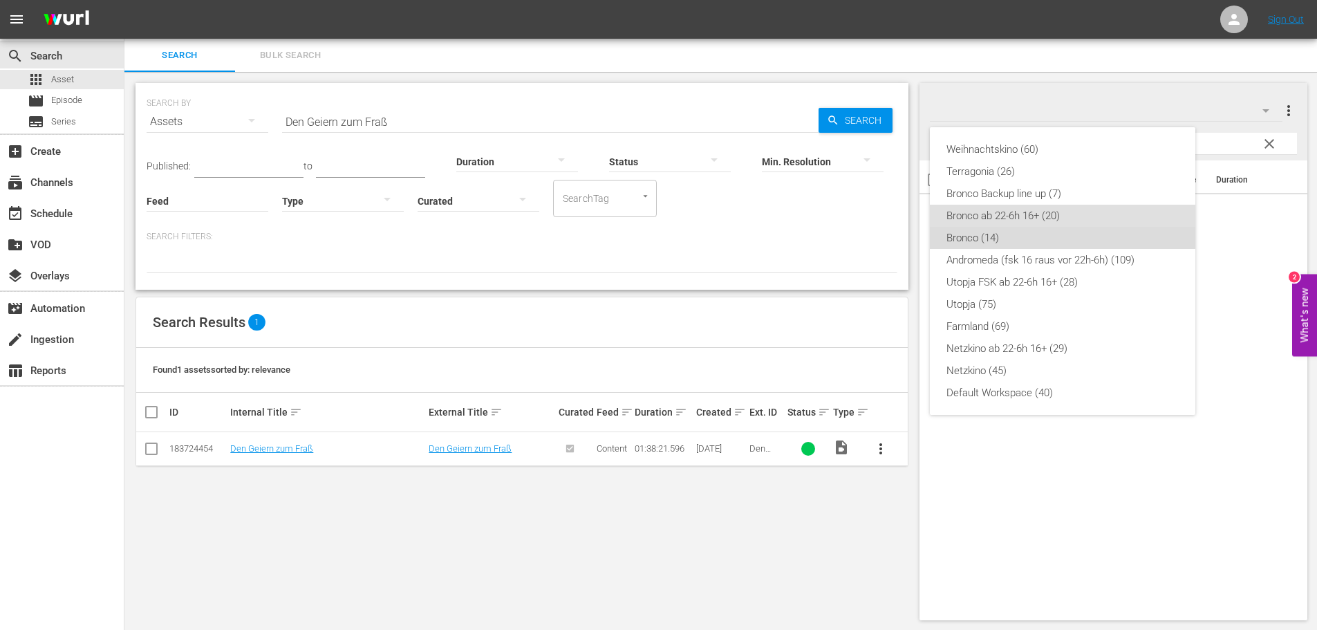
click at [1013, 232] on div "Bronco (14)" at bounding box center [1062, 238] width 232 height 22
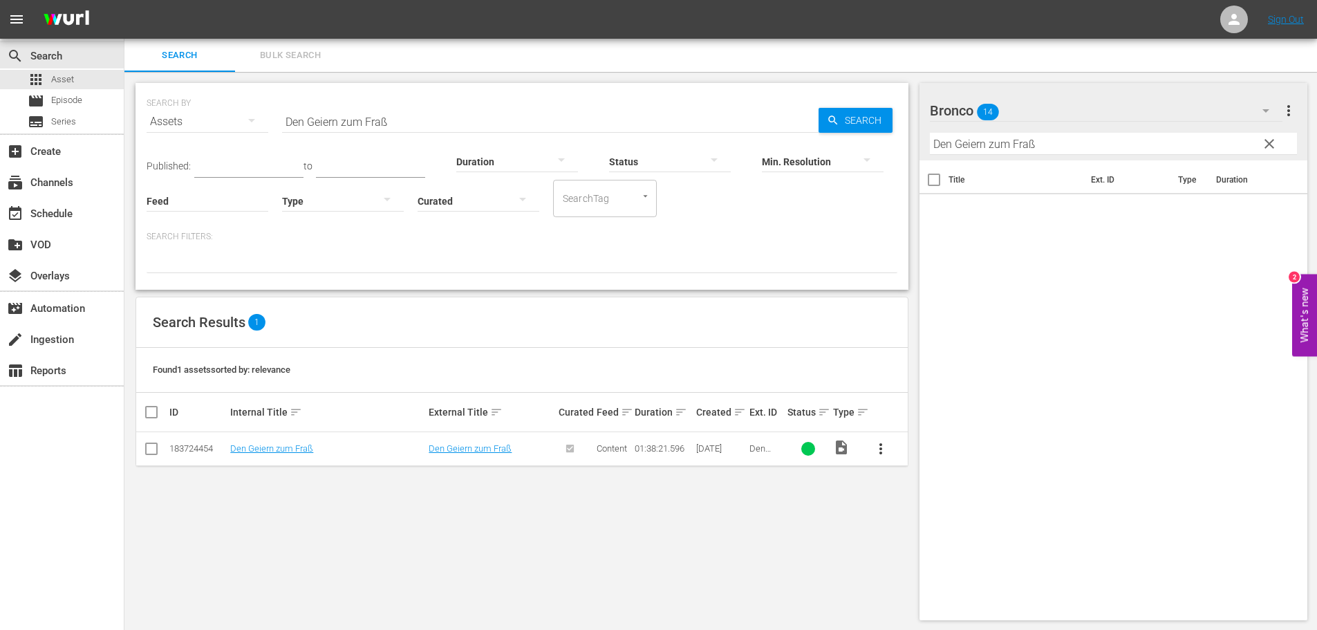
click at [405, 122] on input "Den Geiern zum Fraß" at bounding box center [550, 121] width 536 height 33
paste input "Companeros"
type input "Companeros"
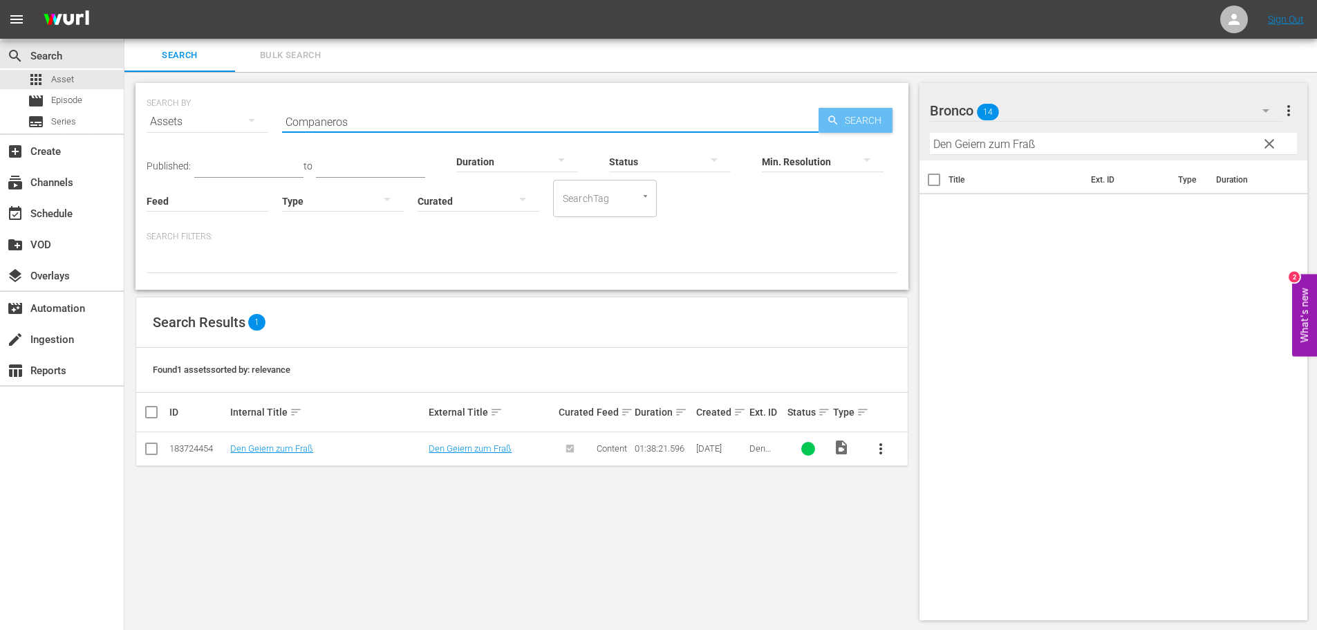
click at [840, 124] on span "Search" at bounding box center [865, 120] width 53 height 25
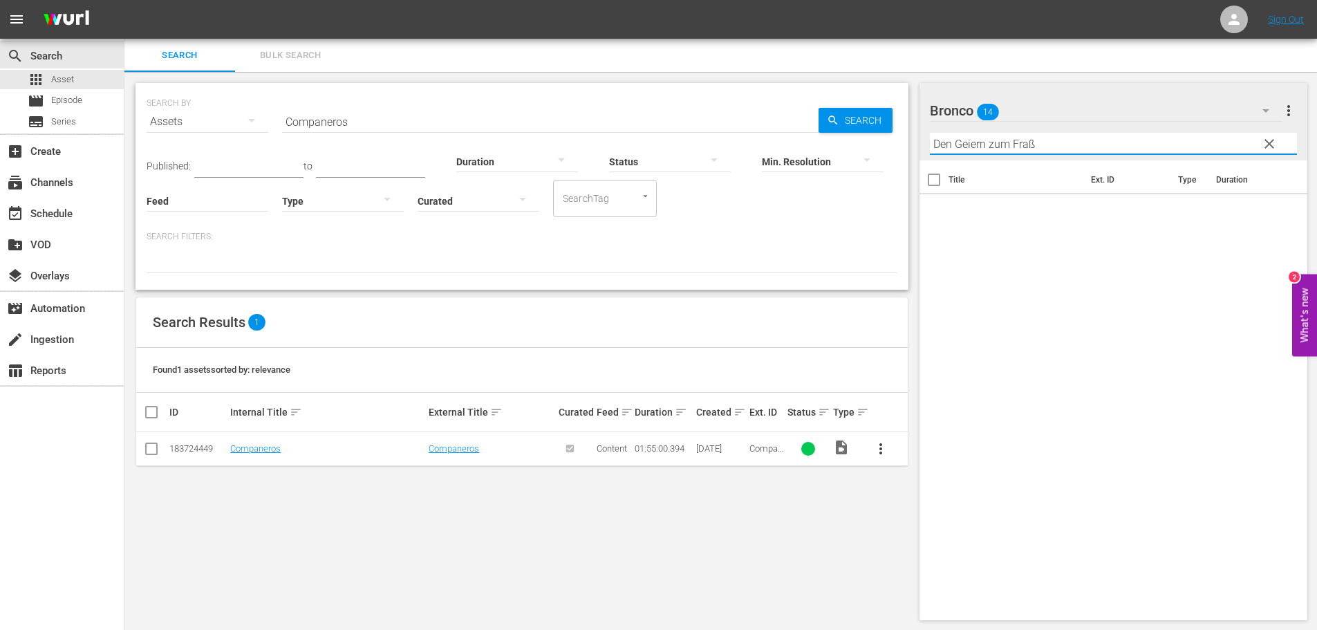
click at [1096, 147] on input "Den Geiern zum Fraß" at bounding box center [1114, 144] width 368 height 22
paste input "Companeros"
type input "Companeros"
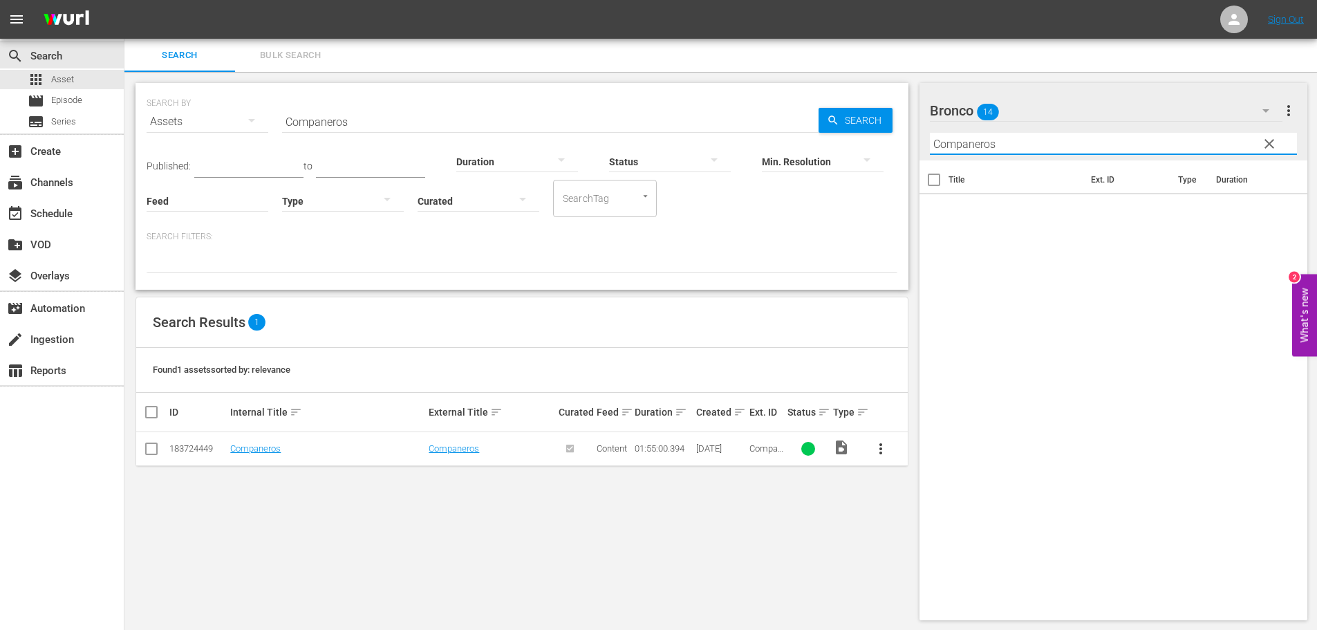
click at [1256, 111] on button "button" at bounding box center [1265, 110] width 33 height 33
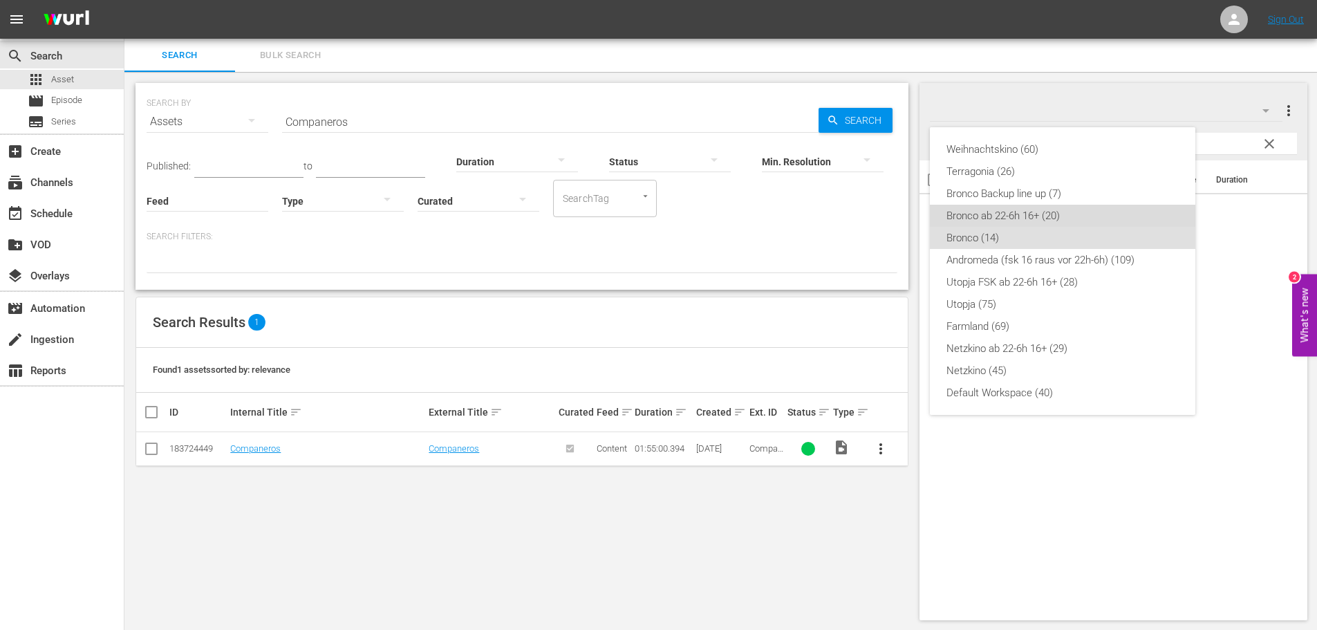
click at [1032, 217] on div "Bronco ab 22-6h 16+ (20)" at bounding box center [1062, 216] width 232 height 22
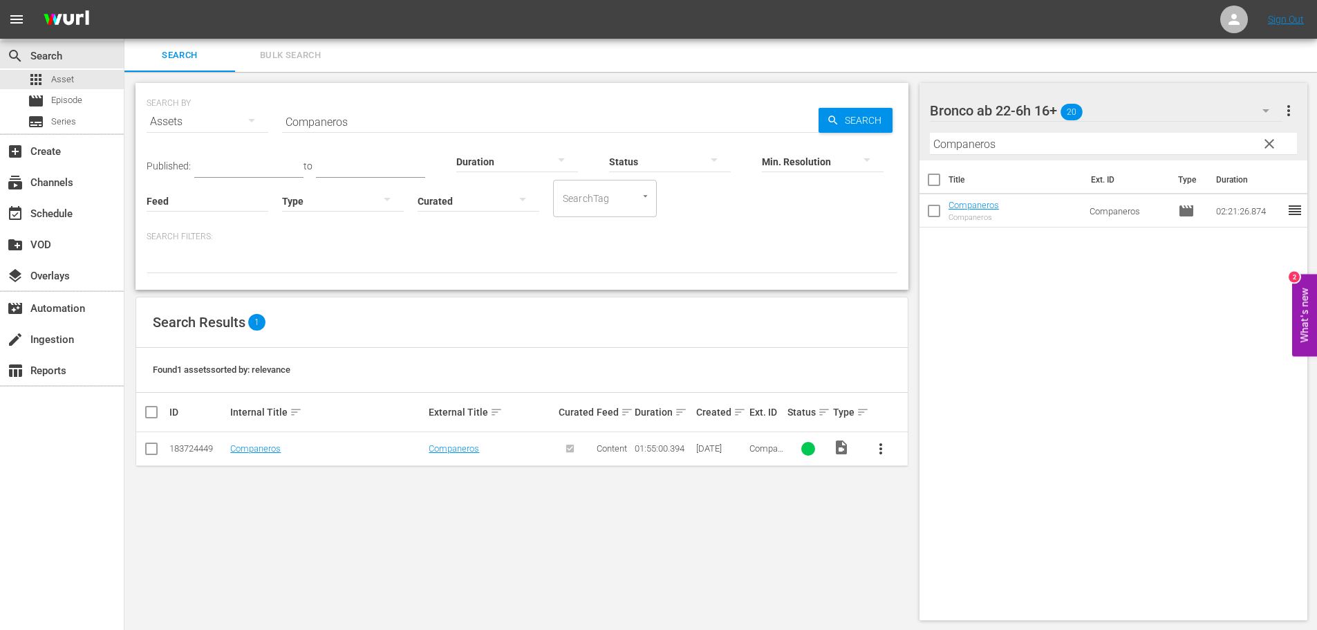
click at [369, 115] on input "Companeros" at bounding box center [550, 121] width 536 height 33
paste input "Hickok"
click at [359, 129] on input "Hickok" at bounding box center [550, 121] width 536 height 33
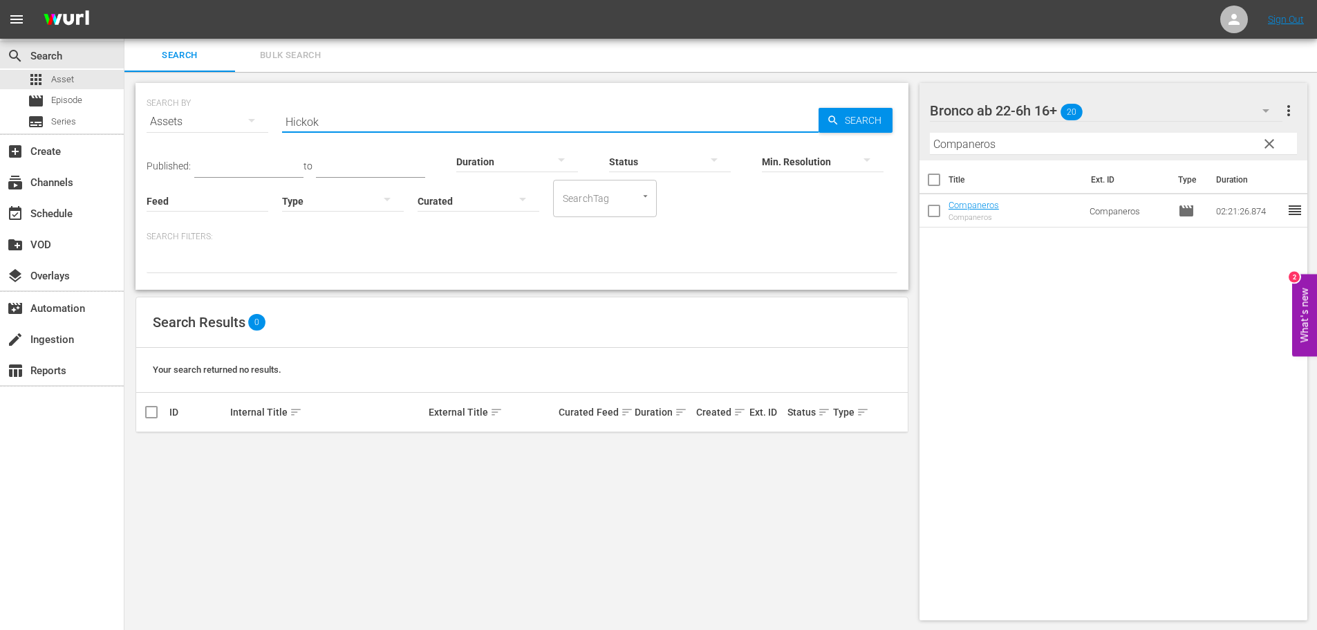
click at [359, 129] on input "Hickok" at bounding box center [550, 121] width 536 height 33
paste input "Die siebente Nacht"
type input "Die siebente Nacht"
click at [1030, 146] on input "Companeros" at bounding box center [1114, 144] width 368 height 22
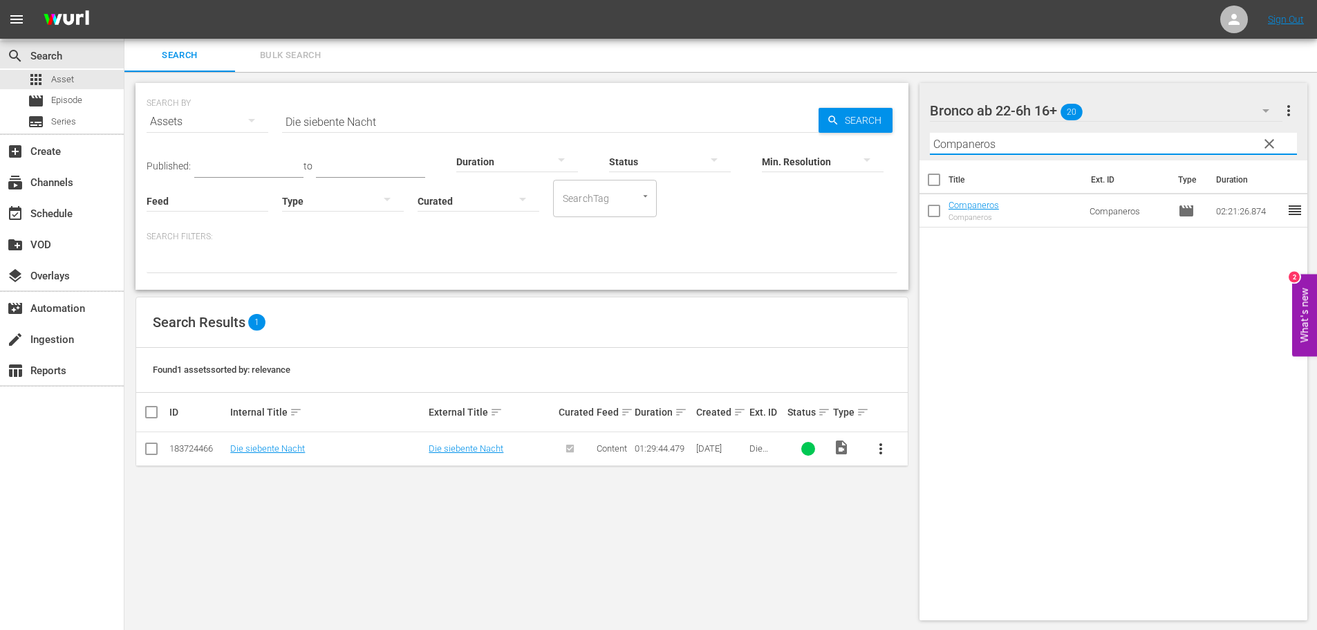
click at [1030, 146] on input "Companeros" at bounding box center [1114, 144] width 368 height 22
paste input "Die siebente Nacht"
type input "Die siebente Nacht"
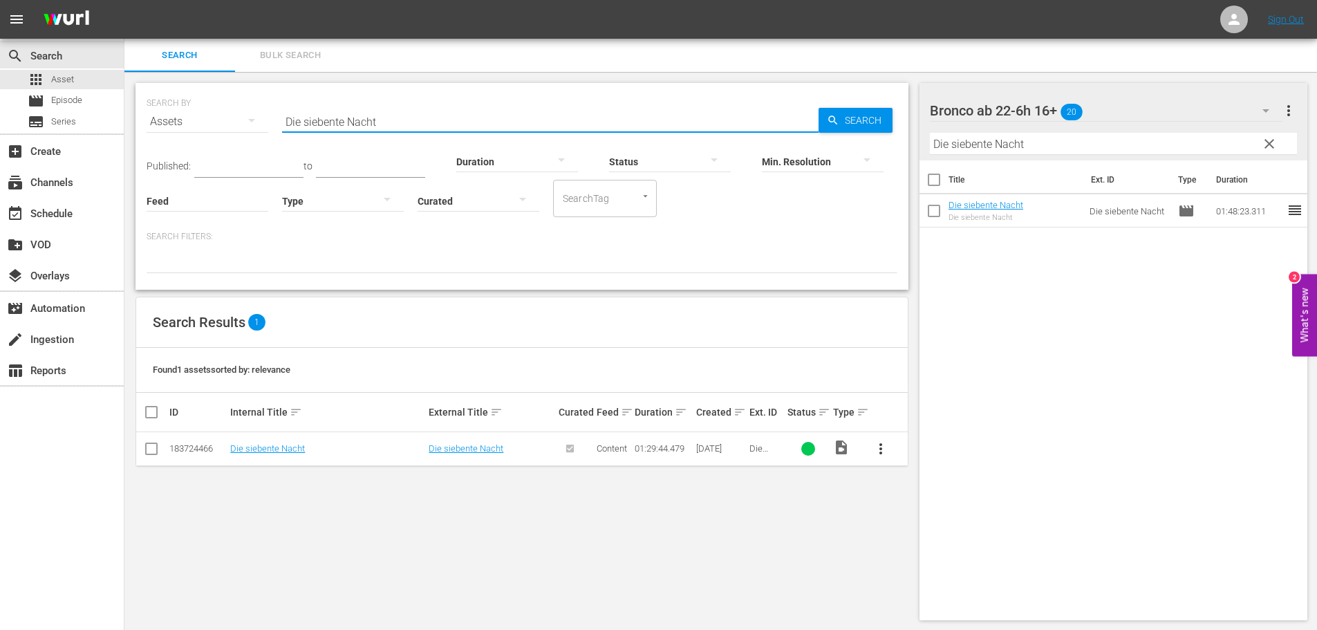
click at [603, 113] on input "Die siebente Nacht" at bounding box center [550, 121] width 536 height 33
click at [597, 117] on input "Die siebente Nacht" at bounding box center [550, 121] width 536 height 33
paste input "awn Rider"
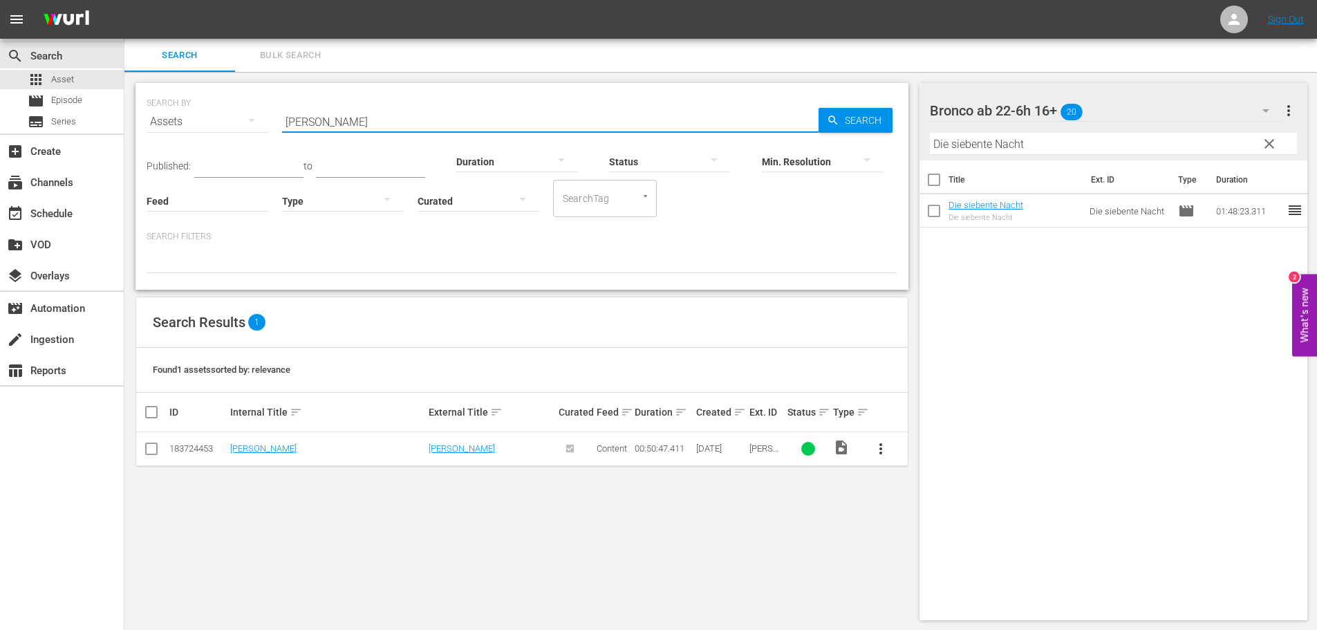
type input "Dawn Rider"
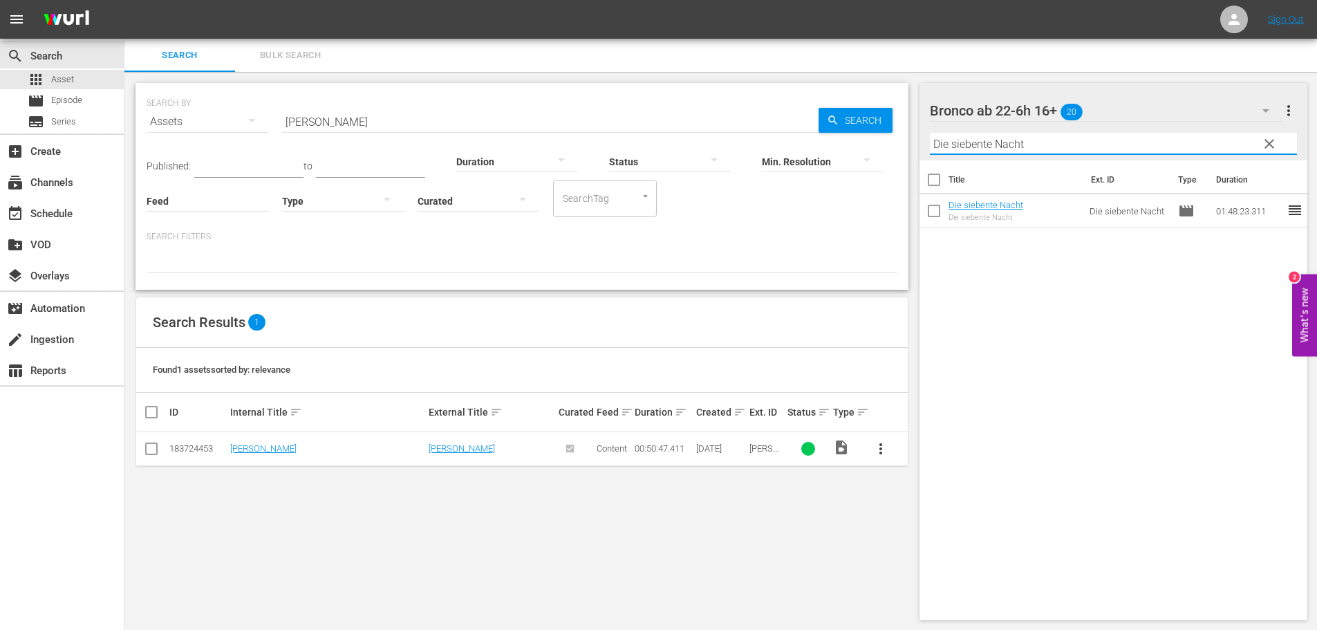
click at [1073, 148] on input "Die siebente Nacht" at bounding box center [1114, 144] width 368 height 22
click at [1073, 147] on input "Die siebente Nacht" at bounding box center [1114, 144] width 368 height 22
paste input "awn Rider"
type input "Dawn Rider"
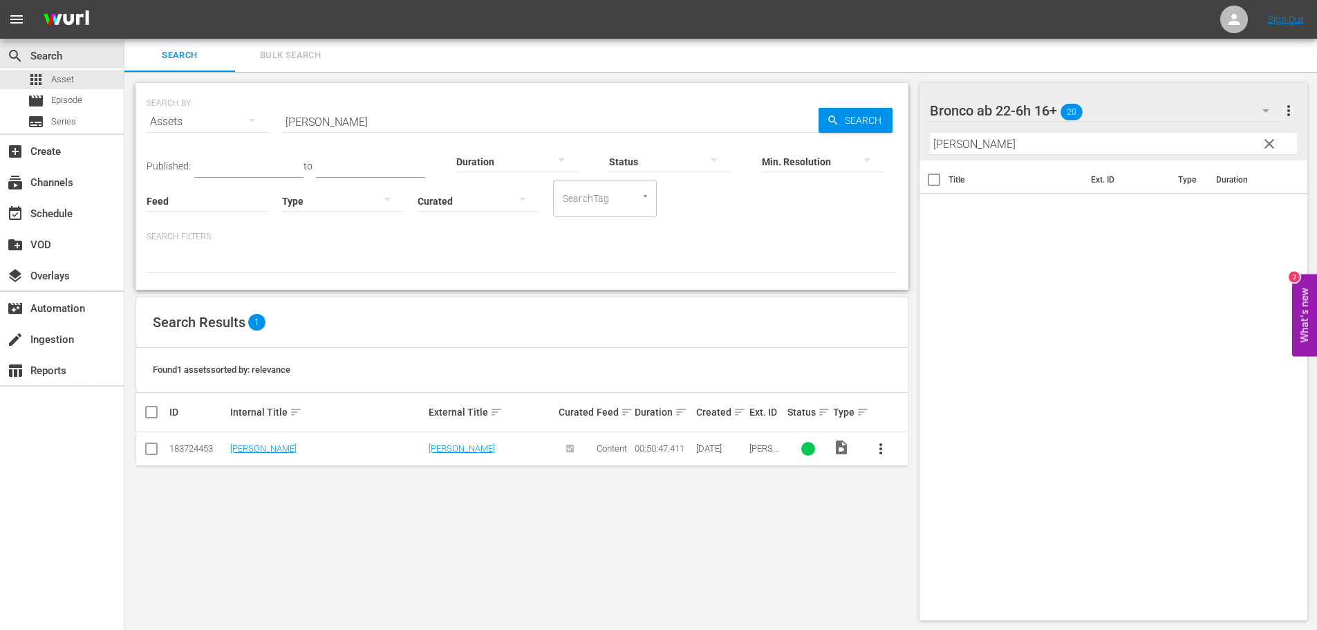
click at [1182, 116] on div "Bronco ab 22-6h 16+ 20" at bounding box center [1106, 110] width 352 height 39
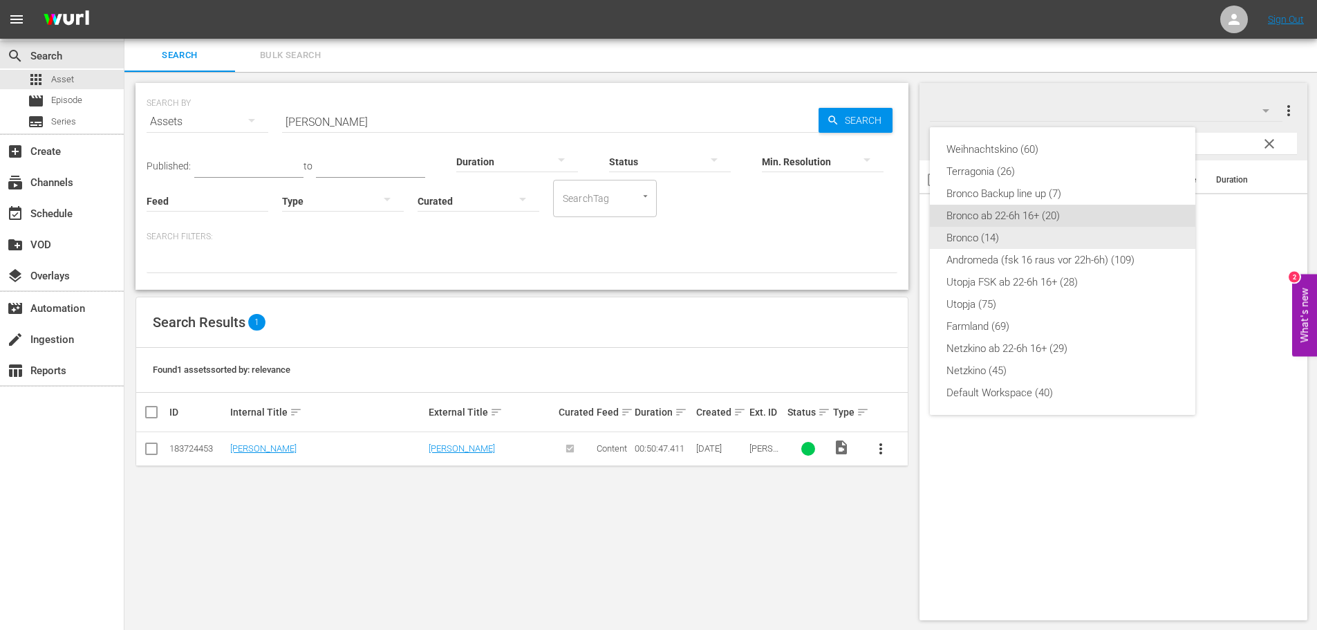
click at [999, 233] on div "Bronco (14)" at bounding box center [1062, 238] width 232 height 22
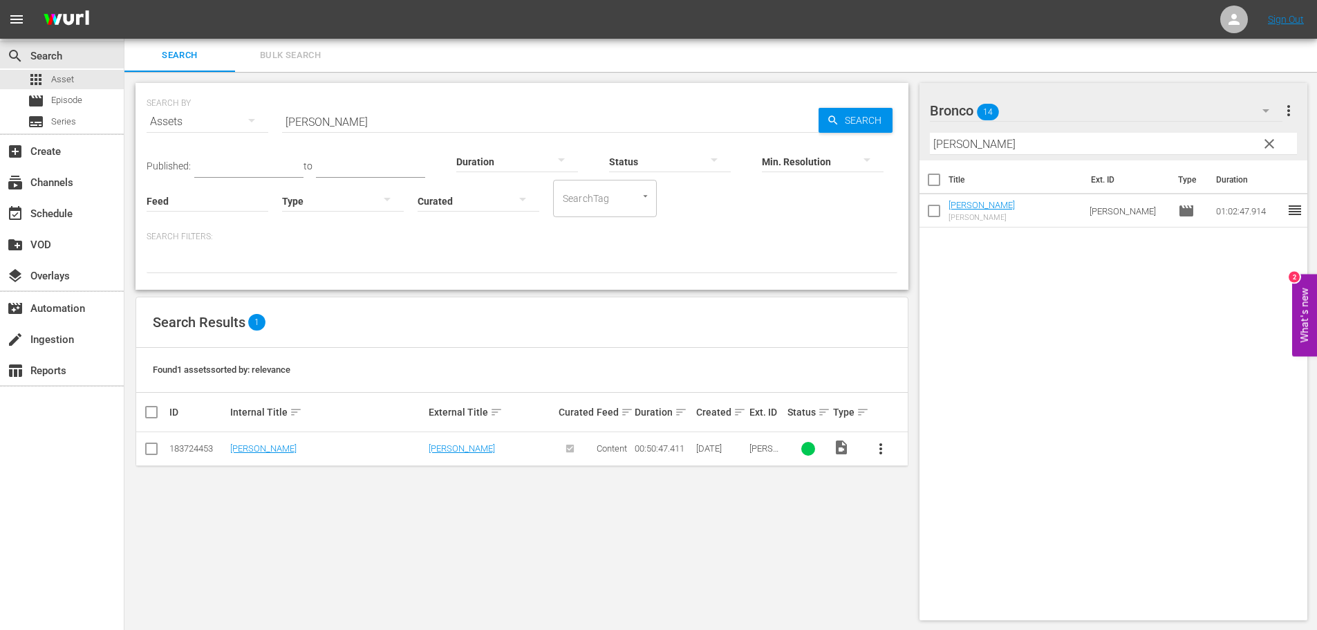
click at [366, 120] on input "Dawn Rider" at bounding box center [550, 121] width 536 height 33
click at [382, 120] on input "Dawn Rider" at bounding box center [550, 121] width 536 height 33
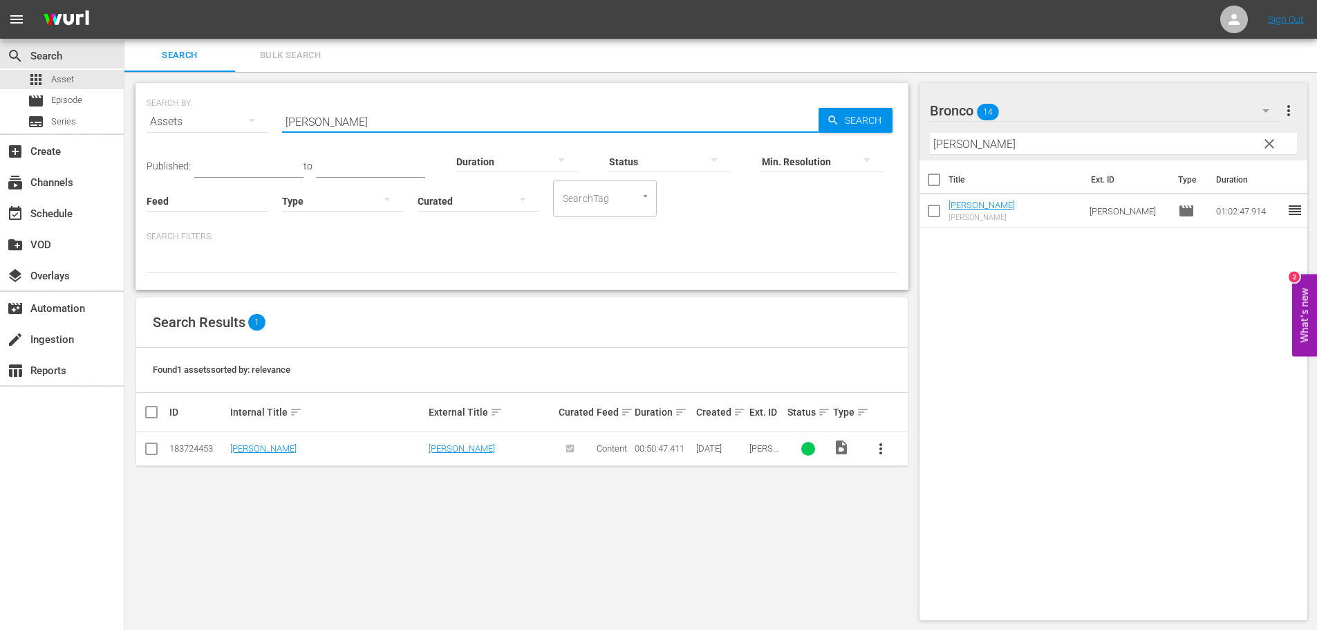
click at [382, 120] on input "Dawn Rider" at bounding box center [550, 121] width 536 height 33
paste input "Mörder des Klans"
type input "Mörder des Klans"
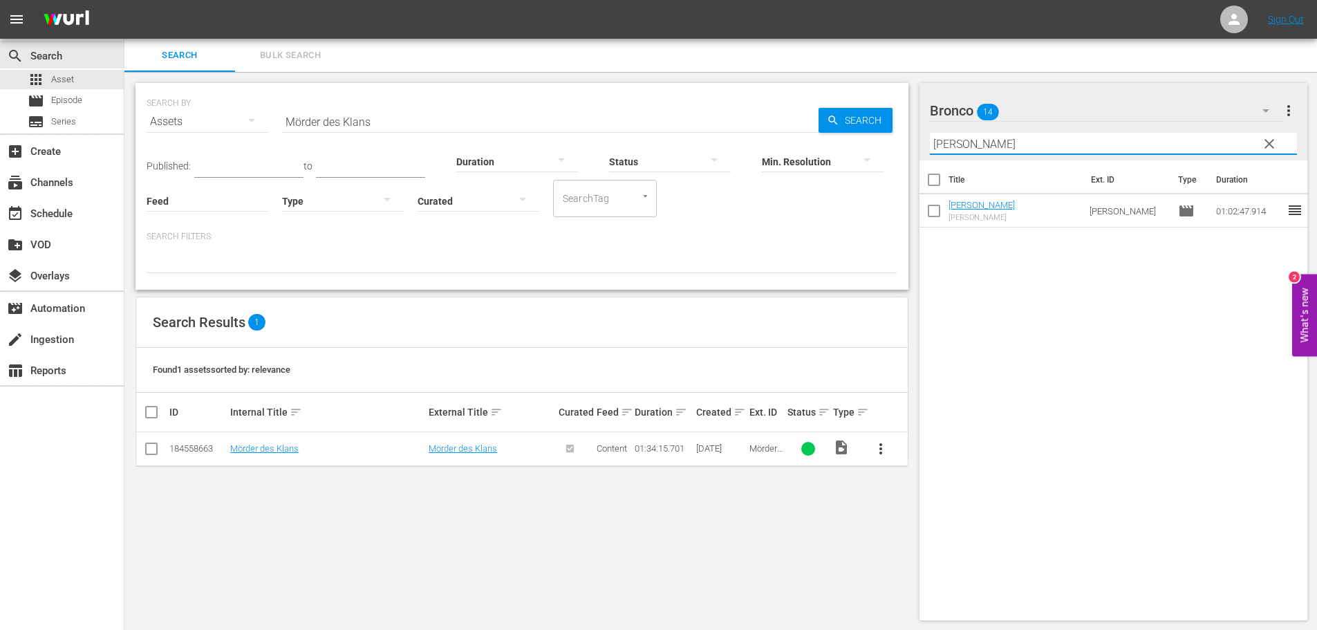
click at [1048, 139] on input "Dawn Rider" at bounding box center [1114, 144] width 368 height 22
paste input "Mörder des Klans"
type input "Mörder des Klans"
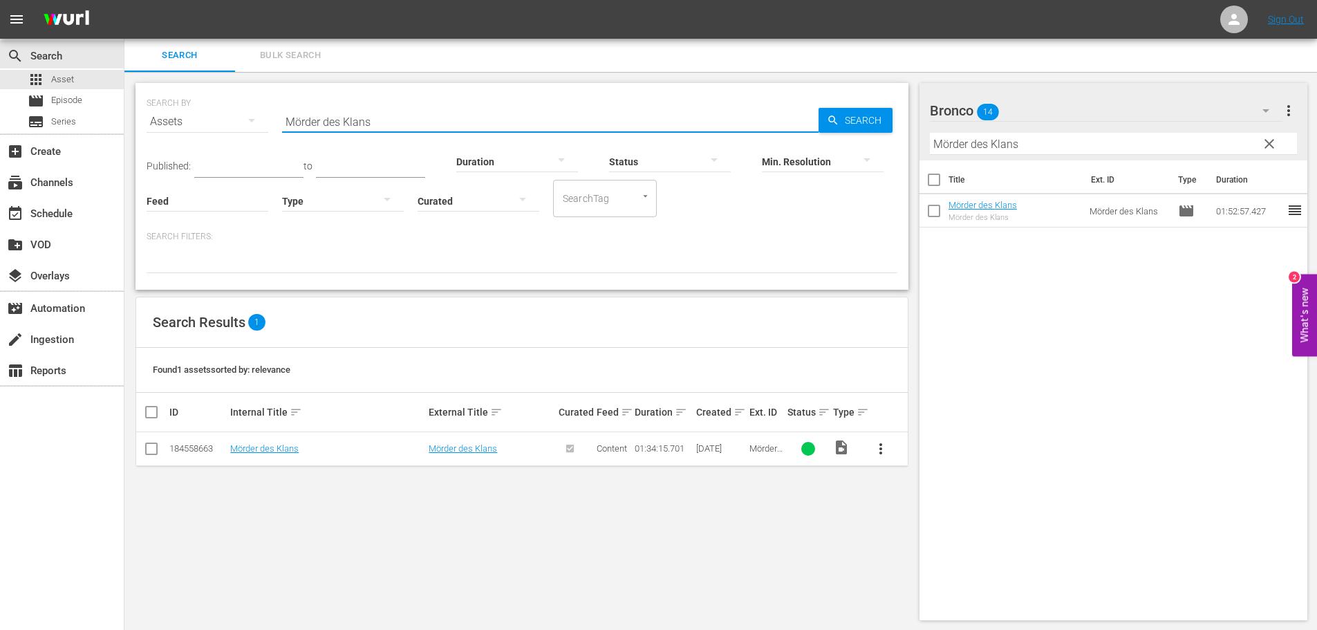
click at [527, 120] on input "Mörder des Klans" at bounding box center [550, 121] width 536 height 33
paste input "Blutsbrüder"
click at [371, 120] on input "Blutsbrüder" at bounding box center [550, 121] width 536 height 33
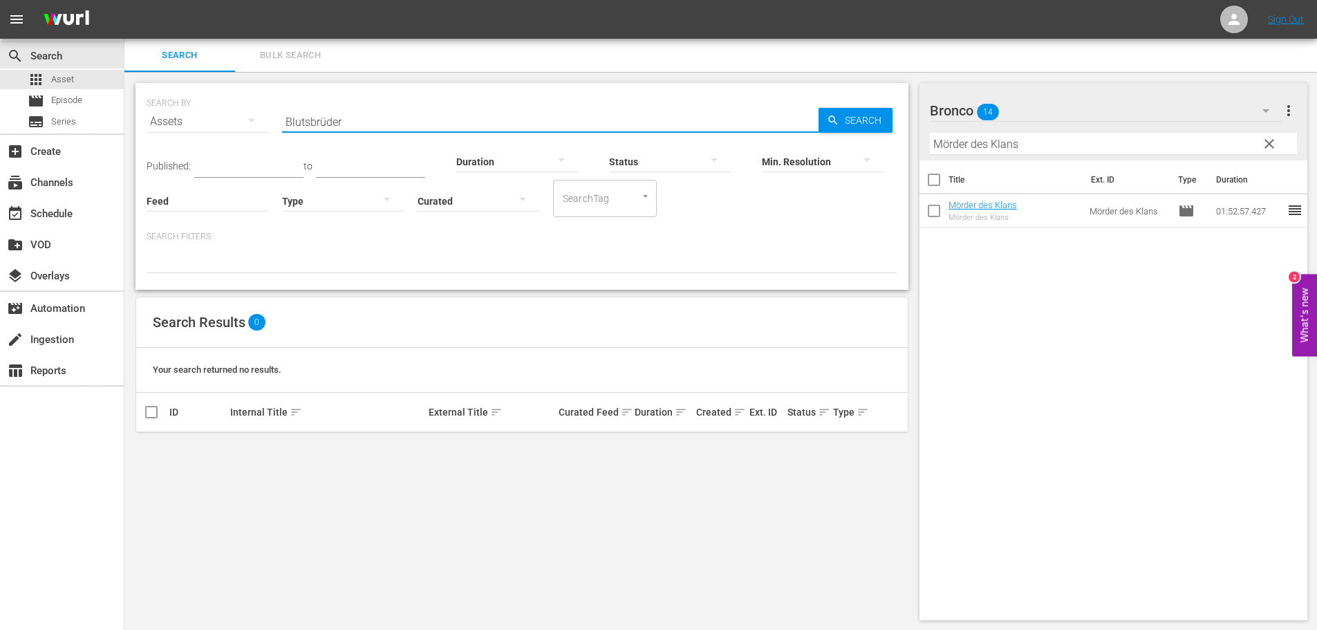
click at [1108, 142] on input "Mörder des Klans" at bounding box center [1114, 144] width 368 height 22
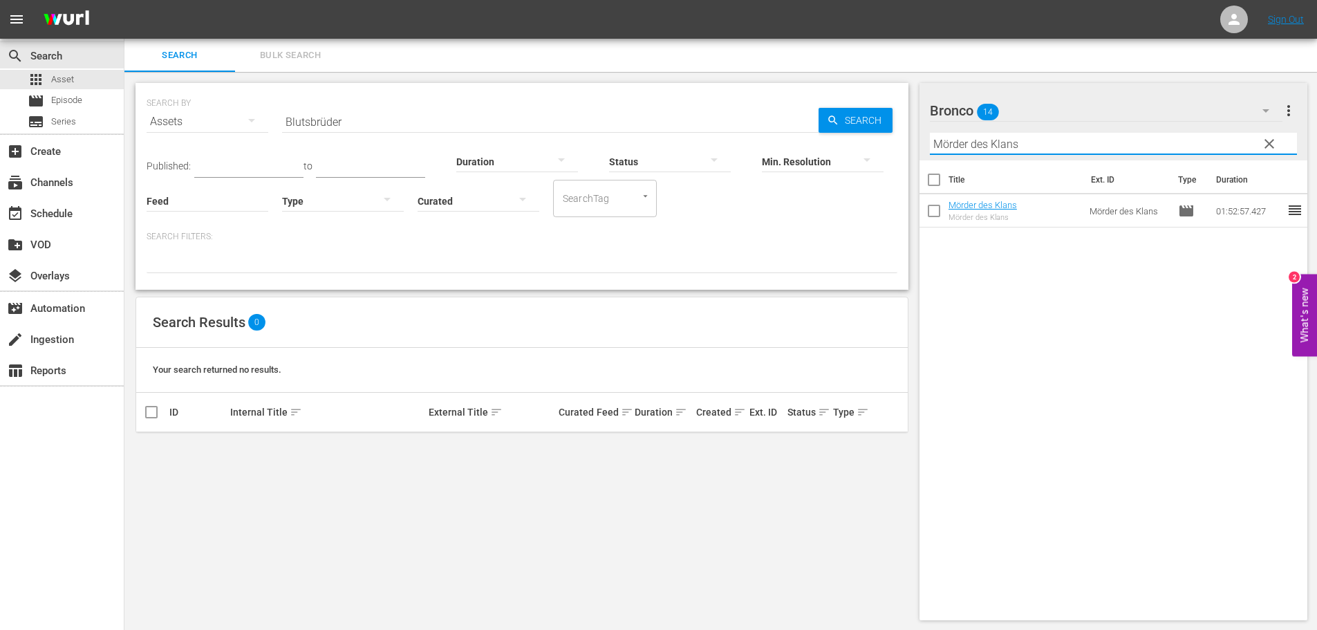
click at [460, 115] on input "Blutsbrüder" at bounding box center [550, 121] width 536 height 33
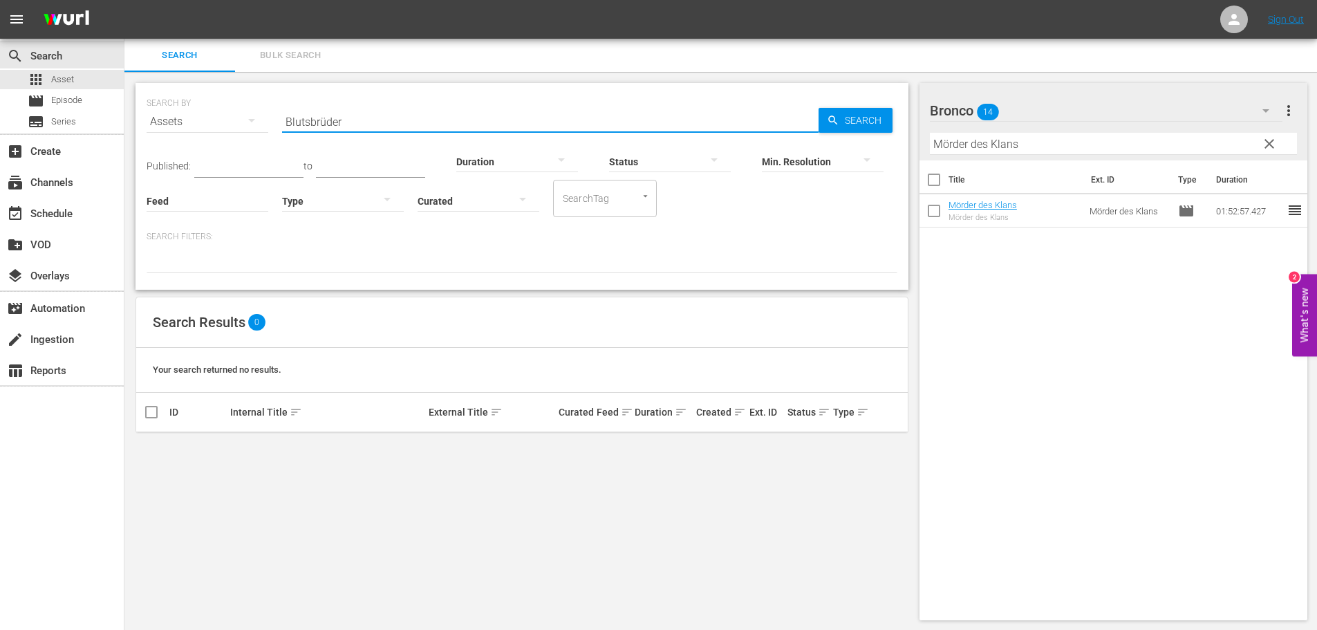
click at [403, 125] on input "Blutsbrüder" at bounding box center [550, 121] width 536 height 33
paste input "Der Mann aus Virginia"
type input "Der Mann aus Virginia"
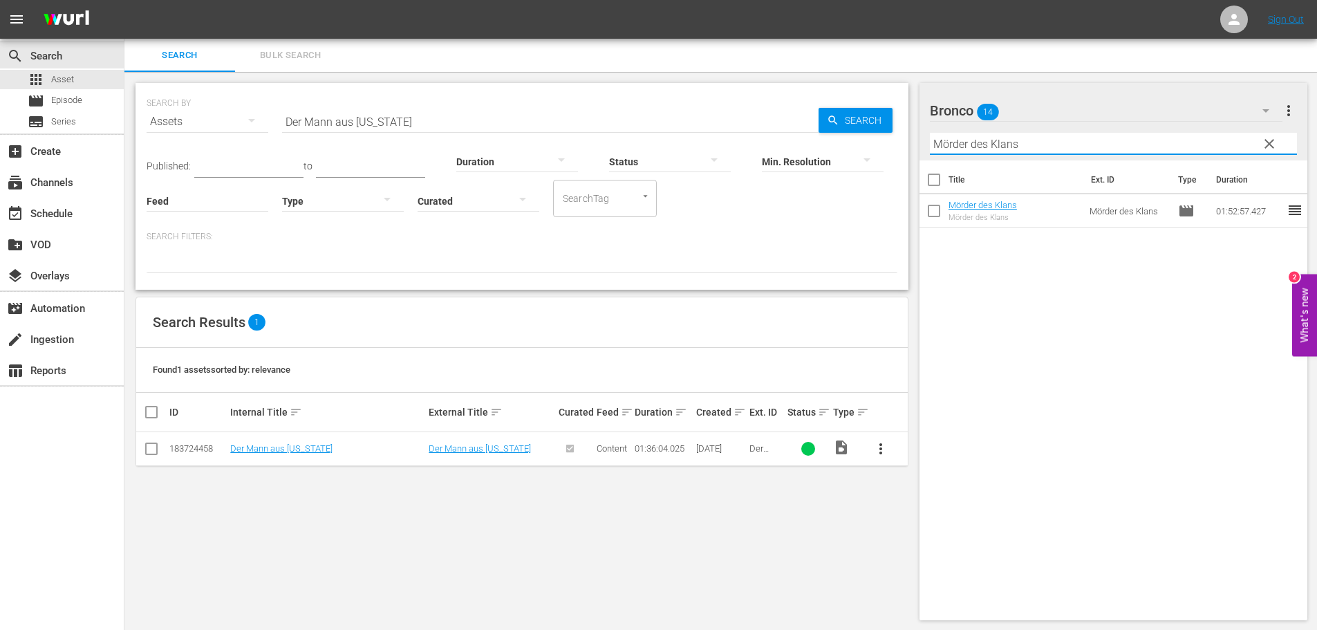
click at [1075, 137] on input "Mörder des Klans" at bounding box center [1114, 144] width 368 height 22
click at [1074, 139] on input "Mörder des Klans" at bounding box center [1114, 144] width 368 height 22
paste input "Der Mann aus Virginia"
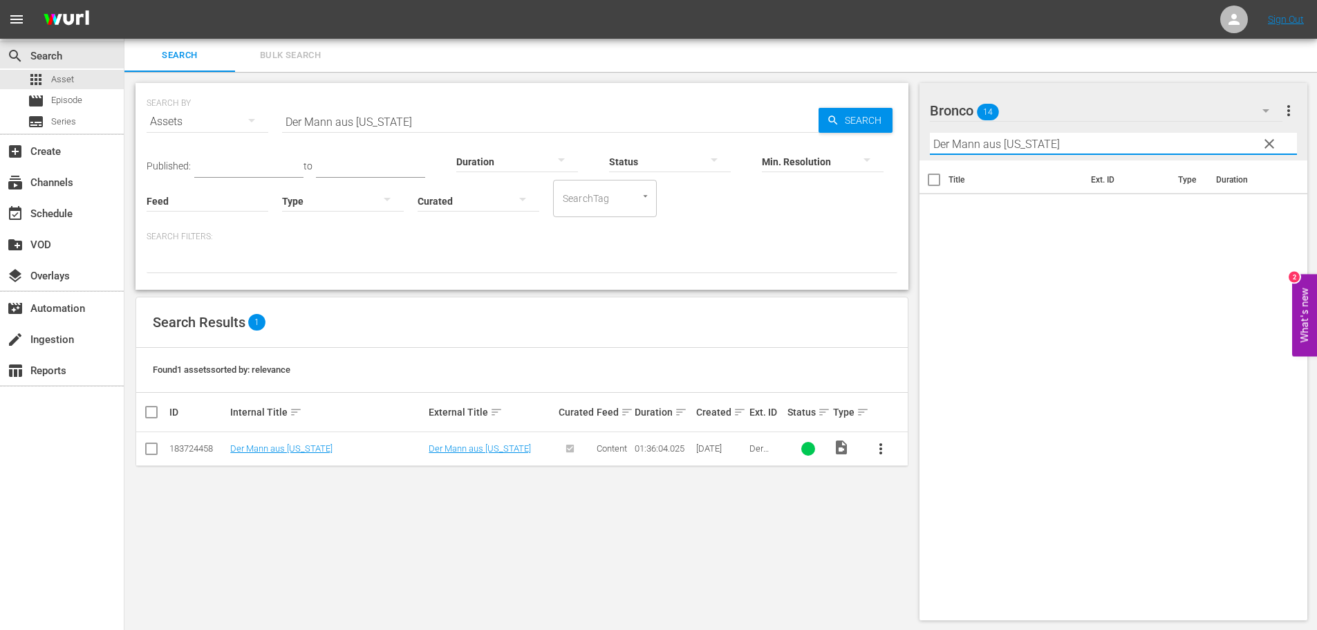
type input "Der Mann aus Virginia"
click at [1158, 108] on div "Bronco 14" at bounding box center [1106, 110] width 352 height 39
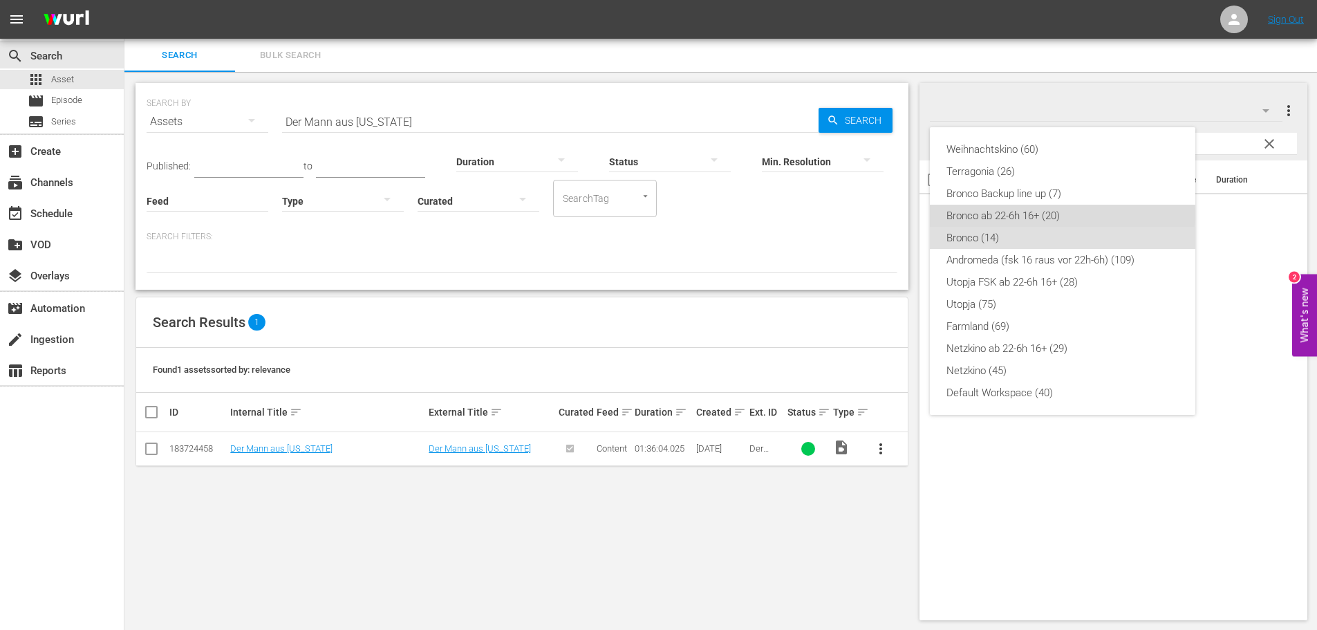
click at [1023, 215] on div "Bronco ab 22-6h 16+ (20)" at bounding box center [1062, 216] width 232 height 22
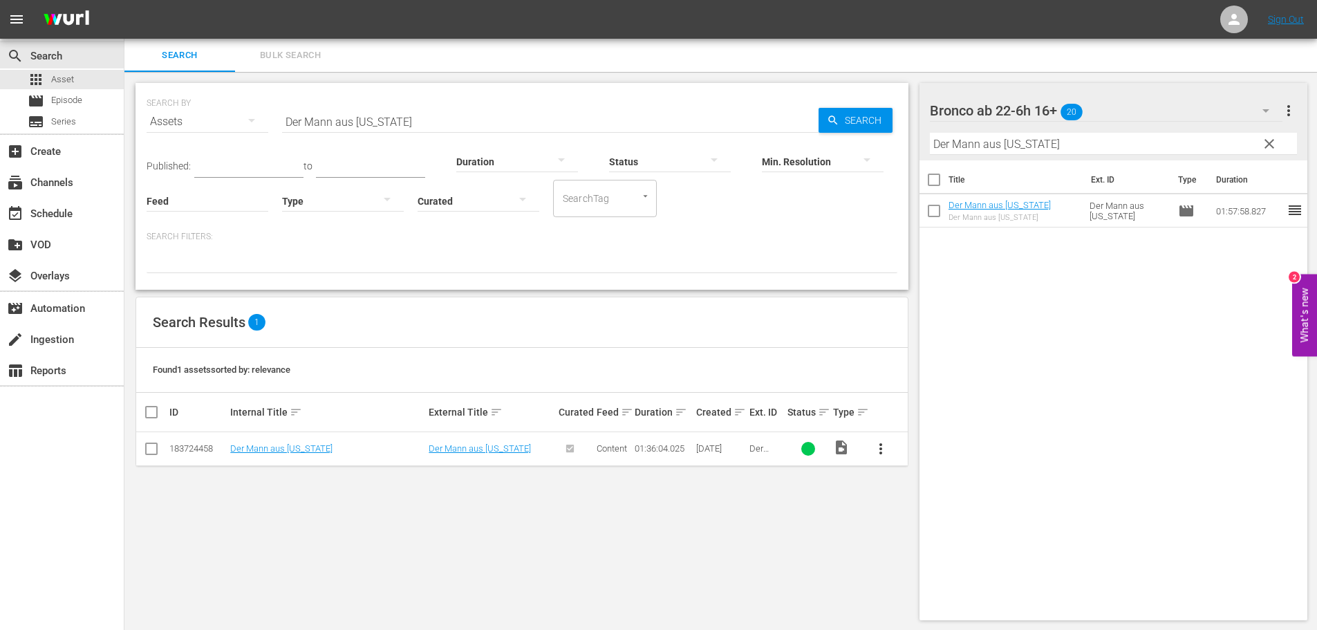
click at [515, 129] on div "Duration" at bounding box center [517, 153] width 122 height 50
click at [513, 120] on input "Der Mann aus Virginia" at bounding box center [550, 121] width 536 height 33
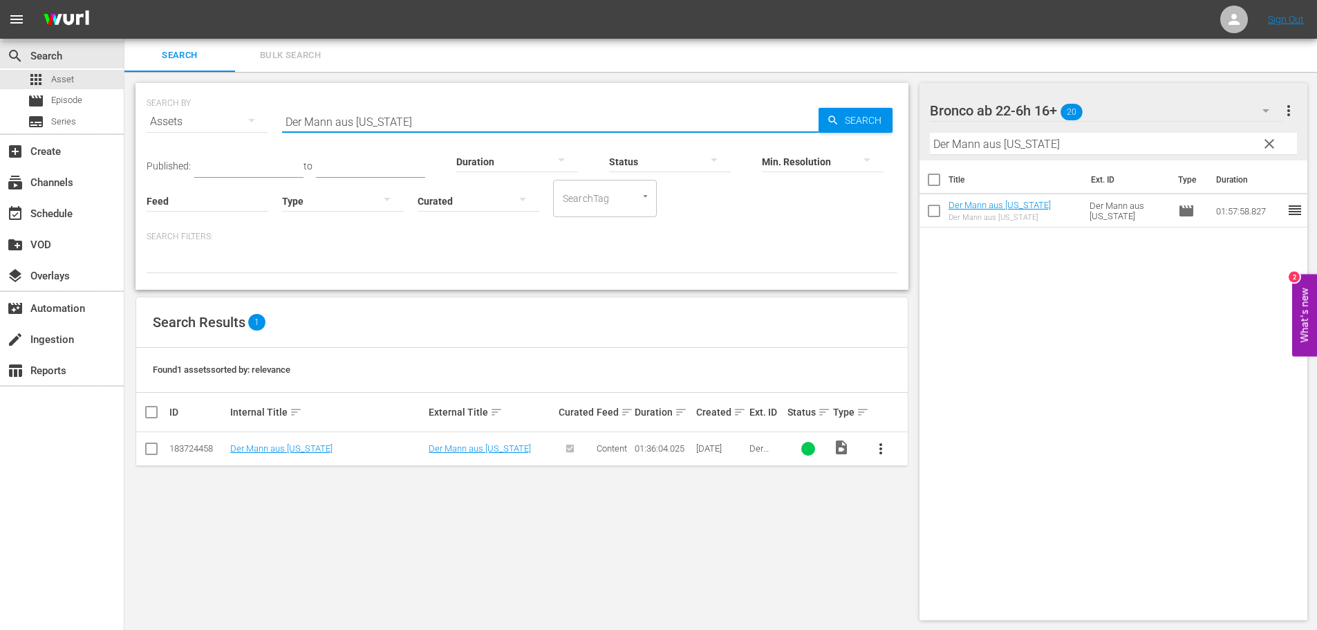
paste input "Running Wild - Der Preis der Freiheit"
click at [500, 124] on input "Running Wild - Der Preis der Freiheit" at bounding box center [550, 121] width 536 height 33
paste input "100.000 Dollar für Ringo"
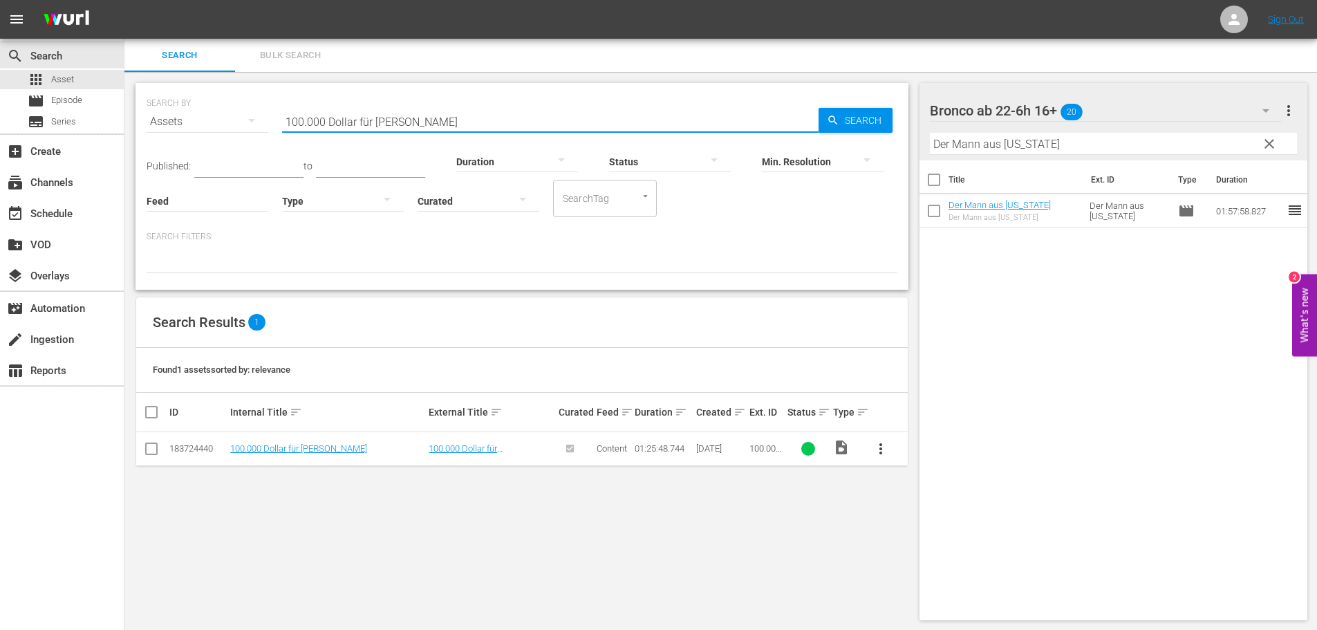
type input "100.000 Dollar für Ringo"
click at [1066, 145] on input "Der Mann aus Virginia" at bounding box center [1114, 144] width 368 height 22
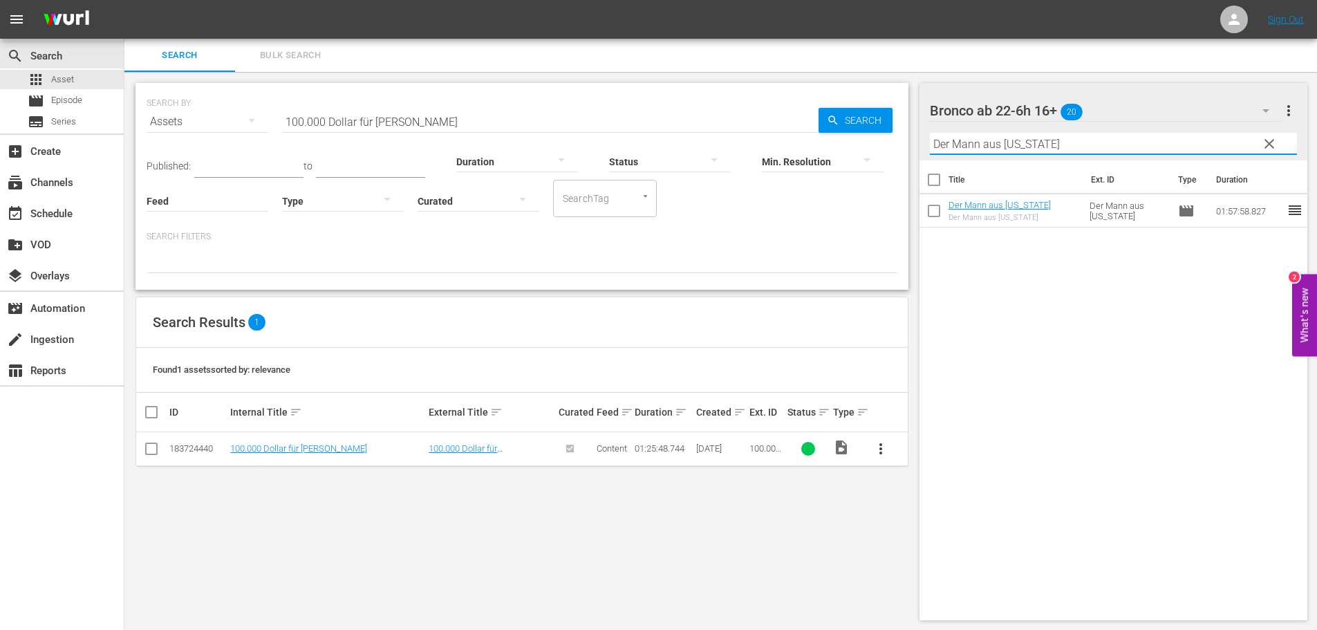
paste input "100.000 Dollar für Ringo"
click at [1066, 145] on input "Der Mann aus Virginia100.000 Dollar für Ringo" at bounding box center [1114, 144] width 368 height 22
paste input "text"
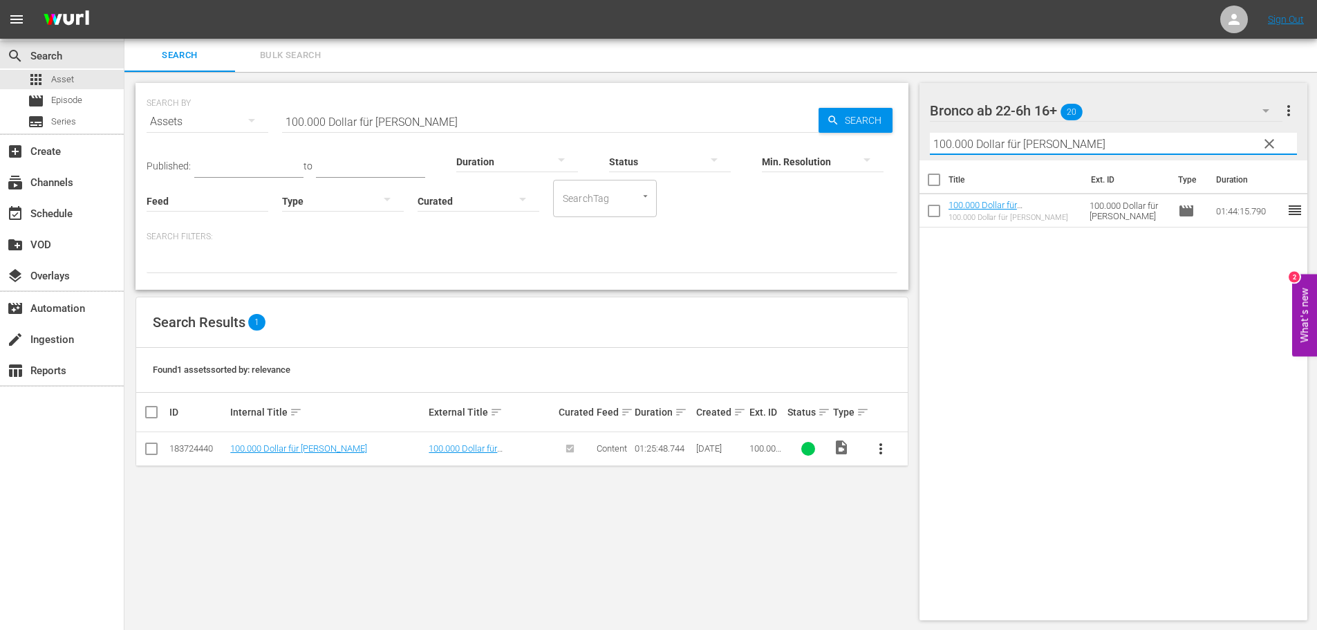
type input "100.000 Dollar für Ringo"
click at [556, 126] on input "100.000 Dollar für Ringo" at bounding box center [550, 121] width 536 height 33
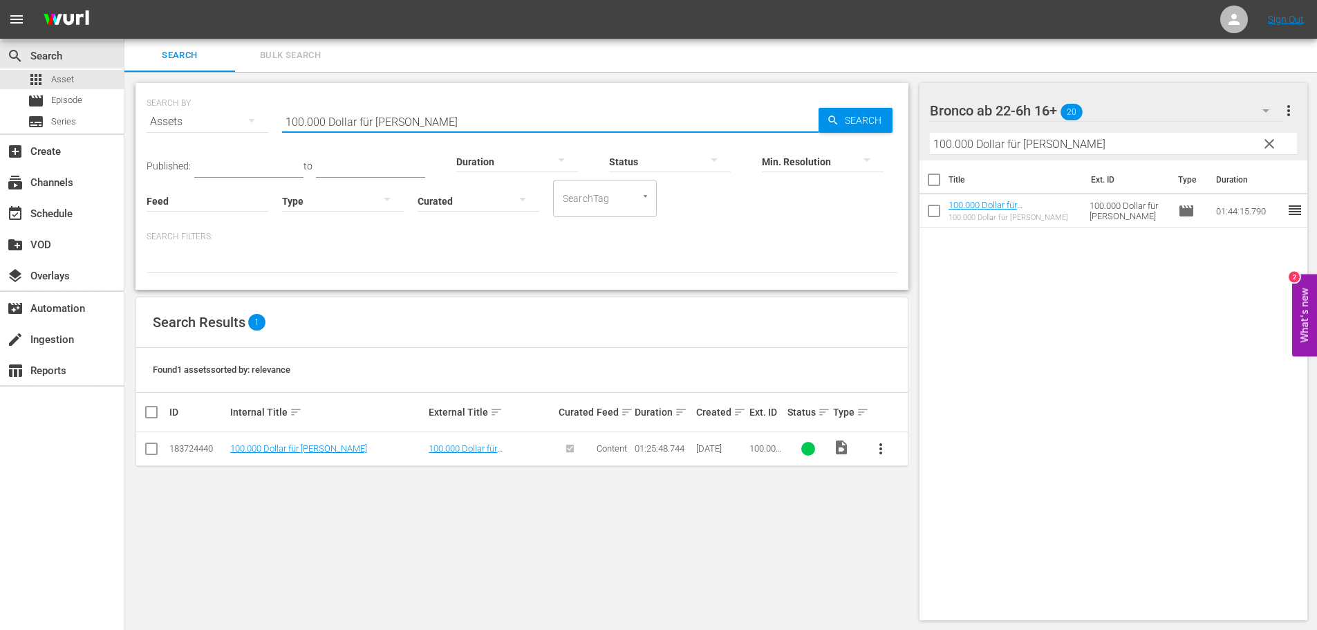
click at [556, 126] on input "100.000 Dollar für Ringo" at bounding box center [550, 121] width 536 height 33
paste input "Angriff der schwarzen Bande"
type input "Angriff der schwarzen Bande"
click at [431, 127] on input "Angriff der schwarzen Bande" at bounding box center [550, 121] width 536 height 33
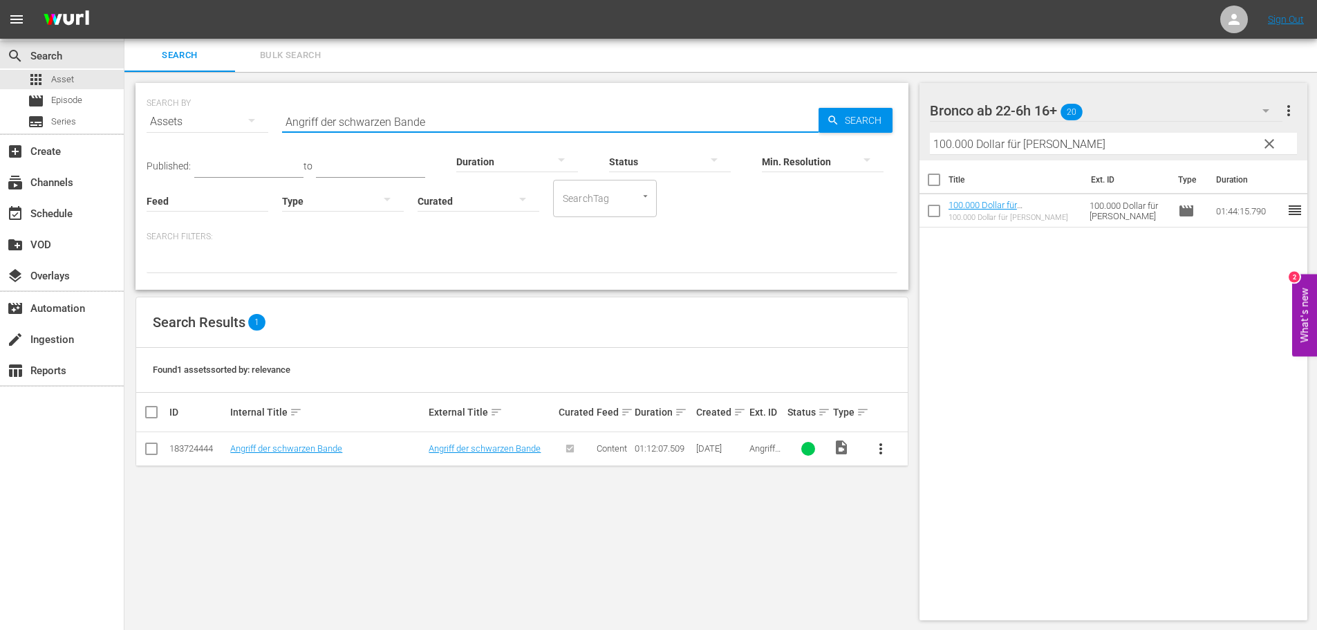
click at [431, 127] on input "Angriff der schwarzen Bande" at bounding box center [550, 121] width 536 height 33
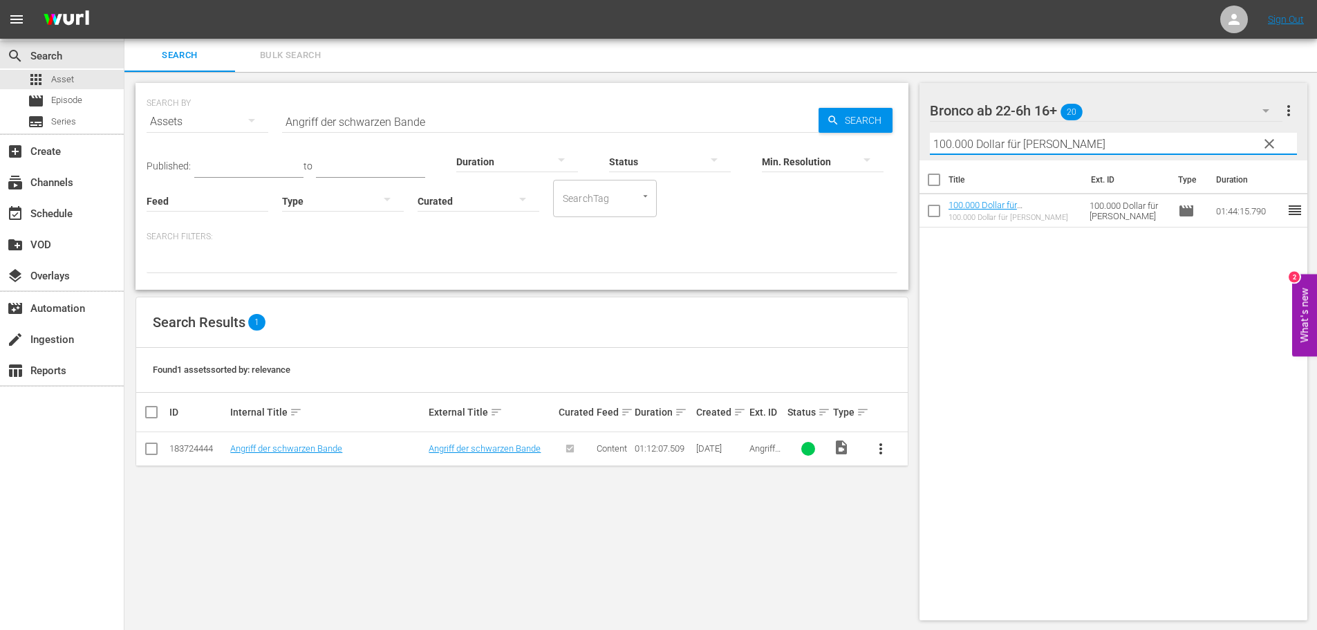
click at [1101, 149] on input "100.000 Dollar für Ringo" at bounding box center [1114, 144] width 368 height 22
click at [1100, 149] on input "100.000 Dollar für Ringo" at bounding box center [1114, 144] width 368 height 22
paste input "Angriff der schwarzen Bande"
type input "Angriff der schwarzen Bande"
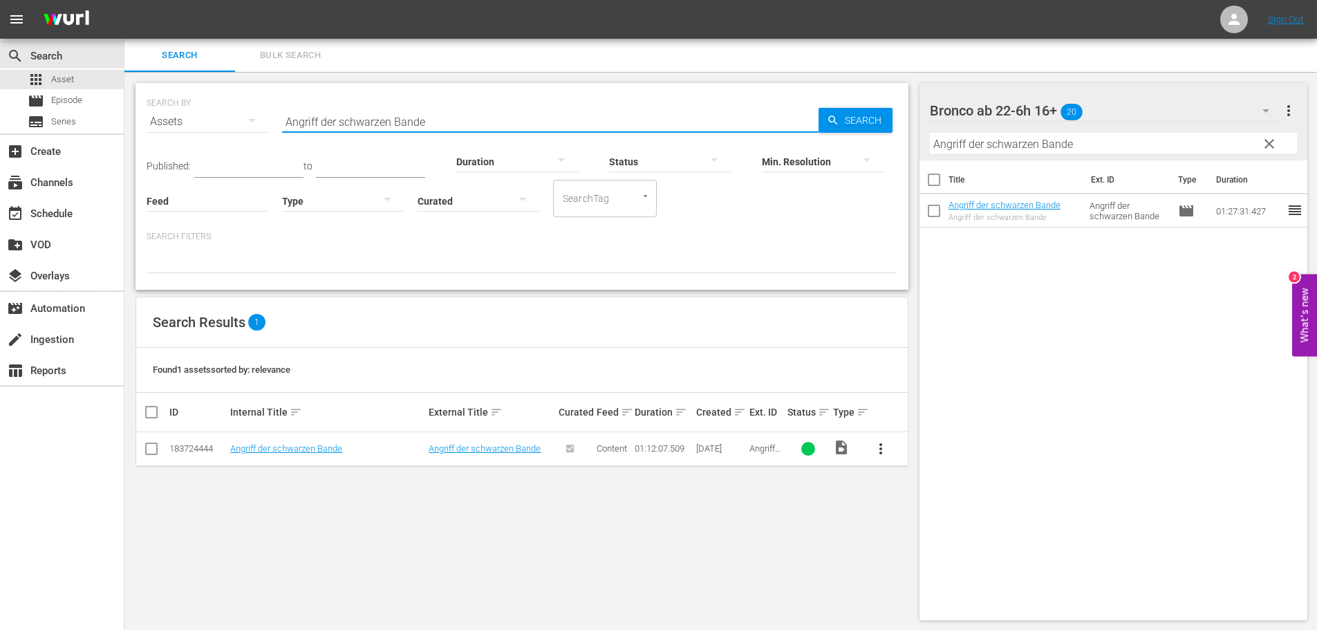
click at [467, 120] on input "Angriff der schwarzen Bande" at bounding box center [550, 121] width 536 height 33
paste input "uf die Knie, Django"
type input "Auf die Knie, Django"
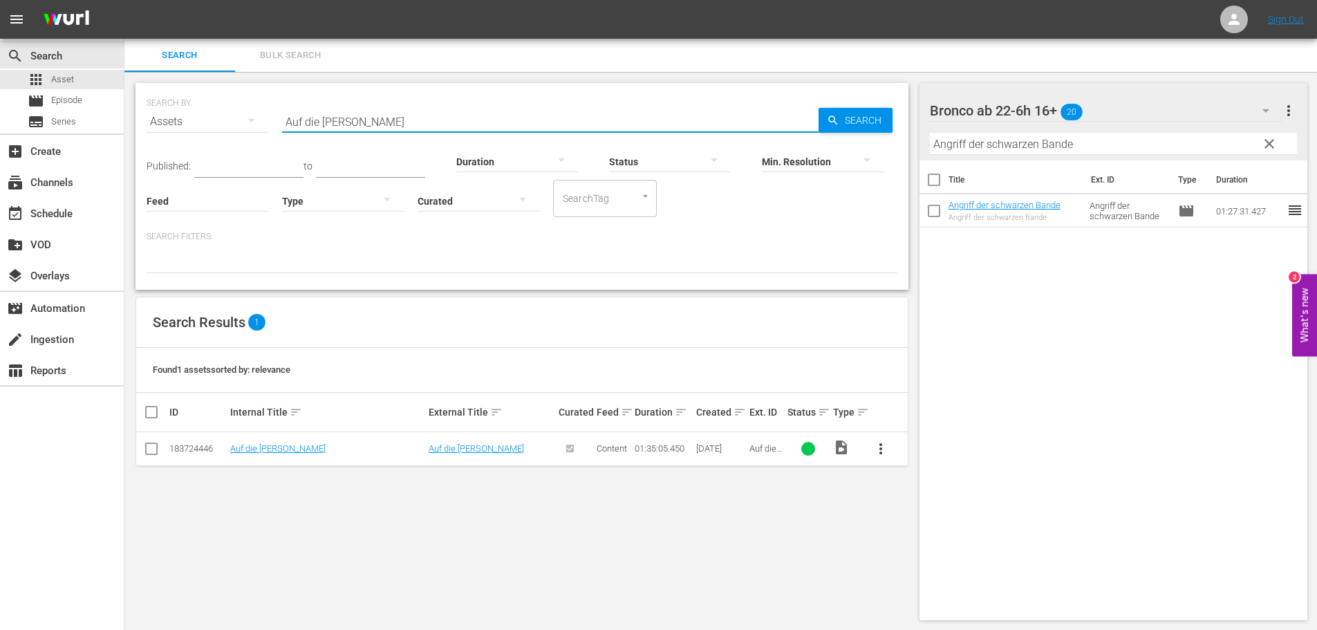
click at [1088, 143] on input "Angriff der schwarzen Bande" at bounding box center [1114, 144] width 368 height 22
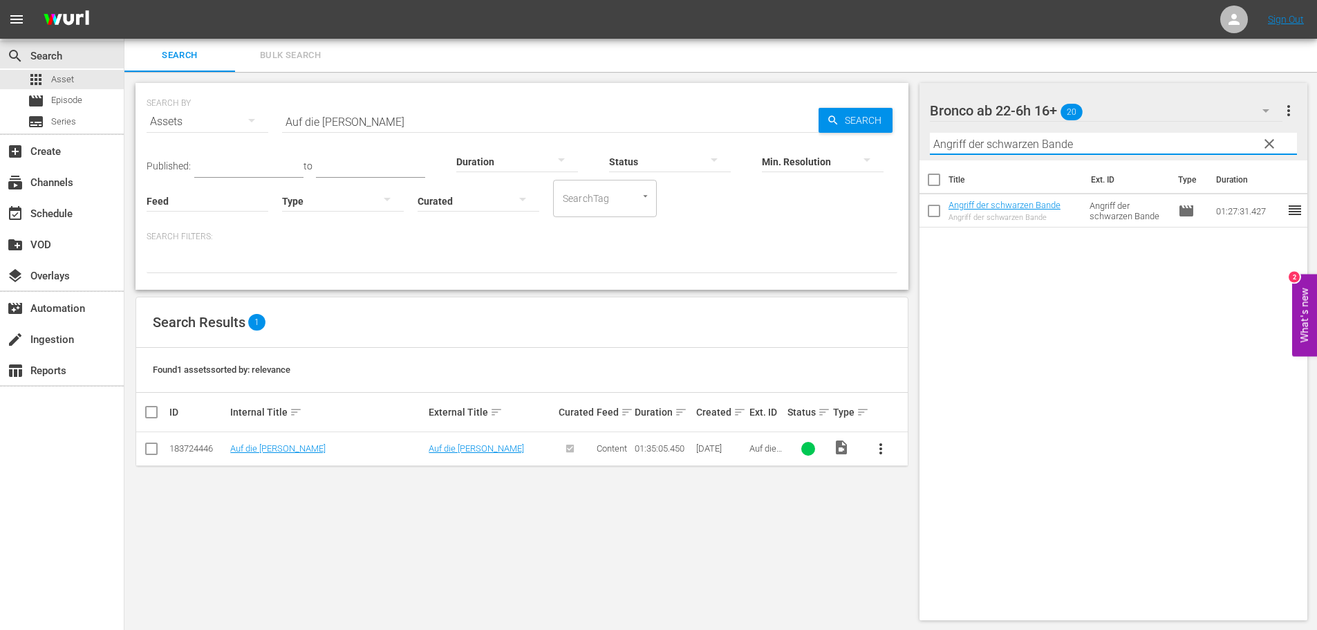
click at [1088, 143] on input "Angriff der schwarzen Bande" at bounding box center [1114, 144] width 368 height 22
paste input "uf die Knie, Django"
type input "Auf die Knie, Django"
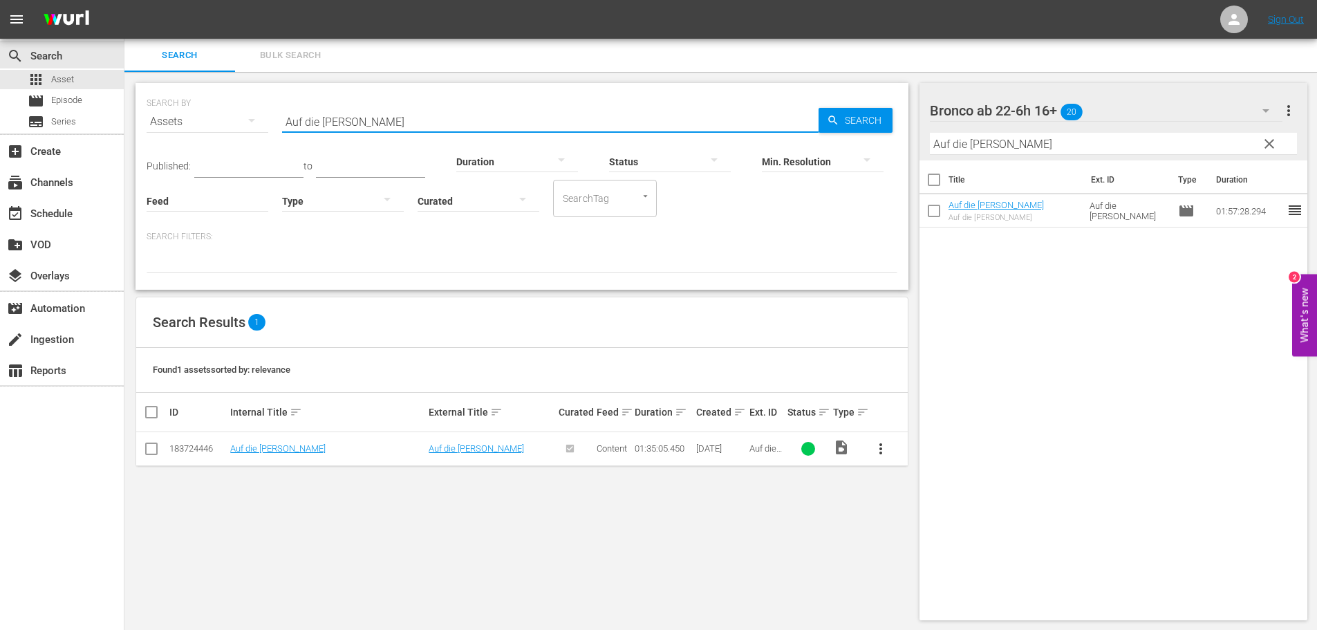
click at [463, 114] on input "Auf die Knie, Django" at bounding box center [550, 121] width 536 height 33
paste input "Copper Face"
click at [436, 115] on input "Copper Face" at bounding box center [550, 121] width 536 height 33
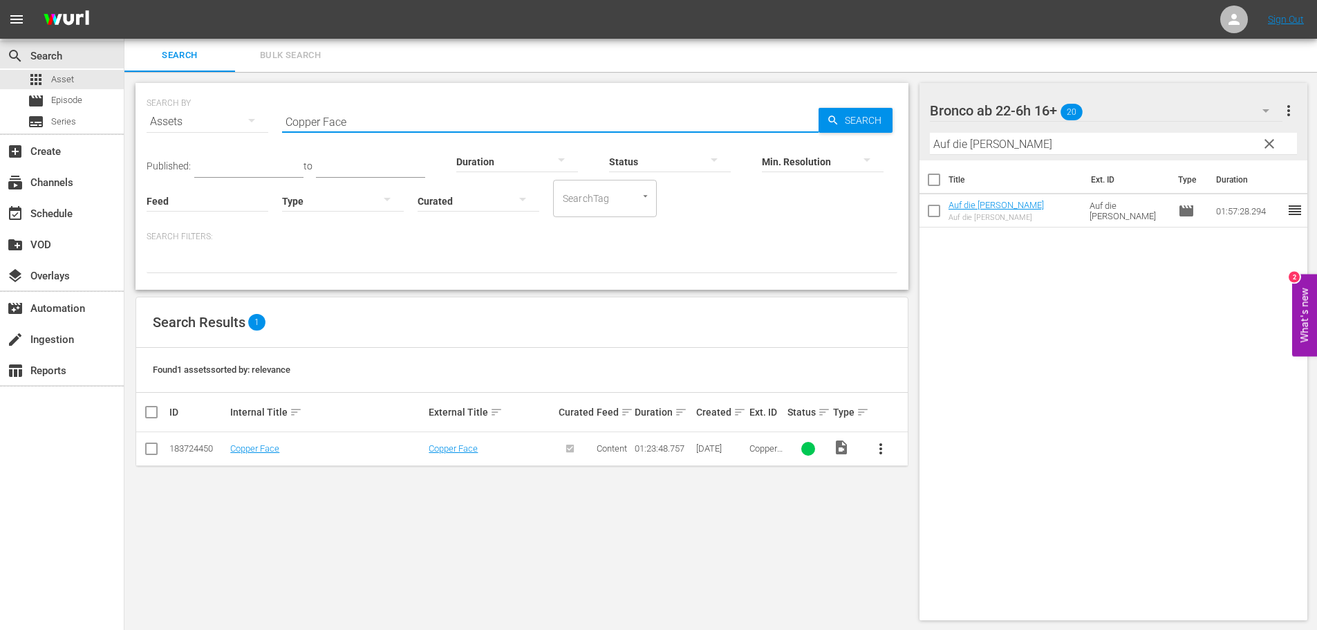
click at [436, 115] on input "Copper Face" at bounding box center [550, 121] width 536 height 33
paste input "uchillo - Todeslied der Apachen"
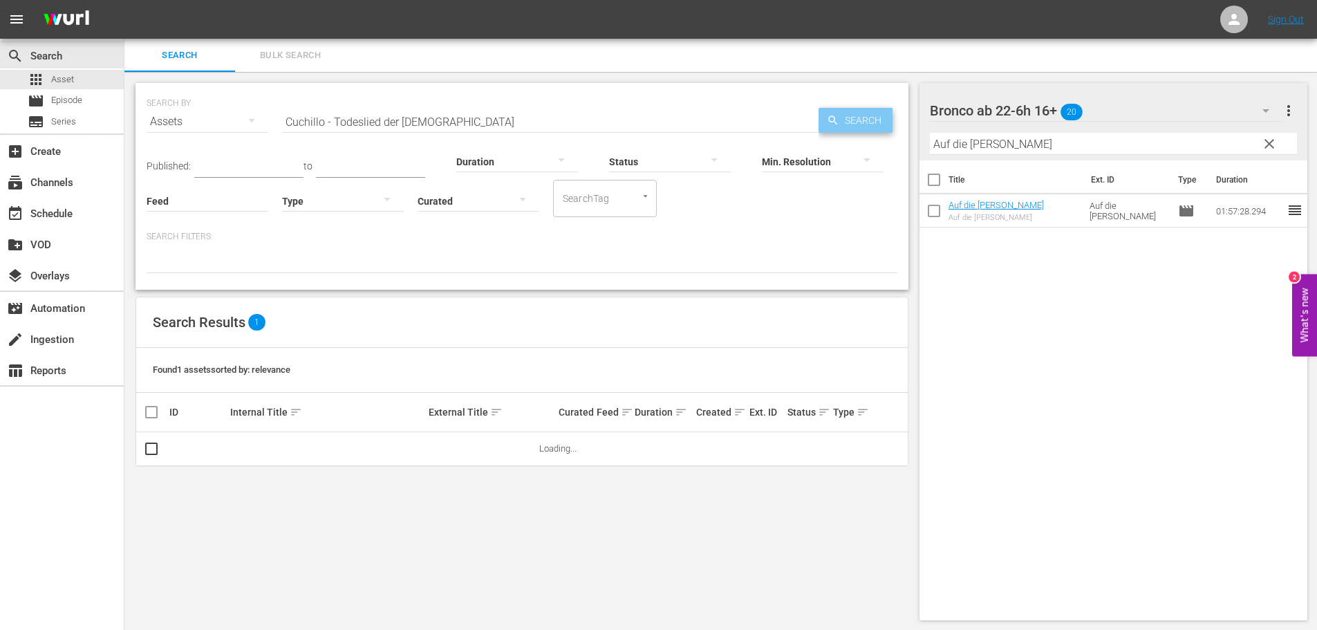
click at [855, 122] on span "Search" at bounding box center [865, 120] width 53 height 25
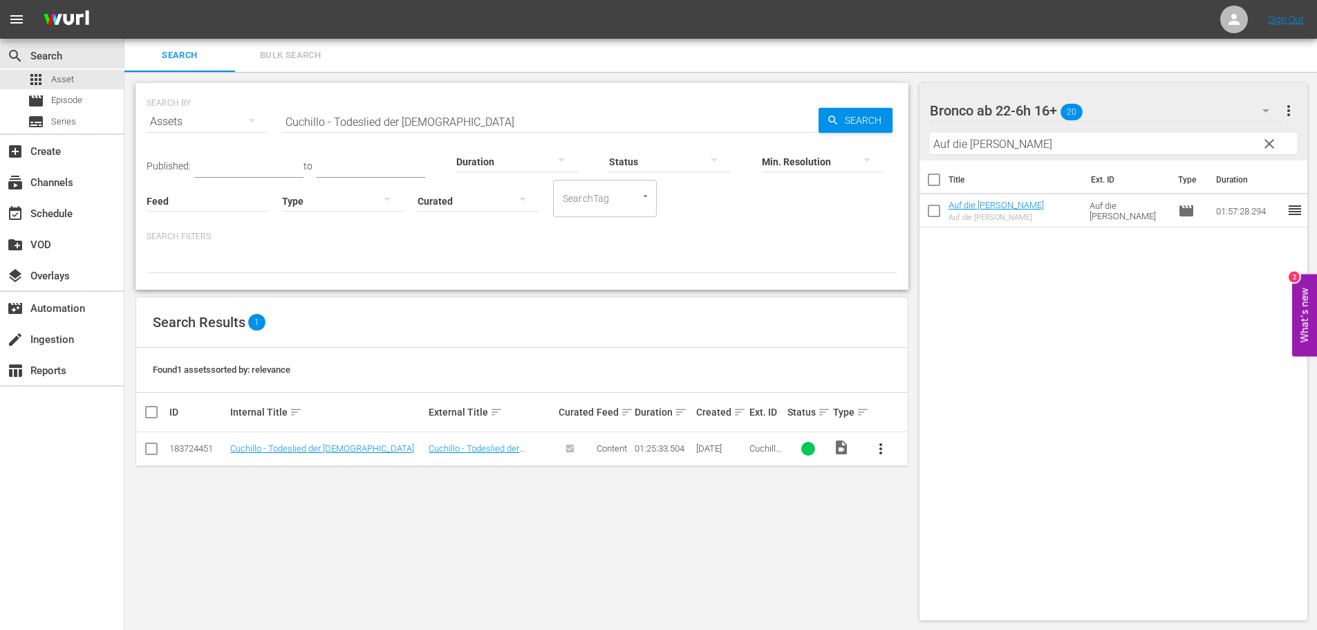
click at [513, 113] on input "Cuchillo - Todeslied der Apachen" at bounding box center [550, 121] width 536 height 33
click at [508, 115] on input "Cuchillo - Todeslied der Apachen" at bounding box center [550, 121] width 536 height 33
paste input "Wolfsblut 2 - Die Teufelsschlucht der wilden Wölfe"
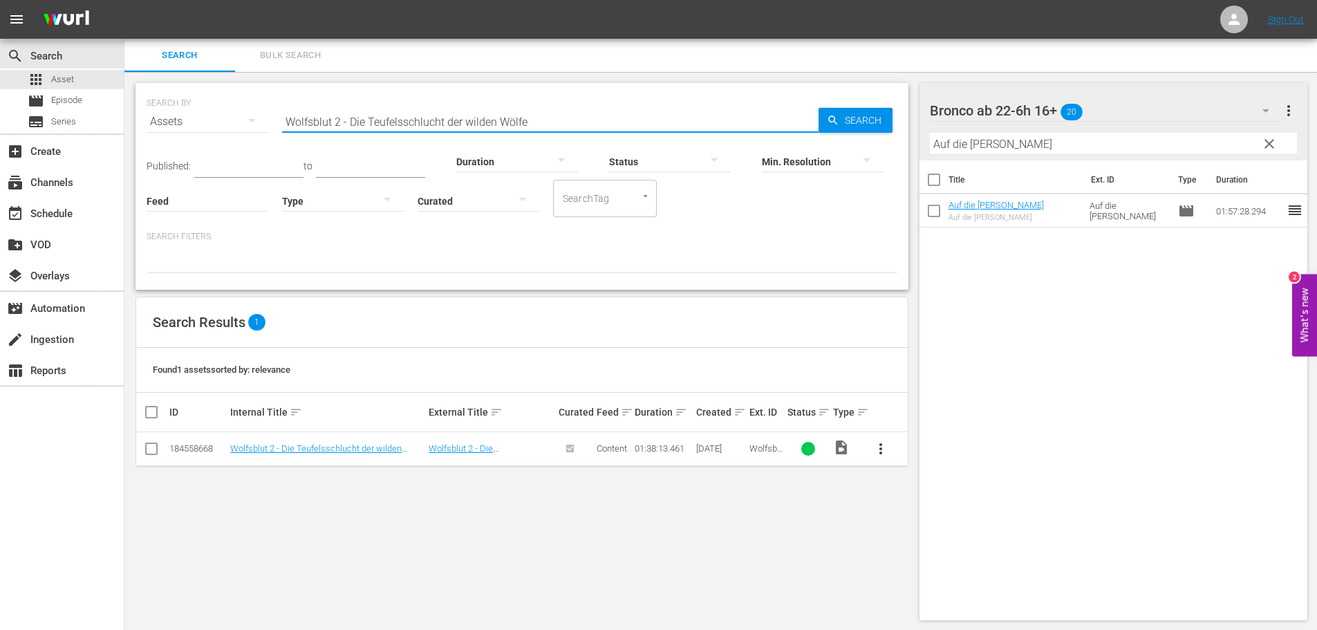
type input "Wolfsblut 2 - Die Teufelsschlucht der wilden Wölfe"
click at [365, 448] on link "Wolfsblut 2 - Die Teufelsschlucht der wilden Wölfe" at bounding box center [315, 453] width 171 height 21
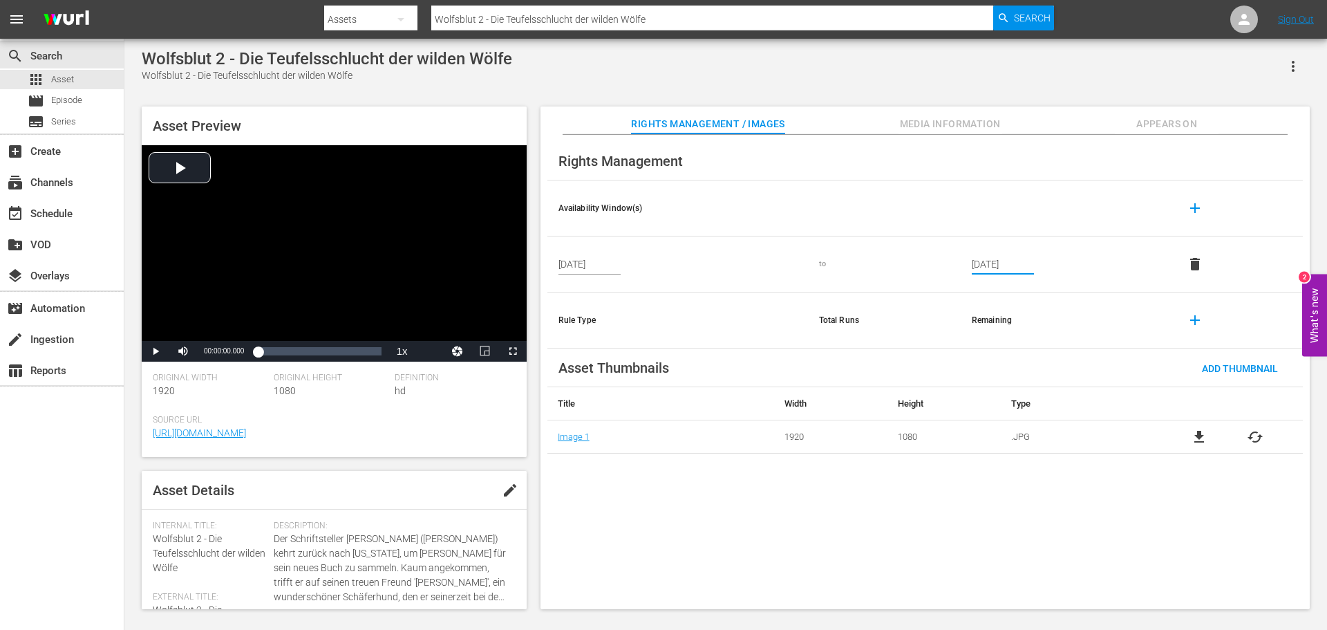
click at [1013, 263] on input "Dec 31, 2026" at bounding box center [1003, 264] width 62 height 21
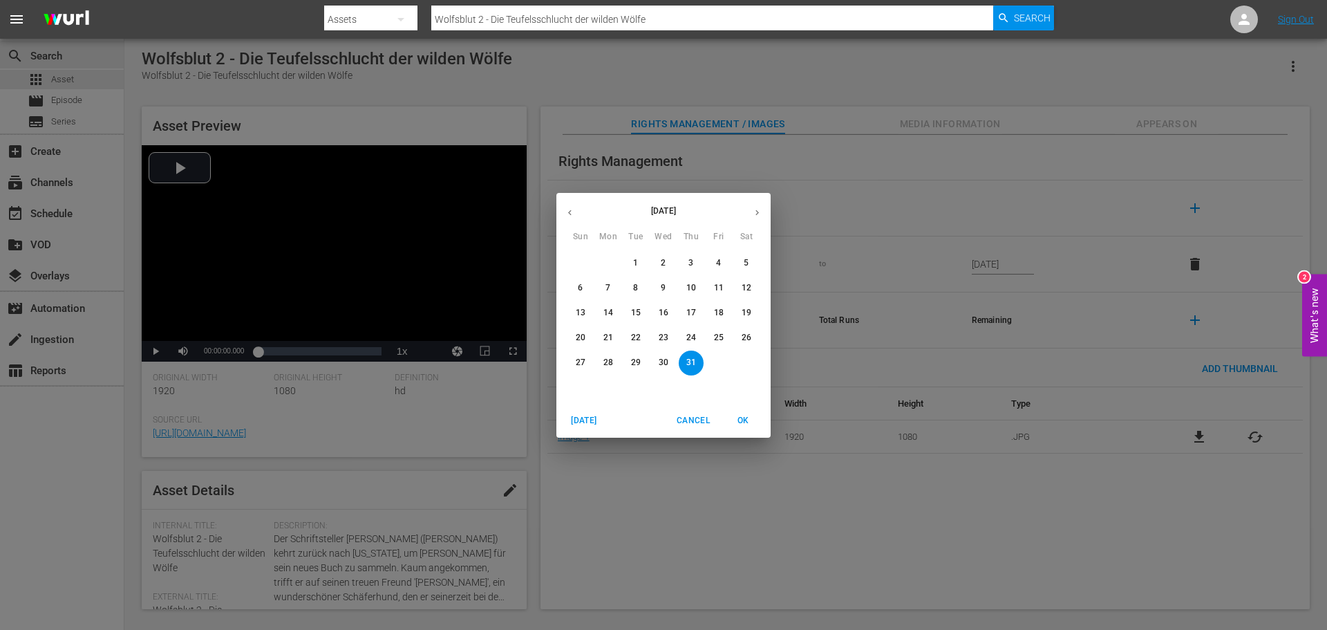
click at [905, 70] on div "December 2026 Sun Mon Tue Wed Thu Fri Sat 29 30 1 2 3 4 5 6 7 8 9 10 11 12 13 1…" at bounding box center [663, 315] width 1327 height 630
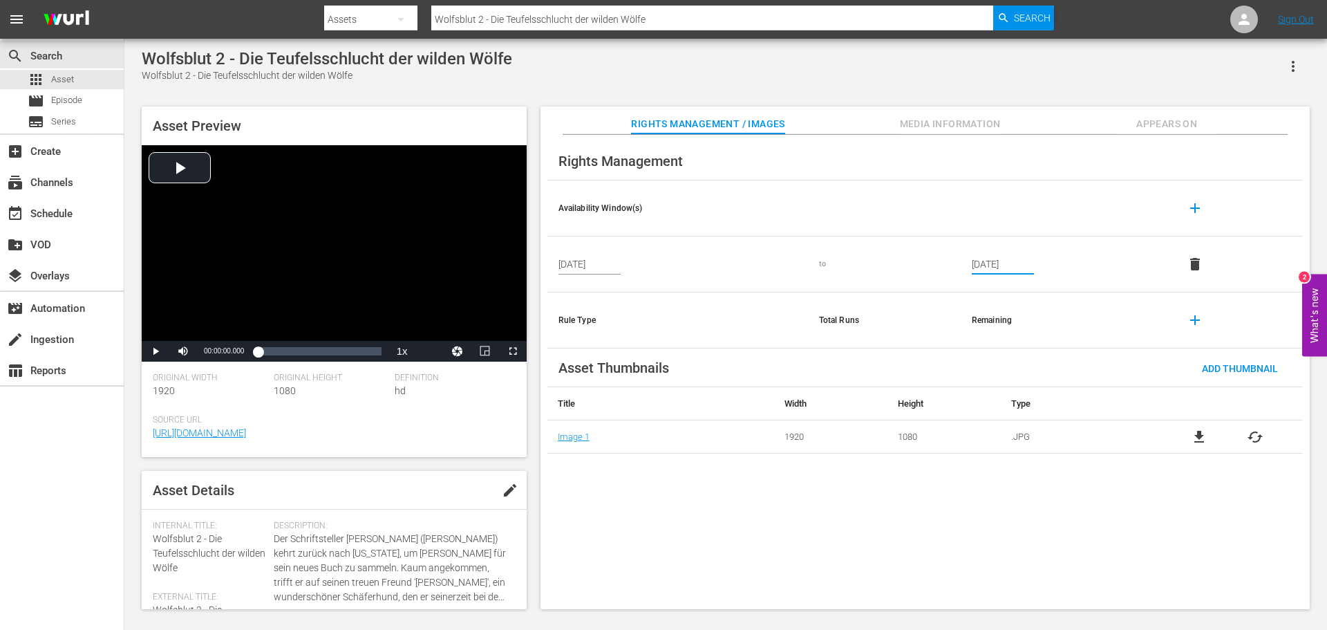
click at [999, 264] on input "Dec 31, 2026" at bounding box center [1003, 264] width 62 height 21
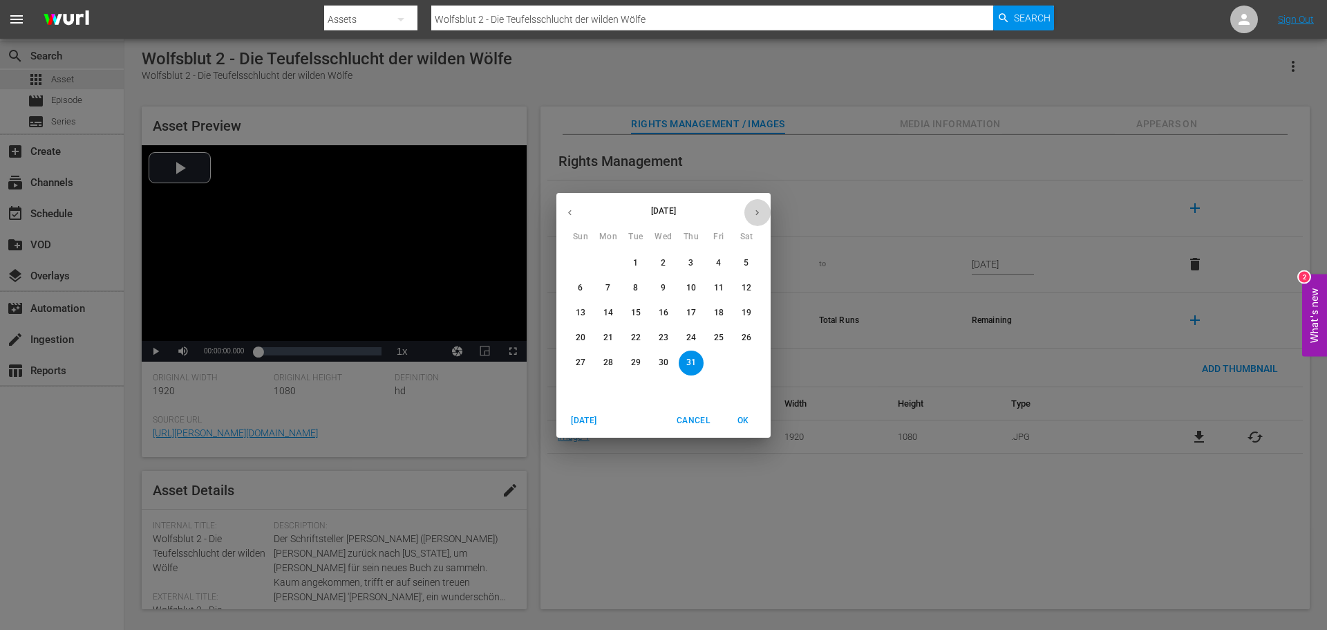
click at [757, 212] on icon "button" at bounding box center [757, 212] width 10 height 10
click at [571, 213] on icon "button" at bounding box center [570, 212] width 10 height 10
click at [688, 418] on span "Cancel" at bounding box center [693, 420] width 33 height 15
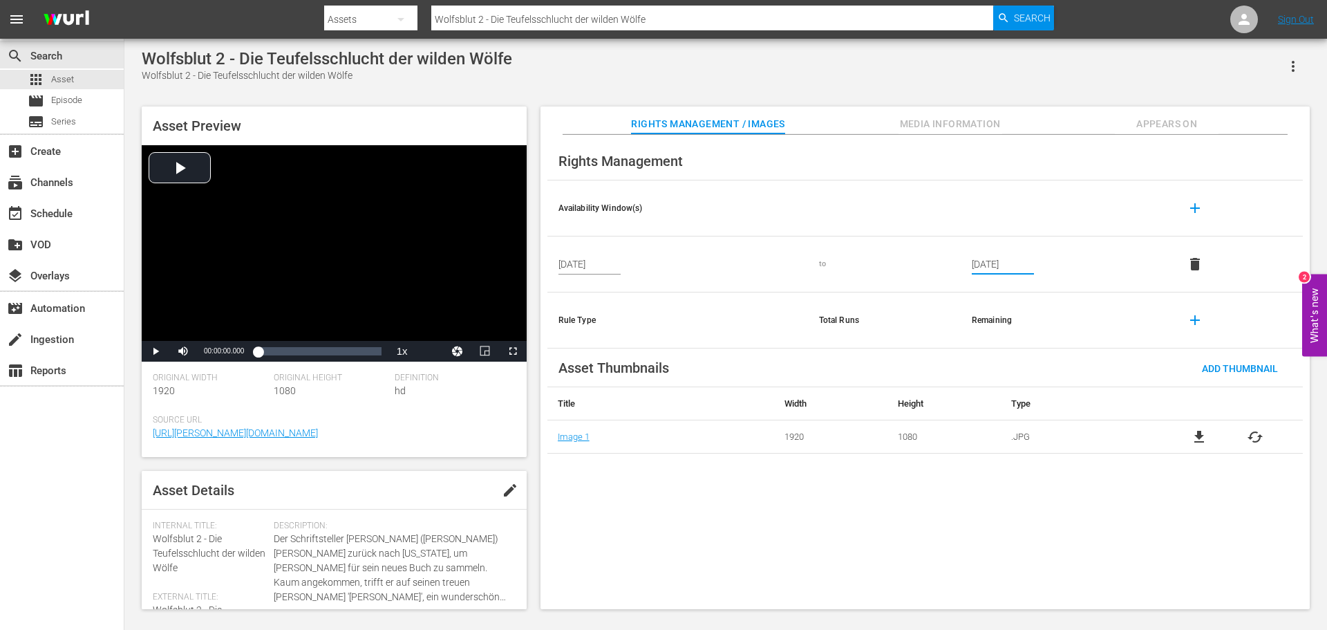
click at [998, 76] on div "Wolfsblut 2 - Die Teufelsschlucht der wilden Wölfe Wolfsblut 2 - Die Teufelssch…" at bounding box center [726, 66] width 1168 height 34
click at [802, 83] on div "Wolfsblut 2 - Die Teufelsschlucht der wilden Wölfe Wolfsblut 2 - Die Teufelssch…" at bounding box center [726, 66] width 1168 height 34
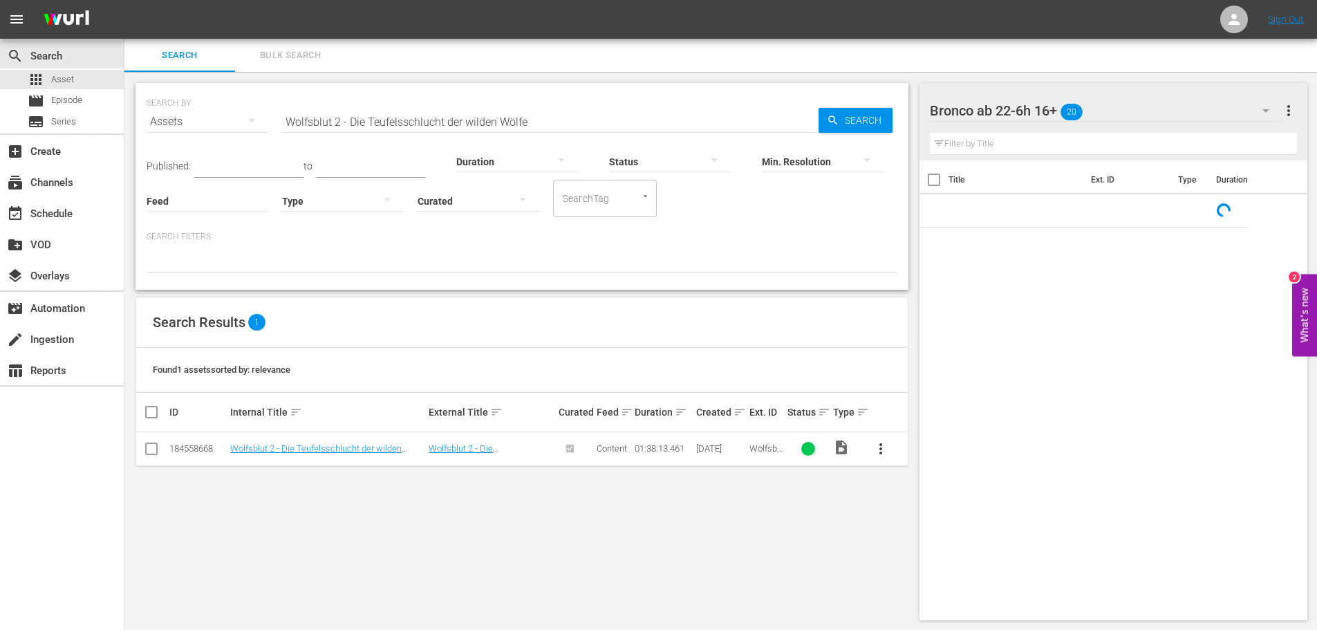
click at [503, 108] on input "Wolfsblut 2 - Die Teufelsschlucht der wilden Wölfe" at bounding box center [550, 121] width 536 height 33
click at [497, 117] on input "Wolfsblut 2 - Die Teufelsschlucht der wilden Wölfe" at bounding box center [550, 121] width 536 height 33
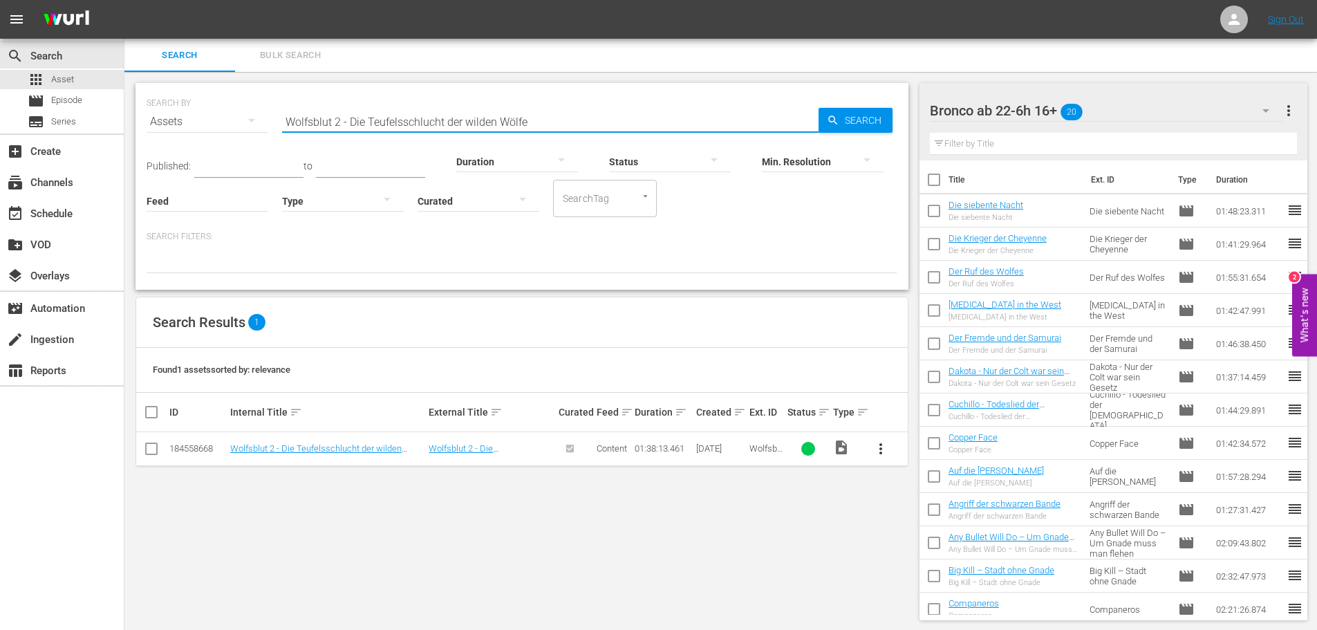
click at [497, 117] on input "Wolfsblut 2 - Die Teufelsschlucht der wilden Wölfe" at bounding box center [550, 121] width 536 height 33
paste input "Den Geiern zum Fraß"
click at [497, 120] on input "Den Geiern zum Fraß" at bounding box center [550, 121] width 536 height 33
click at [495, 120] on input "Den Geiern zum Fraß" at bounding box center [550, 121] width 536 height 33
click at [495, 121] on input "Den Geiern zum Fraß" at bounding box center [550, 121] width 536 height 33
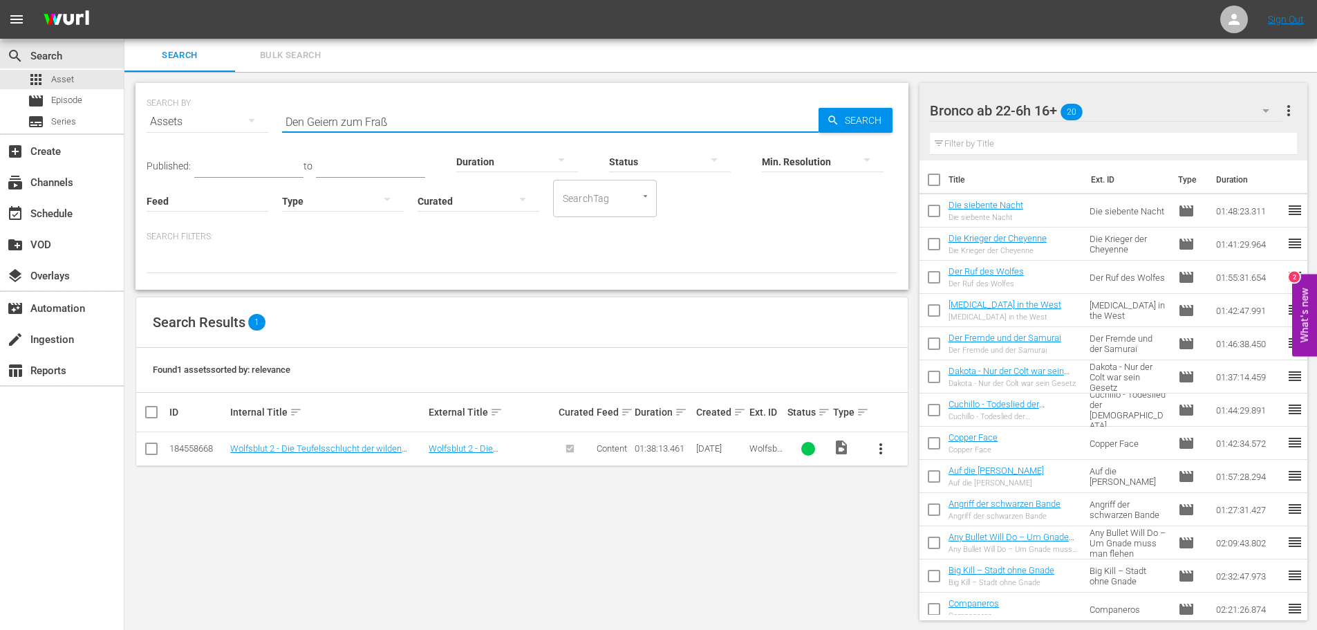
click at [495, 121] on input "Den Geiern zum Fraß" at bounding box center [550, 121] width 536 height 33
paste input "Cuchillo - Todeslied der Apachen"
type input "Cuchillo - Todeslied der Apachen"
click at [1091, 142] on input "text" at bounding box center [1114, 144] width 368 height 22
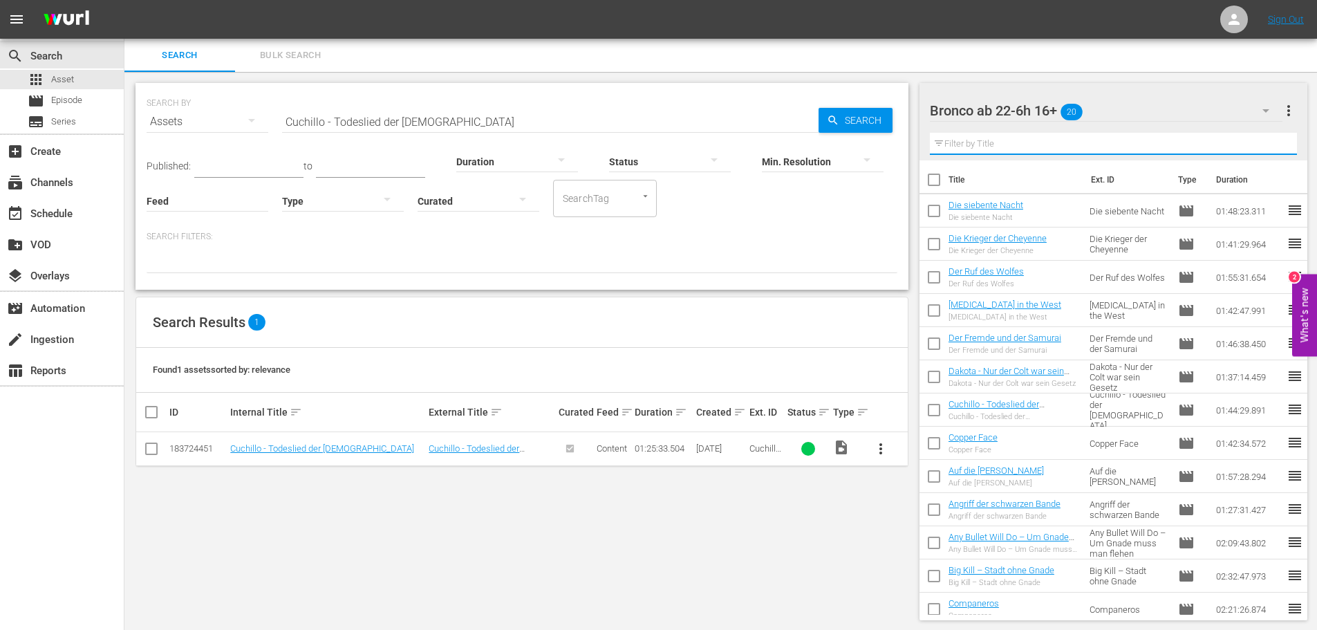
paste input "Cuchillo - Todeslied der Apachen"
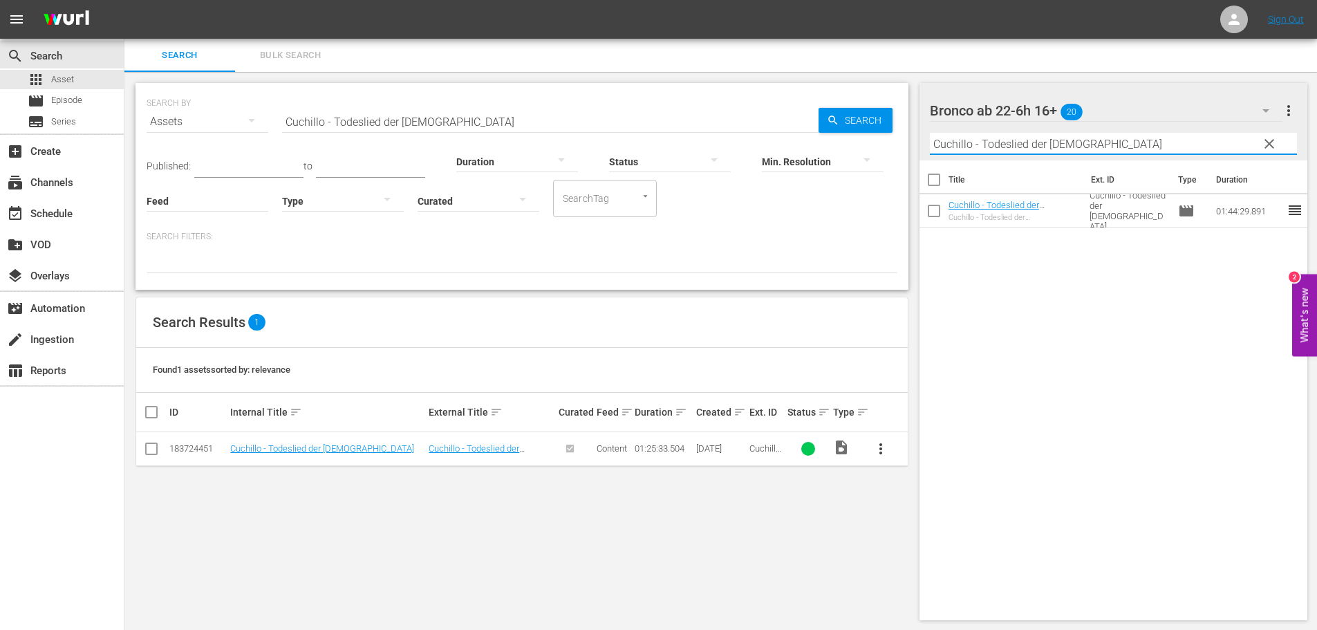
type input "Cuchillo - Todeslied der Apachen"
click at [1265, 147] on span "clear" at bounding box center [1269, 143] width 17 height 17
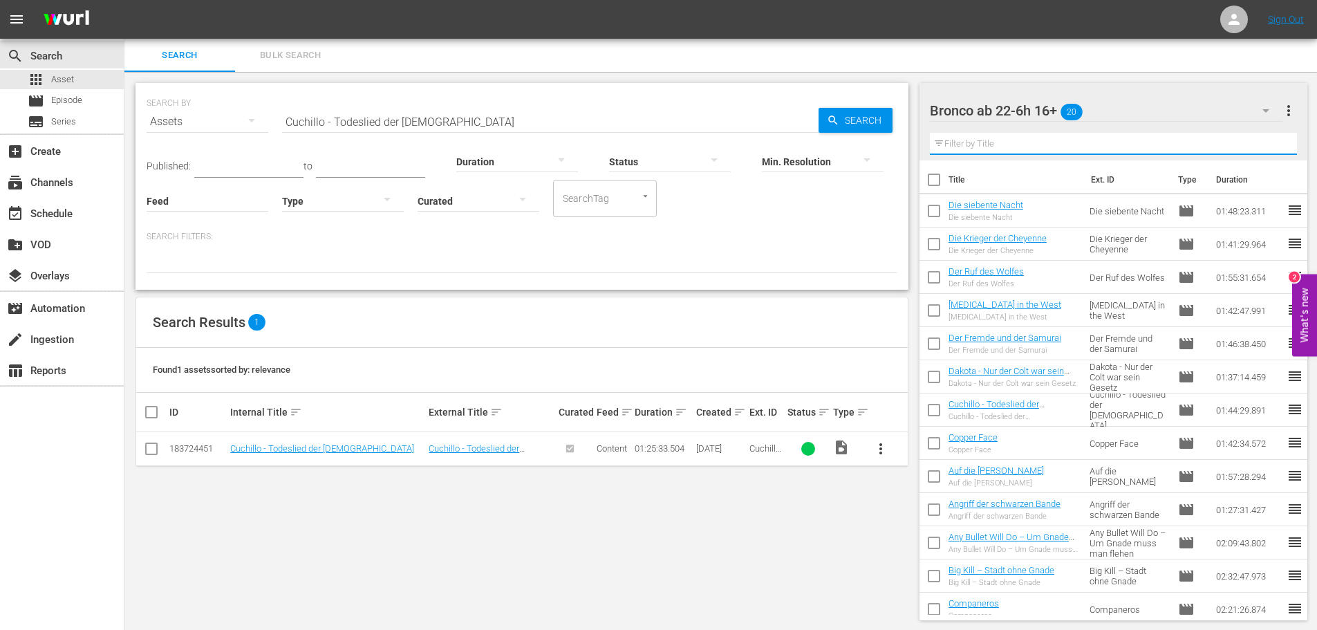
click at [1012, 144] on input "text" at bounding box center [1114, 144] width 368 height 22
paste input "Cuchillo - Todeslied der Apachen"
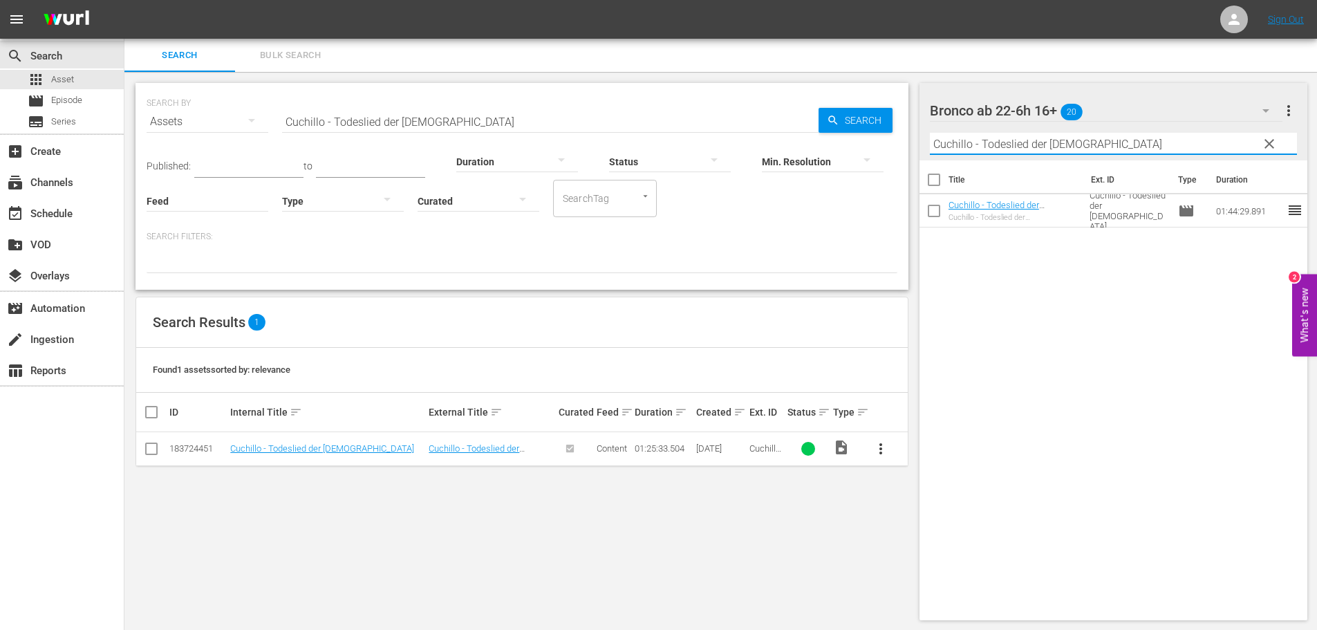
type input "Cuchillo - Todeslied der Apachen"
click at [511, 129] on div "Duration" at bounding box center [517, 153] width 122 height 50
click at [513, 122] on input "Cuchillo - Todeslied der Apachen" at bounding box center [550, 121] width 536 height 33
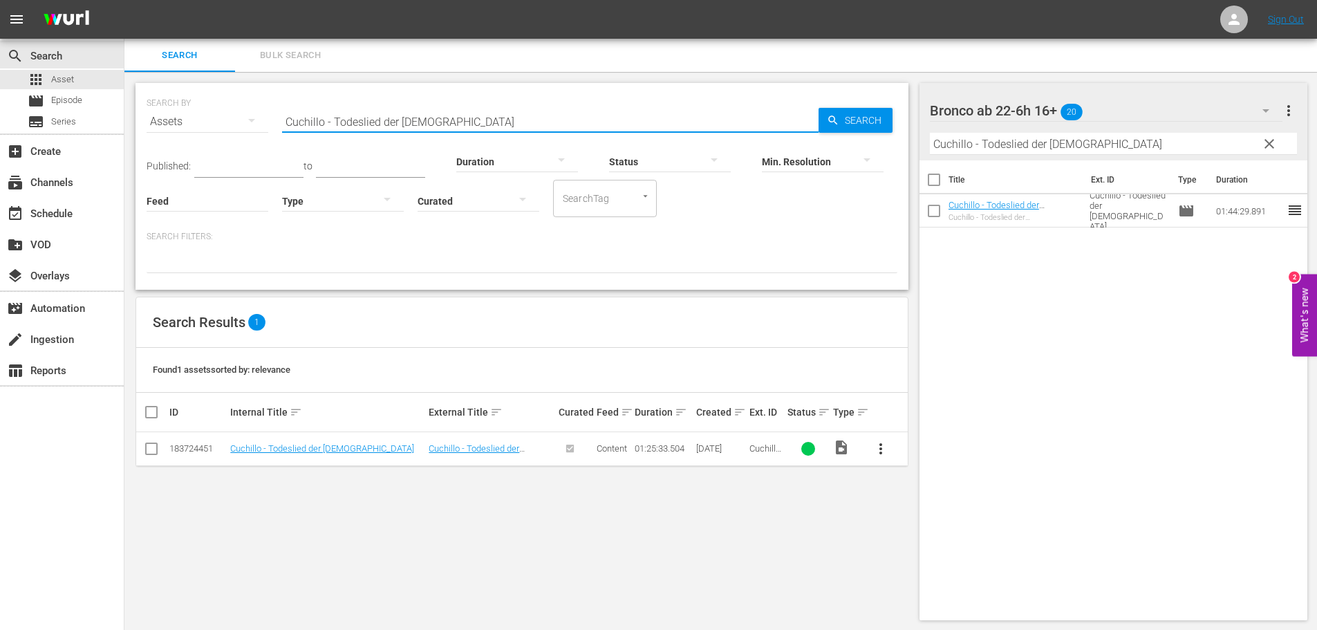
click at [513, 122] on input "Cuchillo - Todeslied der Apachen" at bounding box center [550, 121] width 536 height 33
paste input "Dakota - Nur der Colt war sein Gesetz"
type input "Dakota - Nur der Colt war sein Gesetz"
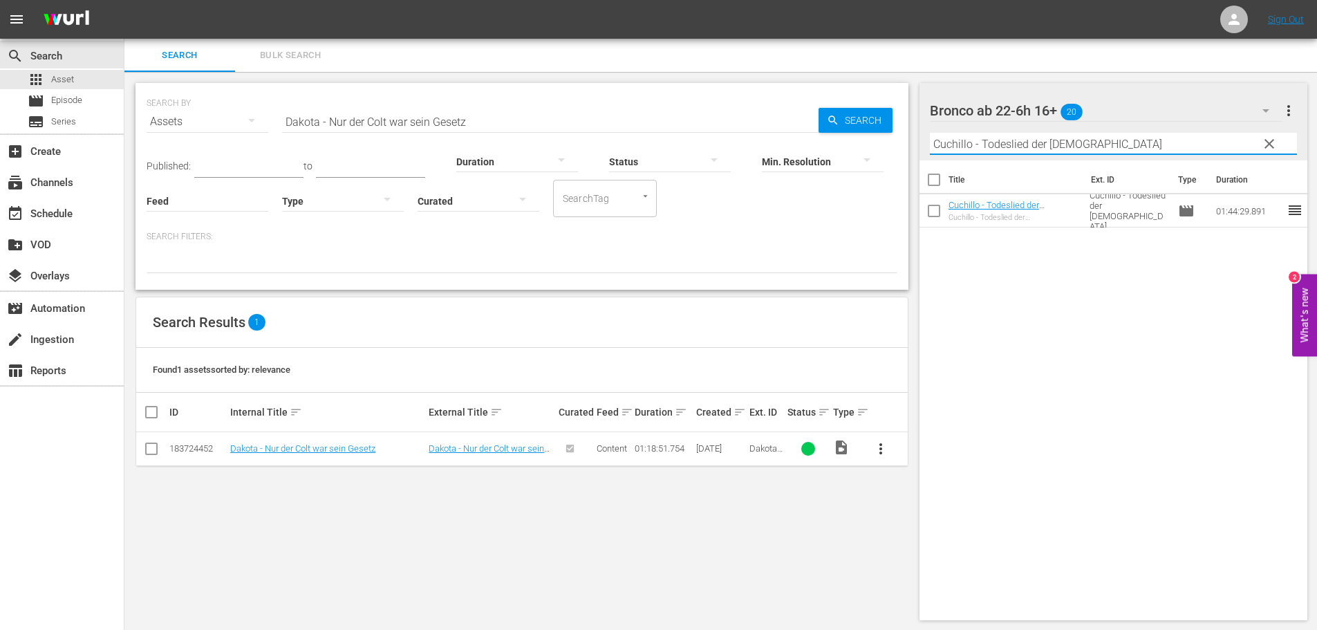
click at [1104, 147] on input "Cuchillo - Todeslied der Apachen" at bounding box center [1114, 144] width 368 height 22
click at [1263, 145] on span "clear" at bounding box center [1269, 143] width 17 height 17
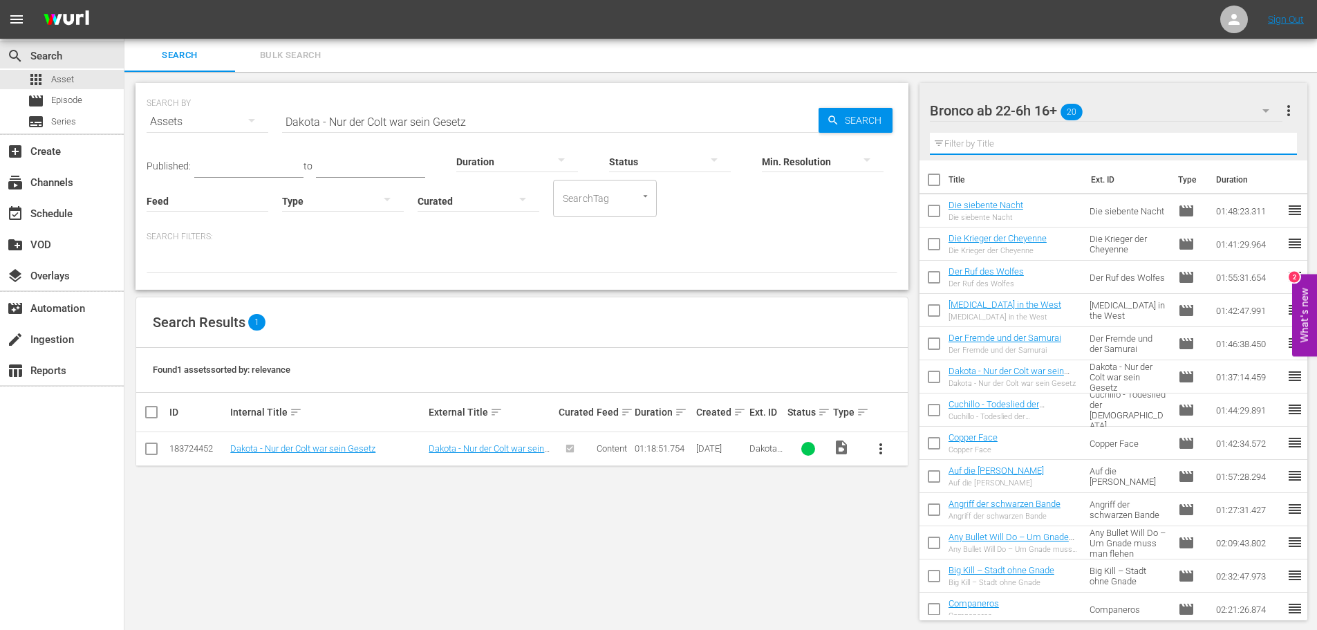
click at [1034, 151] on input "text" at bounding box center [1114, 144] width 368 height 22
paste input "Dakota - Nur der Colt war sein Gesetz"
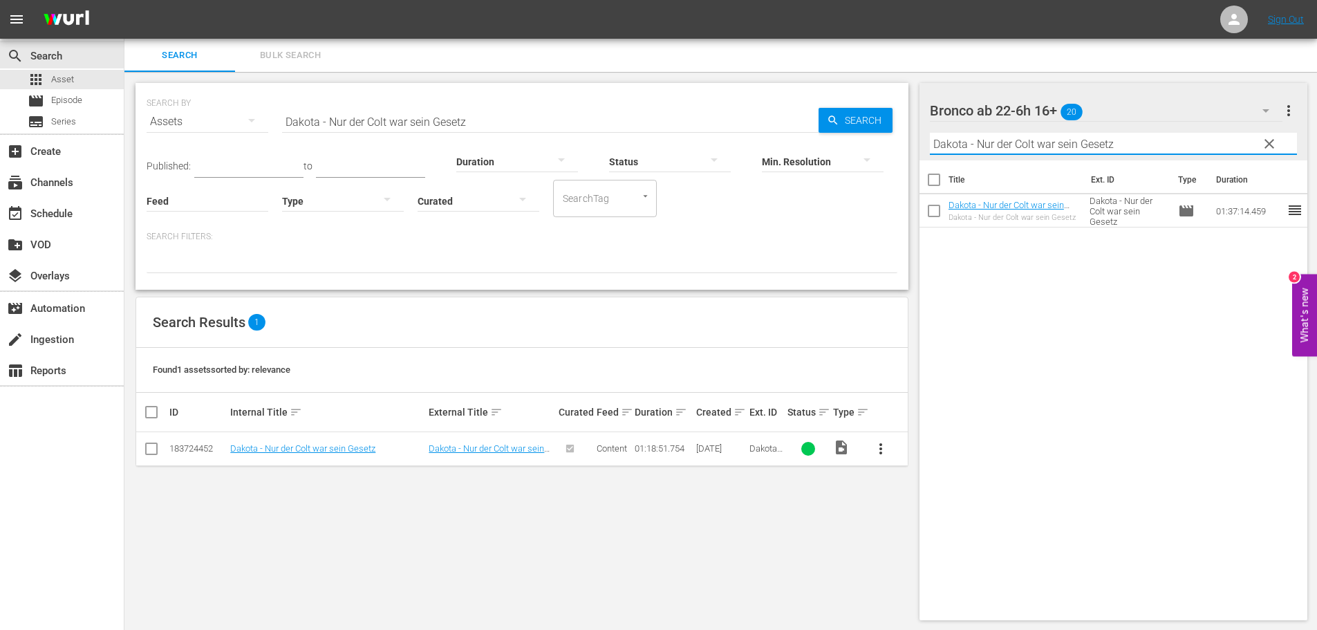
type input "Dakota - Nur der Colt war sein Gesetz"
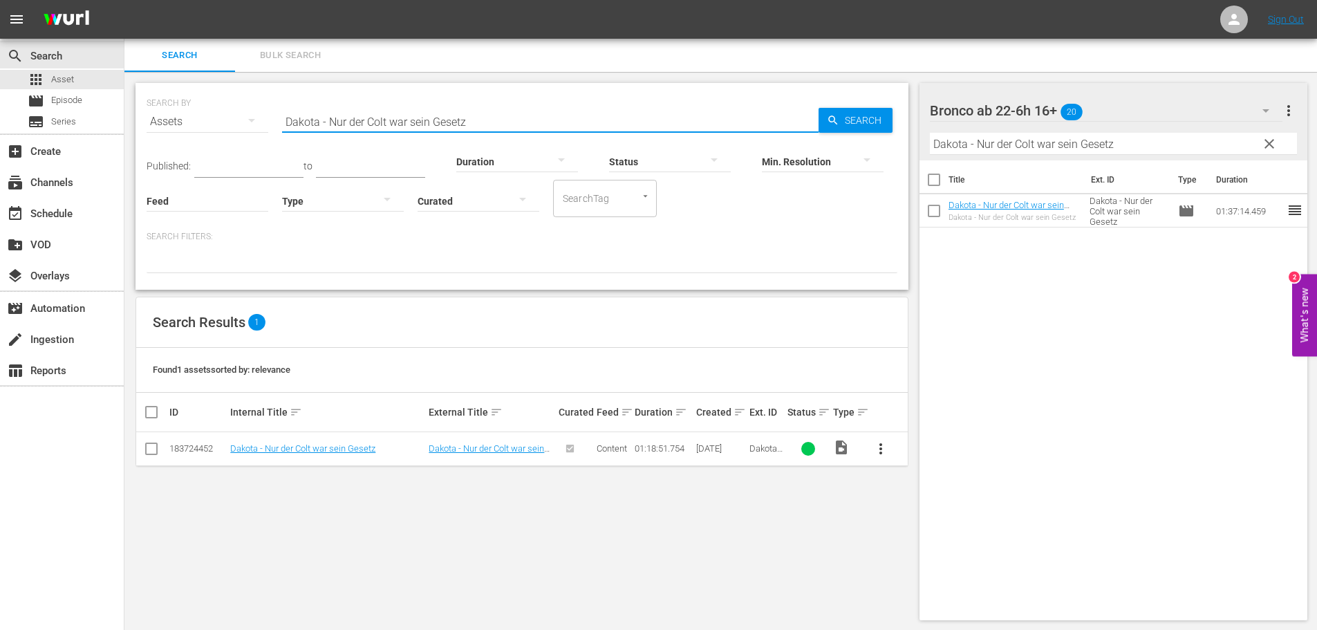
click at [488, 119] on input "Dakota - Nur der Colt war sein Gesetz" at bounding box center [550, 121] width 536 height 33
paste input "er Fremde und der Samurai"
type input "Der Fremde und der Samurai"
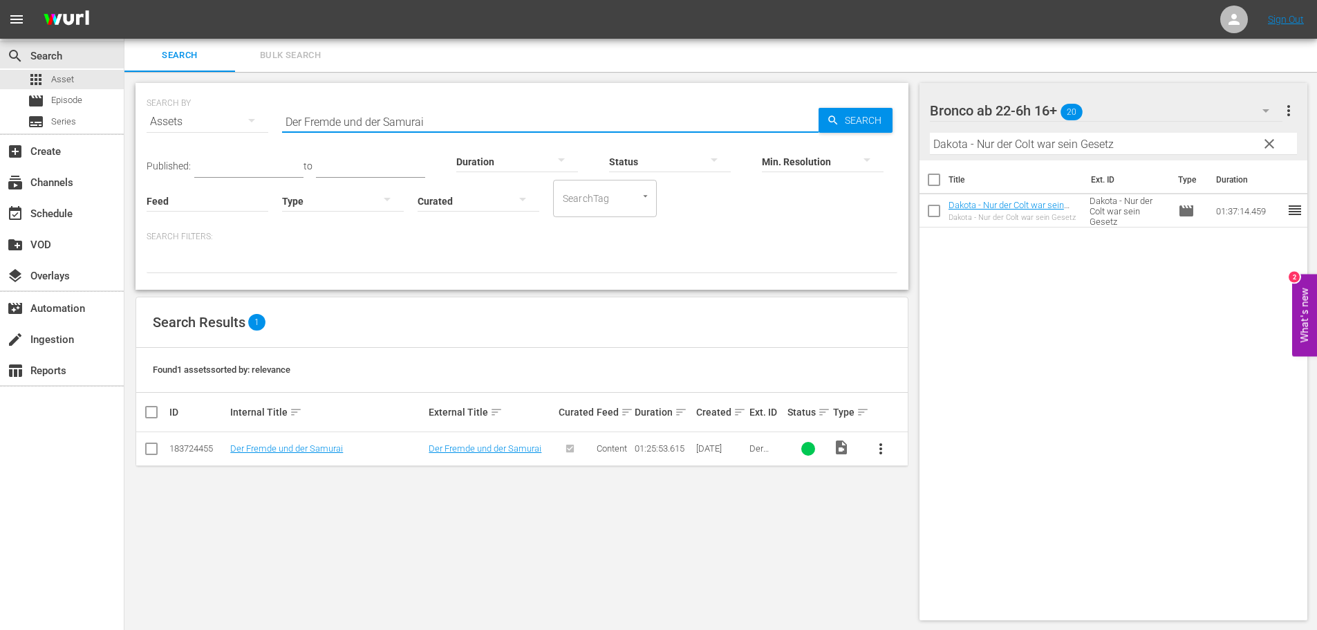
click at [1023, 147] on input "Dakota - Nur der Colt war sein Gesetz" at bounding box center [1114, 144] width 368 height 22
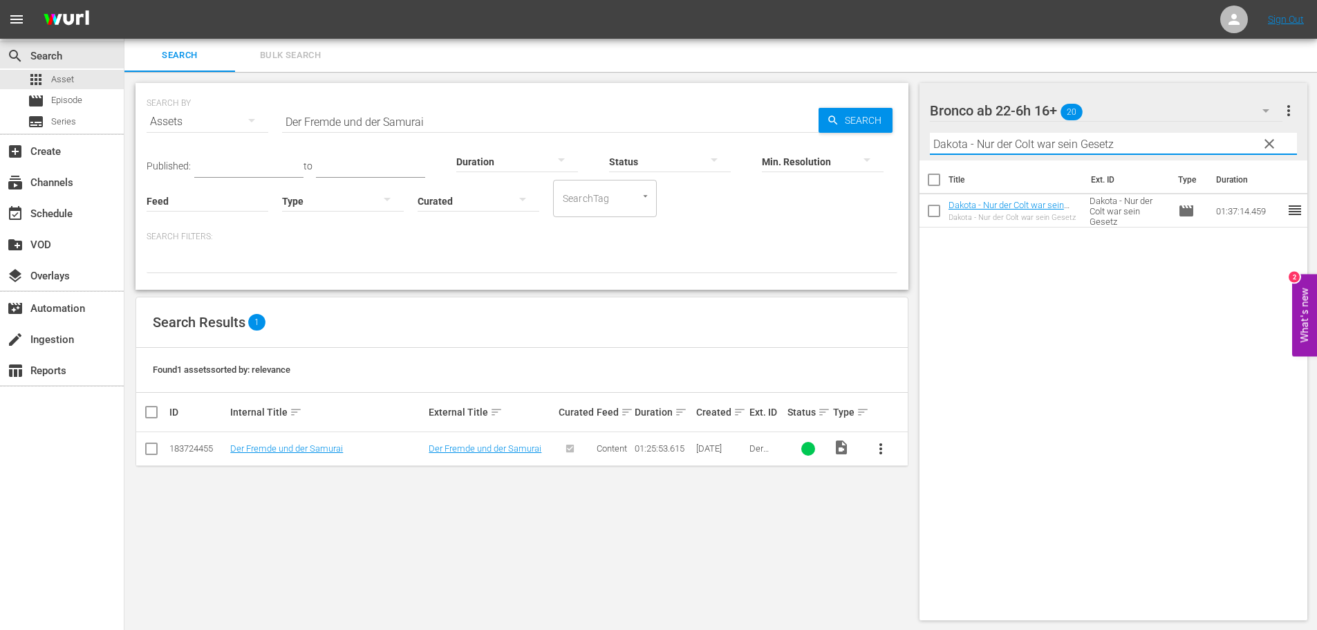
click at [1023, 147] on input "Dakota - Nur der Colt war sein Gesetz" at bounding box center [1114, 144] width 368 height 22
paste input "er Fremde und der Samurai"
type input "Der Fremde und der Samurai"
click at [481, 131] on div "Duration" at bounding box center [517, 153] width 122 height 50
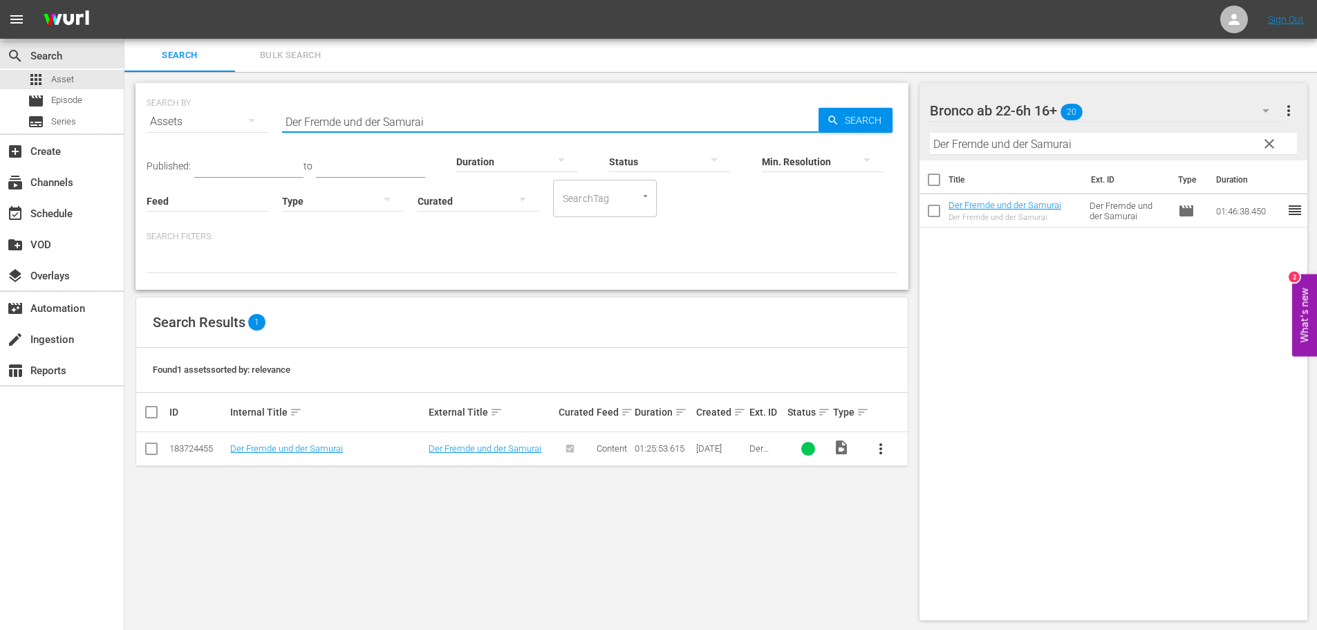
click at [480, 120] on input "Der Fremde und der Samurai" at bounding box center [550, 121] width 536 height 33
paste input "Kampf der Brüder"
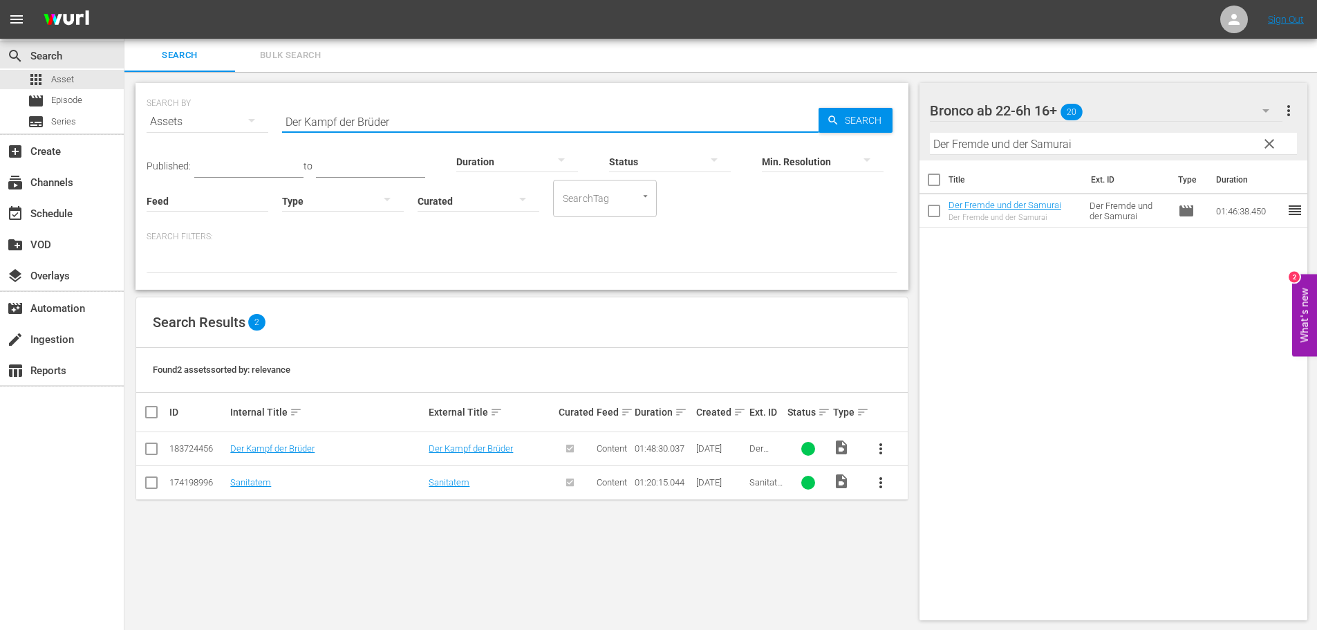
type input "Der Kampf der Brüder"
click at [1098, 147] on input "Der Fremde und der Samurai" at bounding box center [1114, 144] width 368 height 22
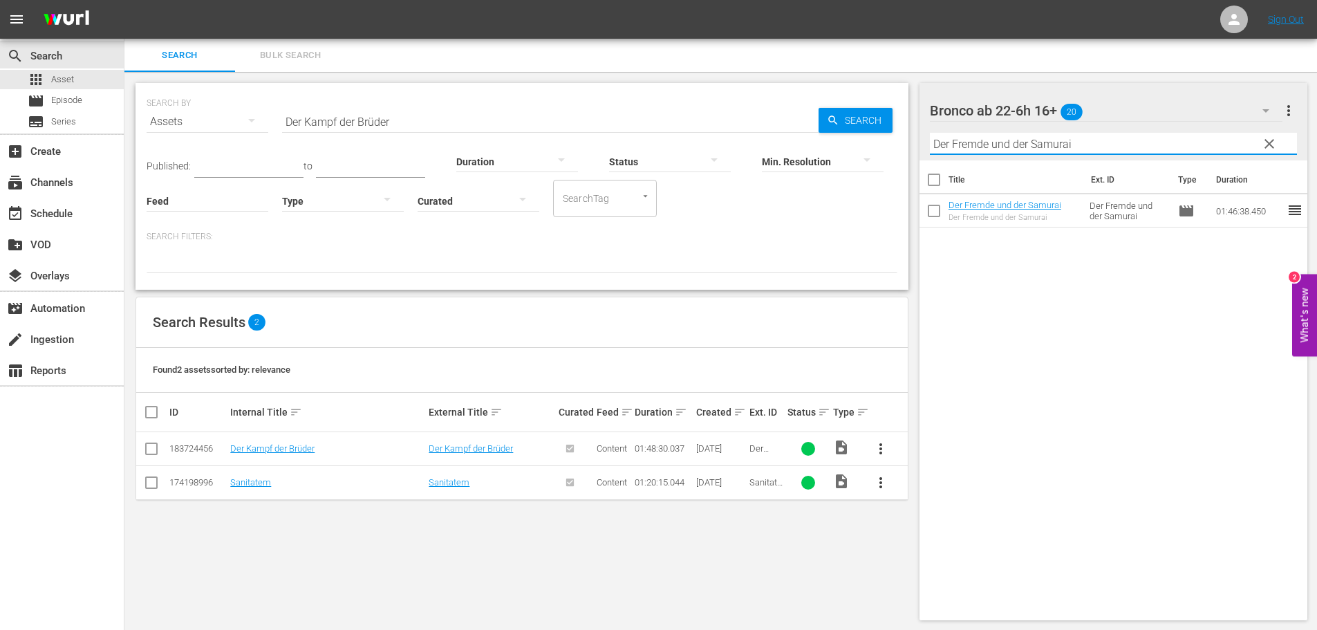
click at [1098, 147] on input "Der Fremde und der Samurai" at bounding box center [1114, 144] width 368 height 22
paste input "Kampf der Brüder"
type input "Der Kampf der Brüder"
click at [407, 126] on input "Der Kampf der Brüder" at bounding box center [550, 121] width 536 height 33
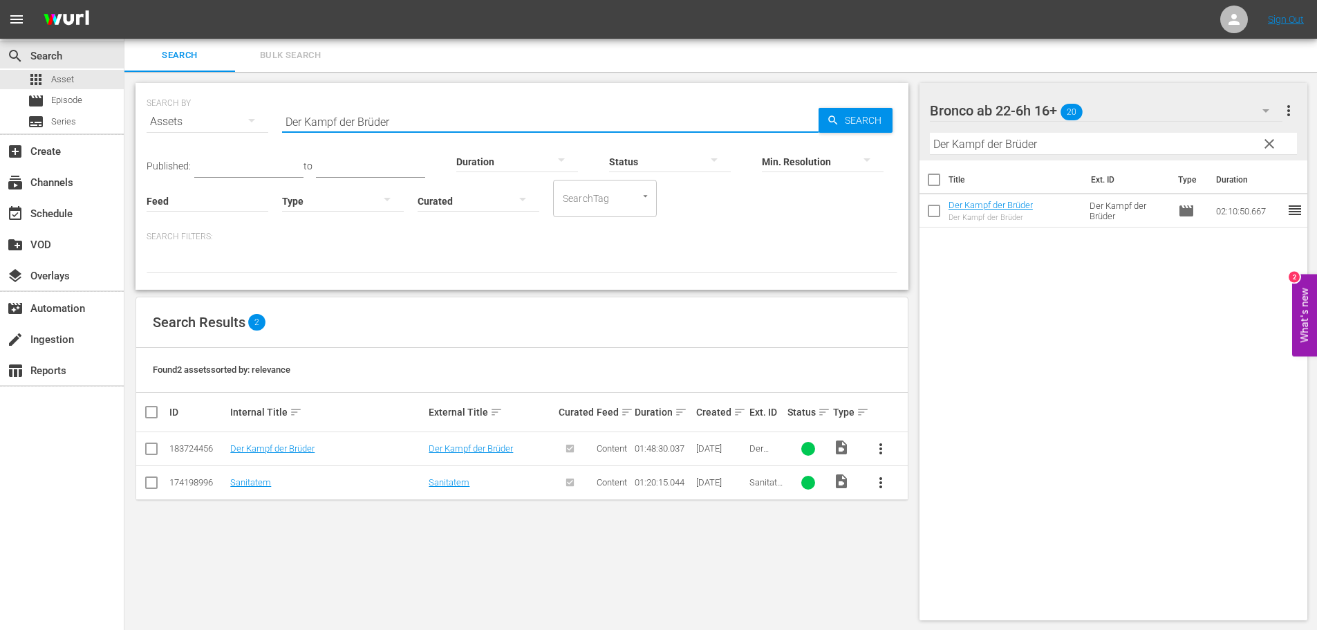
click at [407, 126] on input "Der Kampf der Brüder" at bounding box center [550, 121] width 536 height 33
paste input "lange Ritt nach Westen"
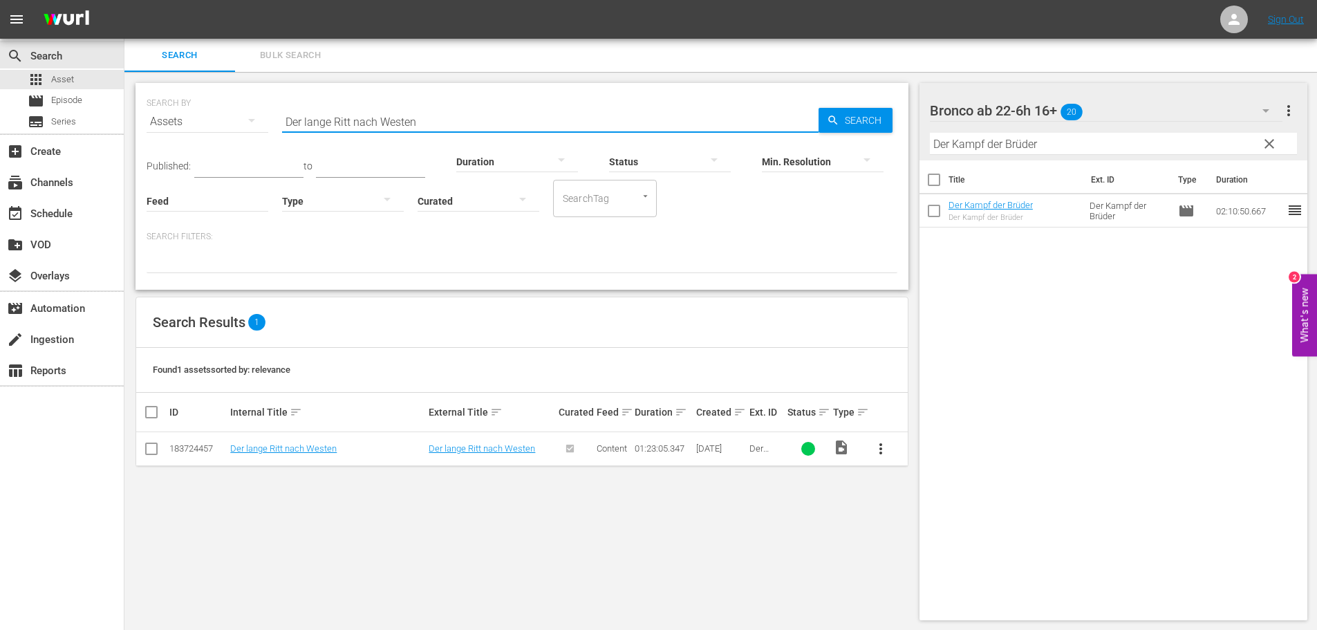
type input "Der lange Ritt nach Westen"
click at [1056, 144] on input "Der Kampf der Brüder" at bounding box center [1114, 144] width 368 height 22
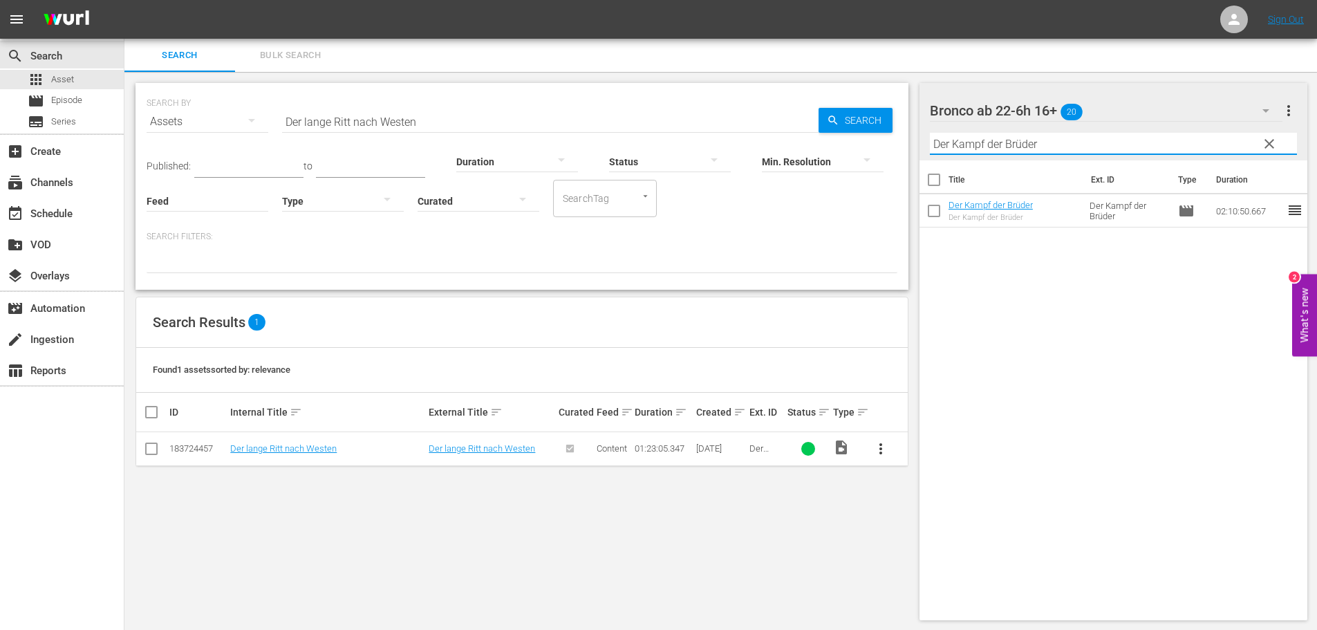
click at [1056, 144] on input "Der Kampf der Brüder" at bounding box center [1114, 144] width 368 height 22
paste input "lange Ritt nach Westen"
type input "Der lange Ritt nach Westen"
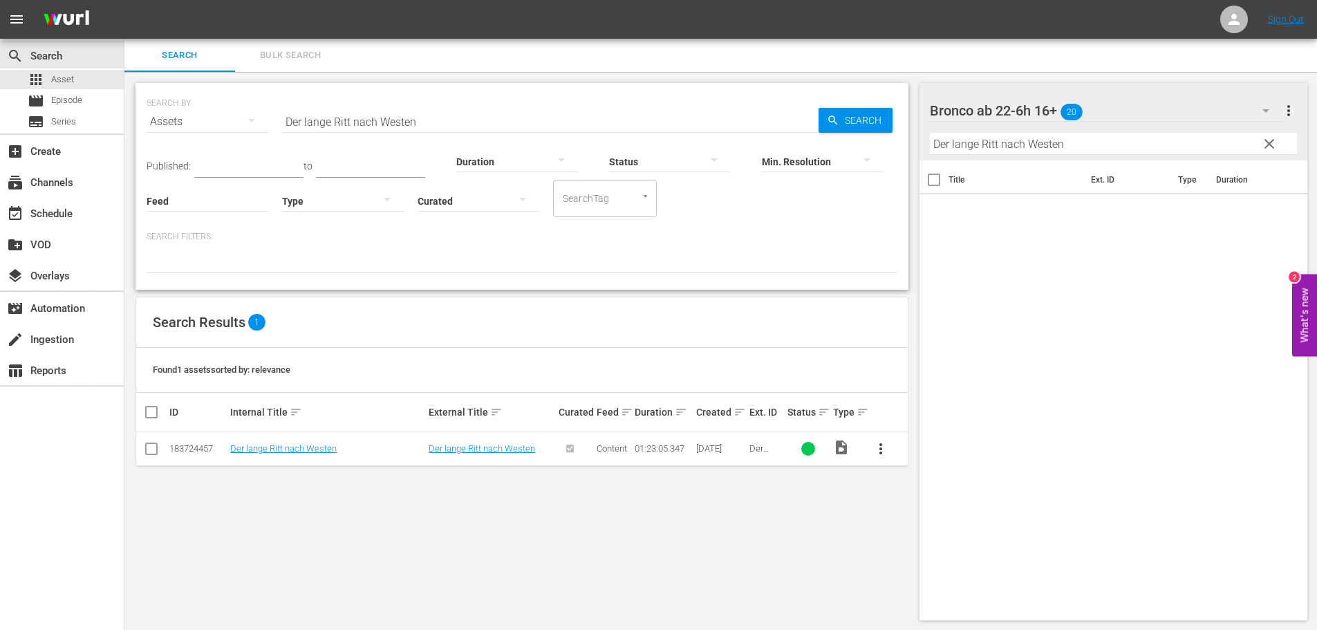
click at [1189, 115] on div "Bronco ab 22-6h 16+ 20" at bounding box center [1106, 110] width 352 height 39
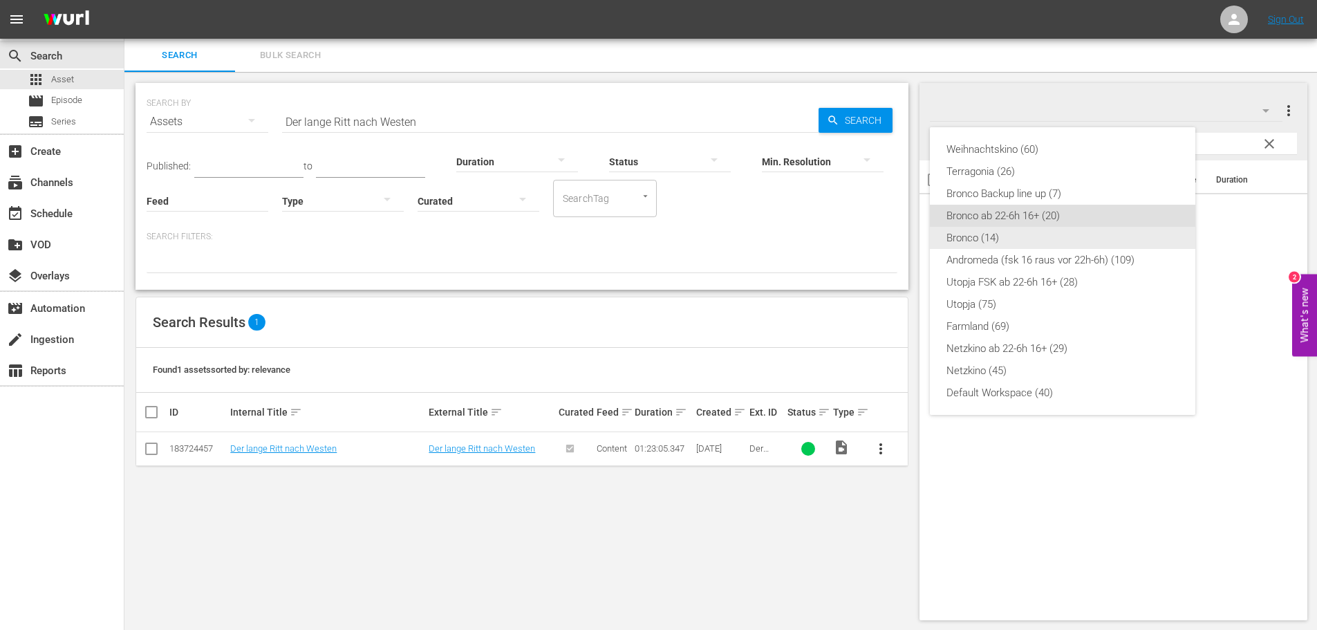
click at [1018, 238] on div "Bronco (14)" at bounding box center [1062, 238] width 232 height 22
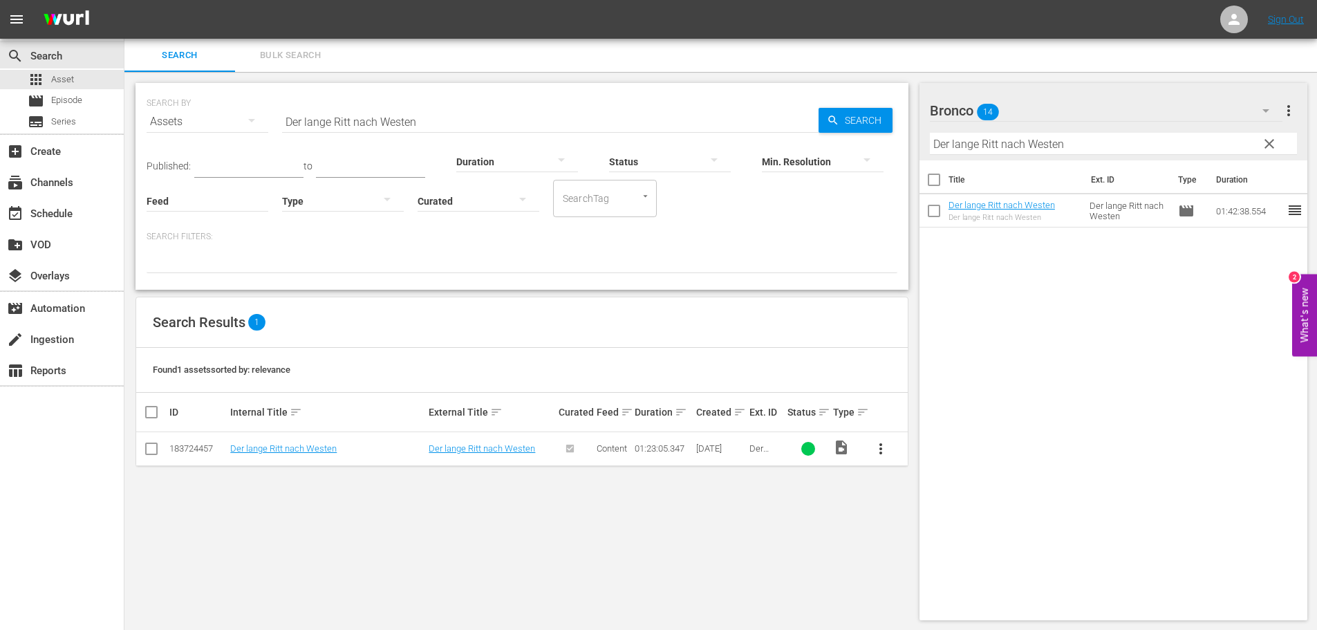
click at [686, 122] on input "Der lange Ritt nach Westen" at bounding box center [550, 121] width 536 height 33
paste input "Mann, der Rache nahm"
type input "Der Mann, der Rache nahm"
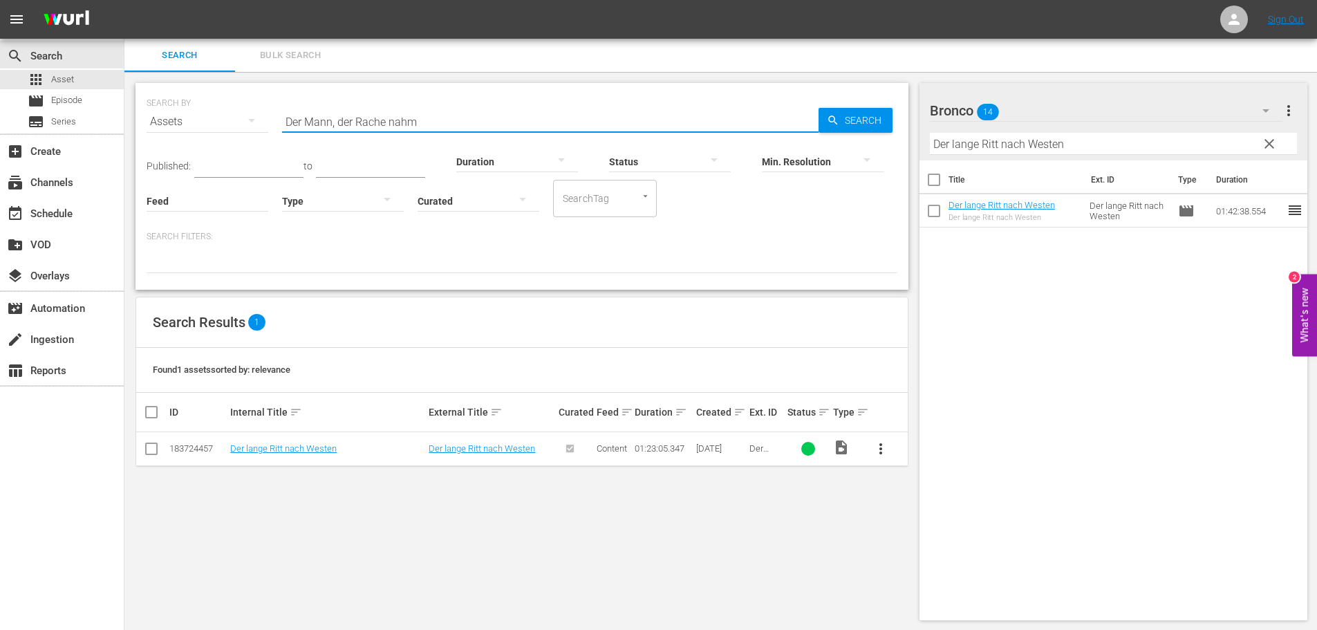
click at [1039, 142] on input "Der lange Ritt nach Westen" at bounding box center [1114, 144] width 368 height 22
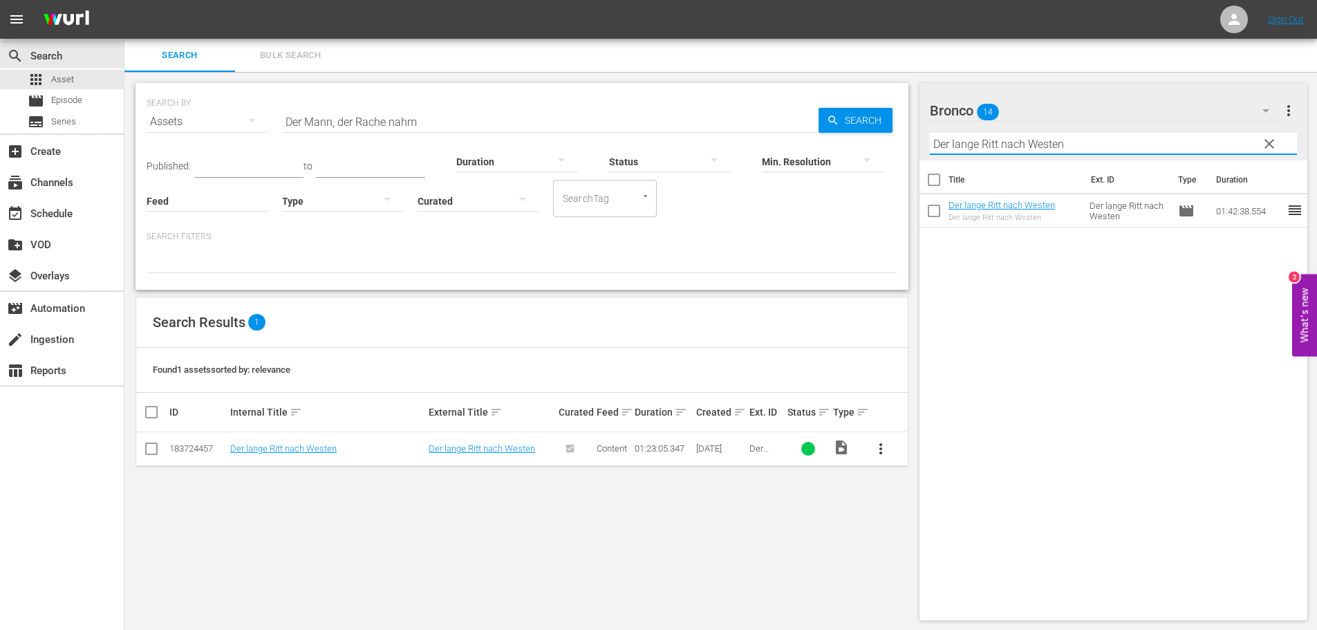
click at [1039, 142] on input "Der lange Ritt nach Westen" at bounding box center [1114, 144] width 368 height 22
paste input "Mann, der Rache nahm"
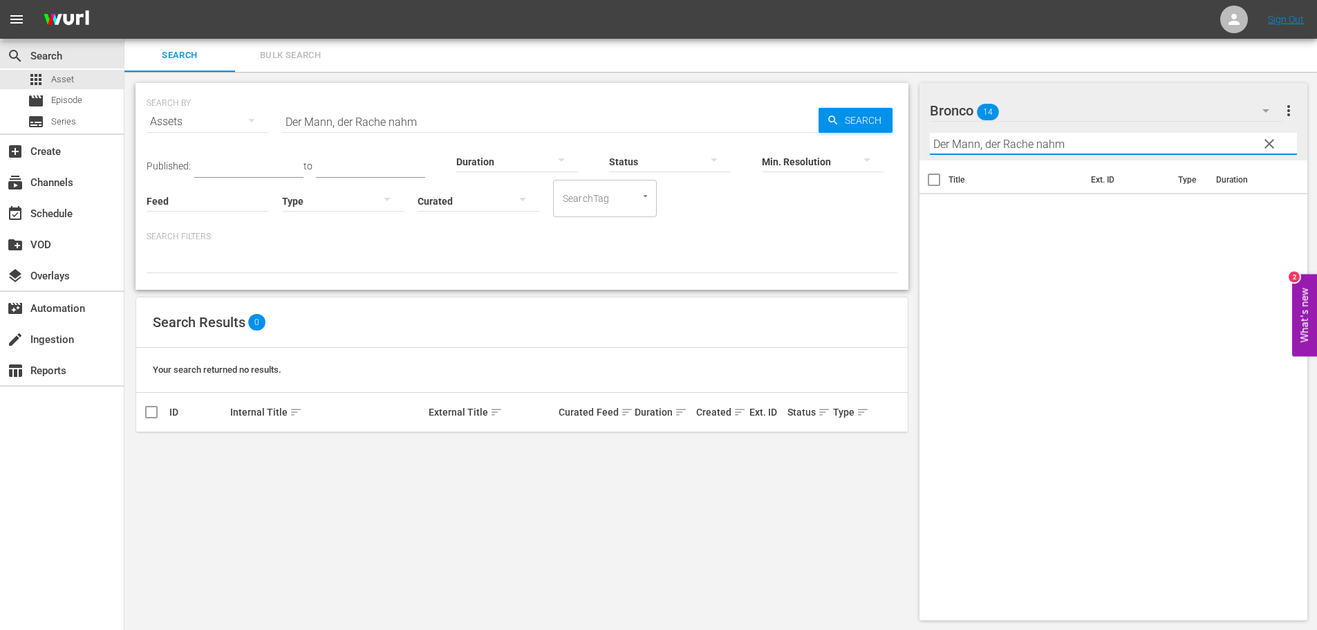
type input "Der Mann, der Rache nahm"
click at [444, 123] on input "Der Mann, der Rache nahm" at bounding box center [550, 121] width 536 height 33
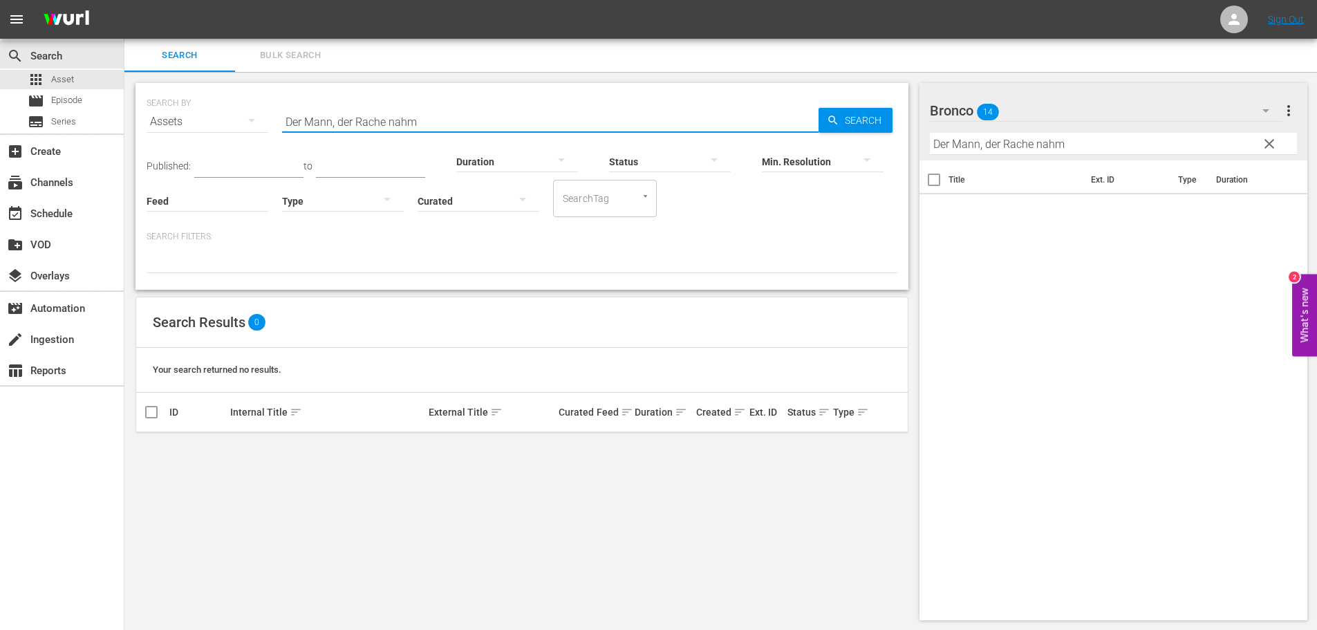
click at [444, 123] on input "Der Mann, der Rache nahm" at bounding box center [550, 121] width 536 height 33
click at [336, 122] on input "Der Mann, der Rache nahm" at bounding box center [550, 121] width 536 height 33
click at [453, 122] on input "Der Mann, der Rache nahm" at bounding box center [550, 121] width 536 height 33
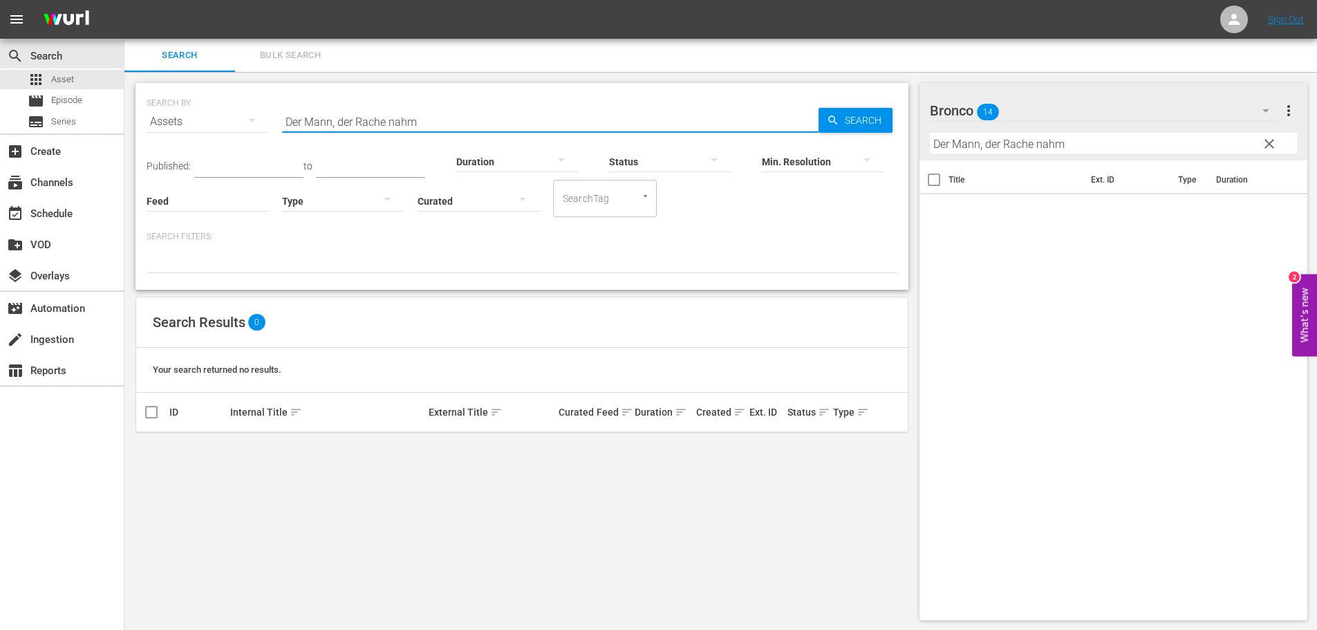
click at [453, 122] on input "Der Mann, der Rache nahm" at bounding box center [550, 121] width 536 height 33
paste input "Ruf des Wolfes"
type input "Der Ruf des Wolfes"
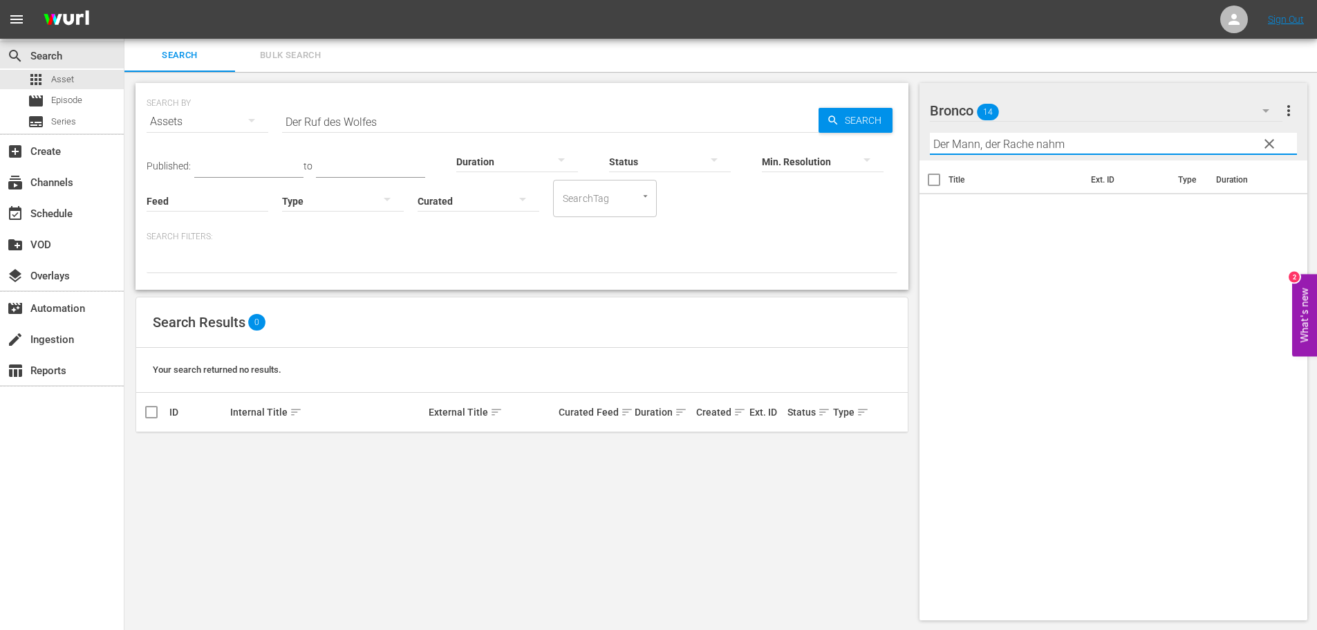
click at [1017, 147] on input "Der Mann, der Rache nahm" at bounding box center [1114, 144] width 368 height 22
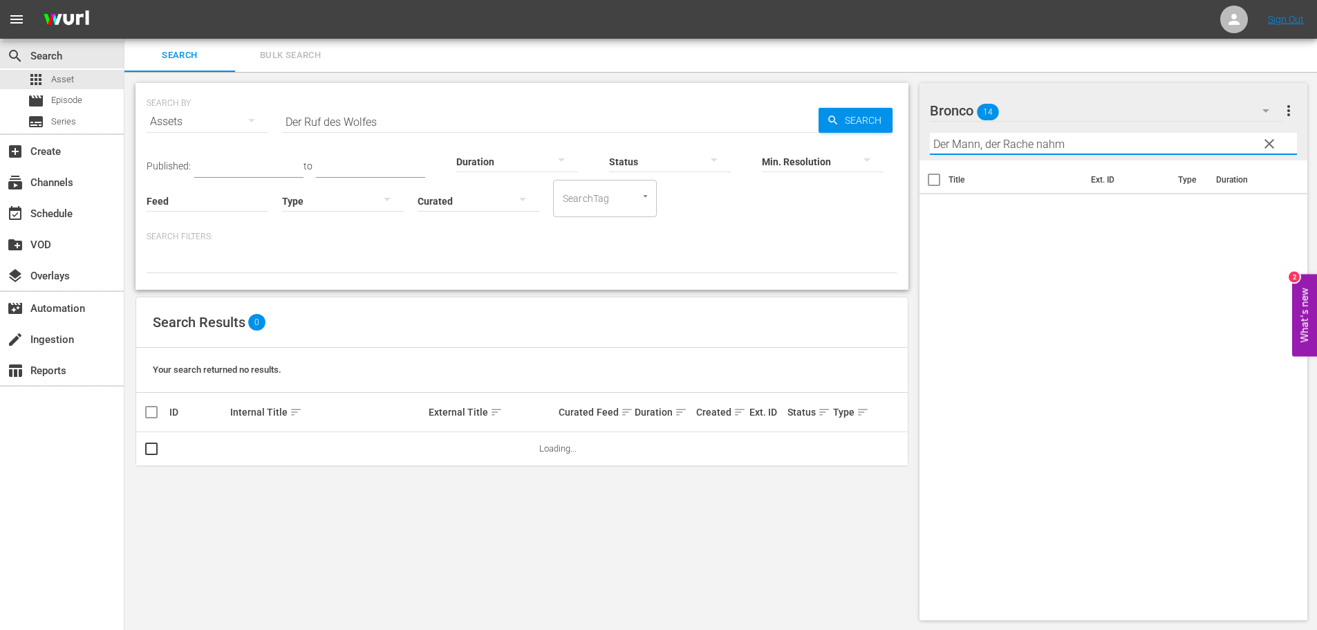
paste input "Ruf des Wolfes"
type input "Der Ruf des Wolfes"
click at [1247, 113] on div "Bronco 14" at bounding box center [1106, 110] width 352 height 39
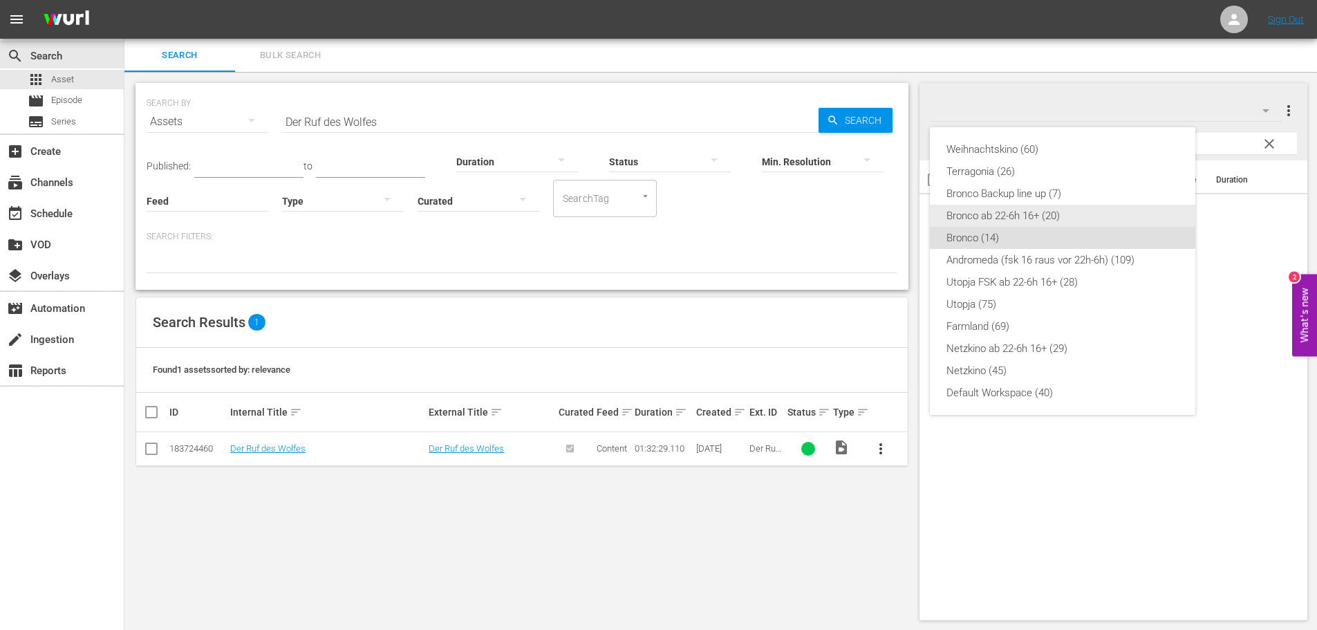
click at [1012, 209] on div "Bronco ab 22-6h 16+ (20)" at bounding box center [1062, 216] width 232 height 22
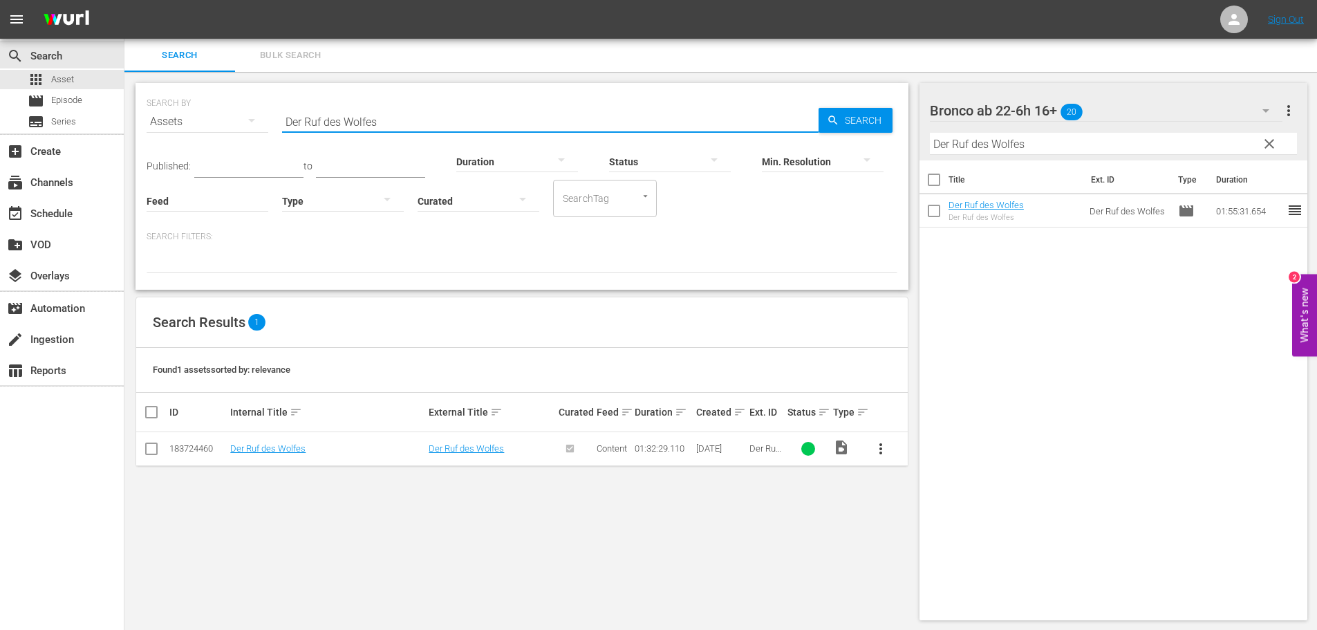
click at [525, 118] on input "Der Ruf des Wolfes" at bounding box center [550, 121] width 536 height 33
paste input "schnellste Colt von River Fall"
type input "Der schnellste Colt von River Falls"
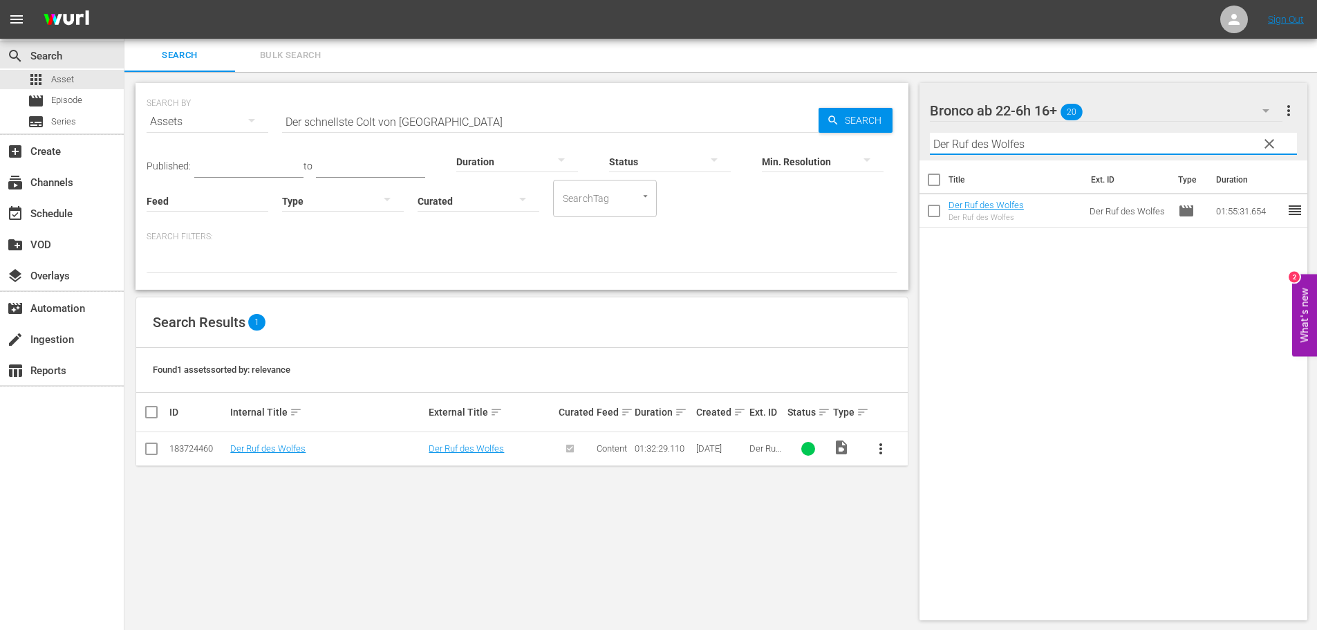
click at [1064, 149] on input "Der Ruf des Wolfes" at bounding box center [1114, 144] width 368 height 22
paste input "schnellste Colt von River Fall"
type input "Der schnellste Colt von River Falls"
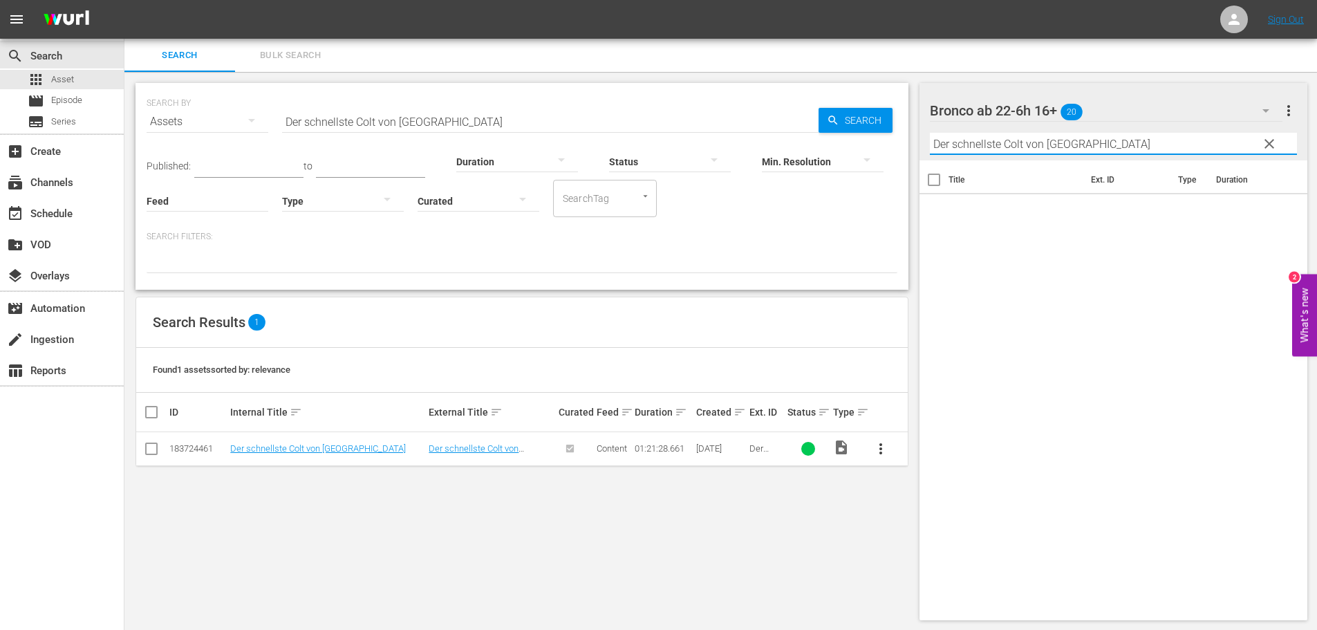
click at [1121, 115] on div "Bronco ab 22-6h 16+ 20" at bounding box center [1106, 110] width 352 height 39
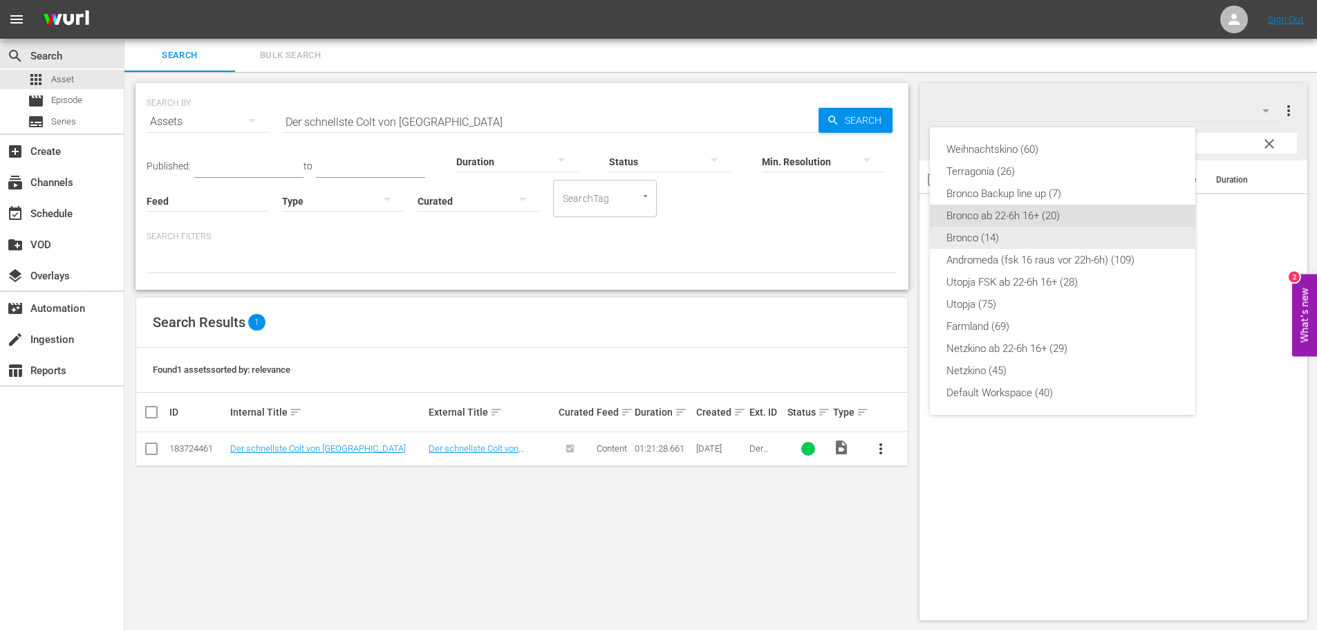
click at [1019, 246] on div "Bronco (14)" at bounding box center [1062, 238] width 232 height 22
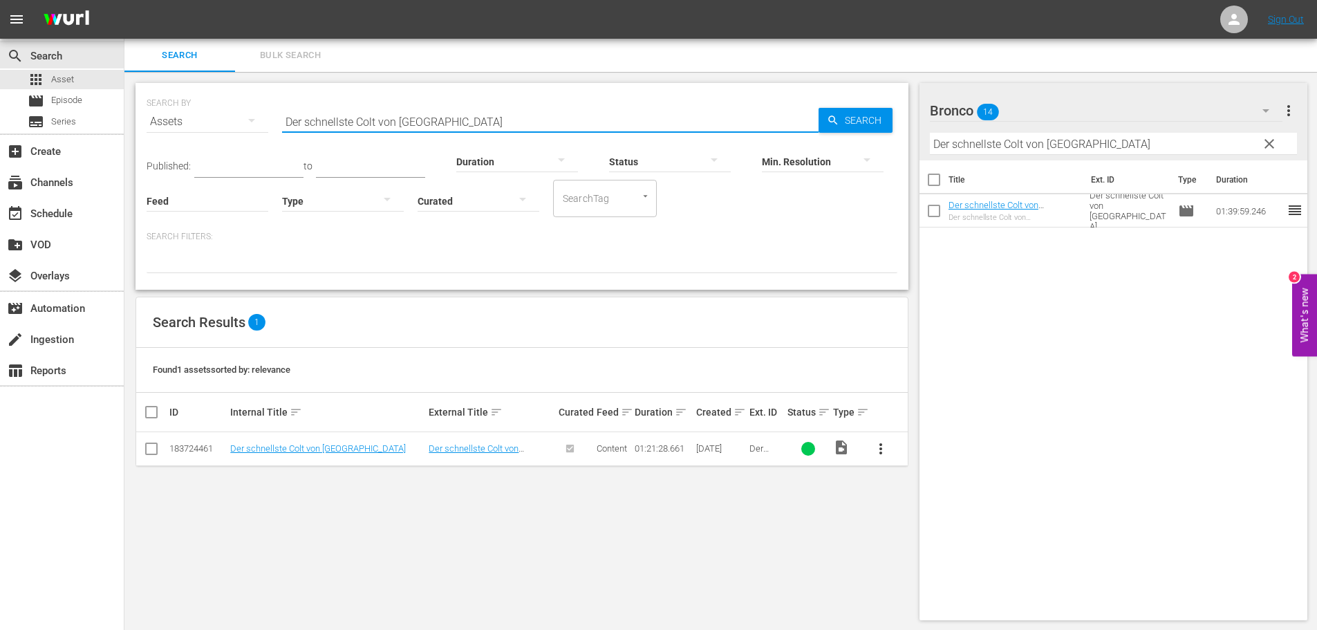
click at [444, 126] on input "Der schnellste Colt von River Falls" at bounding box center [550, 121] width 536 height 33
paste input "weite Weg nach Westen"
click at [454, 117] on input "Der weite Weg nach Westen" at bounding box center [550, 121] width 536 height 33
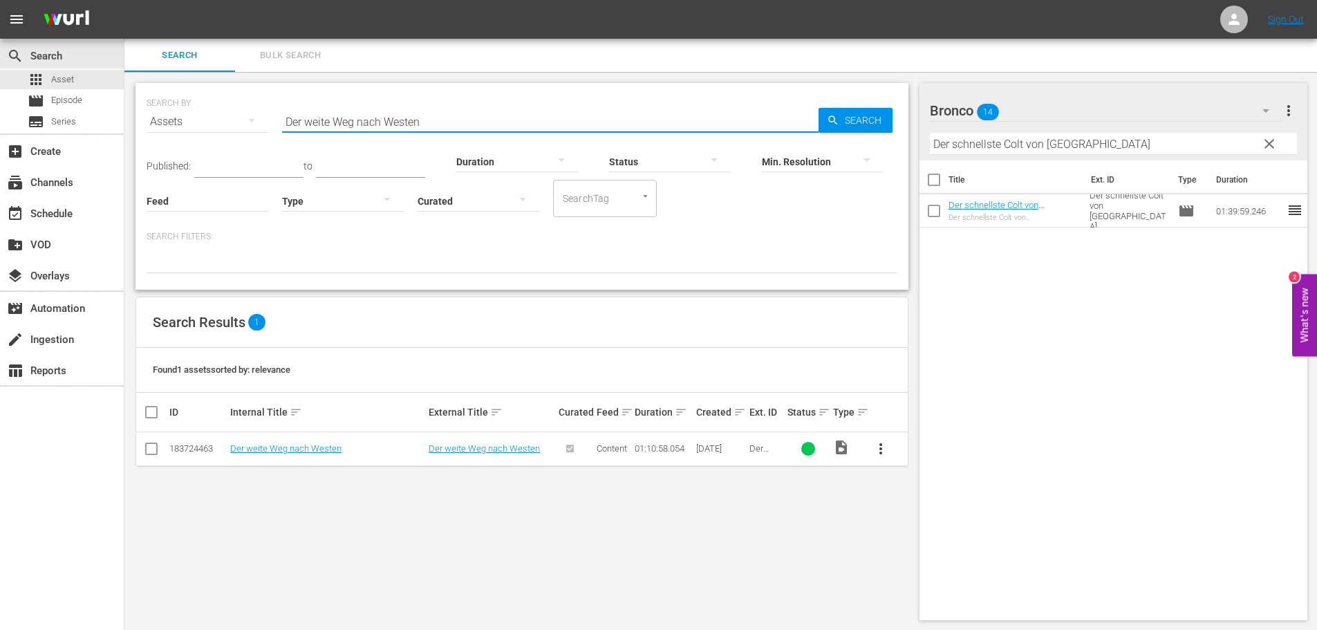
click at [454, 117] on input "Der weite Weg nach Westen" at bounding box center [550, 121] width 536 height 33
paste input "ie Krieger der Cheyenne"
drag, startPoint x: 666, startPoint y: 131, endPoint x: 666, endPoint y: 117, distance: 13.8
click at [666, 131] on div "Status" at bounding box center [670, 153] width 122 height 50
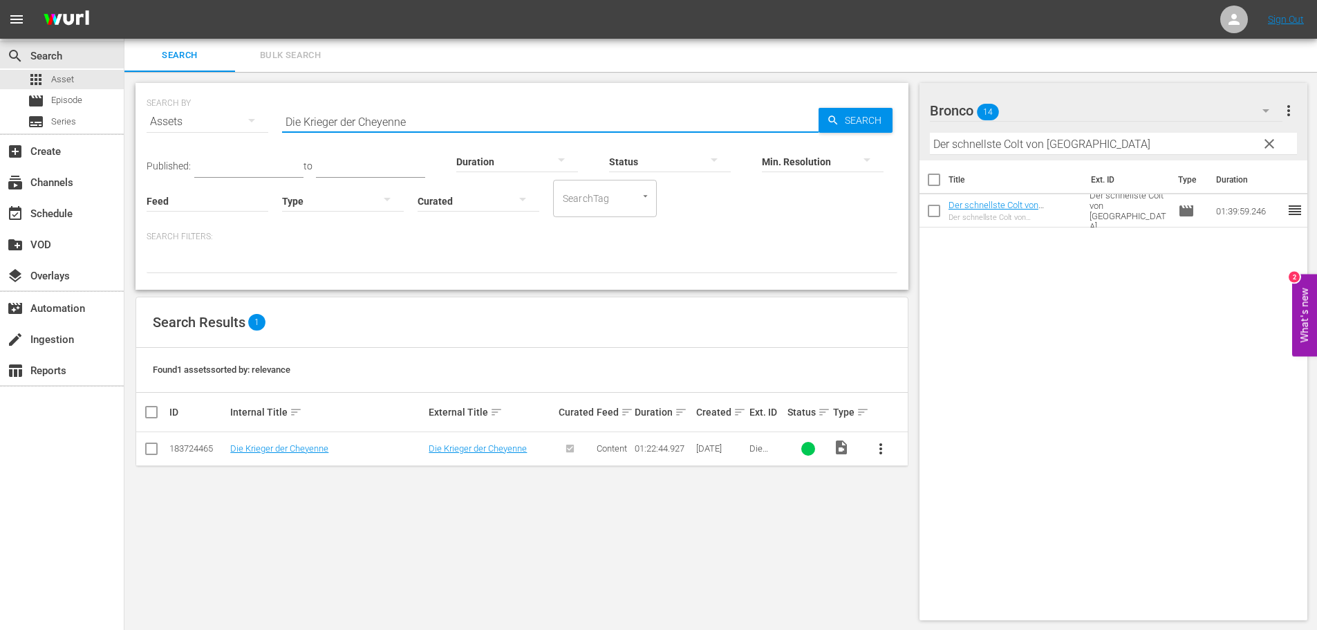
click at [666, 117] on input "Die Krieger der Cheyenne" at bounding box center [550, 121] width 536 height 33
paste input "100 Fäuste für ein Vaterunser"
type input "100 Fäuste für ein Vaterunser"
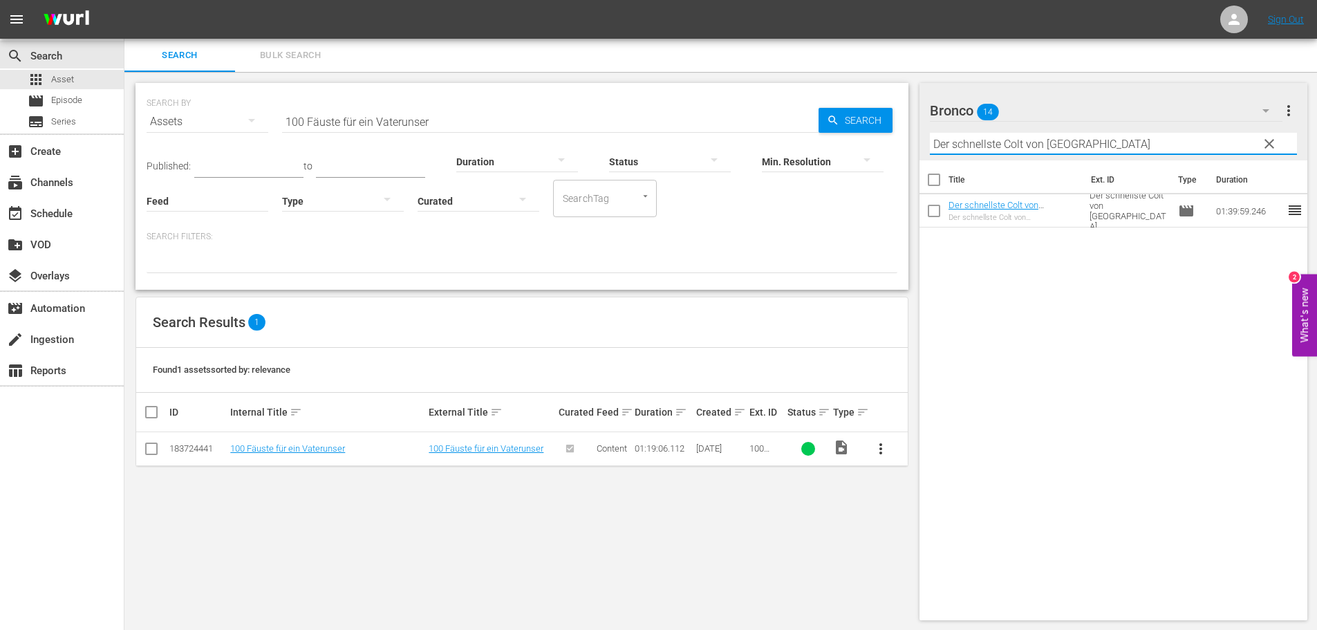
click at [1123, 145] on input "Der schnellste Colt von River Falls" at bounding box center [1114, 144] width 368 height 22
paste input "100 Fäuste für ein Vaterunser"
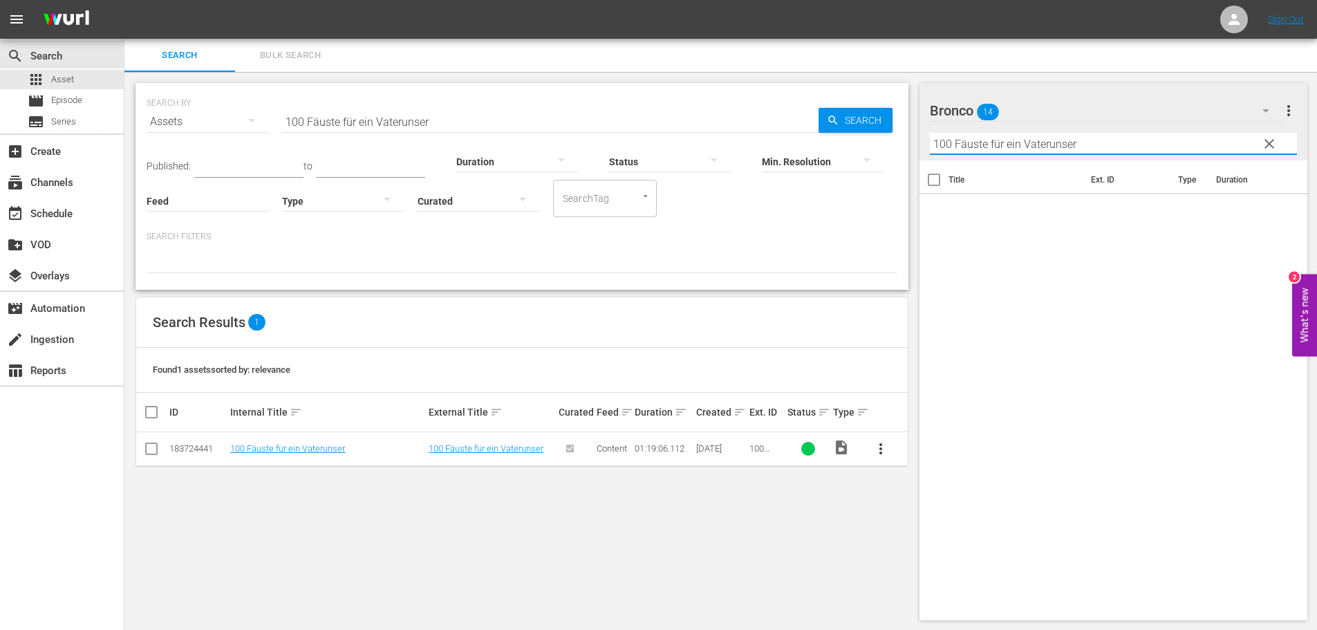
type input "100 Fäuste für ein Vaterunser"
click at [1130, 111] on div "Bronco 14" at bounding box center [1106, 110] width 352 height 39
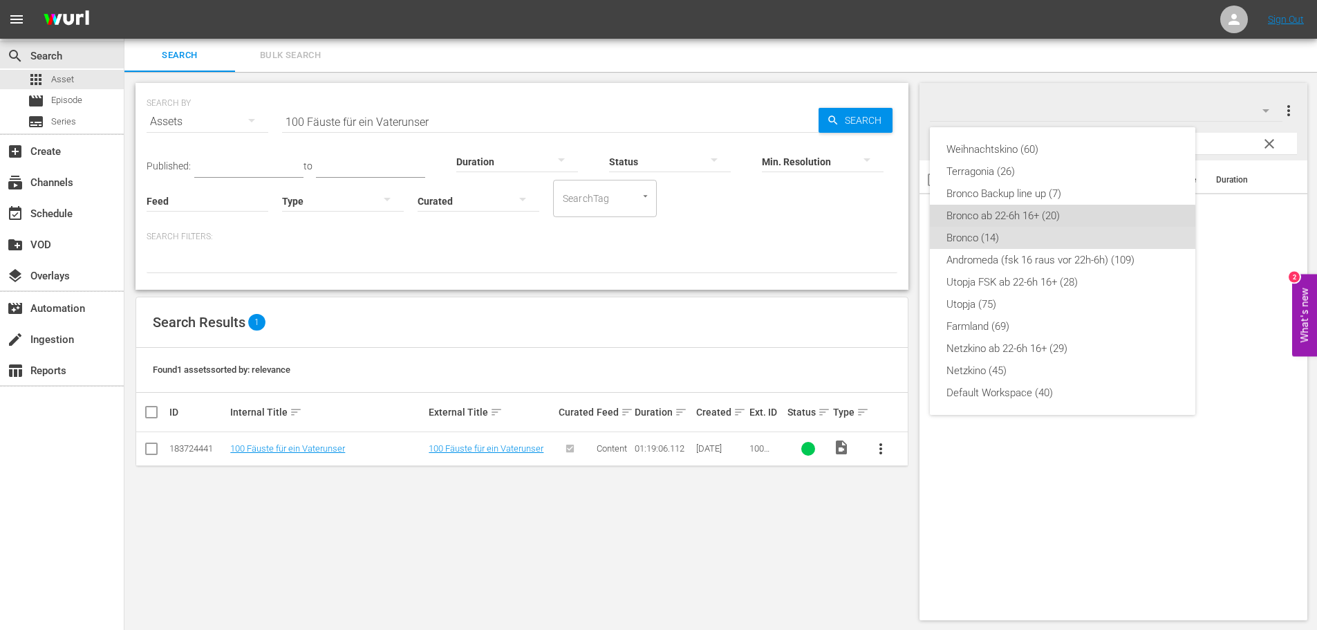
click at [1028, 222] on div "Bronco ab 22-6h 16+ (20)" at bounding box center [1062, 216] width 232 height 22
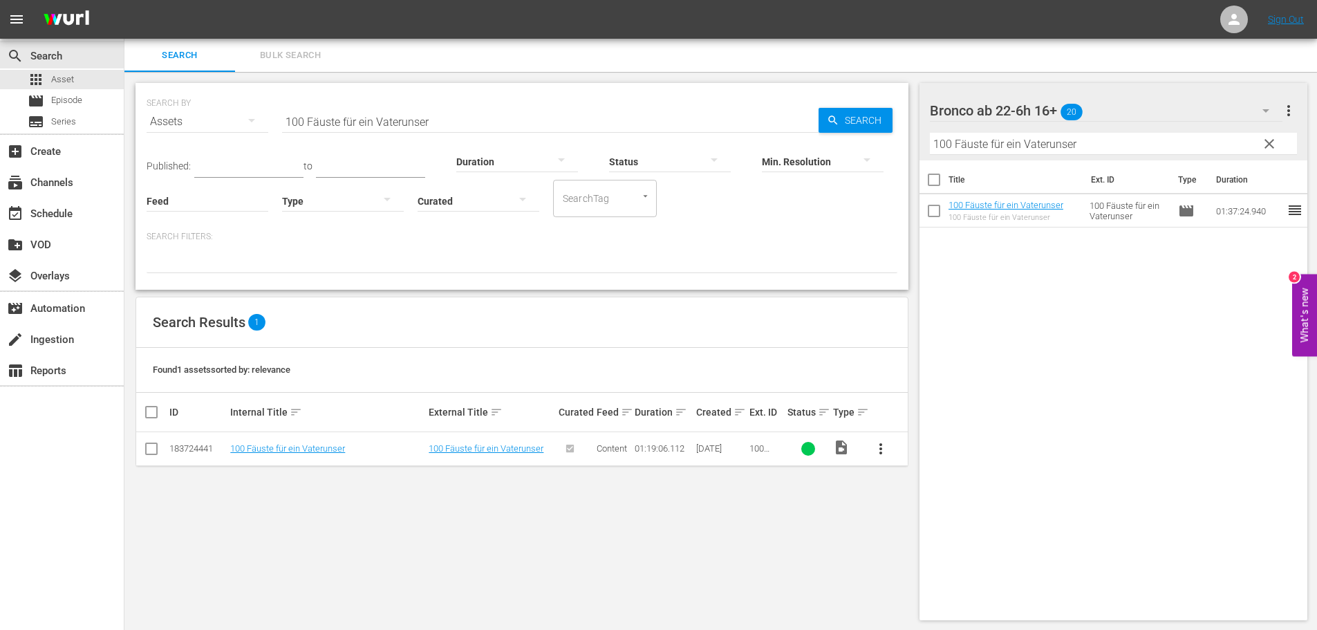
click at [704, 123] on input "100 Fäuste für ein Vaterunser" at bounding box center [550, 121] width 536 height 33
click at [456, 117] on input "100 Fäuste für ein Vaterunser" at bounding box center [550, 121] width 536 height 33
click at [451, 117] on input "100 Fäuste für ein Vaterunser" at bounding box center [550, 121] width 536 height 33
click at [455, 117] on input "100 Fäuste für ein Vaterunser" at bounding box center [550, 121] width 536 height 33
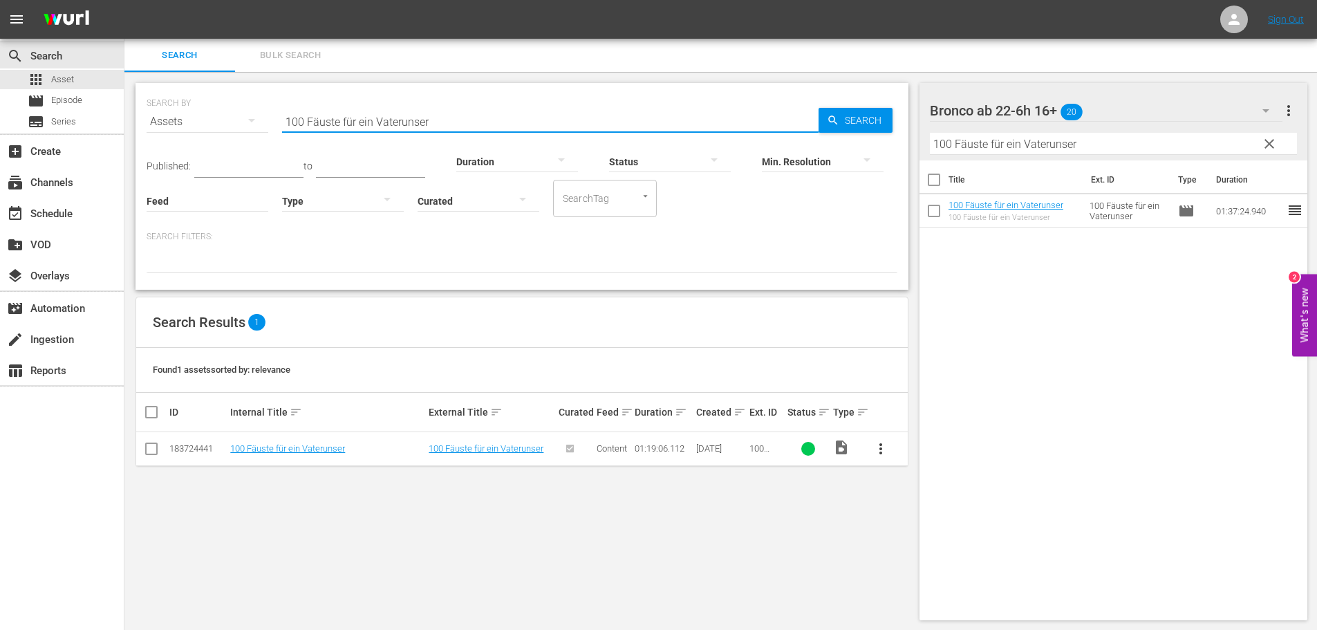
click at [455, 117] on input "100 Fäuste für ein Vaterunser" at bounding box center [550, 121] width 536 height 33
click at [529, 90] on div "SEARCH BY Search By Assets Search ID, Title, Description, Keywords, or Category…" at bounding box center [522, 113] width 751 height 50
click at [932, 213] on input "checkbox" at bounding box center [933, 213] width 29 height 29
checkbox input "true"
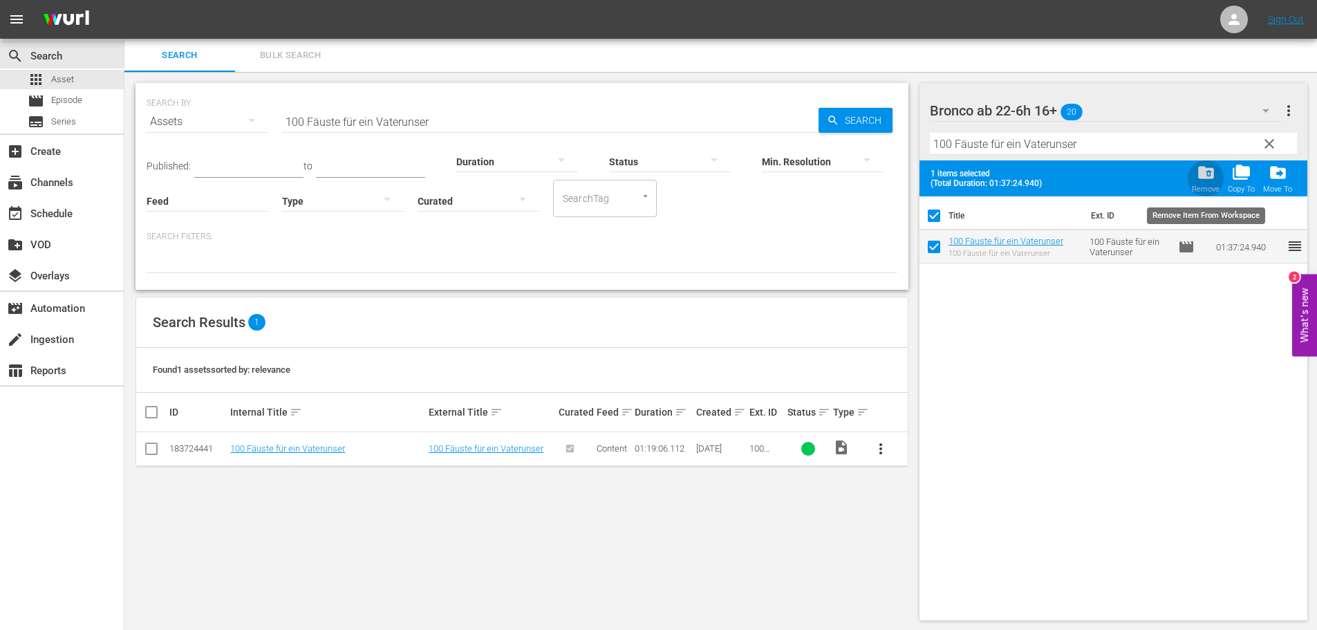
click at [1209, 178] on span "folder_delete" at bounding box center [1205, 172] width 19 height 19
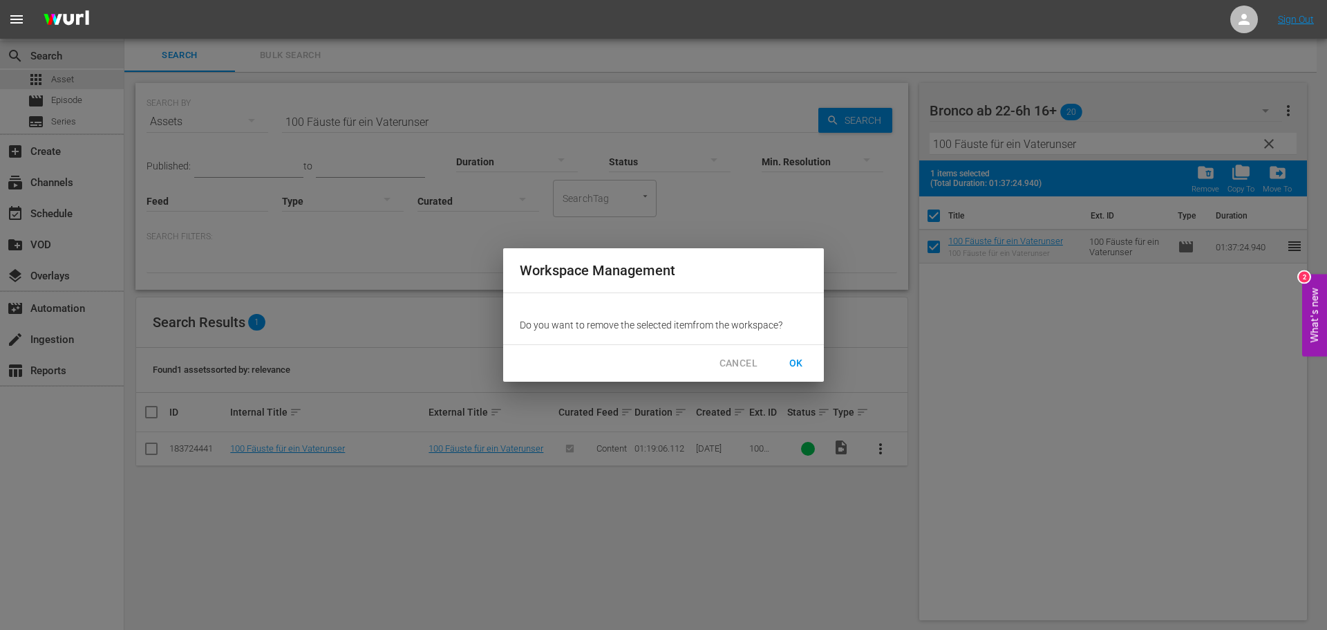
click at [799, 369] on span "OK" at bounding box center [796, 363] width 22 height 17
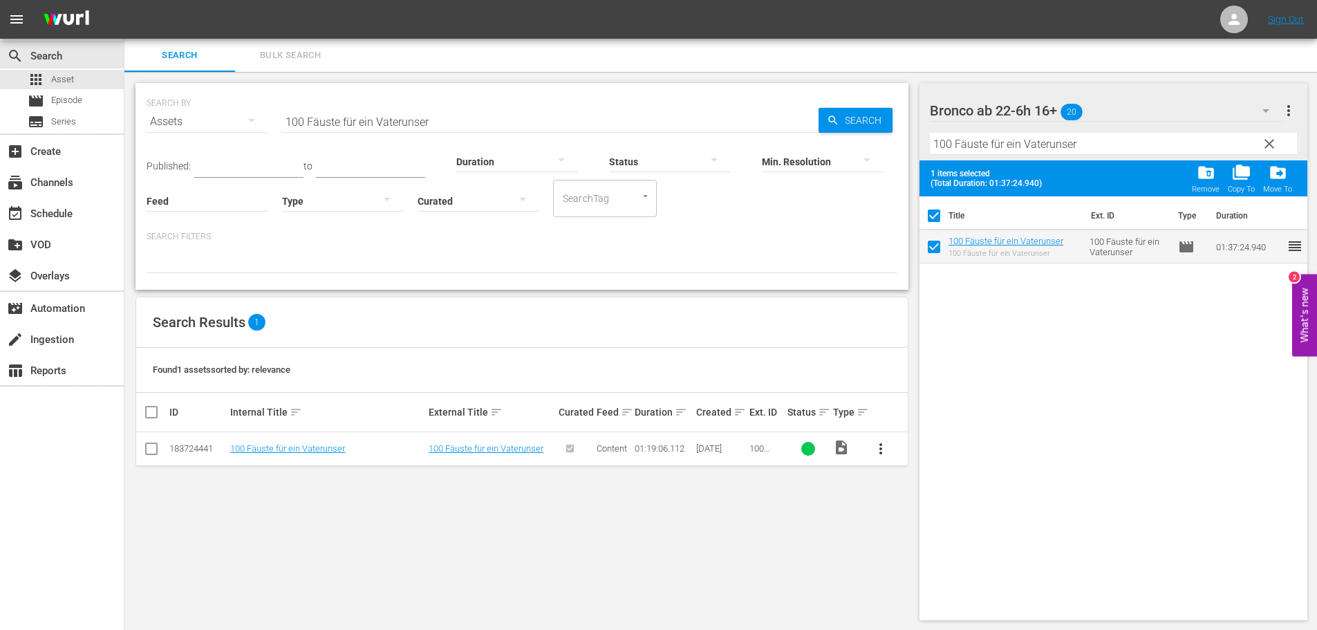
checkbox input "false"
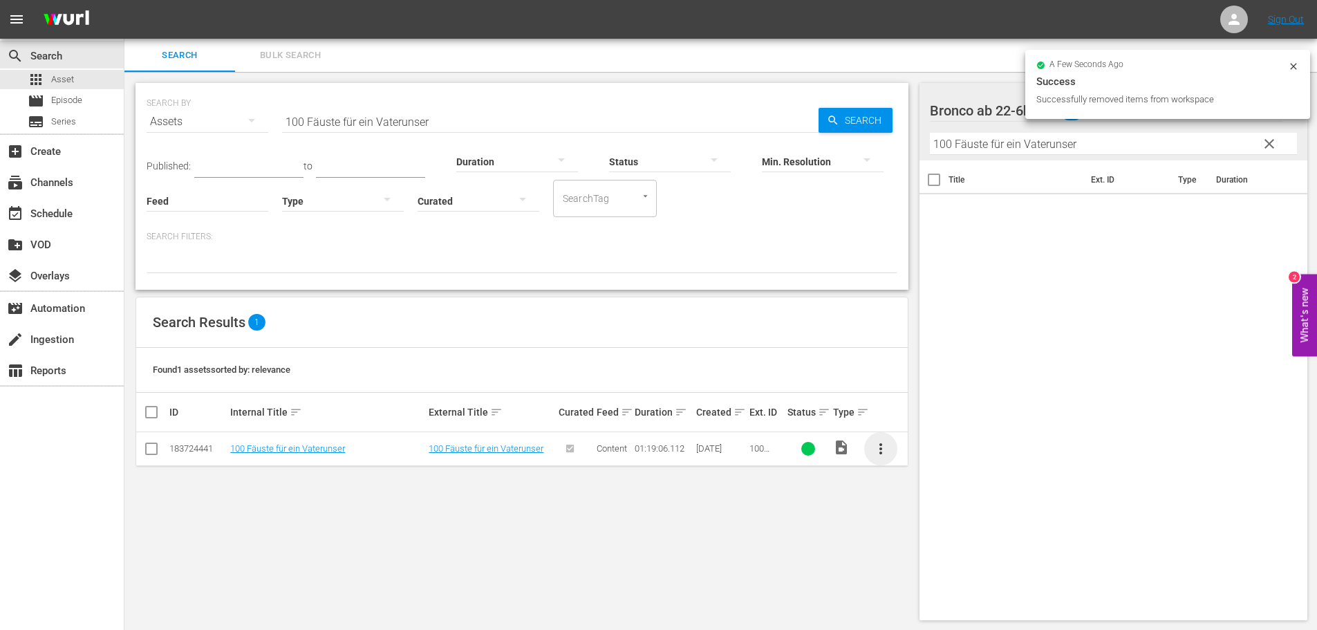
click at [885, 451] on span "more_vert" at bounding box center [880, 448] width 17 height 17
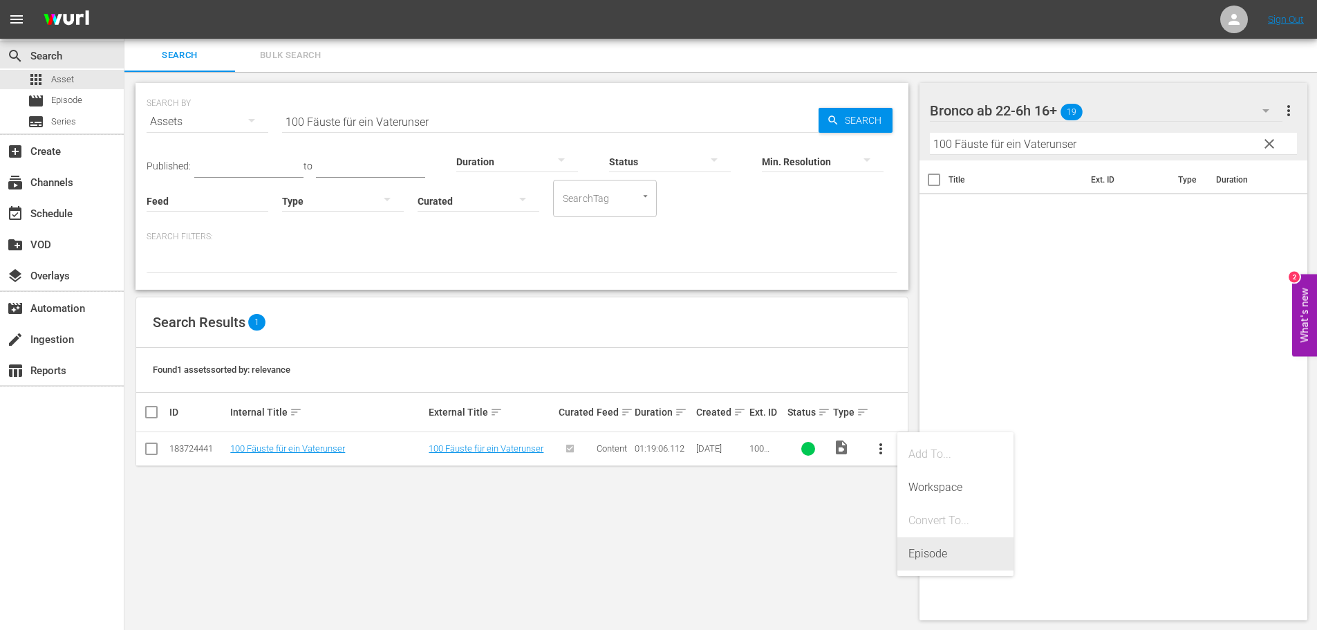
click at [932, 561] on div "Episode" at bounding box center [955, 553] width 94 height 33
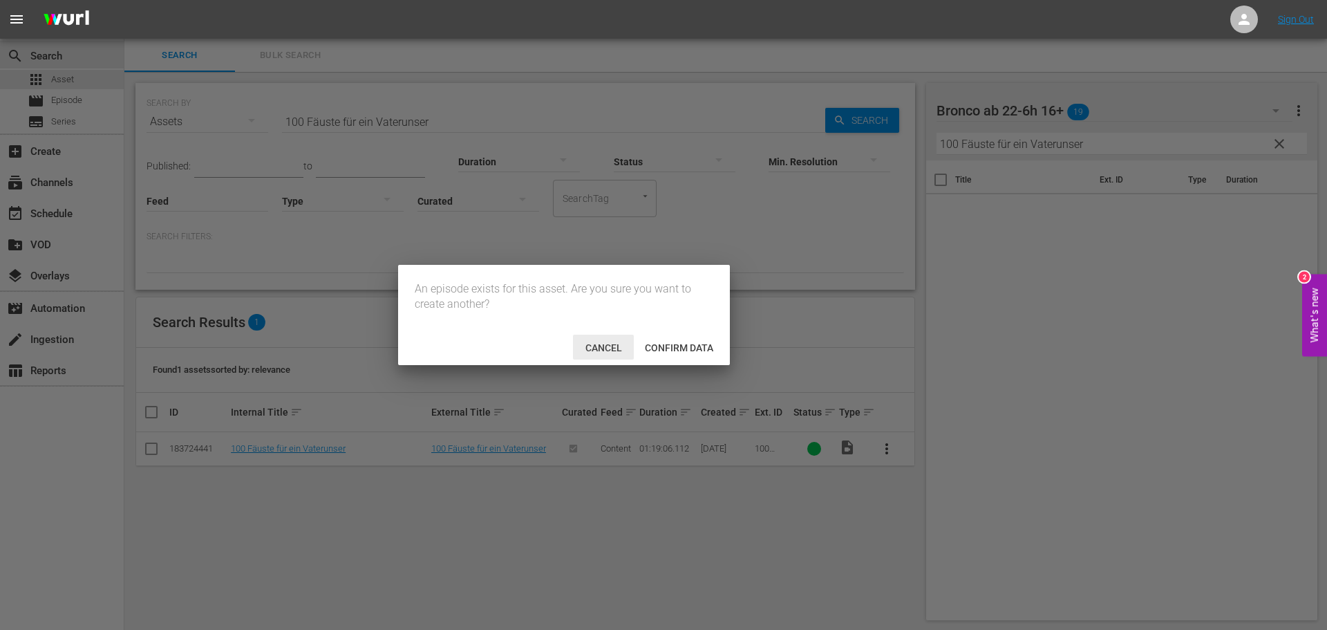
click at [598, 351] on span "Cancel" at bounding box center [603, 347] width 59 height 11
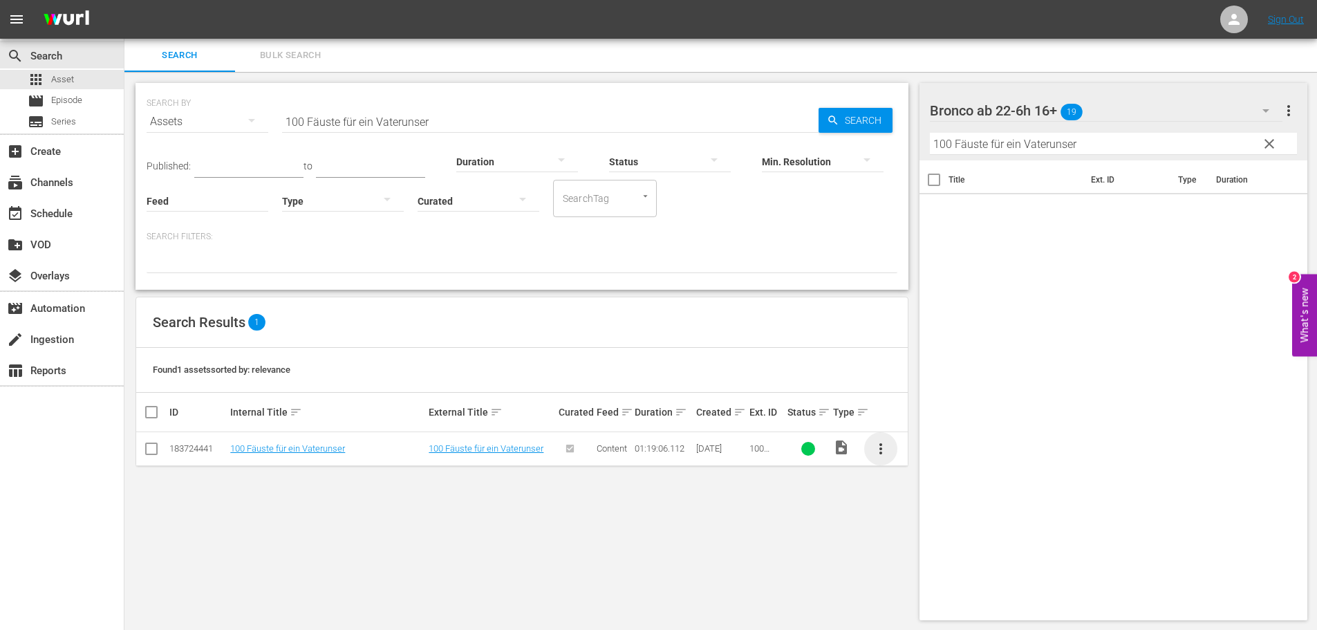
click at [887, 449] on span "more_vert" at bounding box center [880, 448] width 17 height 17
click at [157, 453] on input "checkbox" at bounding box center [151, 451] width 17 height 17
checkbox input "true"
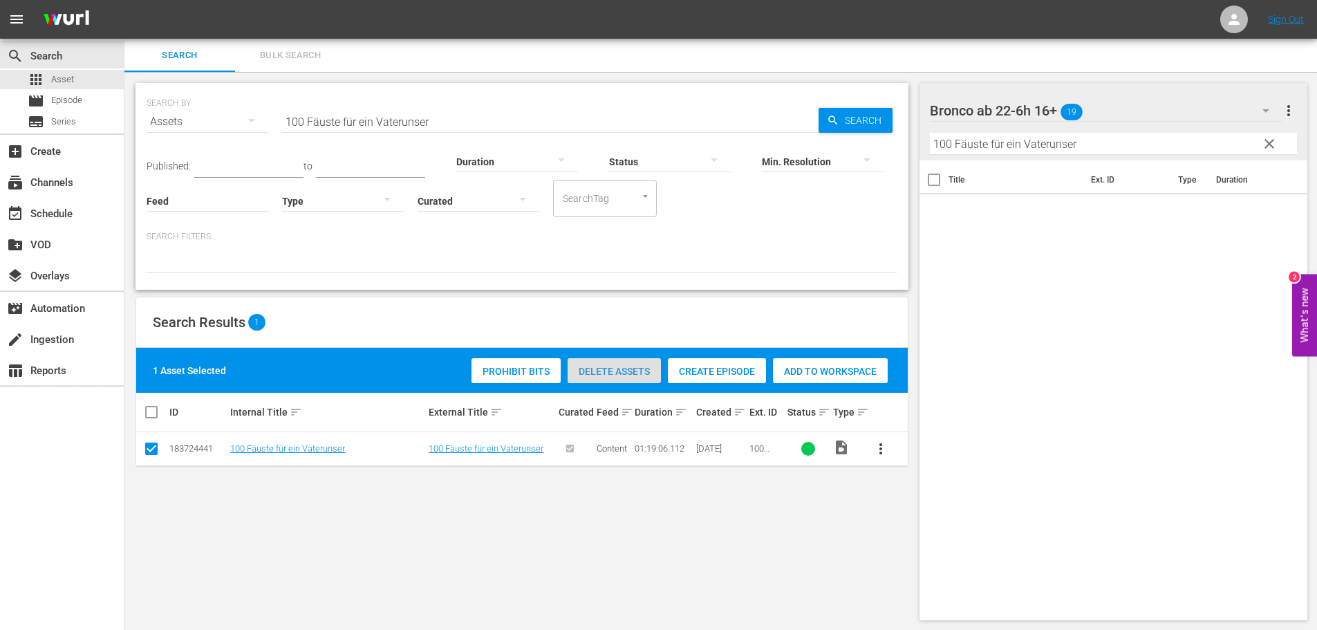
click at [636, 375] on span "Delete Assets" at bounding box center [613, 371] width 93 height 11
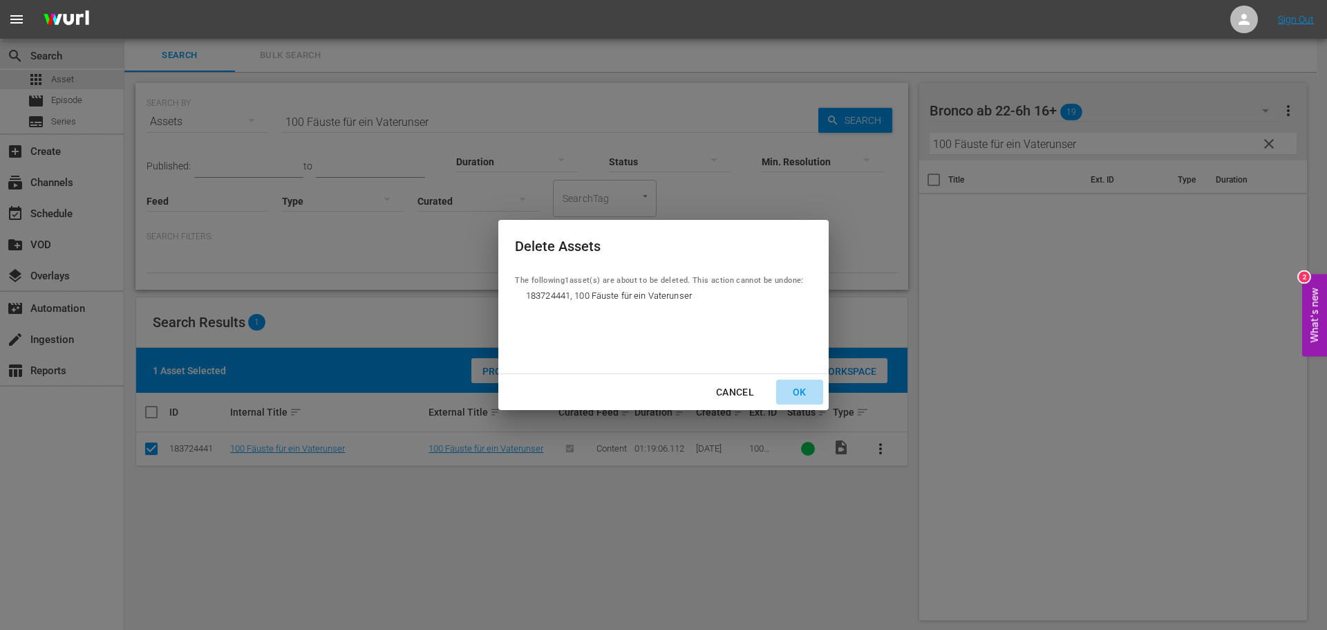
click at [798, 395] on div "OK" at bounding box center [800, 392] width 36 height 17
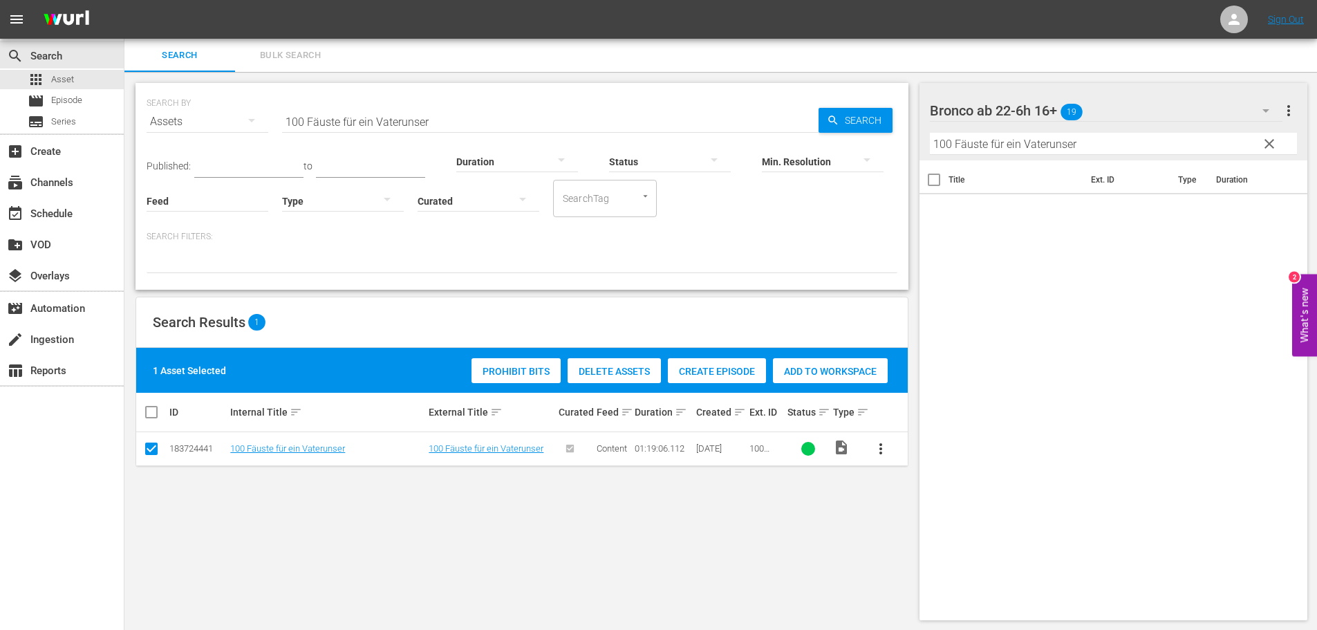
click at [602, 372] on span "Delete Assets" at bounding box center [613, 371] width 93 height 11
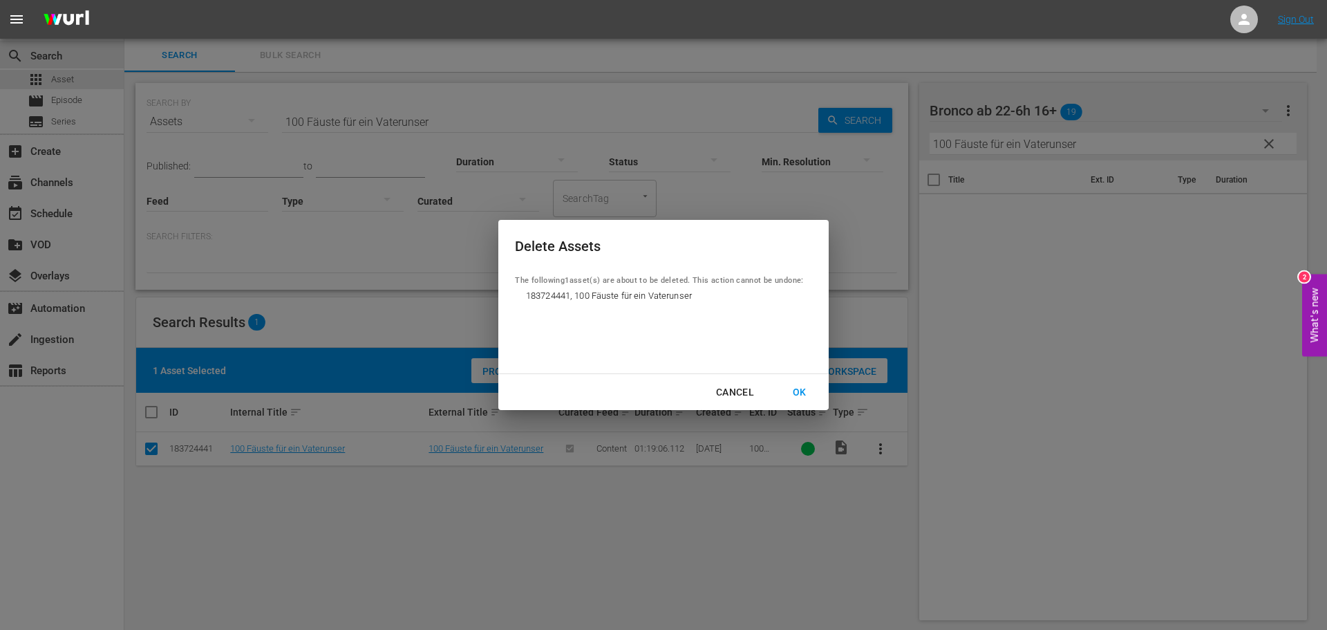
click at [800, 393] on div "OK" at bounding box center [800, 392] width 36 height 17
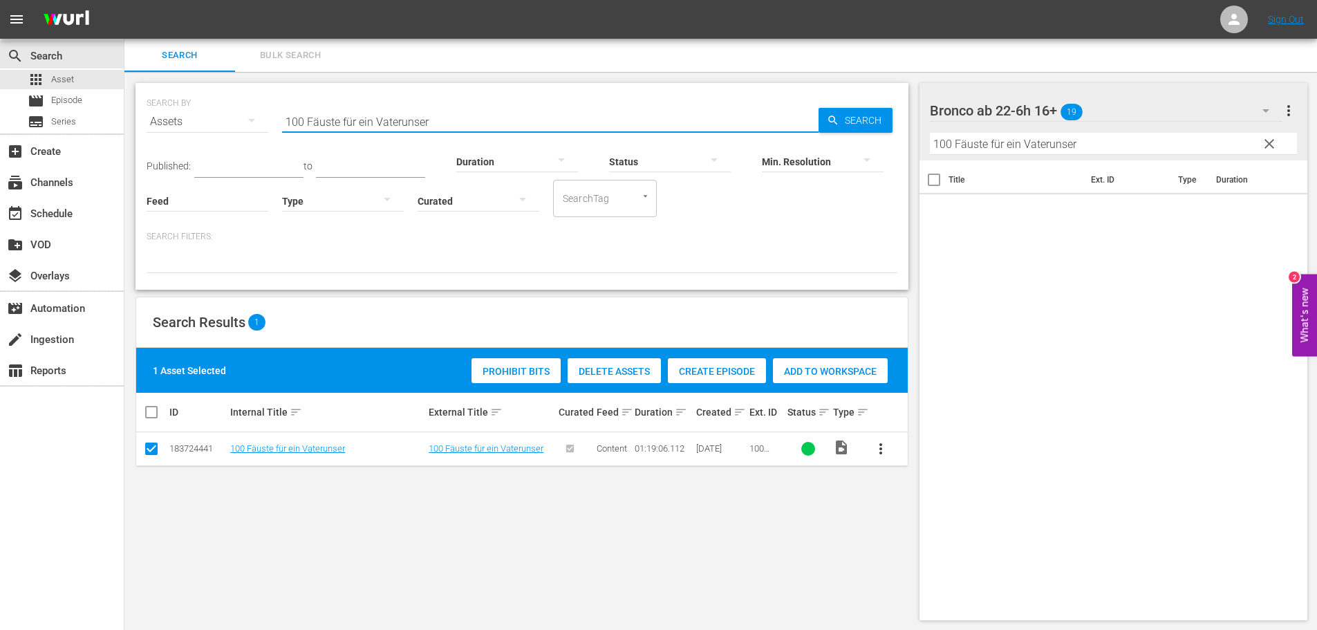
click at [406, 118] on input "100 Fäuste für ein Vaterunser" at bounding box center [550, 121] width 536 height 33
paste input "Shootout in the West"
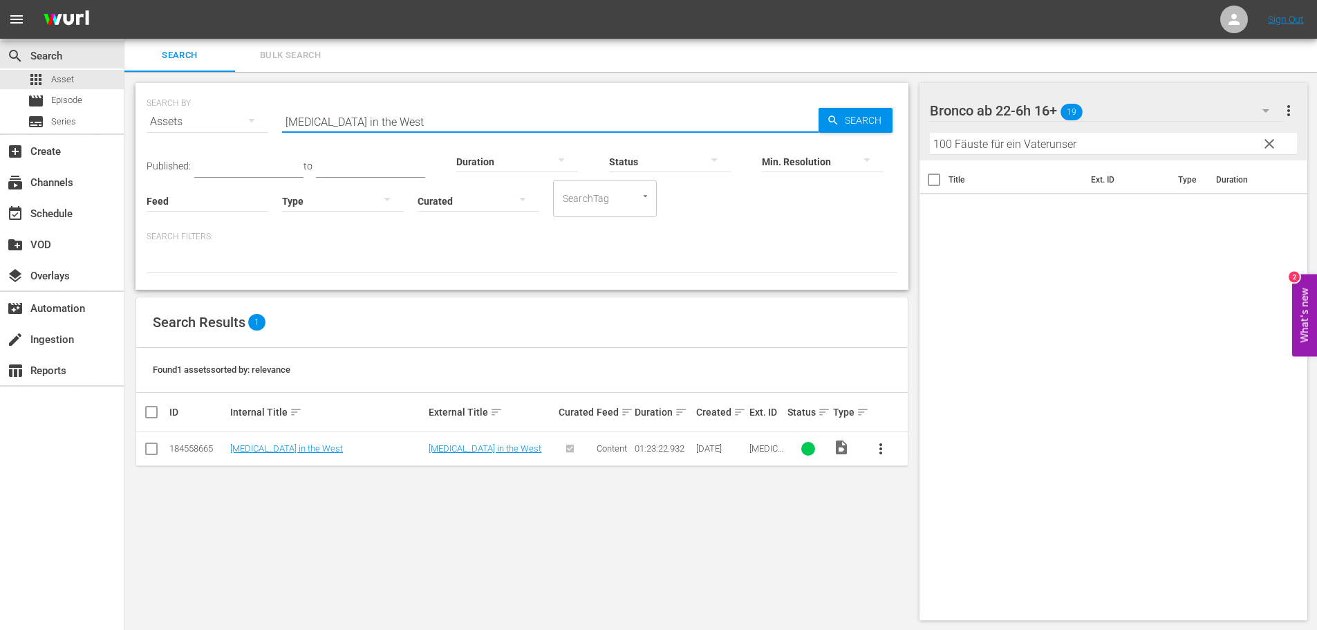
type input "Shootout in the West"
click at [1150, 147] on input "100 Fäuste für ein Vaterunser" at bounding box center [1114, 144] width 368 height 22
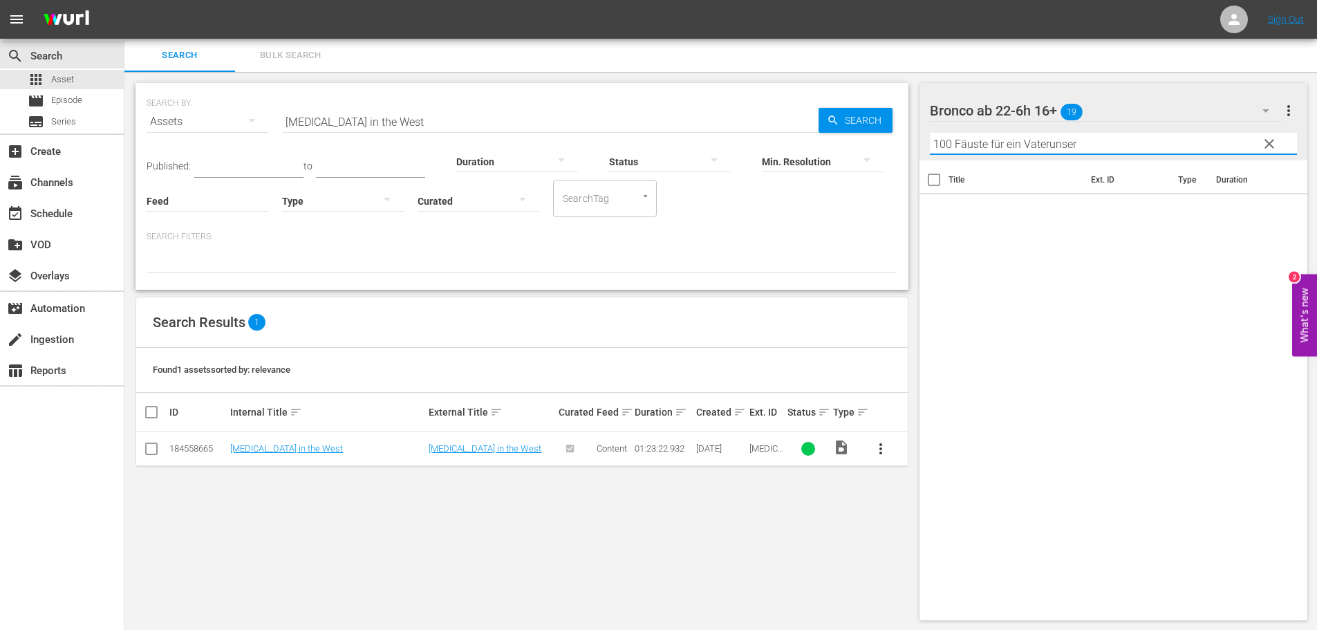
click at [1150, 147] on input "100 Fäuste für ein Vaterunser" at bounding box center [1114, 144] width 368 height 22
paste input "Shootout in the West"
type input "Shootout in the West"
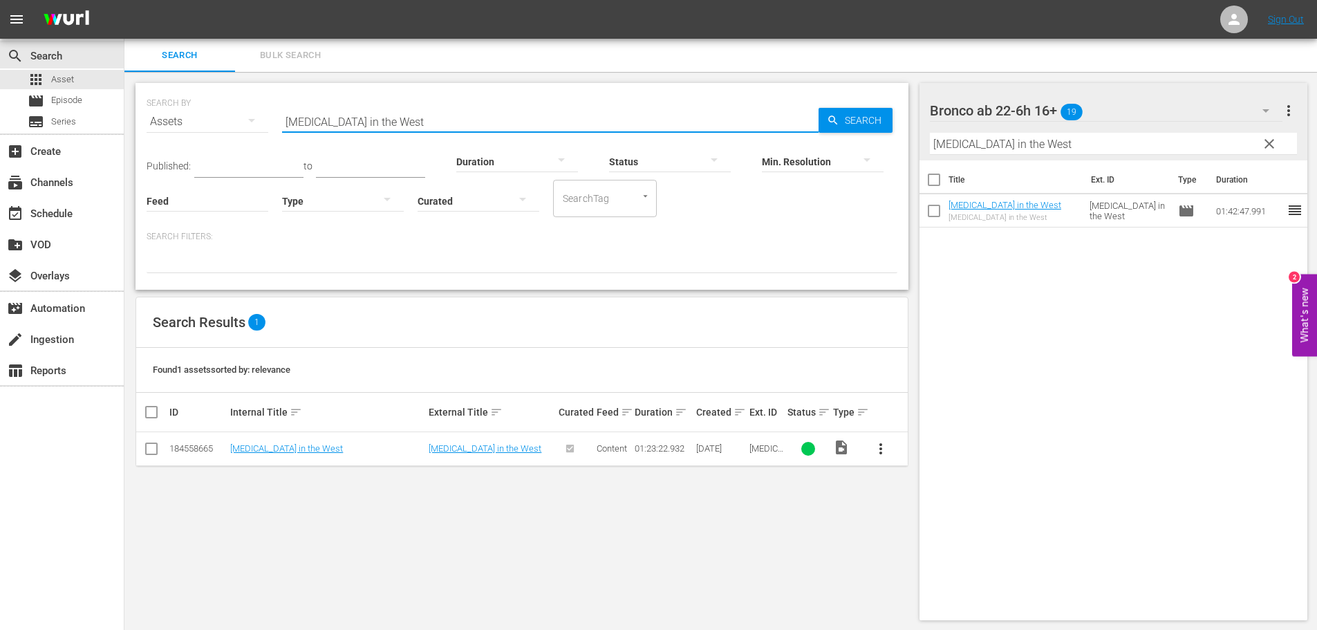
click at [387, 119] on input "Shootout in the West" at bounding box center [550, 121] width 536 height 33
paste input "Alle für einen - Prügel für alle"
type input "Alle für einen - Prügel für alle"
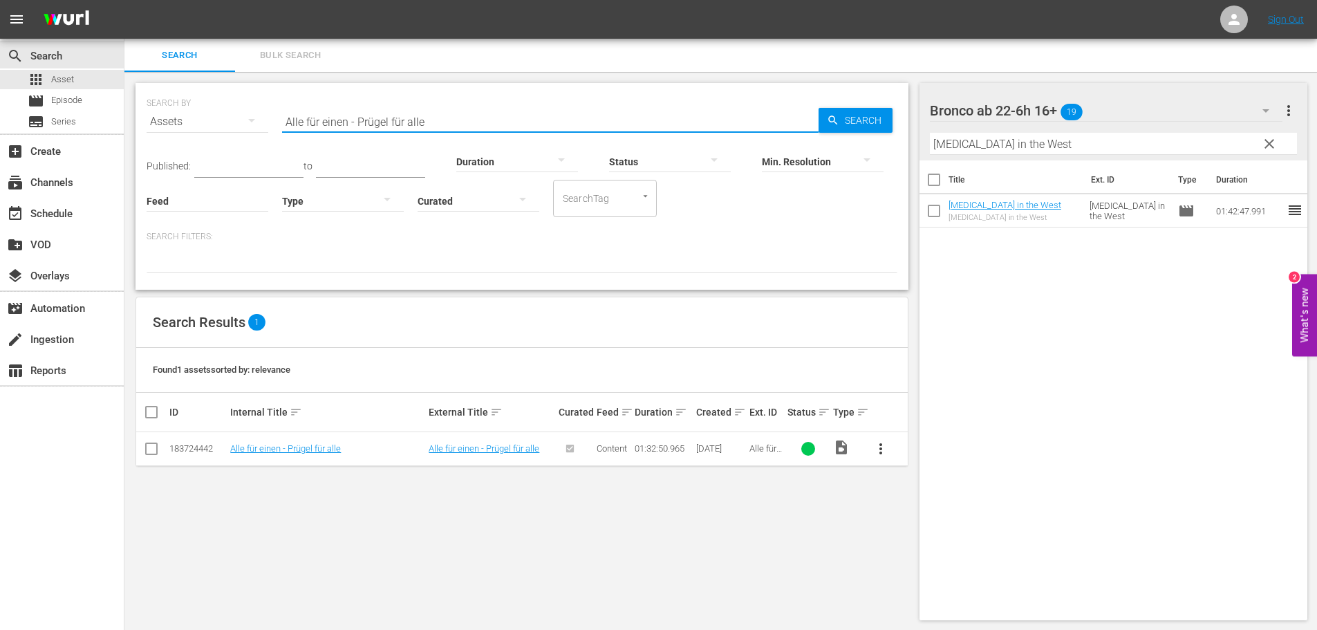
click at [1052, 139] on input "Shootout in the West" at bounding box center [1114, 144] width 368 height 22
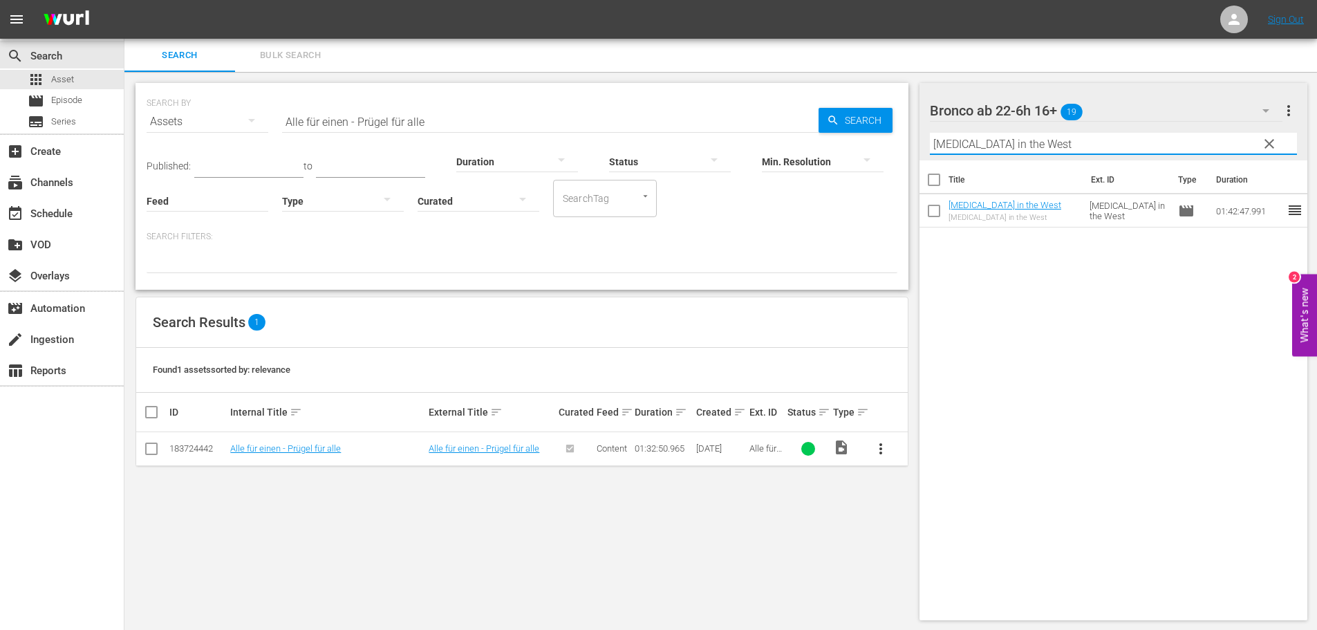
click at [1052, 139] on input "Shootout in the West" at bounding box center [1114, 144] width 368 height 22
paste input "Alle für einen - Prügel für alle"
type input "Alle für einen - Prügel für alle"
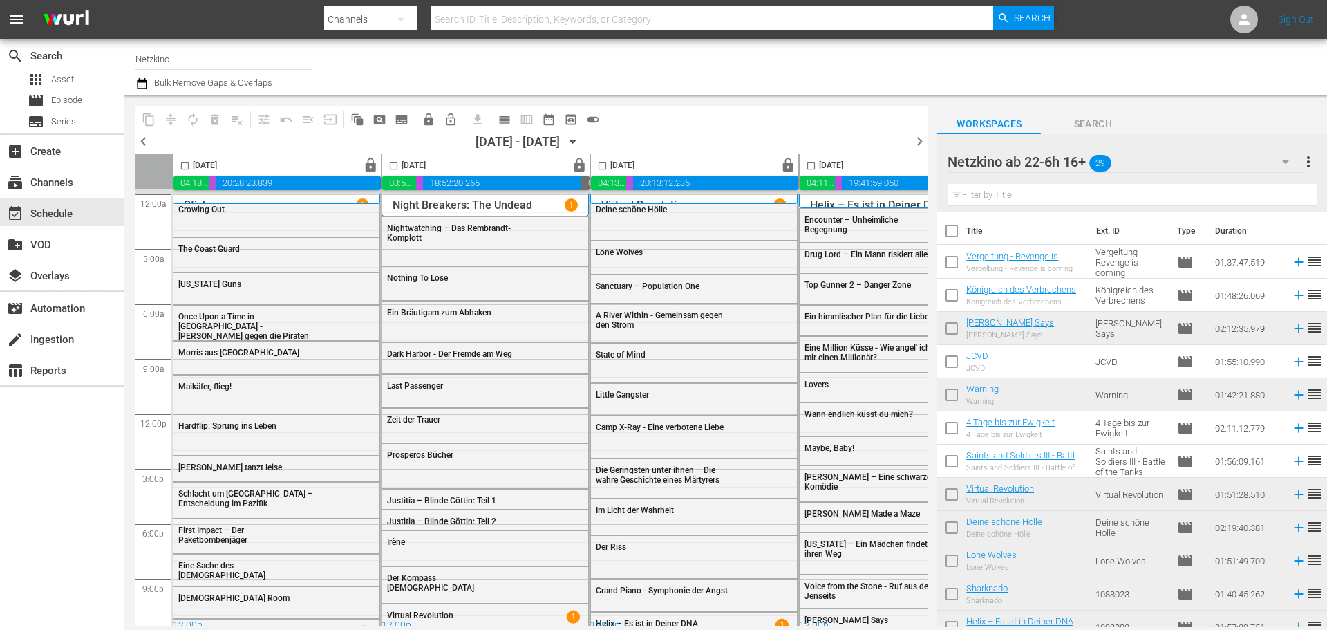
click at [1185, 160] on div "Netzkino ab 22-6h 16+ 29" at bounding box center [1124, 161] width 354 height 39
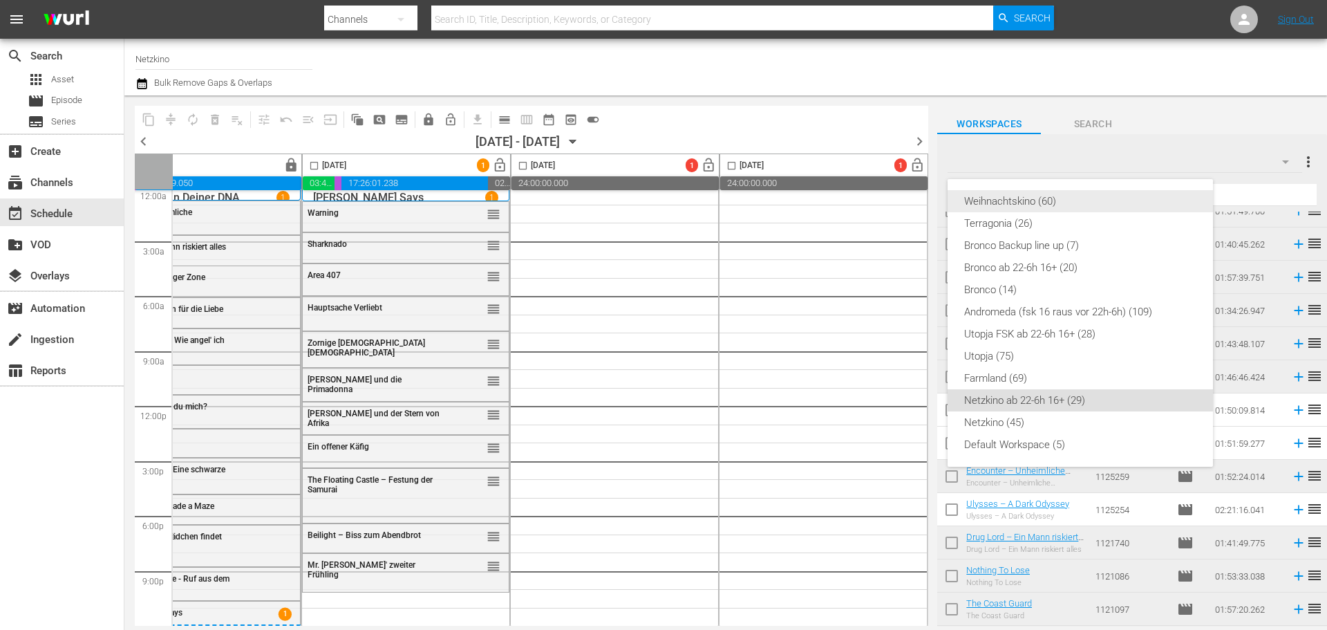
click at [1035, 200] on div "Weihnachtskino (60)" at bounding box center [1080, 201] width 232 height 22
